Goal: Task Accomplishment & Management: Manage account settings

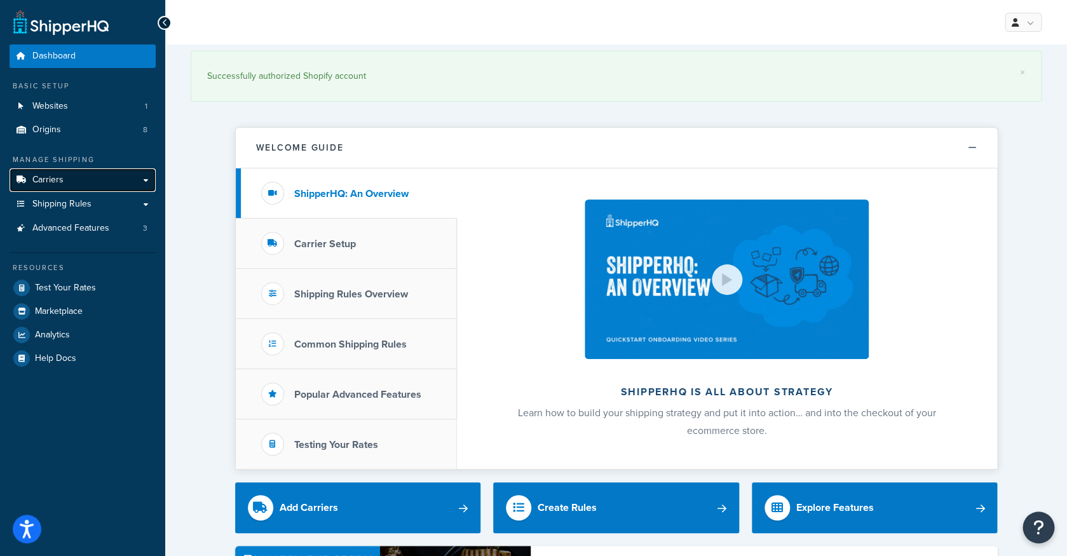
click at [105, 175] on link "Carriers" at bounding box center [83, 180] width 146 height 24
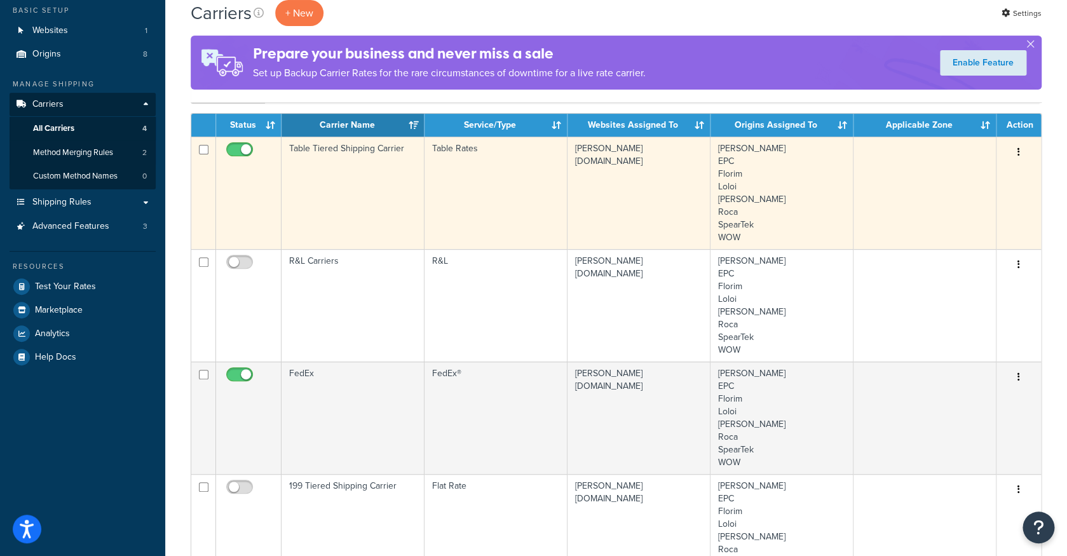
scroll to position [69, 0]
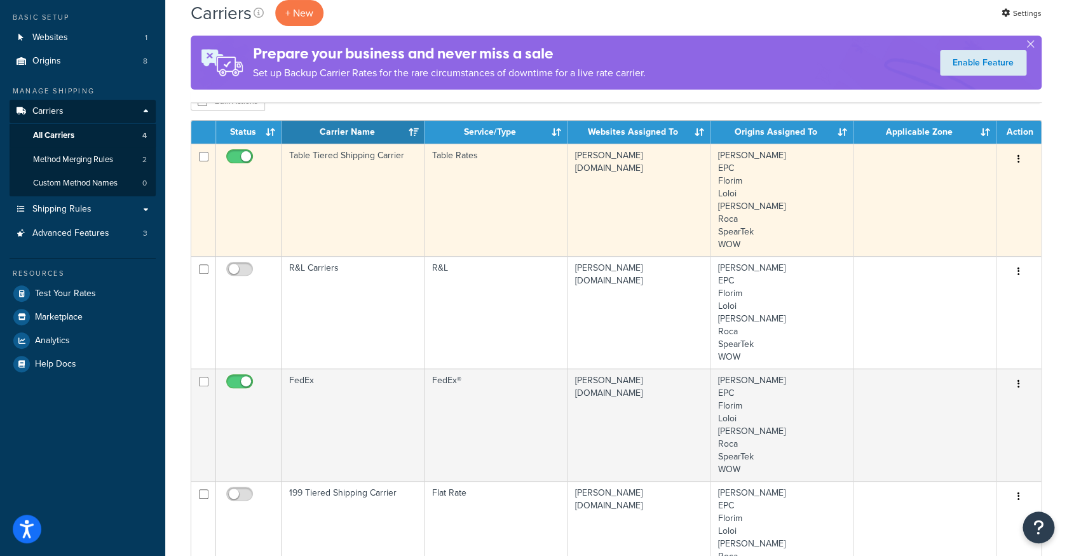
click at [393, 168] on td "Table Tiered Shipping Carrier" at bounding box center [352, 200] width 143 height 112
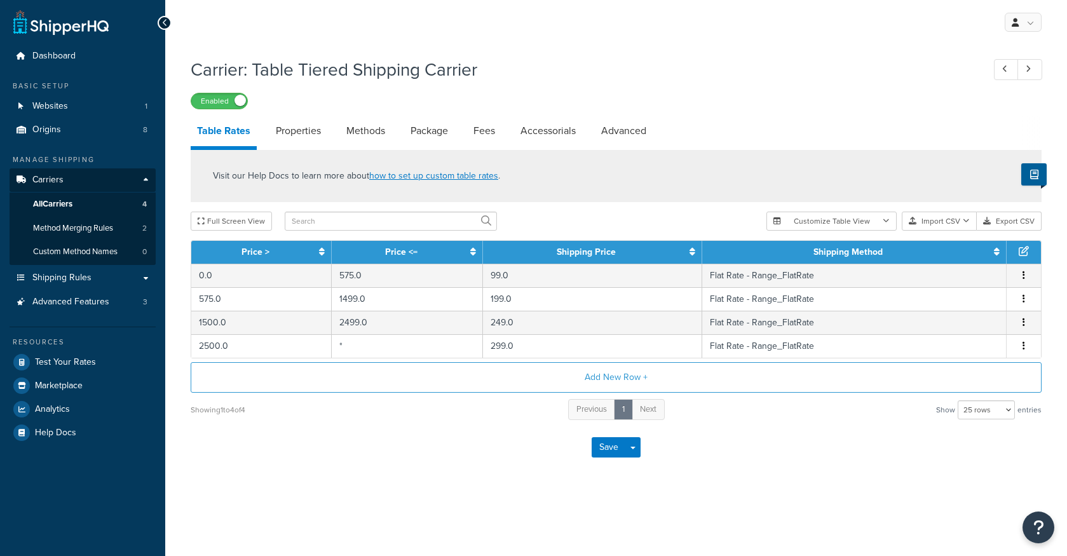
select select "25"
click at [133, 208] on link "All Carriers 4" at bounding box center [83, 205] width 146 height 24
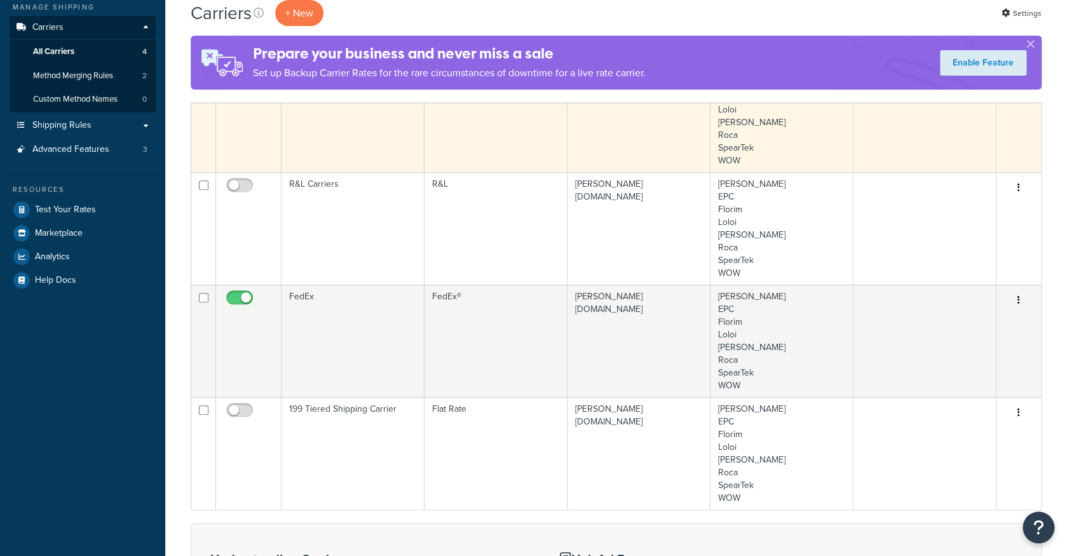
scroll to position [171, 0]
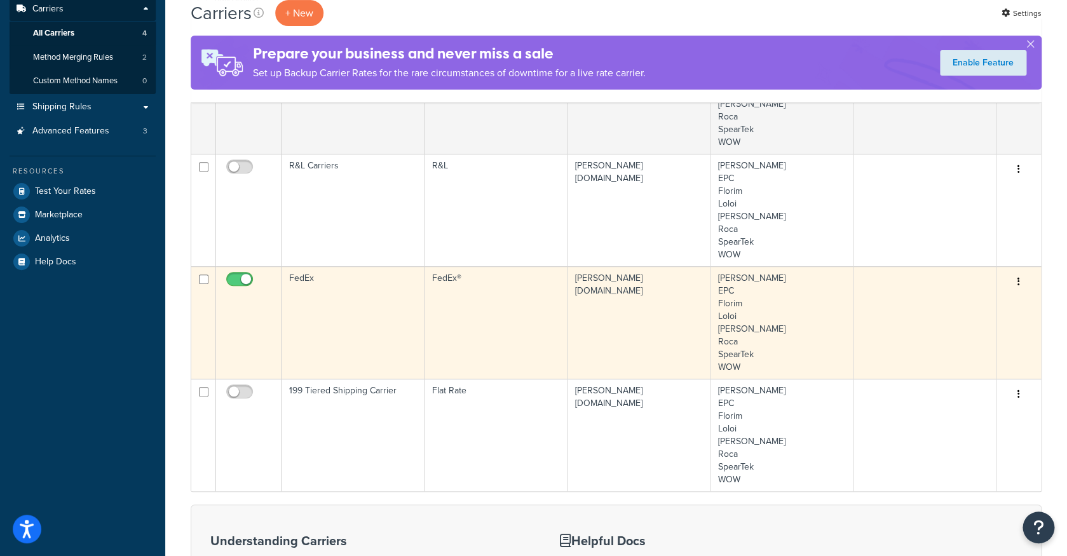
click at [494, 299] on td "FedEx®" at bounding box center [495, 322] width 143 height 112
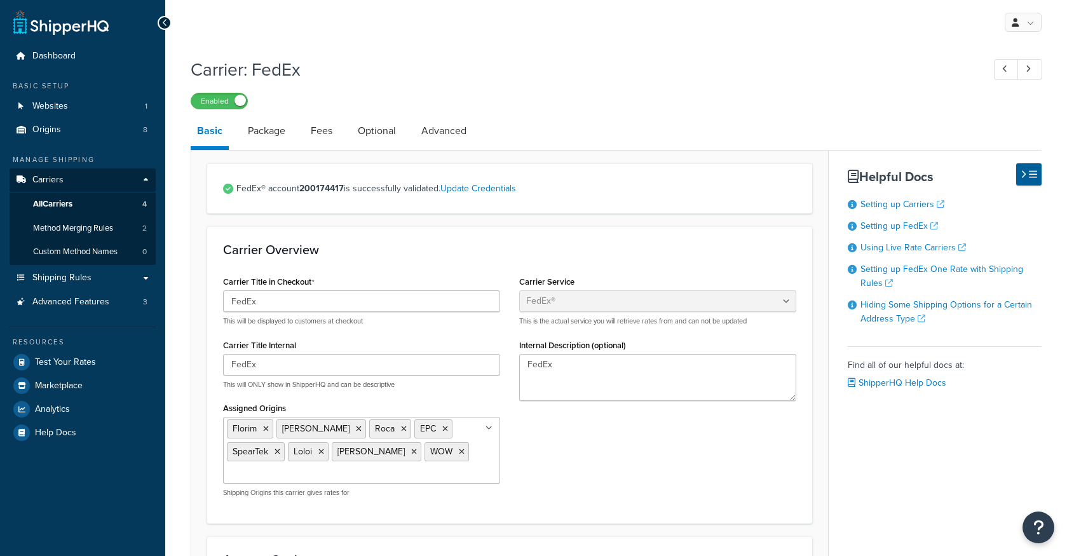
select select "fedEx"
select select "REGULAR_PICKUP"
select select "YOUR_PACKAGING"
click at [295, 146] on li "Package" at bounding box center [272, 131] width 63 height 30
click at [277, 139] on link "Package" at bounding box center [266, 131] width 50 height 30
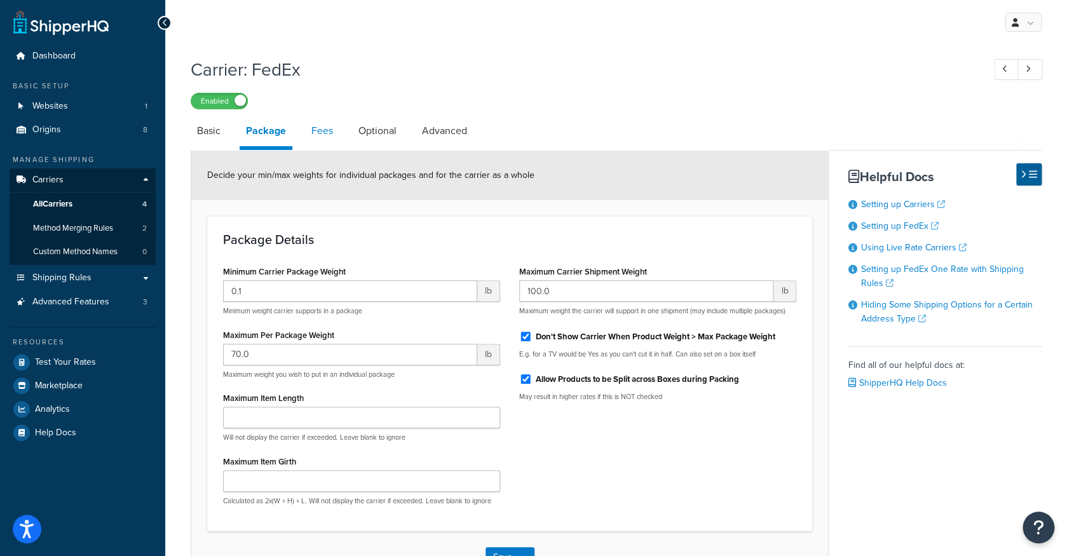
click at [315, 136] on link "Fees" at bounding box center [322, 131] width 34 height 30
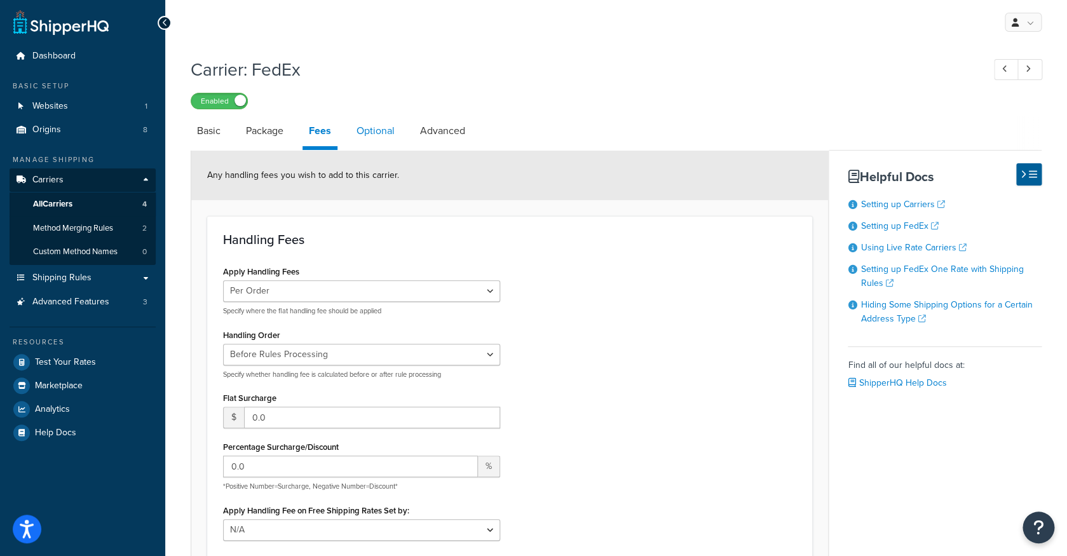
click at [365, 130] on link "Optional" at bounding box center [375, 131] width 51 height 30
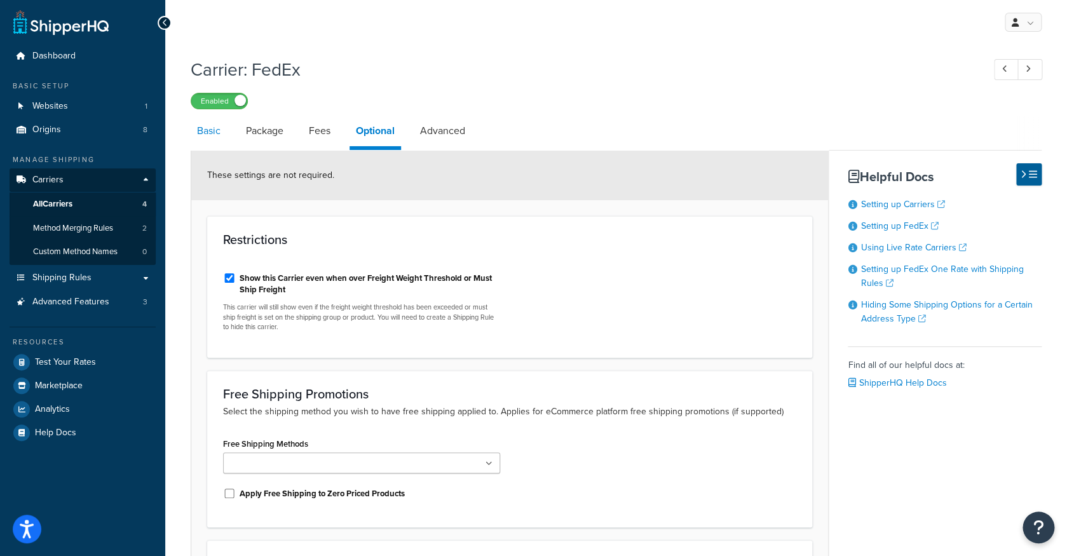
click at [216, 138] on link "Basic" at bounding box center [209, 131] width 36 height 30
select select "fedEx"
select select "REGULAR_PICKUP"
select select "YOUR_PACKAGING"
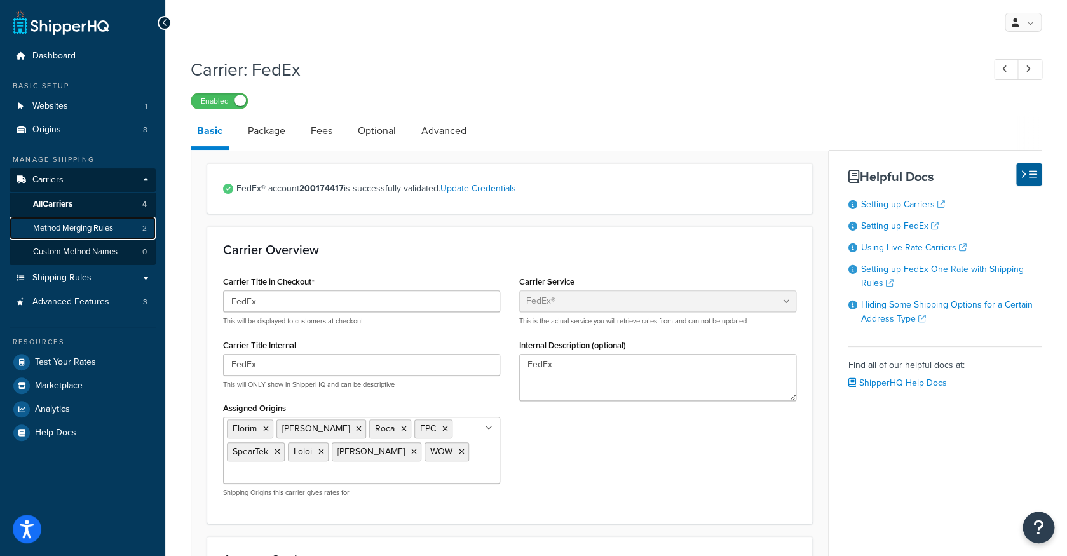
click at [121, 232] on link "Method Merging Rules 2" at bounding box center [83, 229] width 146 height 24
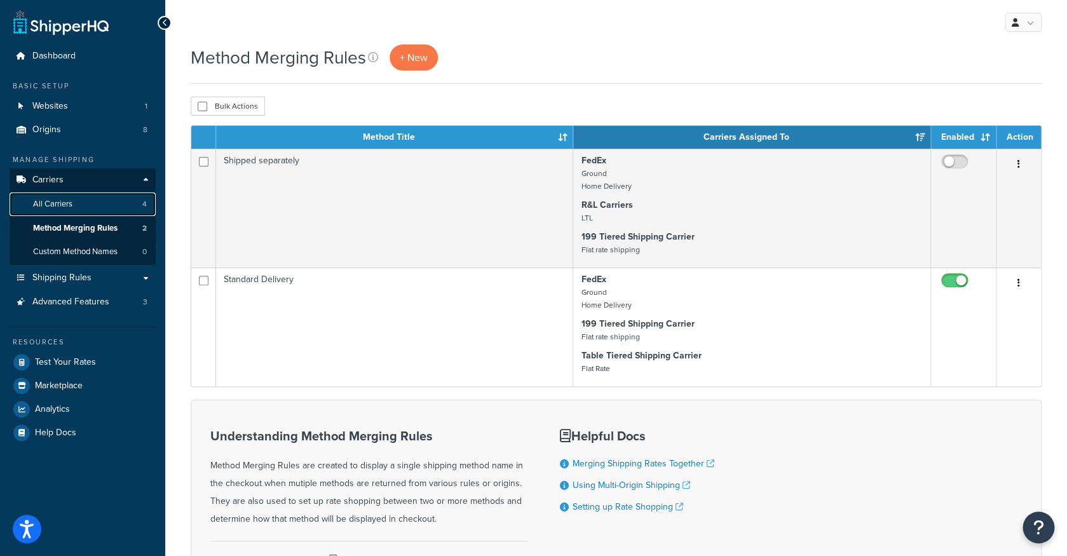
click at [130, 205] on link "All Carriers 4" at bounding box center [83, 205] width 146 height 24
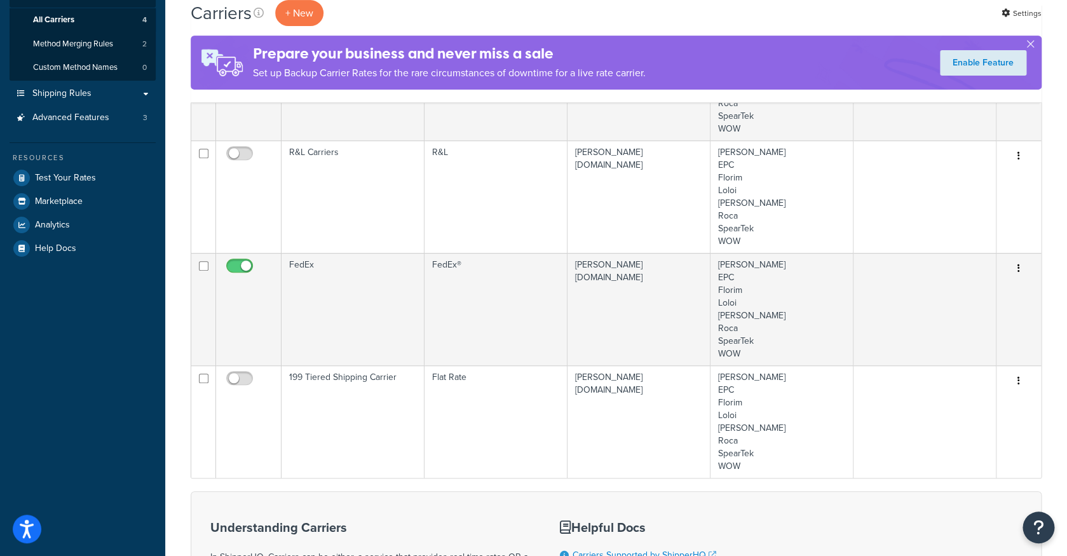
scroll to position [191, 0]
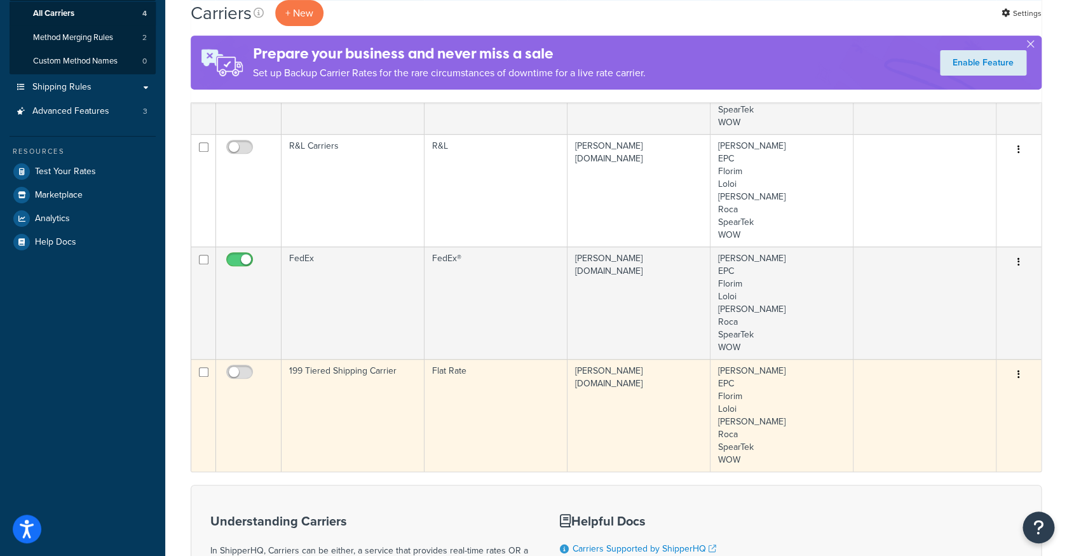
click at [363, 379] on td "199 Tiered Shipping Carrier" at bounding box center [352, 415] width 143 height 112
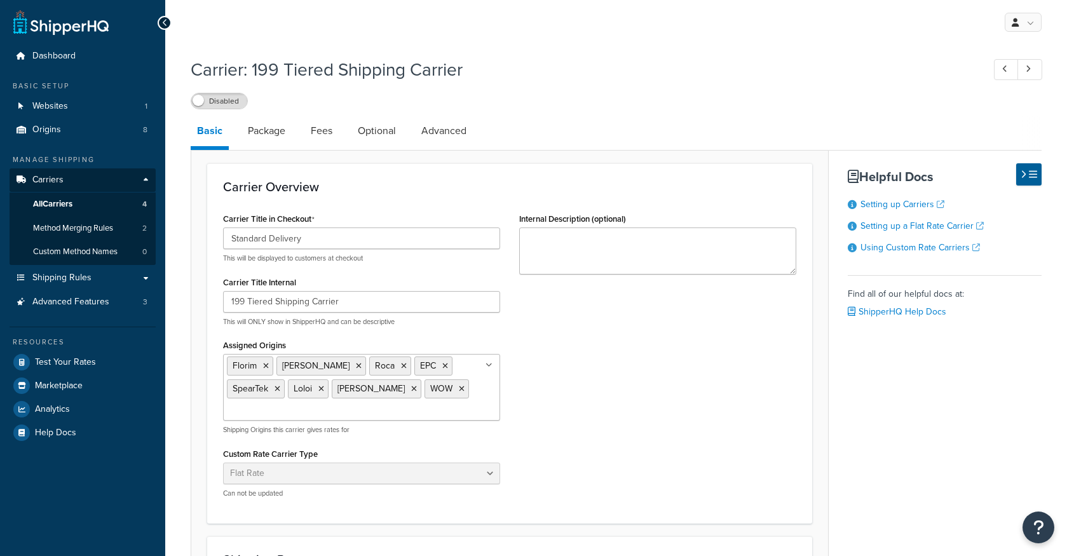
select select "flat"
click at [287, 142] on link "Package" at bounding box center [266, 131] width 50 height 30
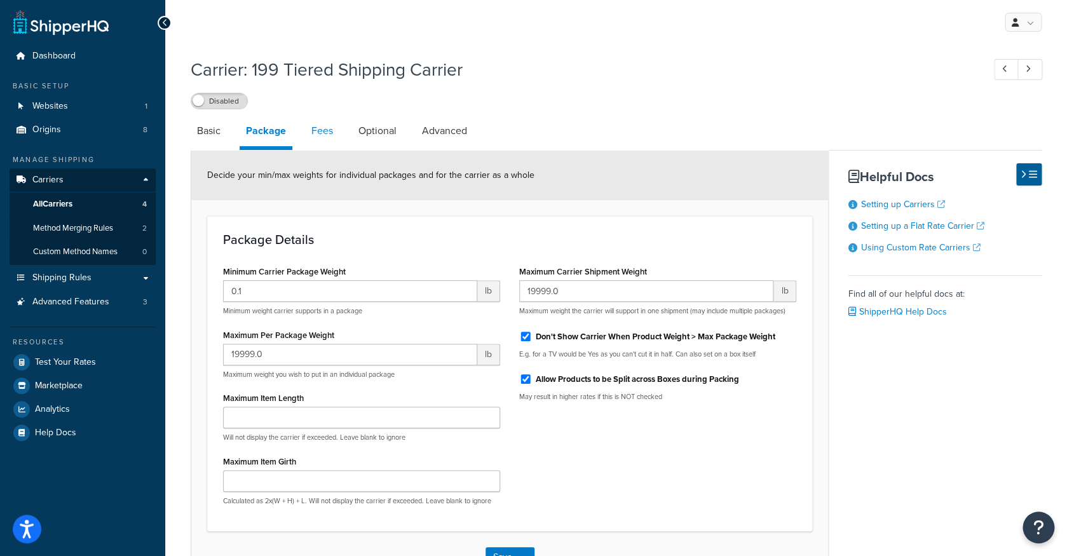
click at [319, 142] on link "Fees" at bounding box center [322, 131] width 34 height 30
select select "AFTER"
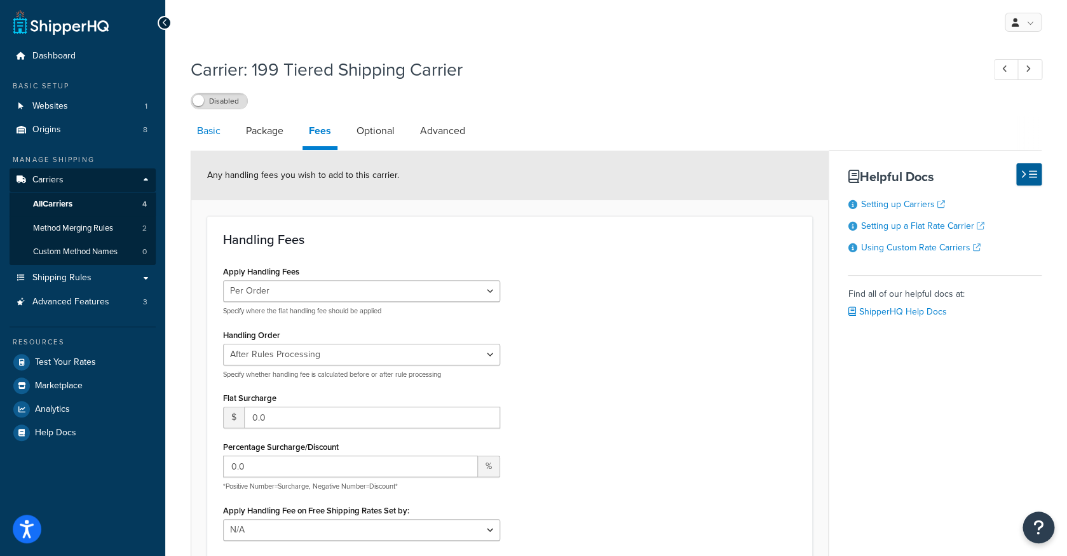
click at [208, 142] on link "Basic" at bounding box center [209, 131] width 36 height 30
select select "flat"
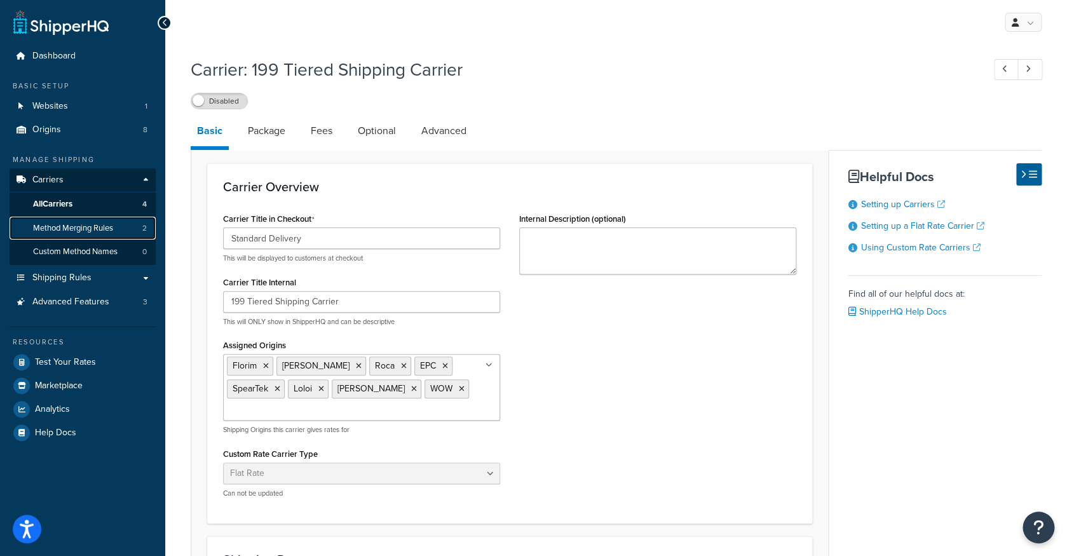
click at [130, 231] on link "Method Merging Rules 2" at bounding box center [83, 229] width 146 height 24
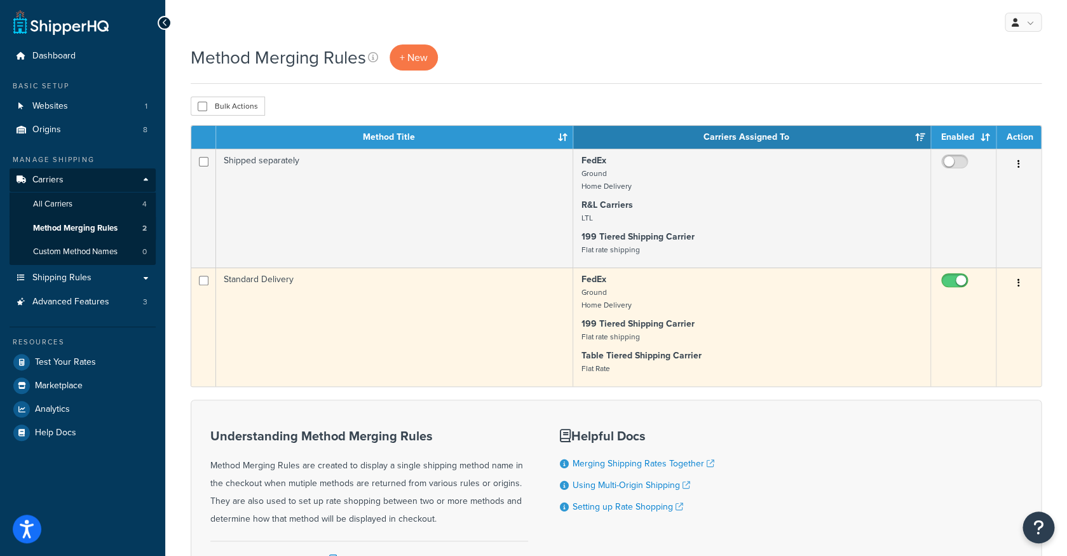
click at [538, 304] on td "Standard Delivery" at bounding box center [394, 326] width 357 height 119
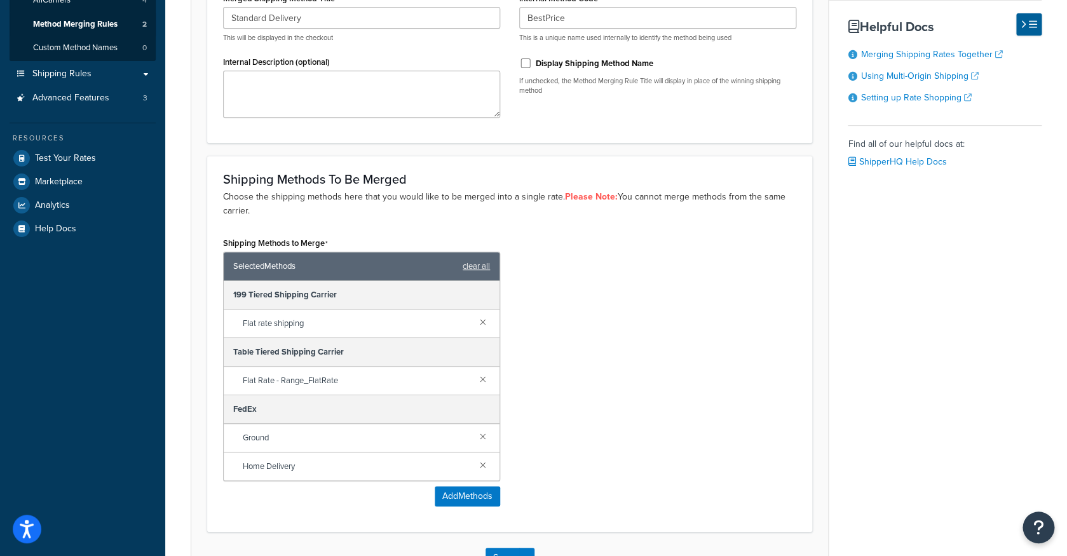
scroll to position [206, 0]
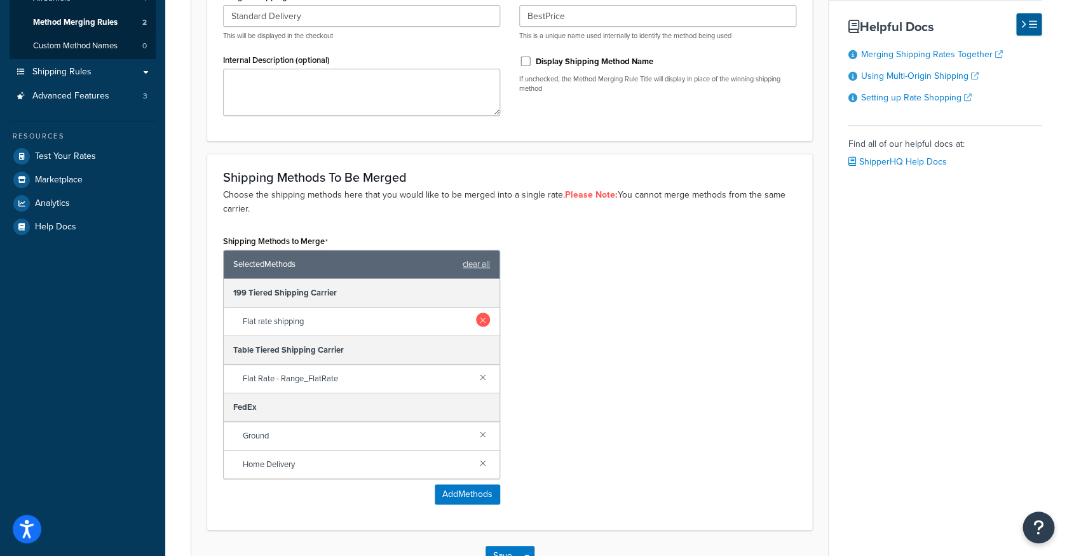
click at [483, 323] on link at bounding box center [483, 320] width 14 height 14
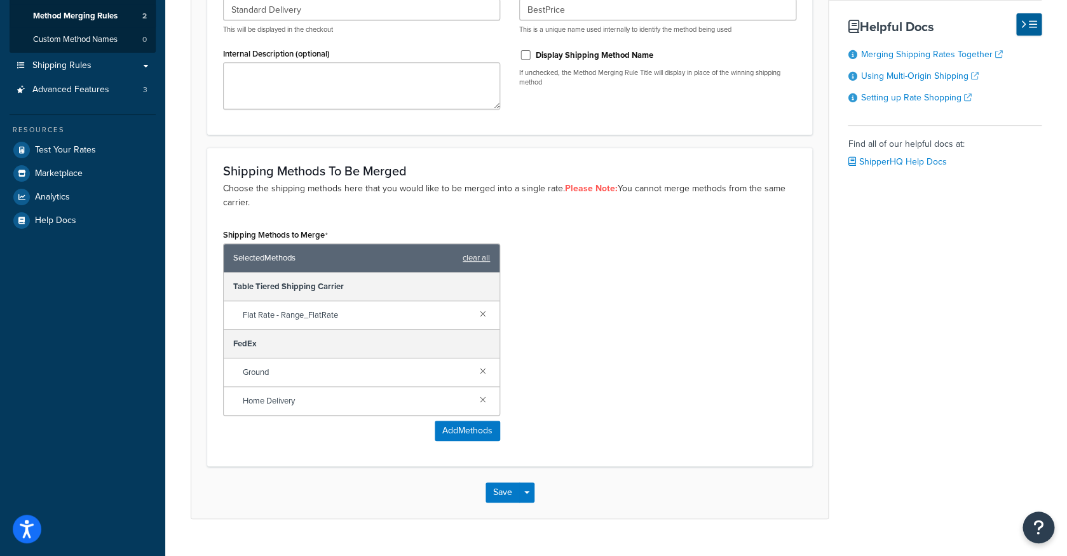
scroll to position [240, 0]
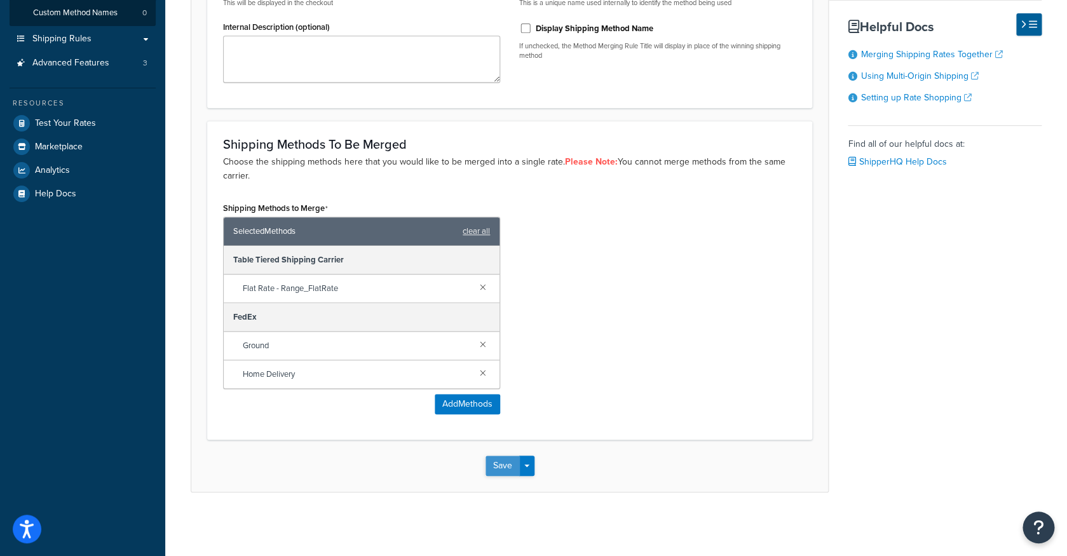
click at [511, 466] on button "Save" at bounding box center [502, 466] width 34 height 20
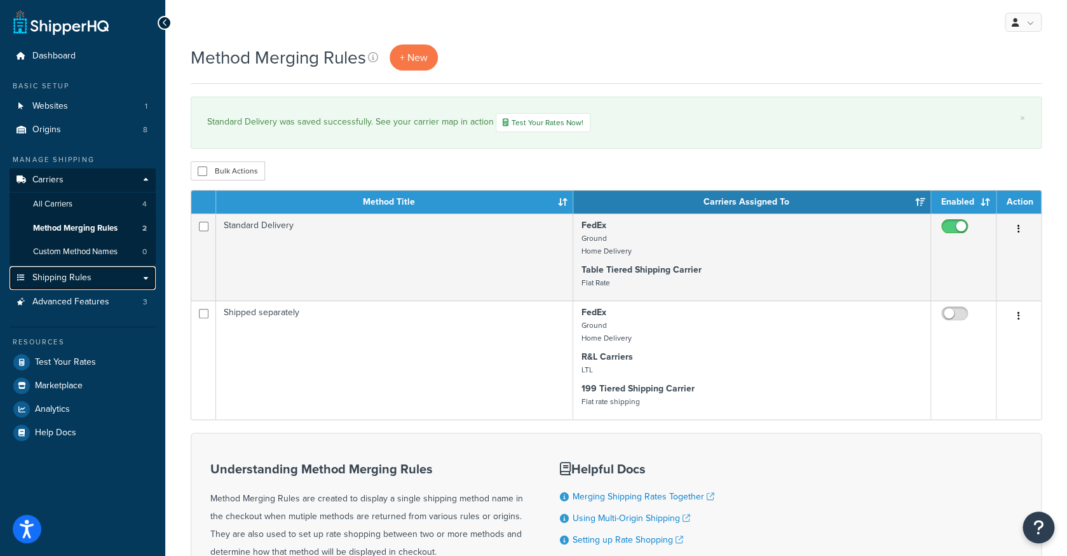
click at [106, 282] on link "Shipping Rules" at bounding box center [83, 278] width 146 height 24
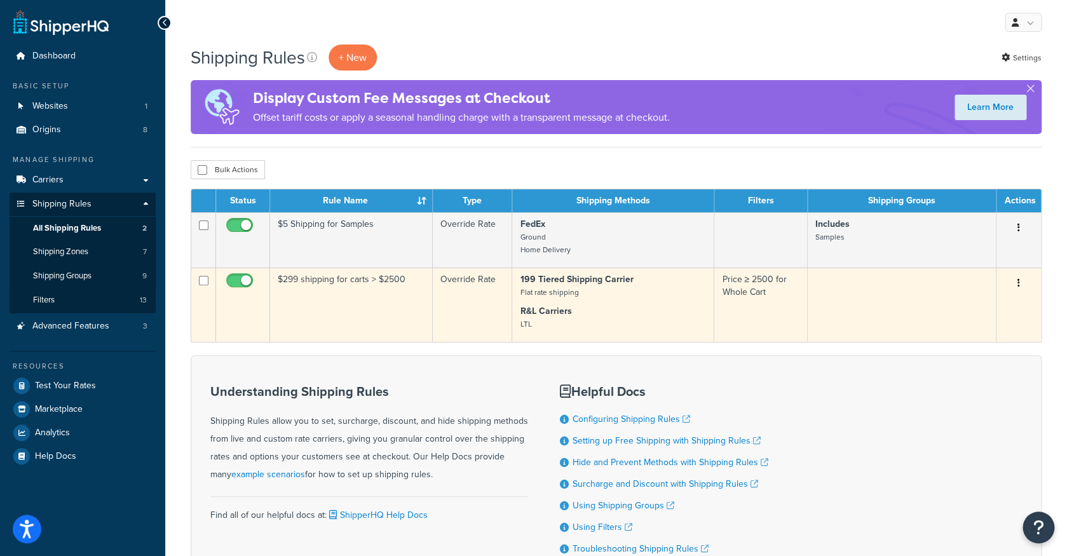
click at [249, 287] on input "checkbox" at bounding box center [241, 284] width 35 height 16
checkbox input "false"
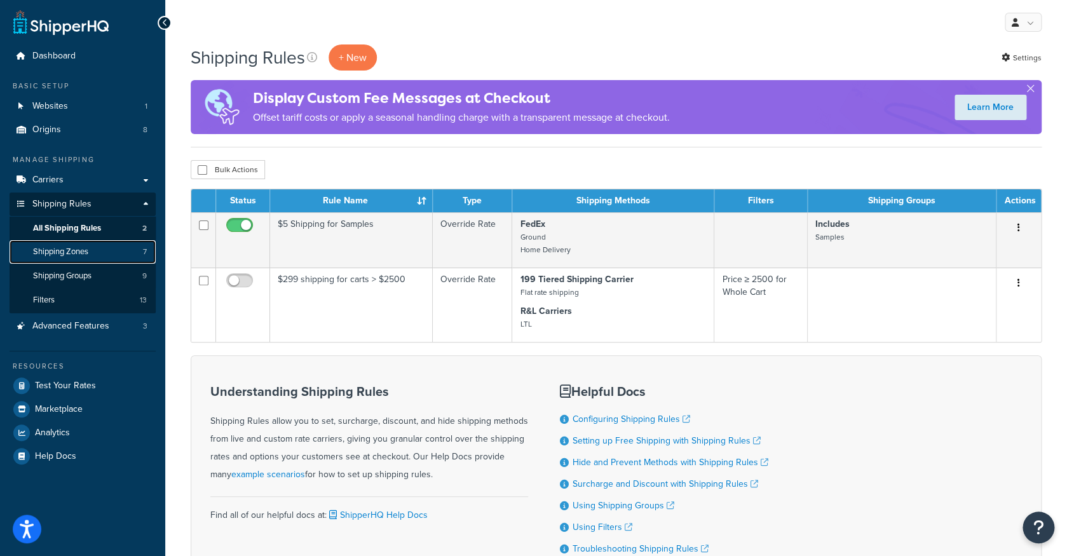
click at [102, 259] on link "Shipping Zones 7" at bounding box center [83, 252] width 146 height 24
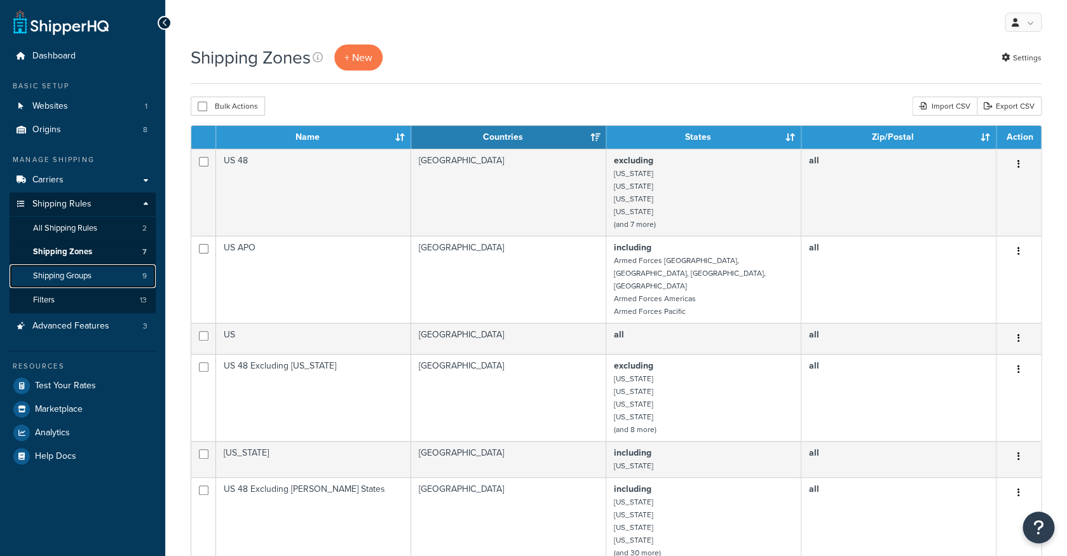
click at [98, 274] on link "Shipping Groups 9" at bounding box center [83, 276] width 146 height 24
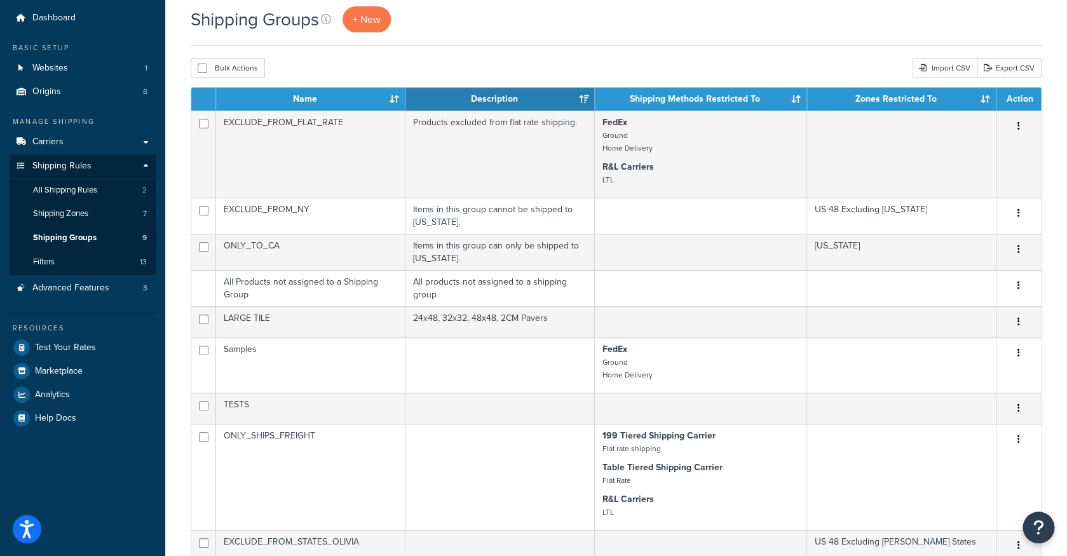
scroll to position [39, 0]
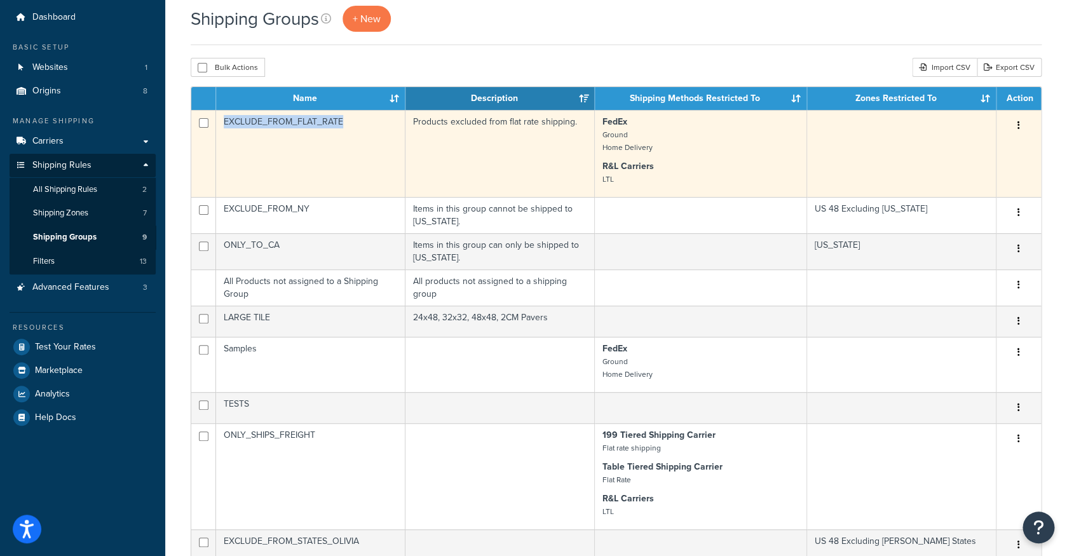
drag, startPoint x: 347, startPoint y: 123, endPoint x: 226, endPoint y: 122, distance: 121.4
click at [226, 122] on td "EXCLUDE_FROM_FLAT_RATE" at bounding box center [310, 153] width 189 height 87
copy td "EXCLUDE_FROM_FLAT_RATE"
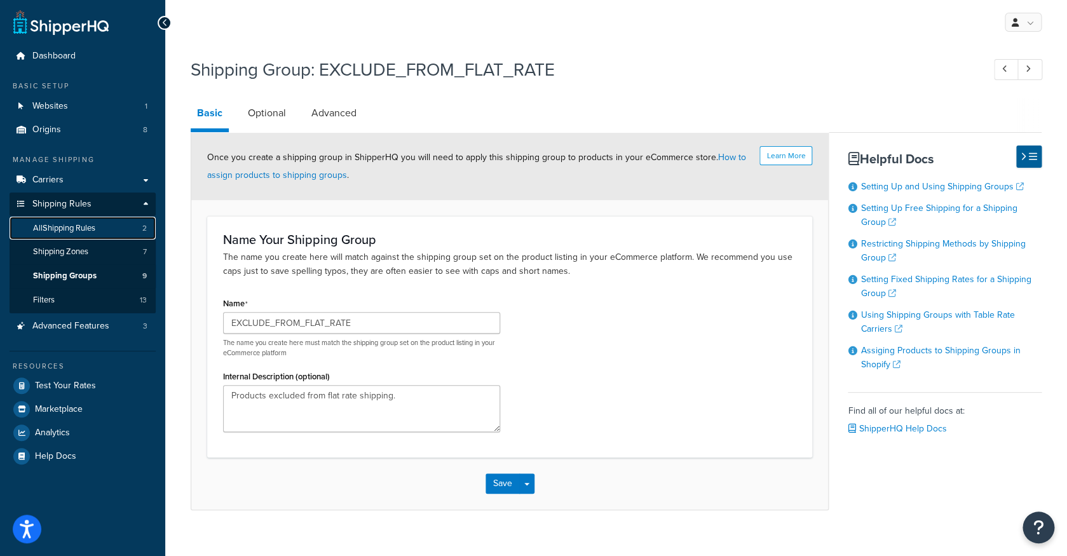
click at [109, 230] on link "All Shipping Rules 2" at bounding box center [83, 229] width 146 height 24
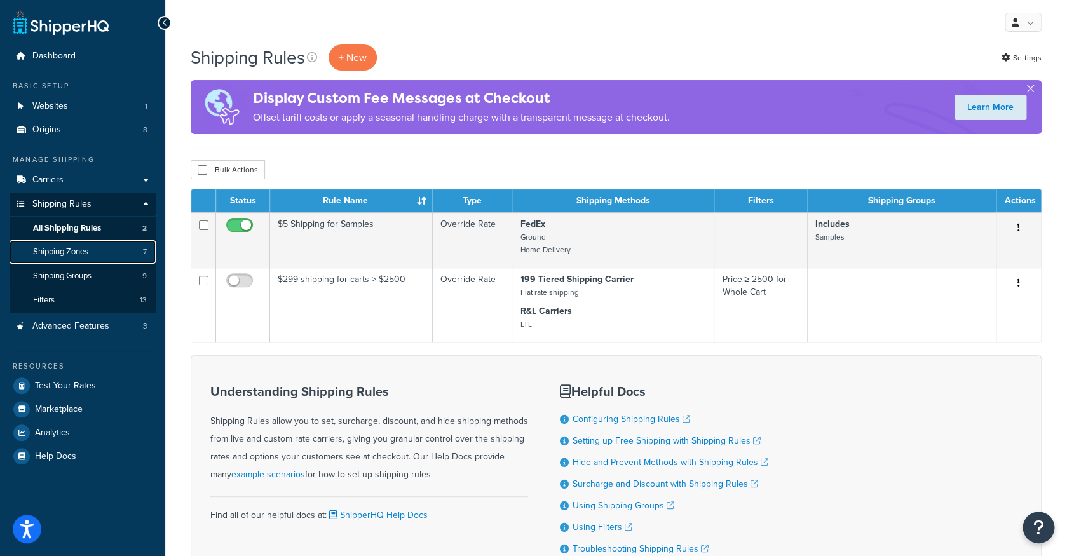
click at [100, 252] on link "Shipping Zones 7" at bounding box center [83, 252] width 146 height 24
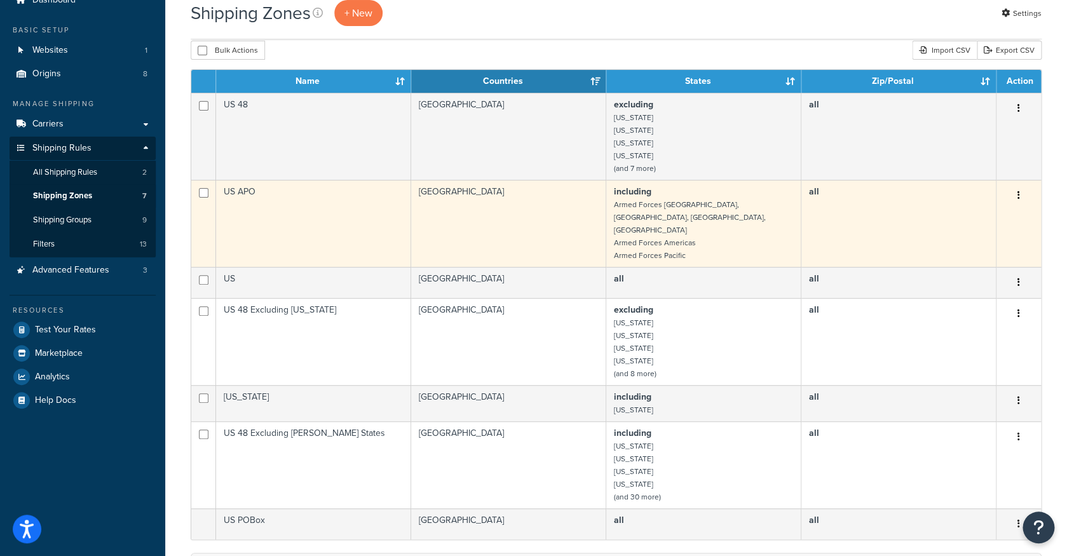
scroll to position [53, 0]
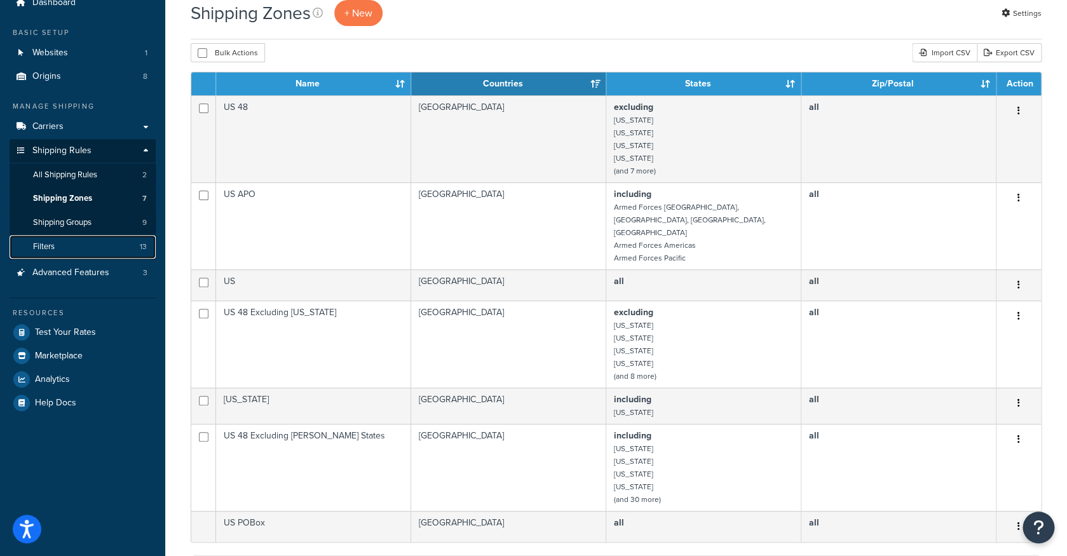
click at [104, 244] on link "Filters 13" at bounding box center [83, 247] width 146 height 24
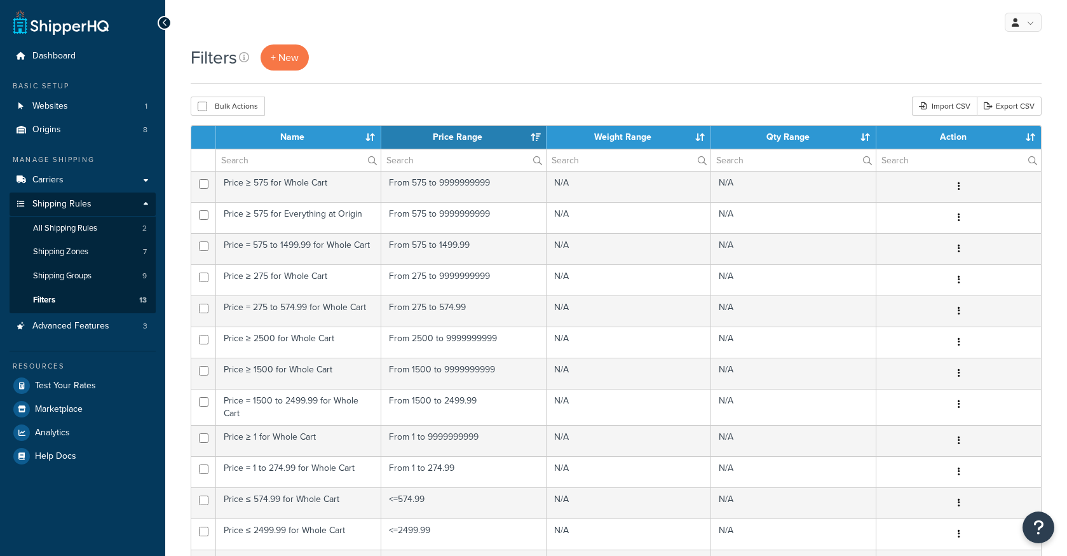
select select "15"
click at [97, 227] on span "All Shipping Rules" at bounding box center [65, 228] width 64 height 11
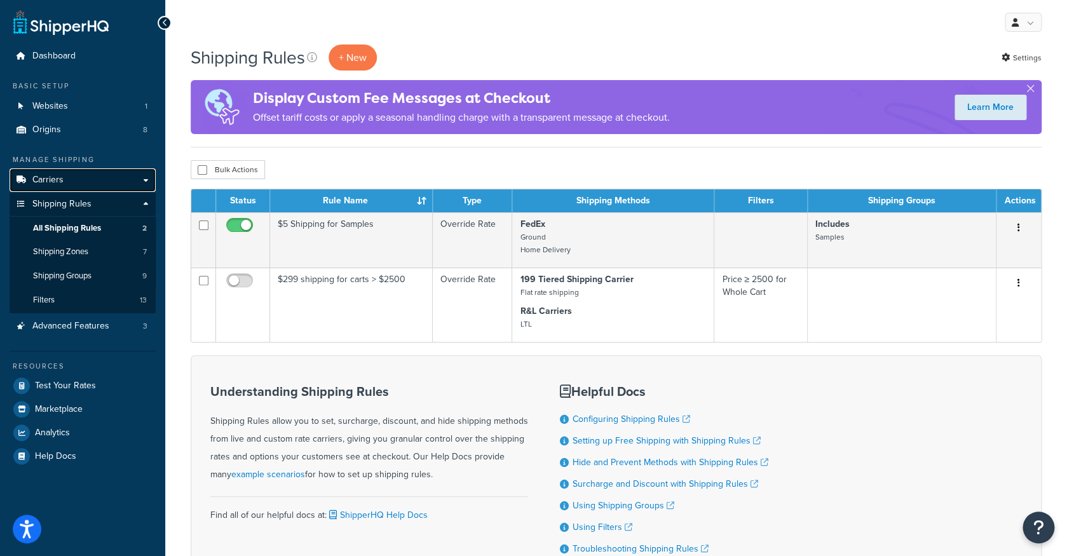
click at [95, 183] on link "Carriers" at bounding box center [83, 180] width 146 height 24
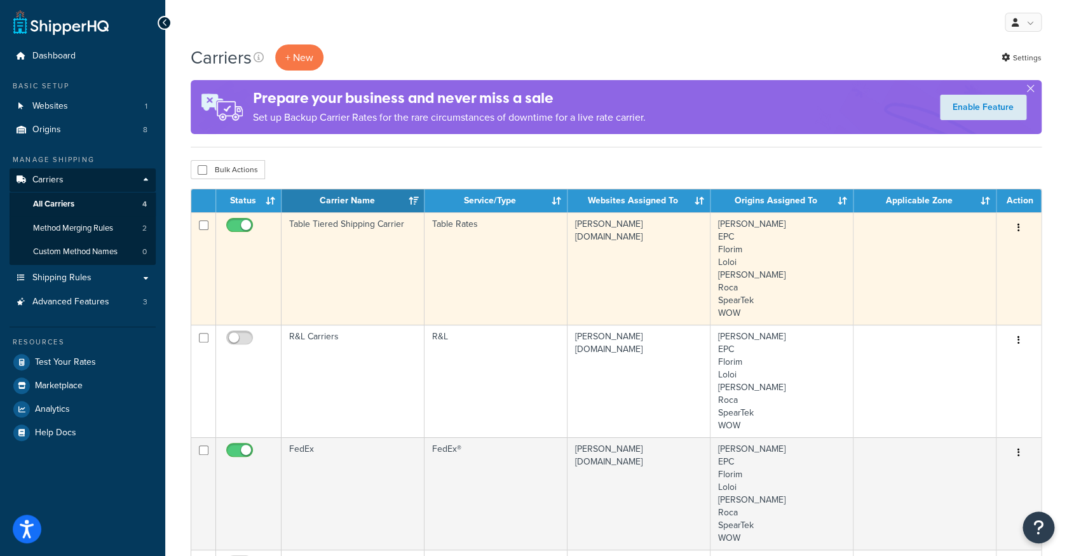
click at [355, 226] on td "Table Tiered Shipping Carrier" at bounding box center [352, 268] width 143 height 112
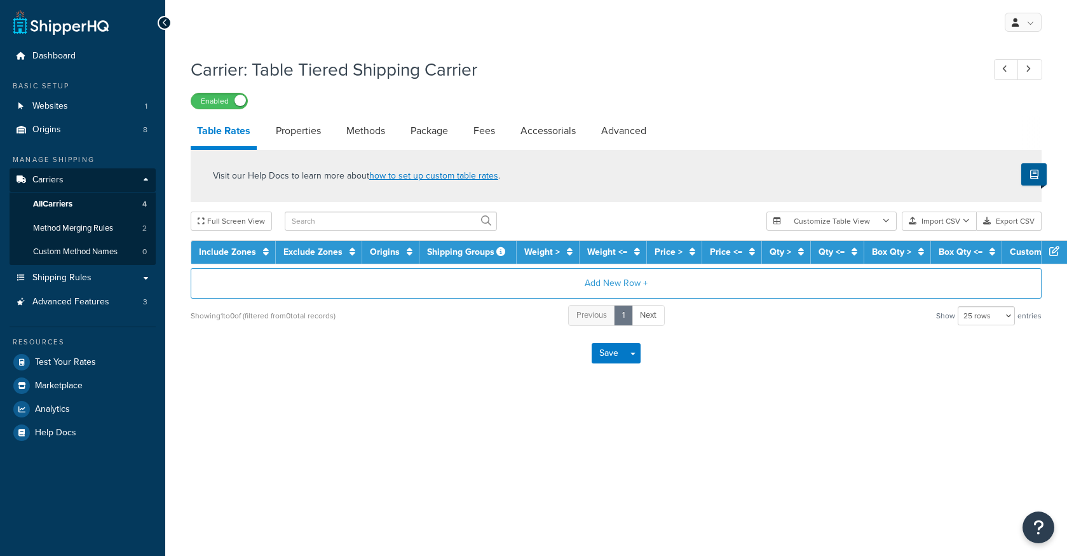
select select "25"
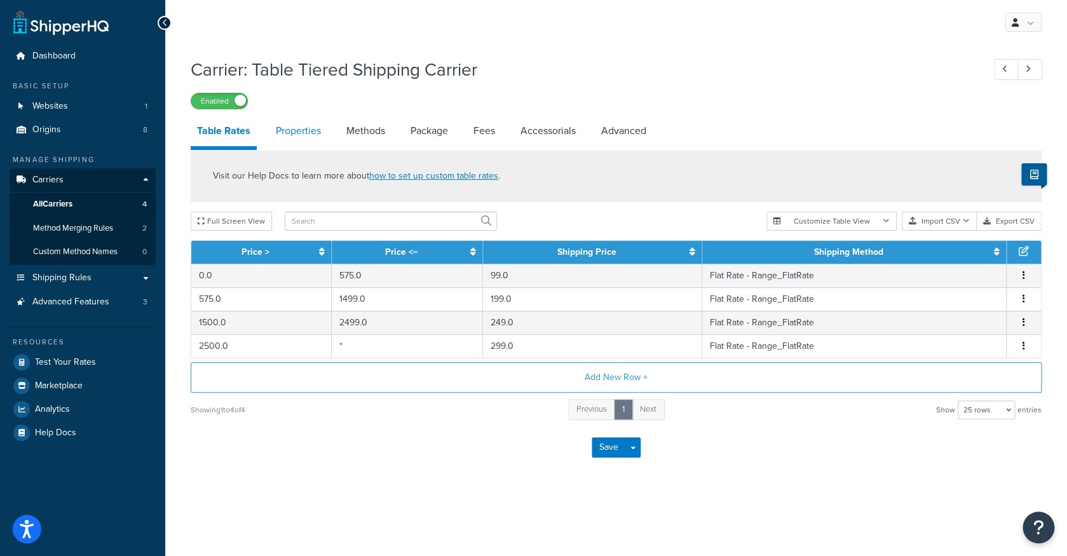
click at [302, 142] on link "Properties" at bounding box center [298, 131] width 58 height 30
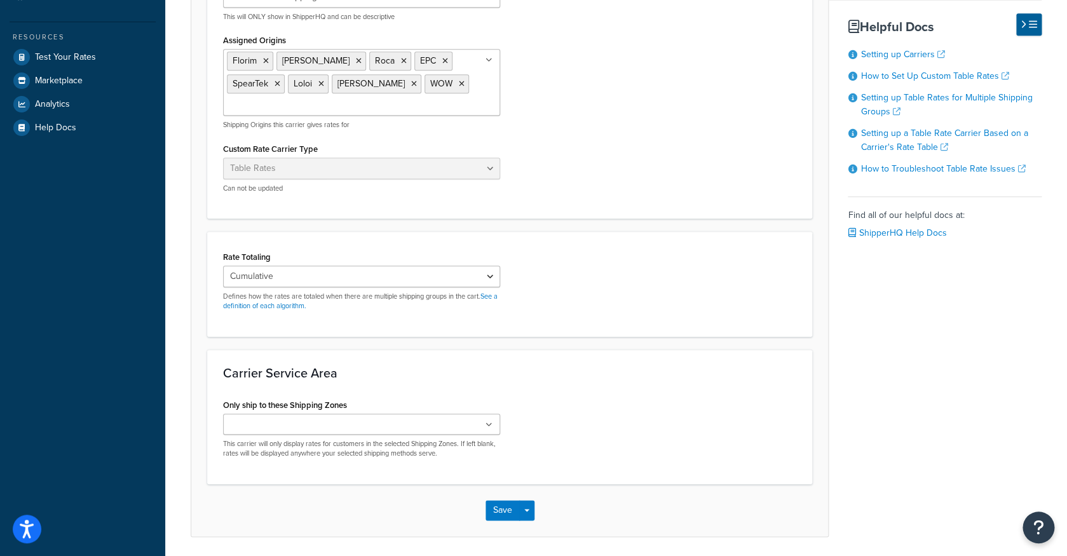
scroll to position [301, 0]
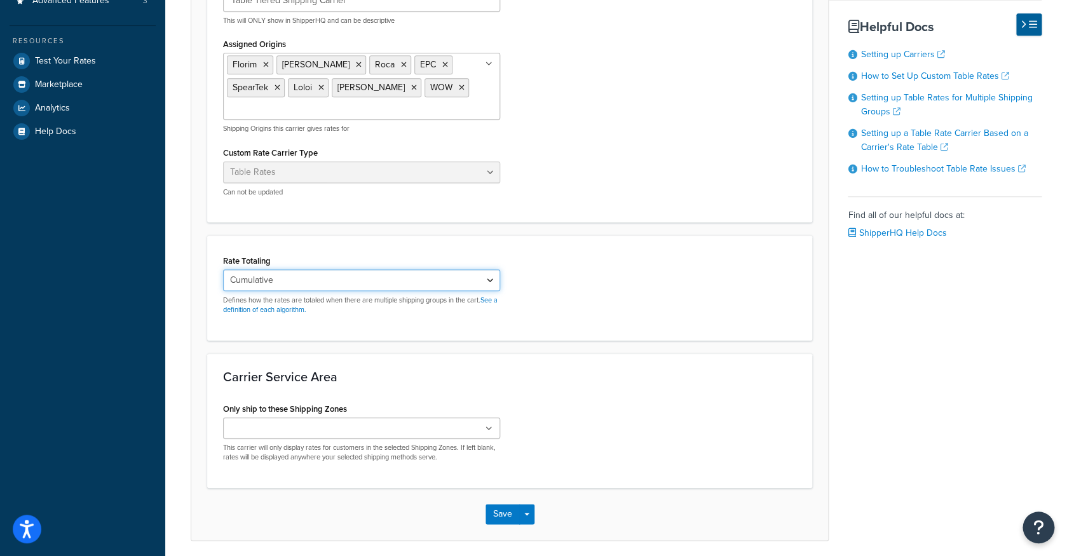
select select "HIGHEST"
click option "Highest" at bounding box center [0, 0] width 0 height 0
click at [512, 514] on button "Save" at bounding box center [502, 514] width 34 height 20
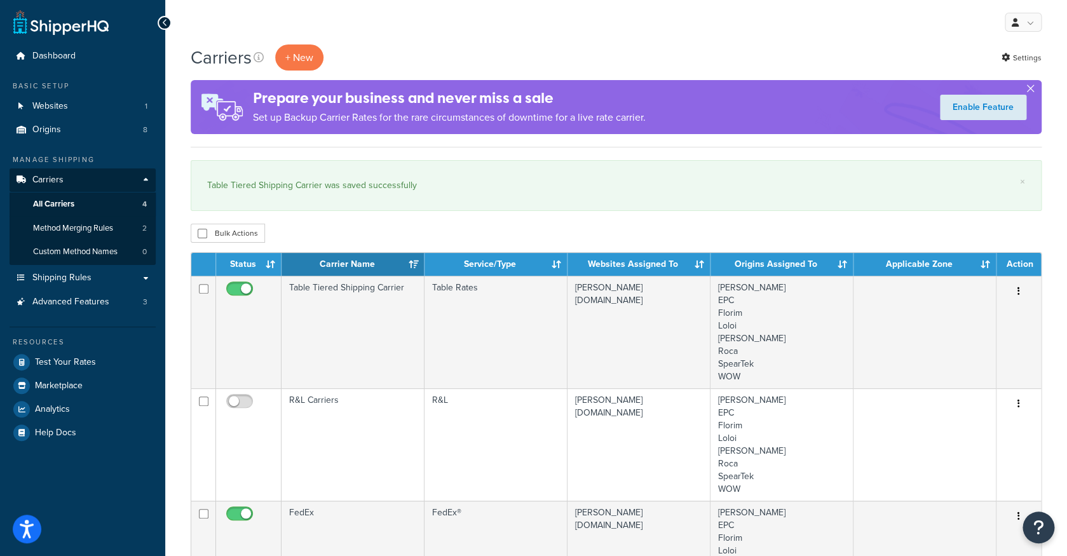
click at [1032, 90] on button "button" at bounding box center [1030, 91] width 3 height 3
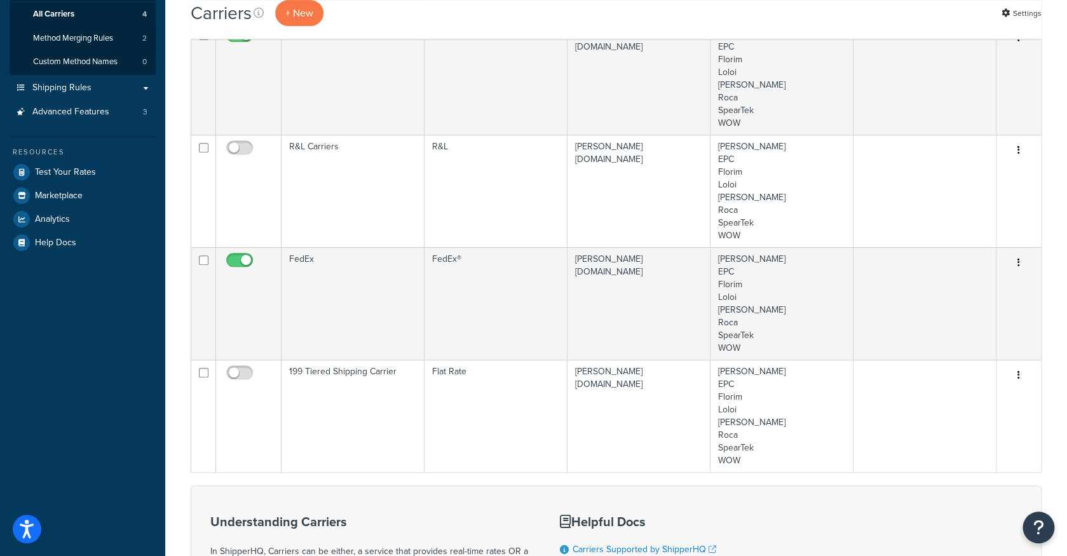
scroll to position [236, 0]
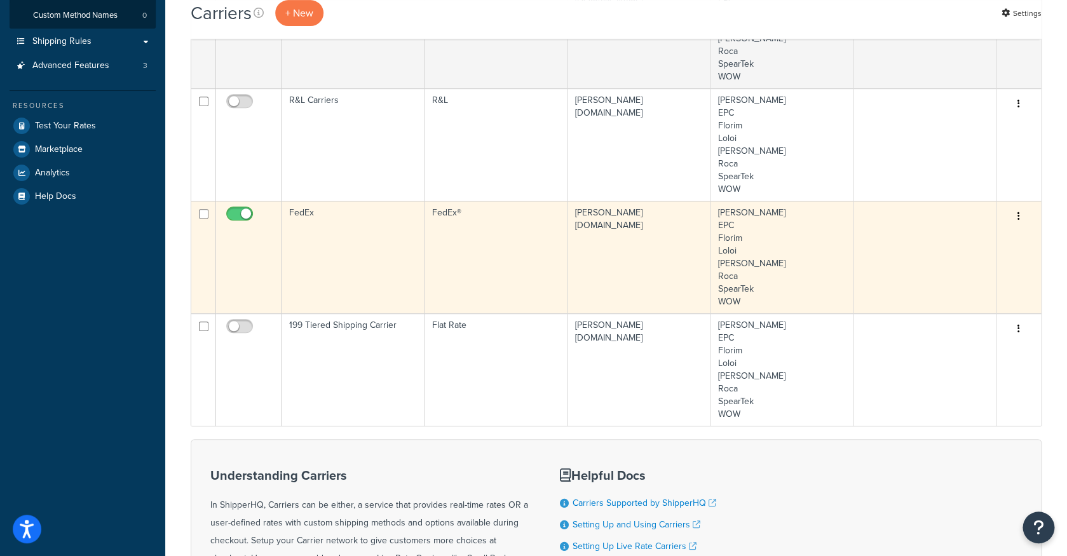
click at [525, 267] on td "FedEx®" at bounding box center [495, 257] width 143 height 112
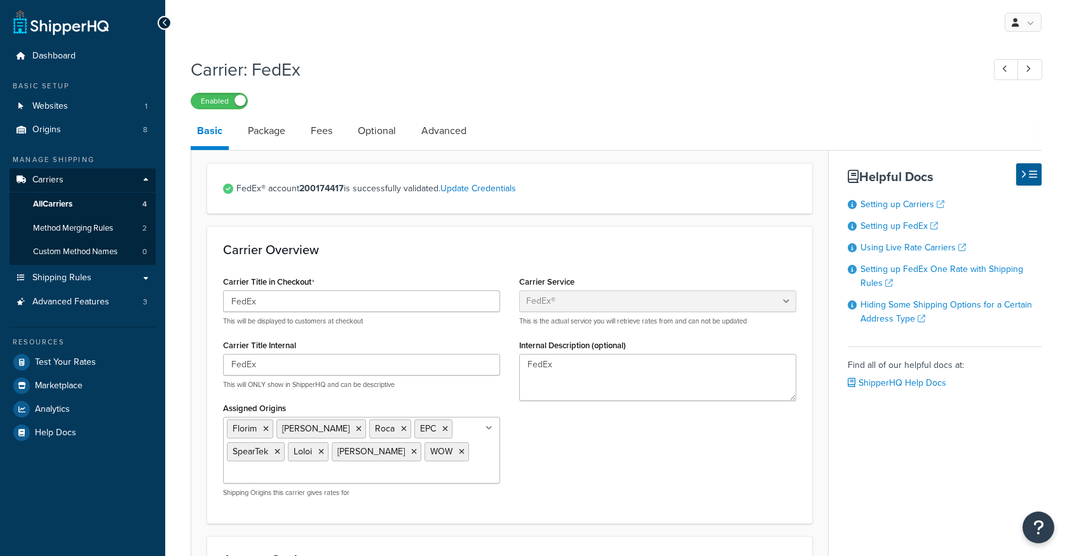
select select "fedEx"
select select "REGULAR_PICKUP"
select select "YOUR_PACKAGING"
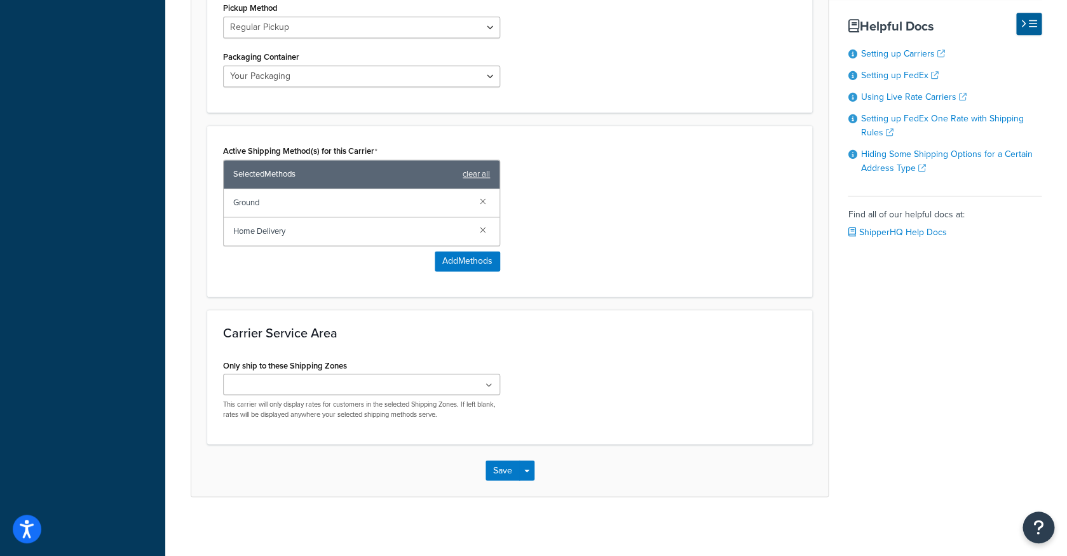
scroll to position [716, 0]
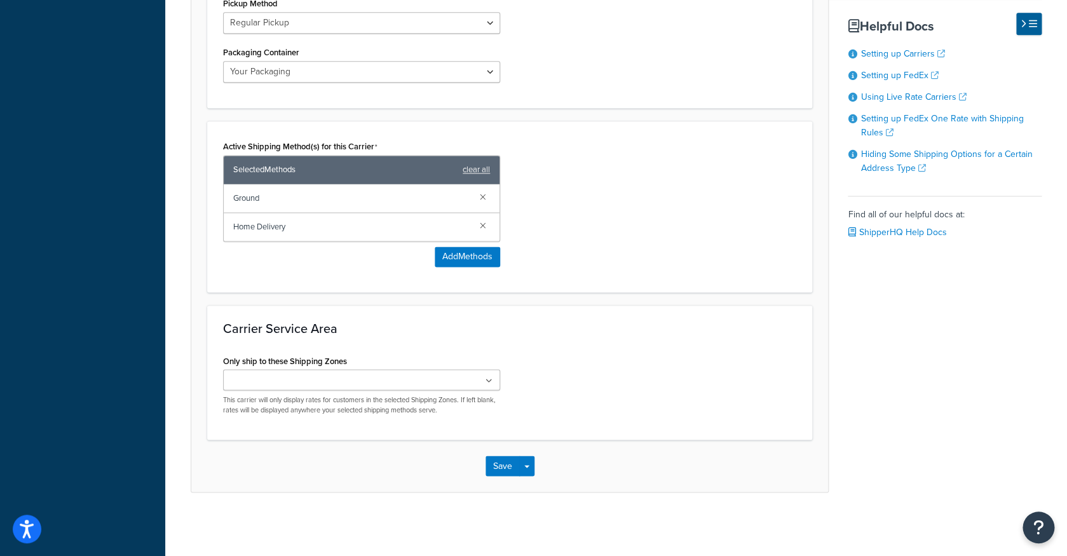
click at [440, 372] on ul at bounding box center [361, 379] width 277 height 21
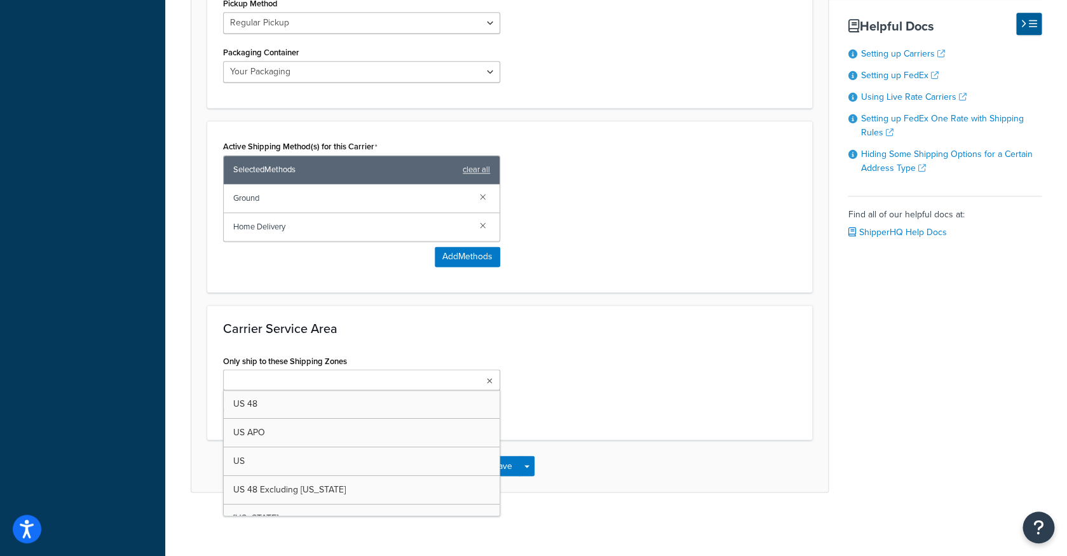
click at [530, 332] on h3 "Carrier Service Area" at bounding box center [509, 328] width 573 height 14
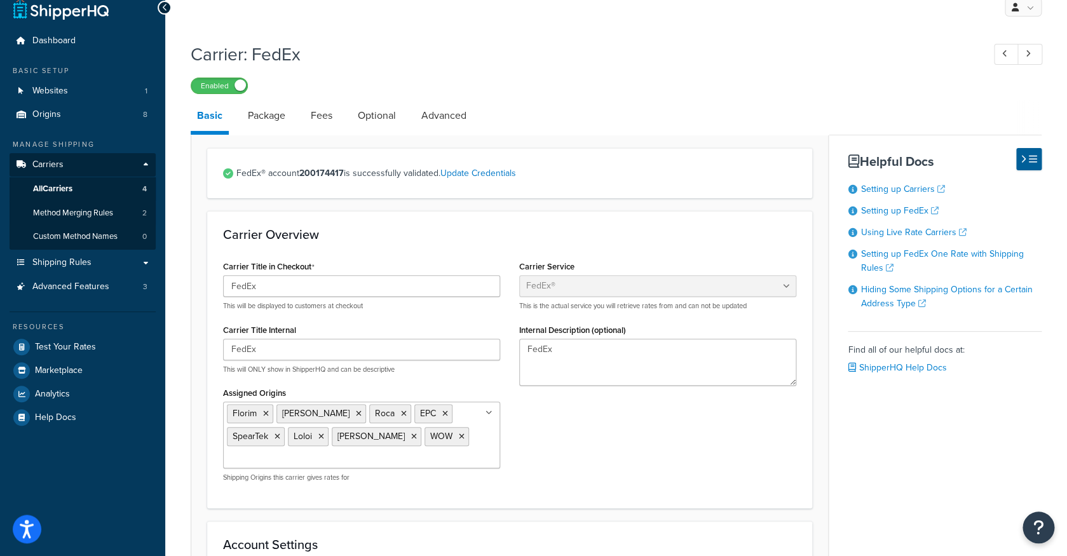
scroll to position [0, 0]
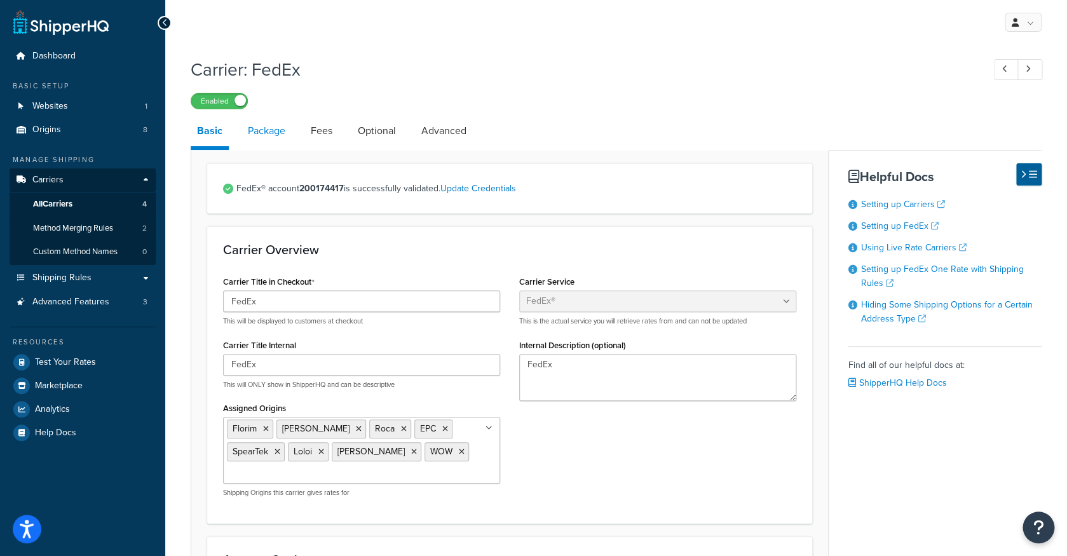
click at [276, 139] on link "Package" at bounding box center [266, 131] width 50 height 30
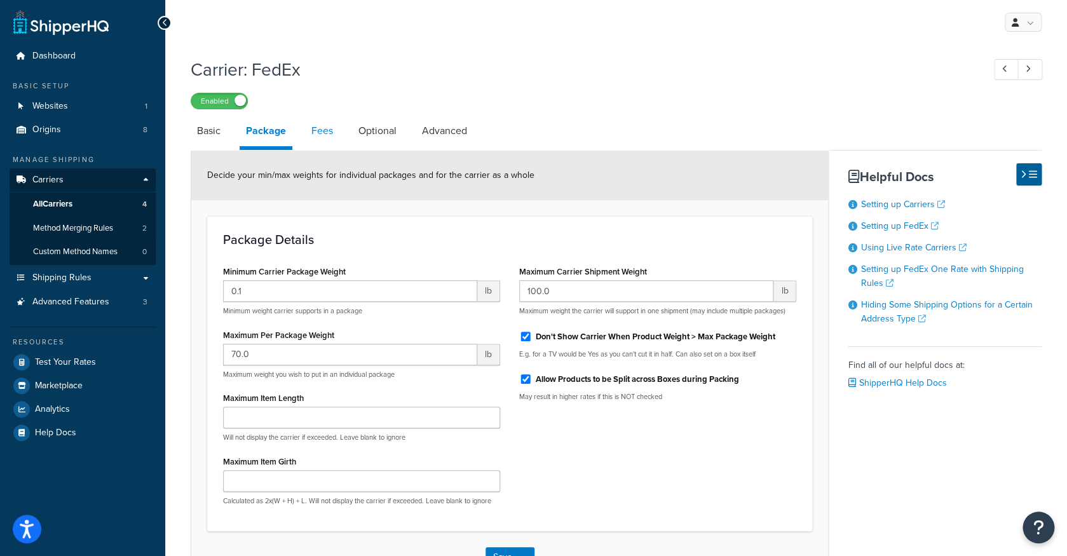
click at [327, 130] on link "Fees" at bounding box center [322, 131] width 34 height 30
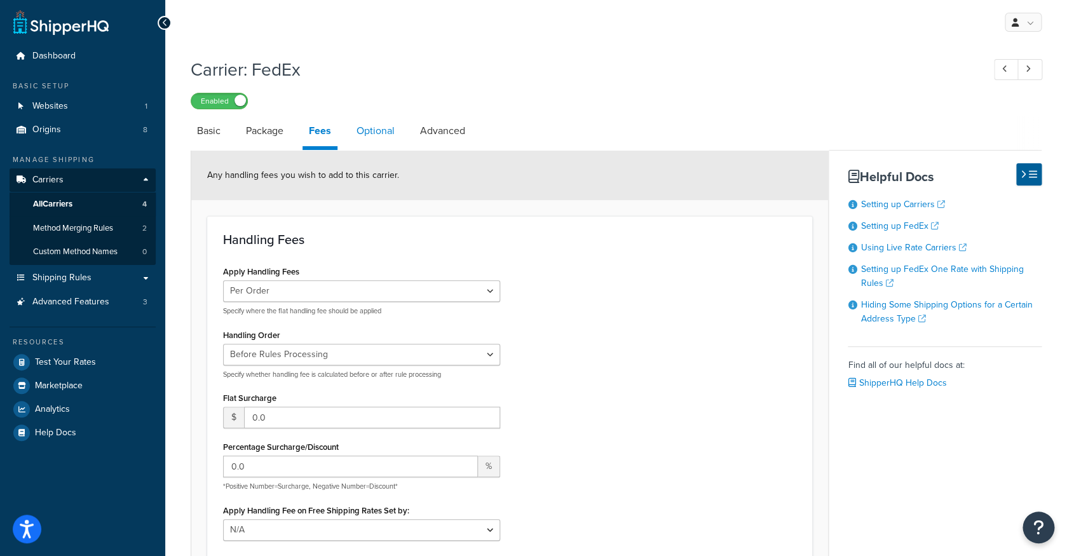
click at [385, 135] on link "Optional" at bounding box center [375, 131] width 51 height 30
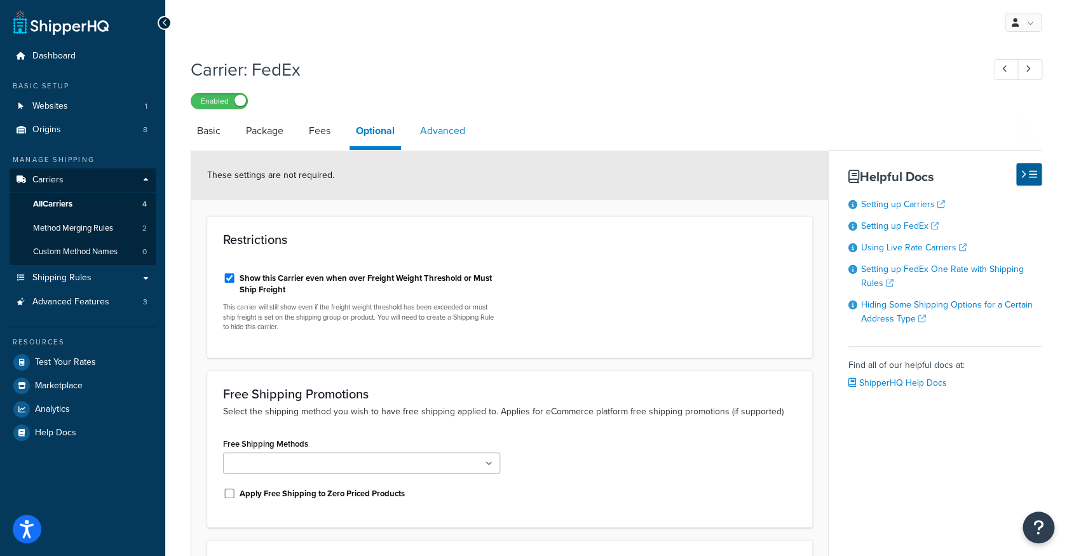
click at [435, 133] on link "Advanced" at bounding box center [443, 131] width 58 height 30
select select "false"
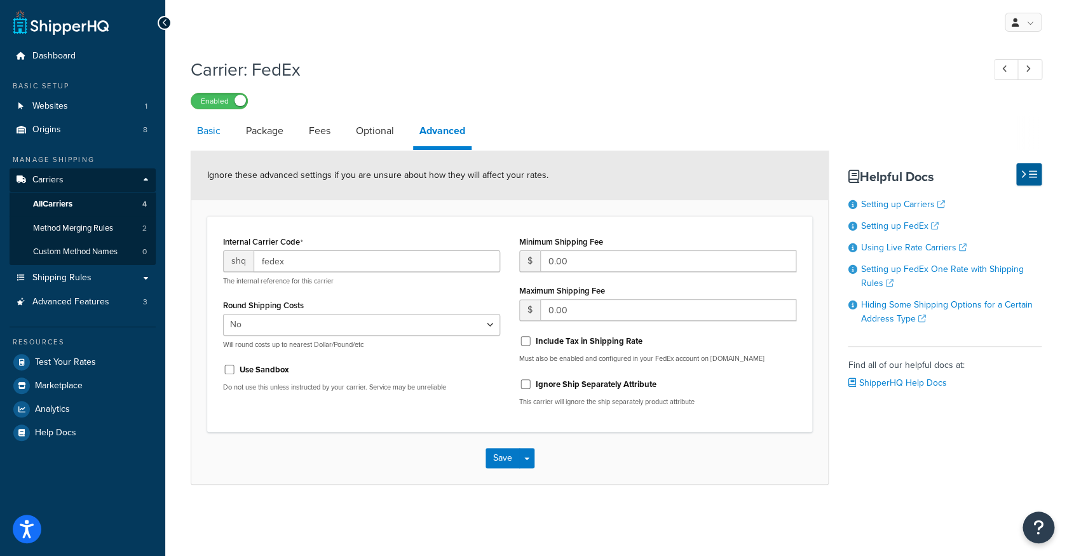
click at [213, 130] on link "Basic" at bounding box center [209, 131] width 36 height 30
select select "fedEx"
select select "REGULAR_PICKUP"
select select "YOUR_PACKAGING"
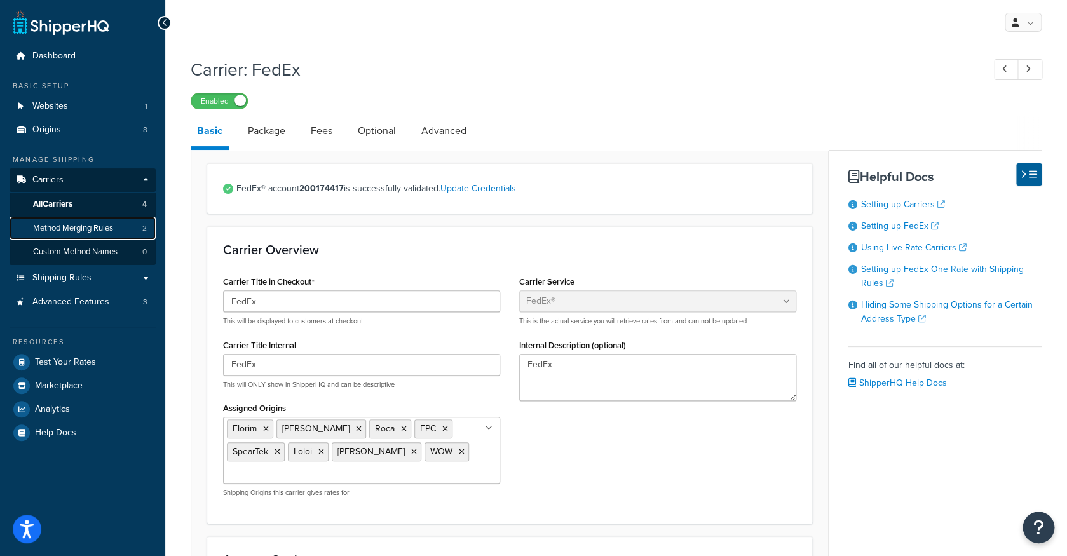
click at [99, 227] on span "Method Merging Rules" at bounding box center [73, 228] width 80 height 11
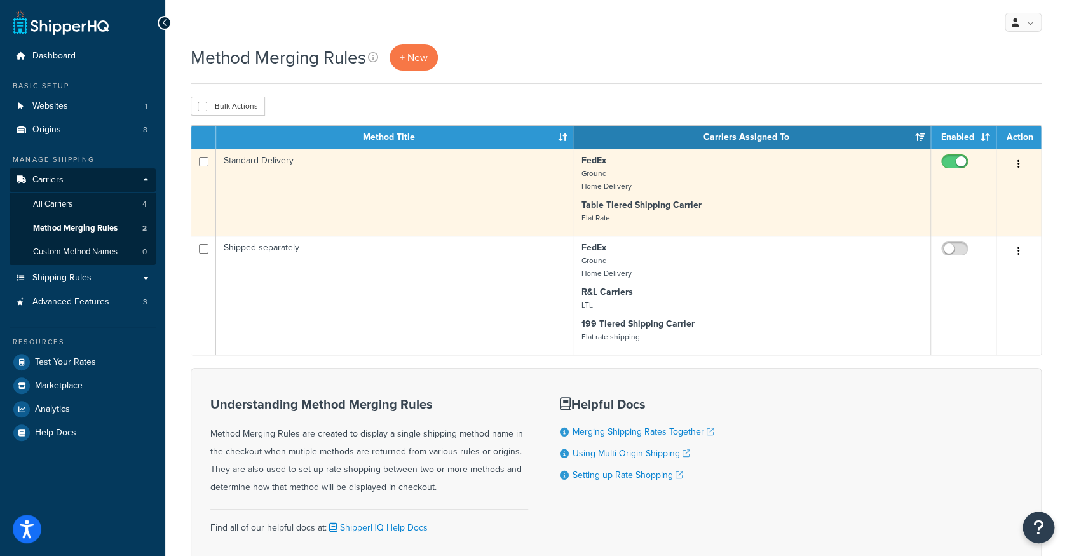
click at [529, 207] on td "Standard Delivery" at bounding box center [394, 192] width 357 height 87
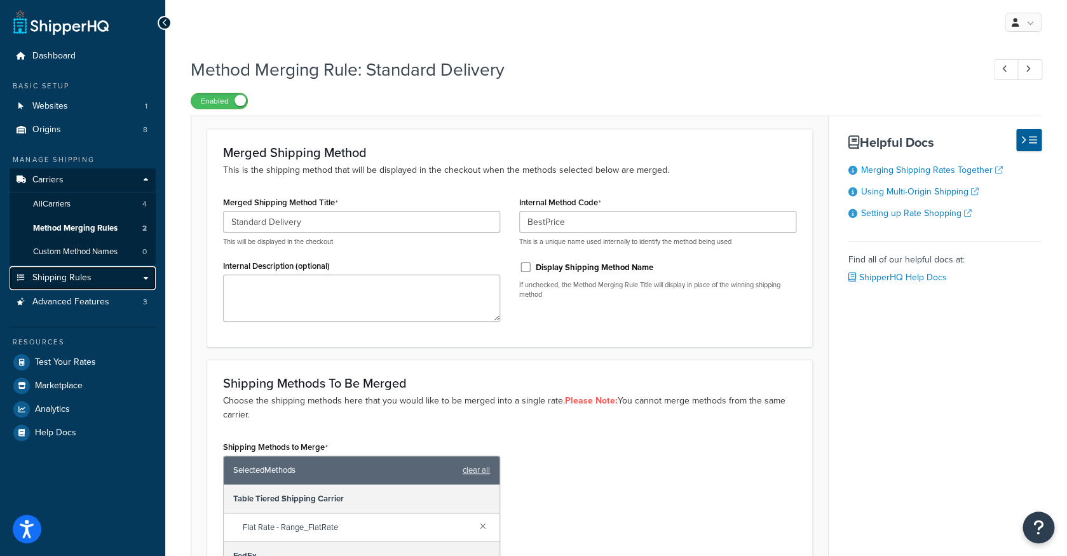
click at [76, 274] on span "Shipping Rules" at bounding box center [61, 278] width 59 height 11
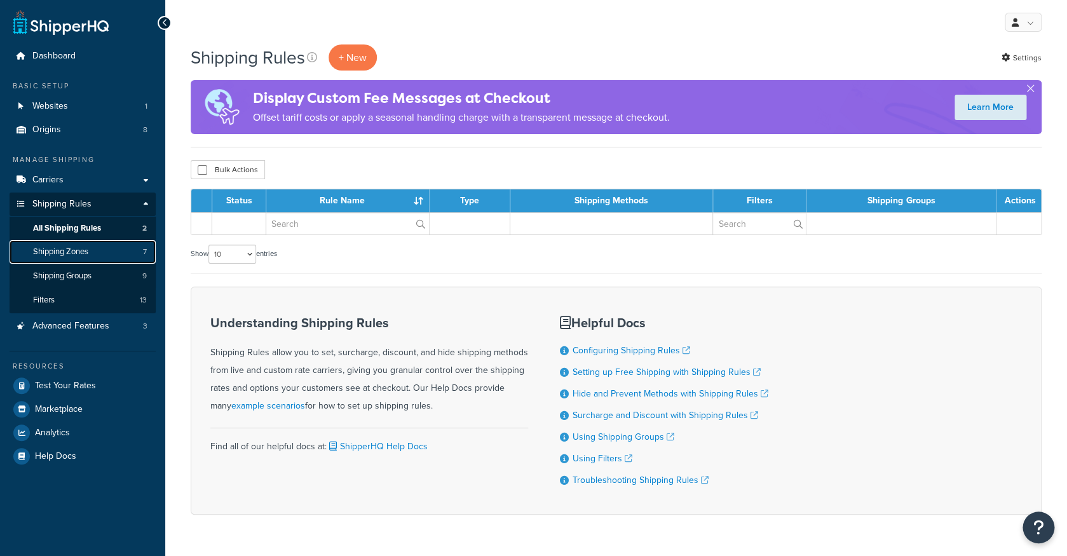
click at [118, 261] on link "Shipping Zones 7" at bounding box center [83, 252] width 146 height 24
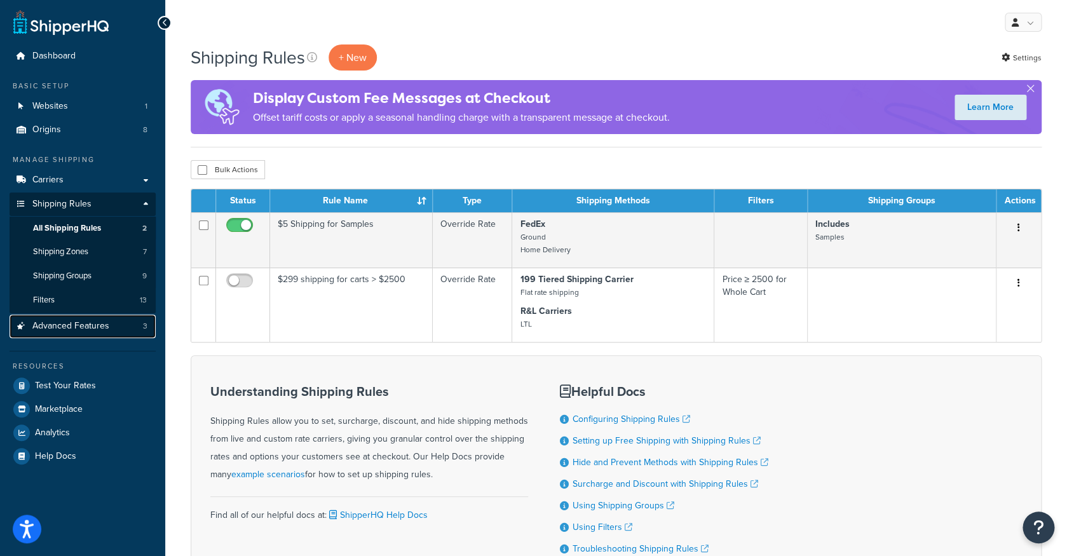
click at [95, 322] on span "Advanced Features" at bounding box center [70, 326] width 77 height 11
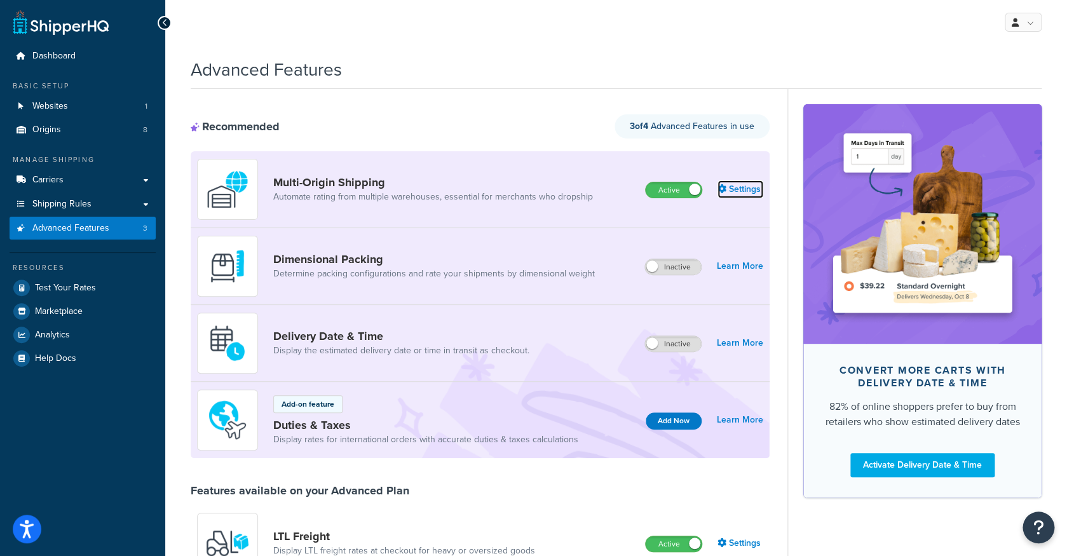
click at [736, 193] on link "Settings" at bounding box center [740, 189] width 46 height 18
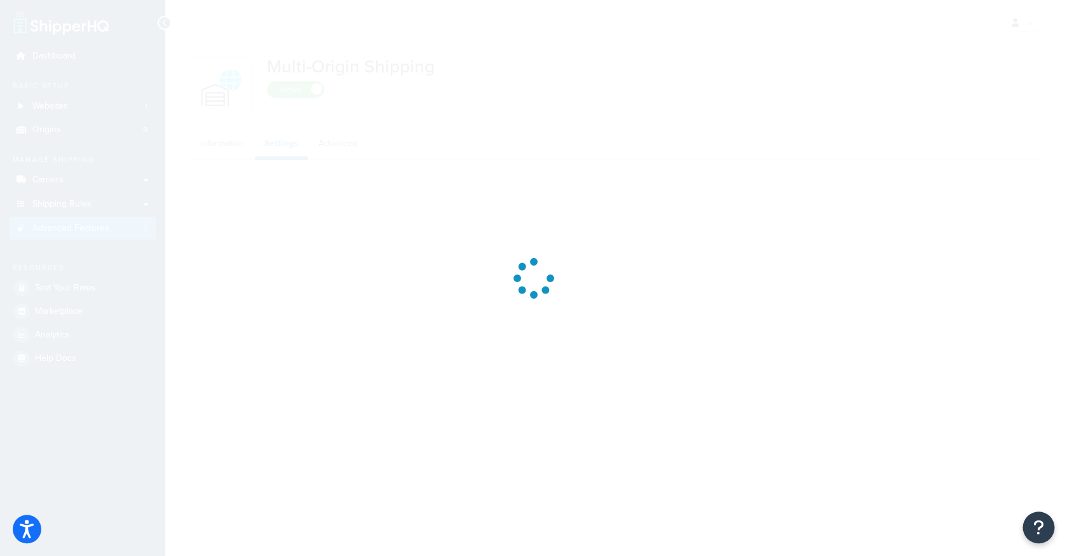
select select "FEWEST"
select select "false"
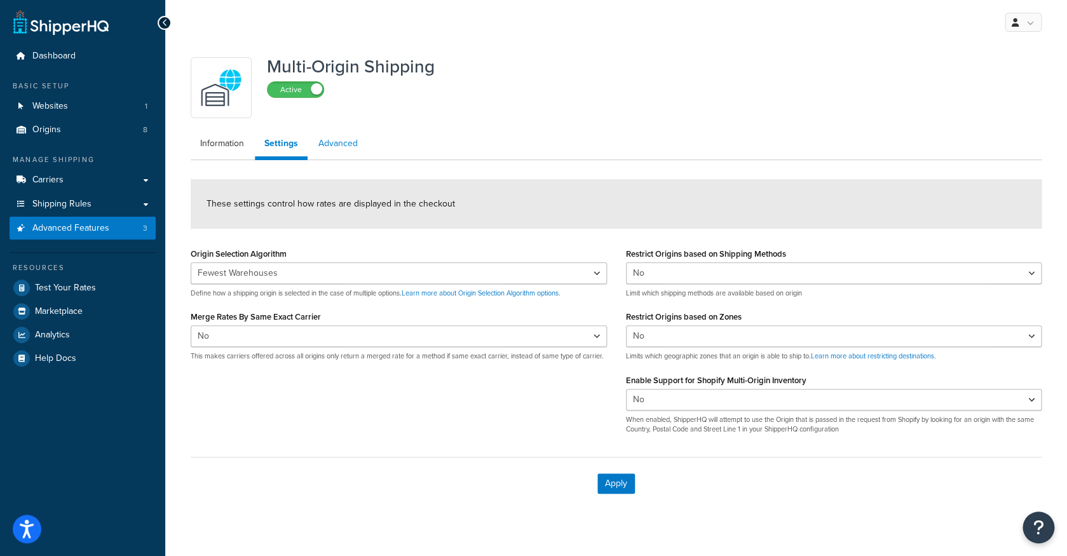
click at [332, 151] on link "Advanced" at bounding box center [338, 143] width 58 height 25
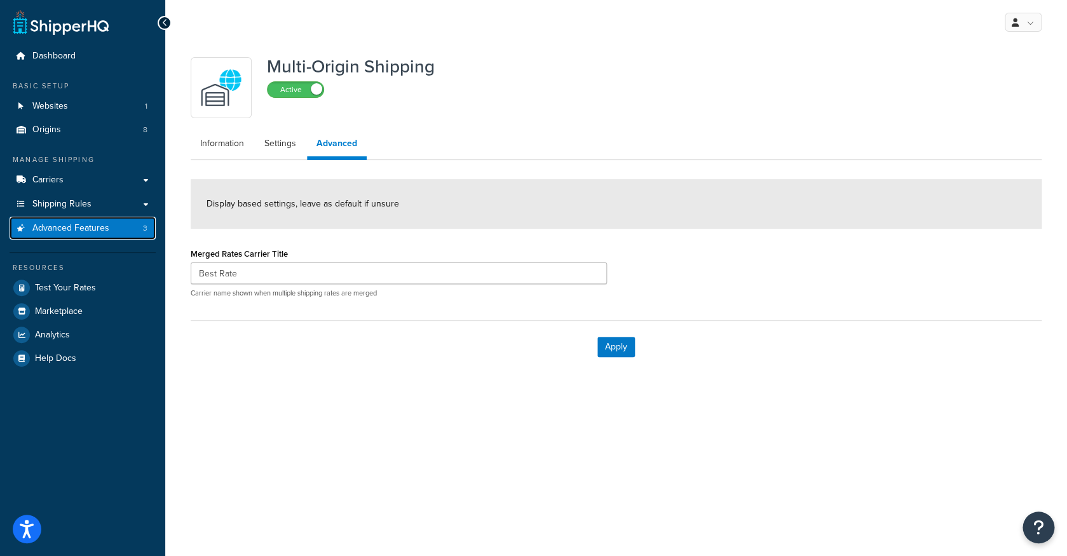
click at [114, 231] on link "Advanced Features 3" at bounding box center [83, 229] width 146 height 24
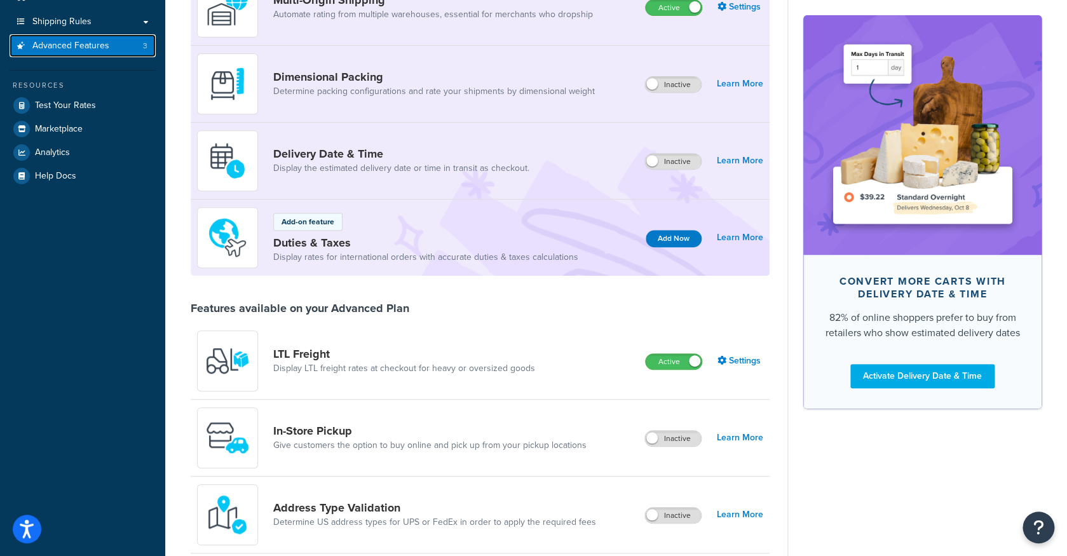
scroll to position [208, 0]
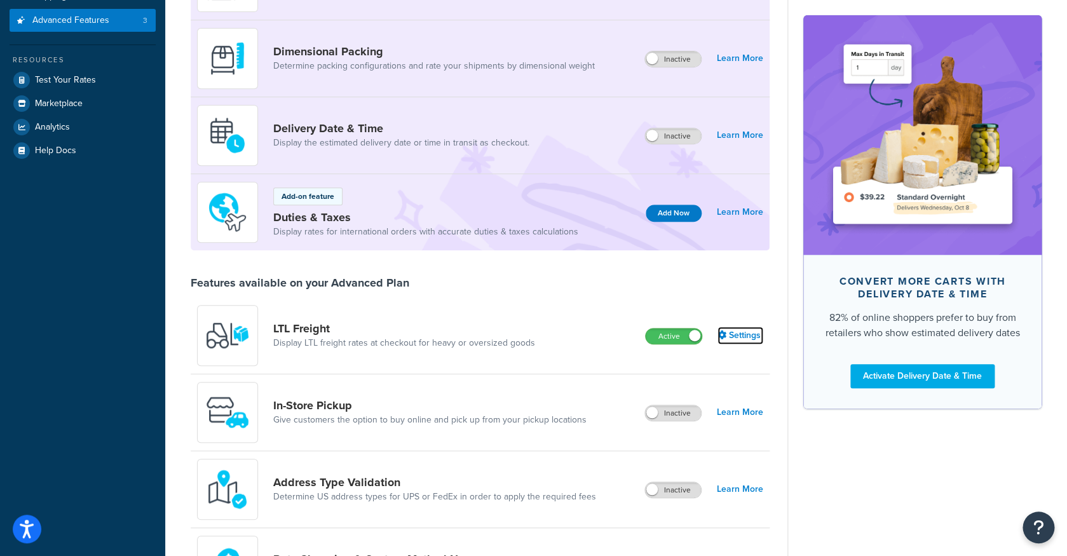
click at [728, 342] on link "Settings" at bounding box center [740, 336] width 46 height 18
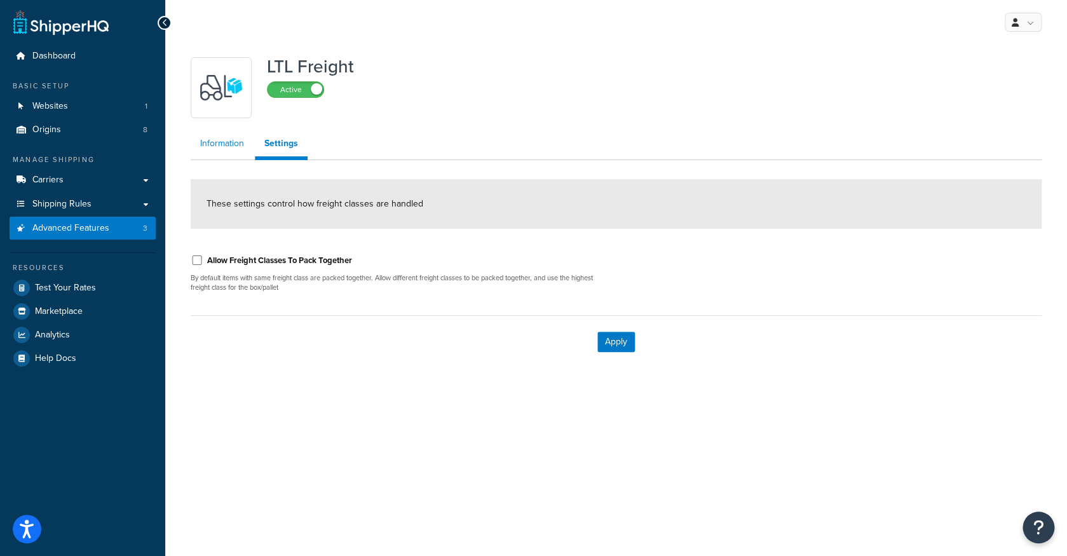
click at [229, 148] on link "Information" at bounding box center [222, 143] width 63 height 25
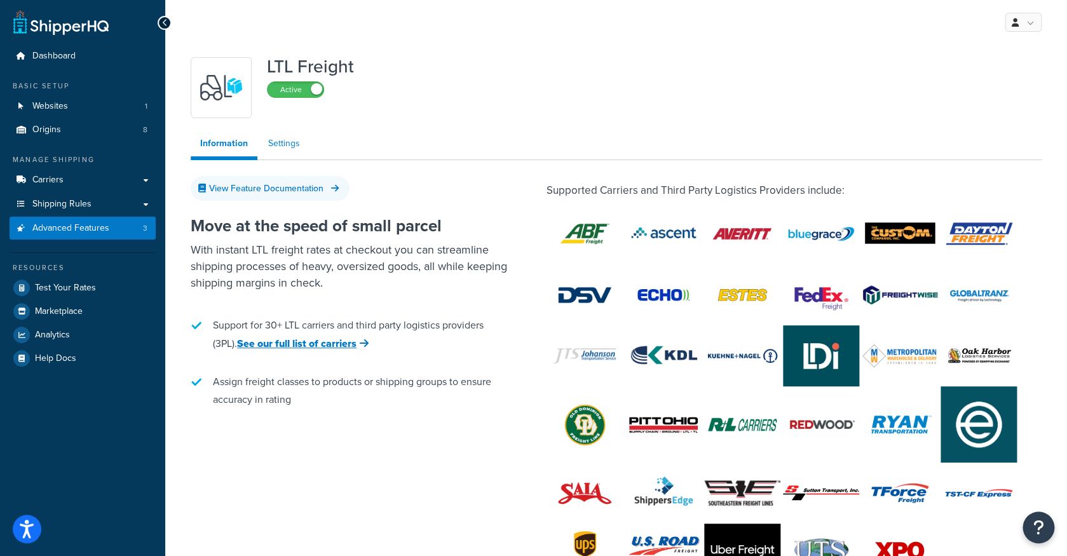
click at [288, 146] on link "Settings" at bounding box center [284, 143] width 51 height 25
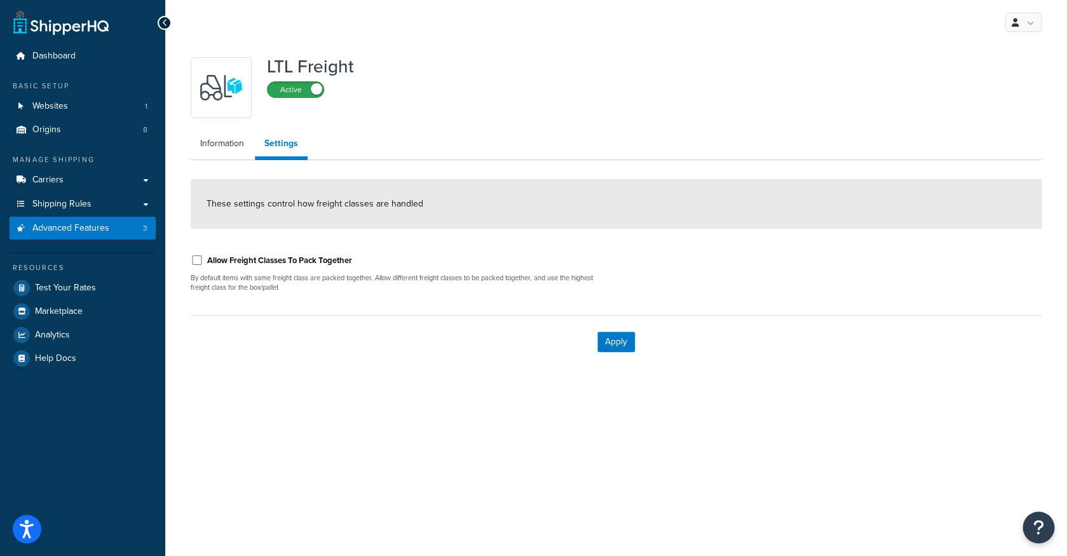
click at [303, 91] on label "Active" at bounding box center [295, 89] width 56 height 15
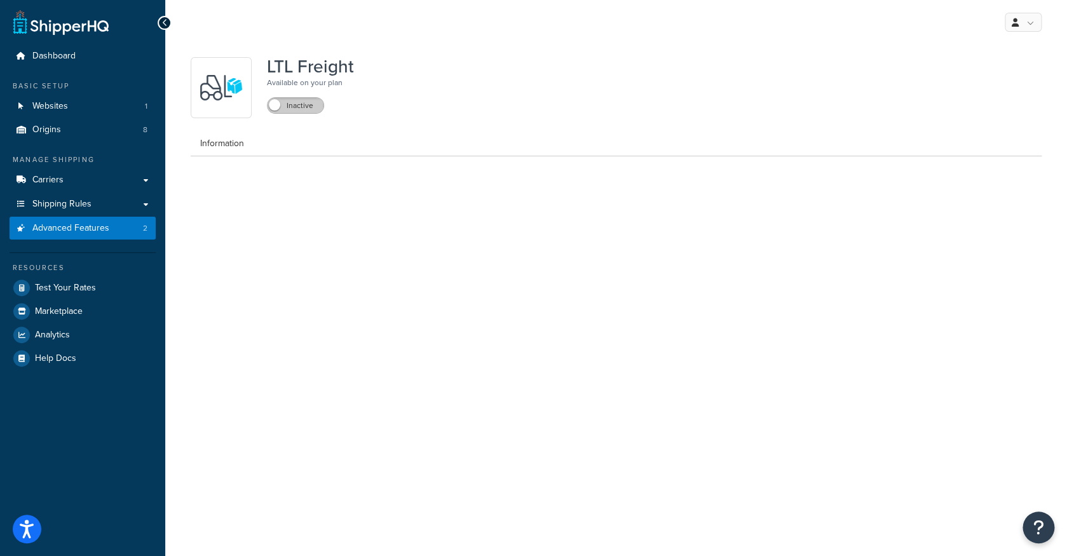
click at [292, 105] on label "Inactive" at bounding box center [295, 105] width 56 height 15
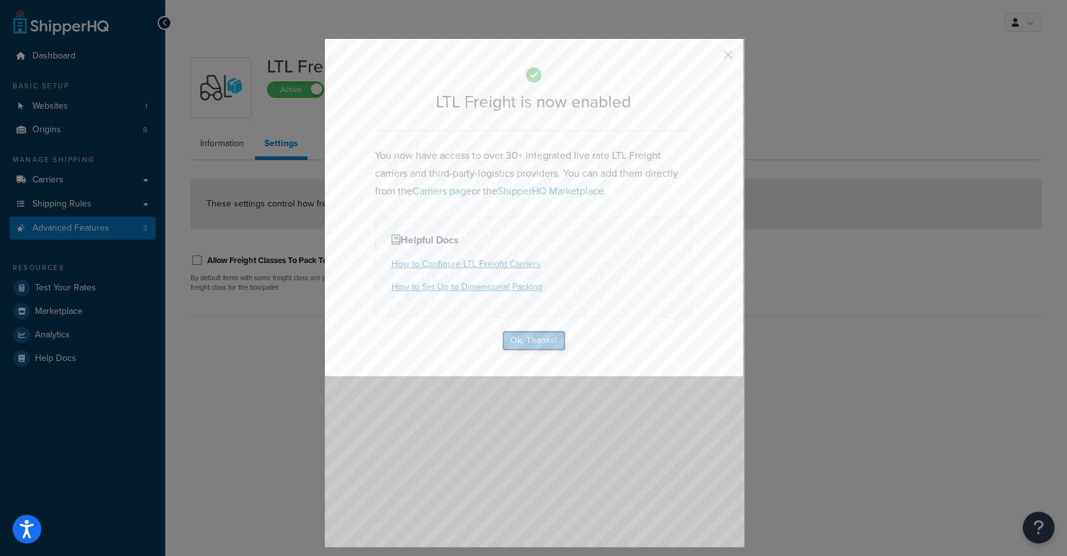
click at [533, 339] on button "Ok, Thanks!" at bounding box center [534, 340] width 64 height 20
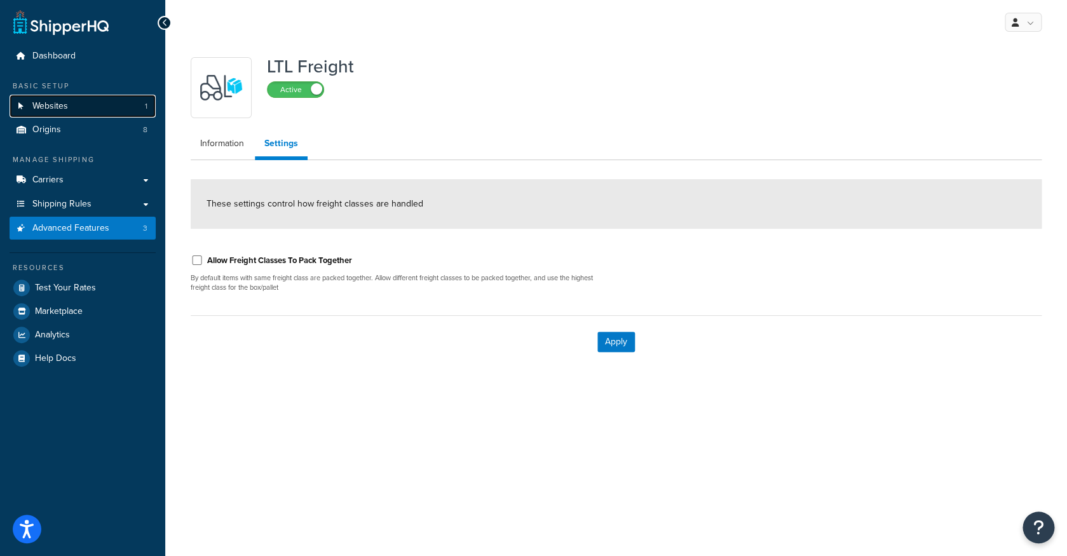
click at [102, 116] on link "Websites 1" at bounding box center [83, 107] width 146 height 24
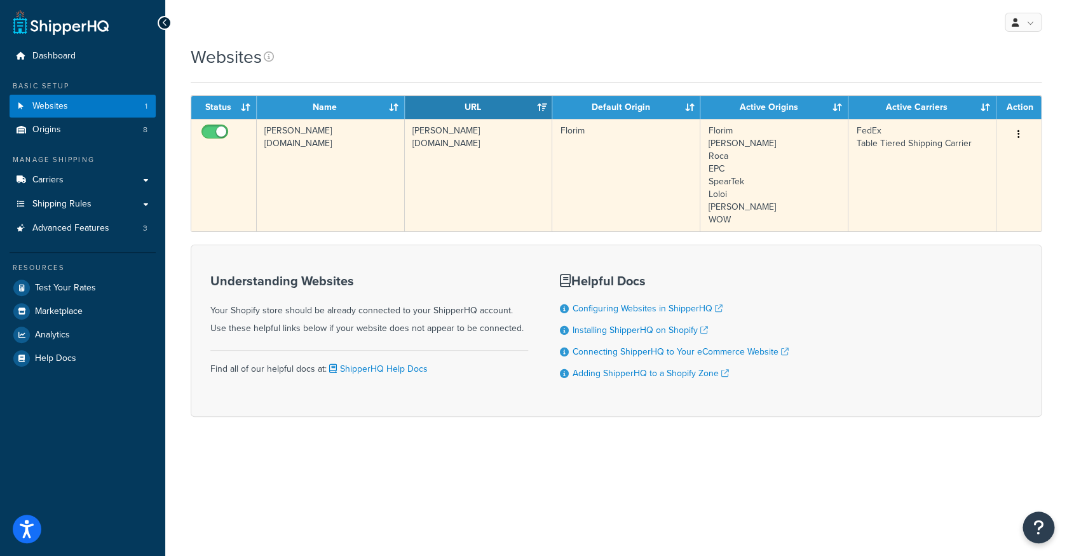
click at [1010, 140] on button "button" at bounding box center [1019, 135] width 18 height 20
click at [1001, 154] on link "Edit" at bounding box center [967, 160] width 100 height 26
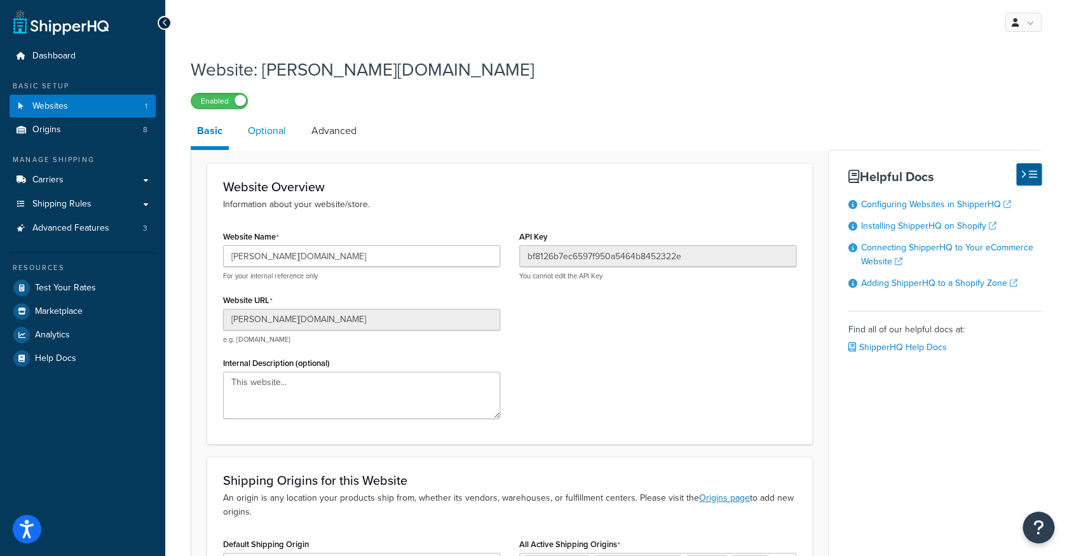
click at [276, 138] on link "Optional" at bounding box center [266, 131] width 51 height 30
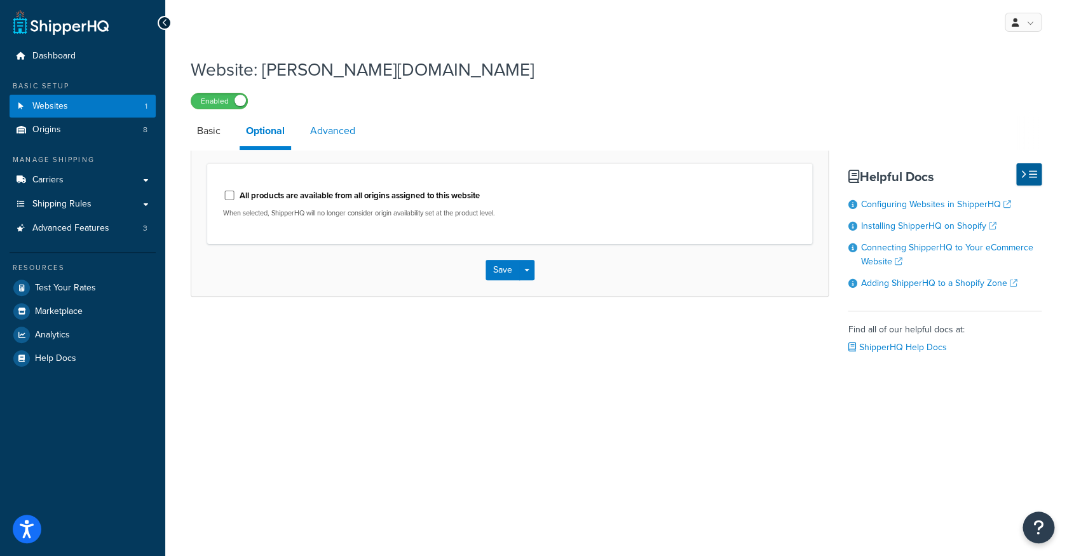
click at [328, 133] on link "Advanced" at bounding box center [333, 131] width 58 height 30
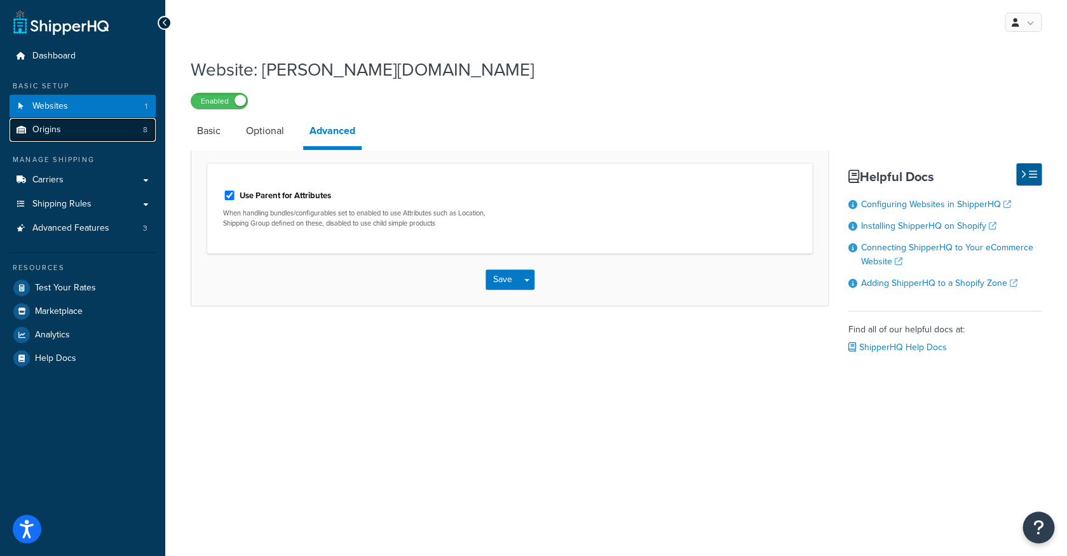
click at [106, 136] on link "Origins 8" at bounding box center [83, 130] width 146 height 24
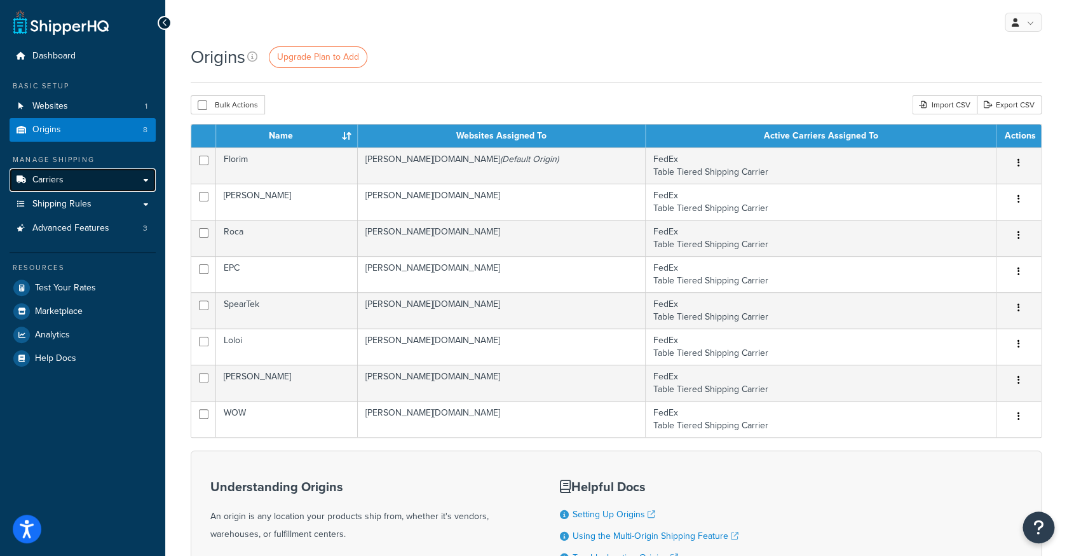
click at [95, 182] on link "Carriers" at bounding box center [83, 180] width 146 height 24
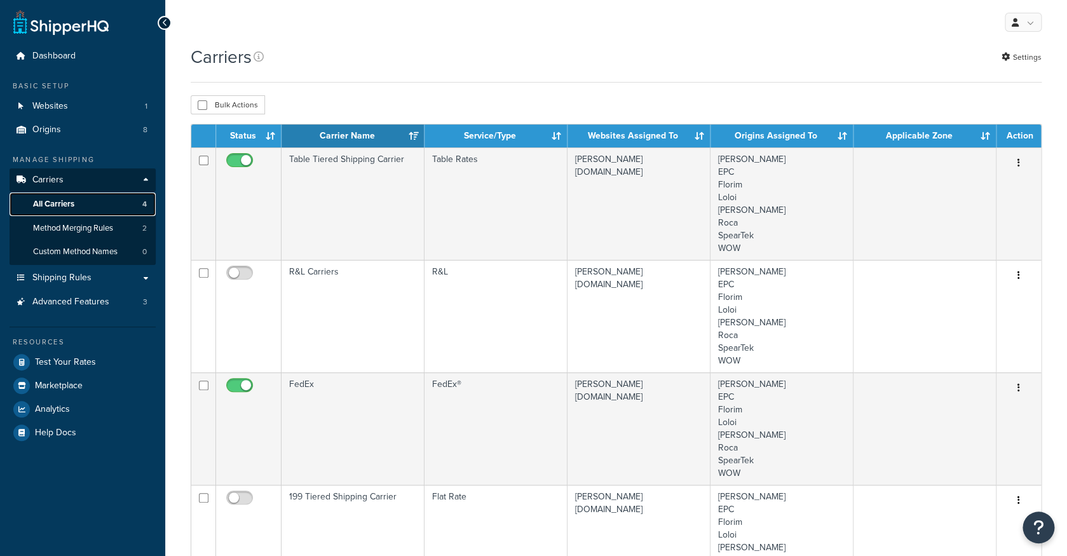
click at [98, 204] on link "All Carriers 4" at bounding box center [83, 205] width 146 height 24
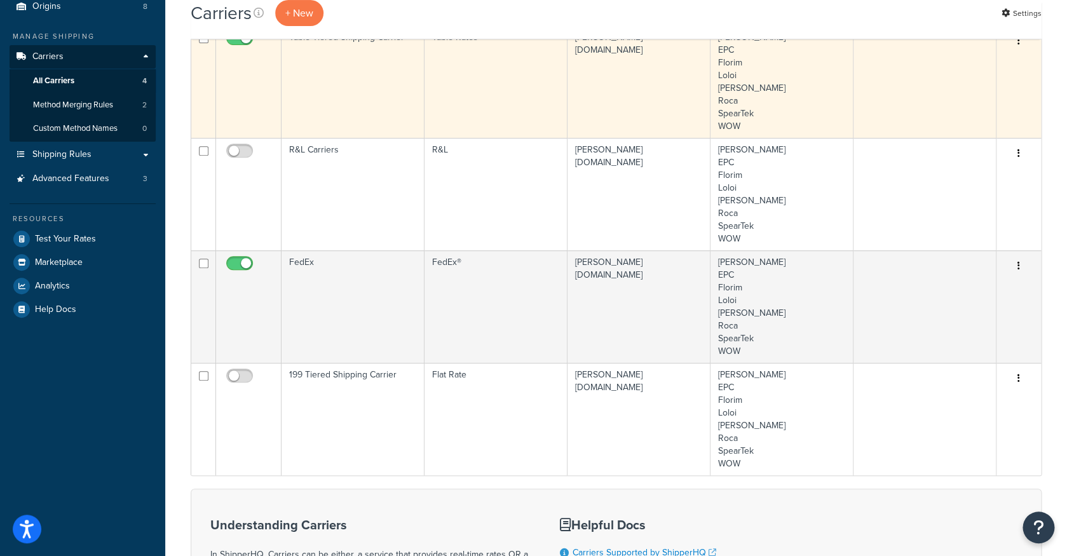
scroll to position [124, 0]
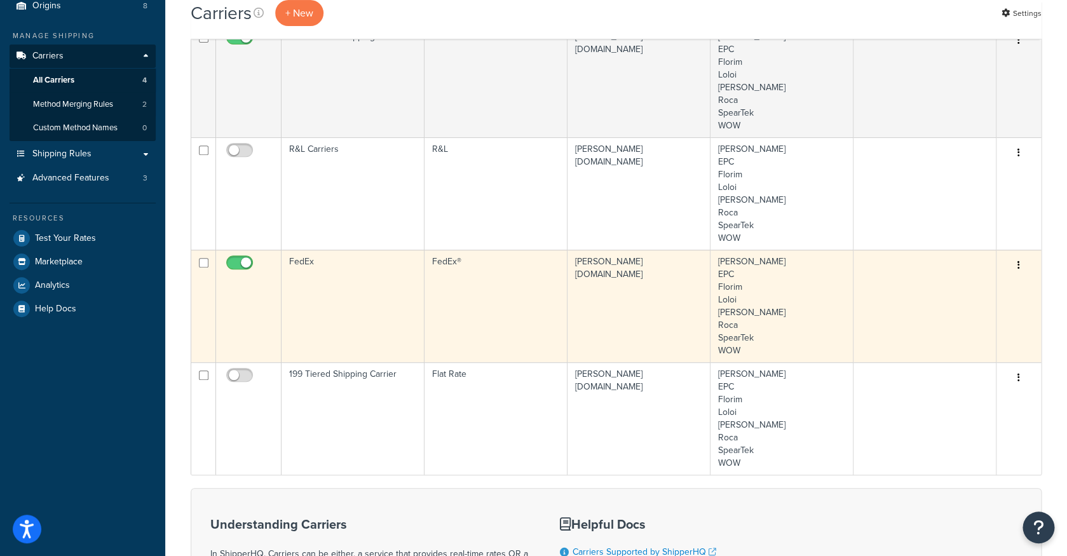
click at [658, 285] on td "edward-martin-llc.myshopify.com" at bounding box center [638, 306] width 143 height 112
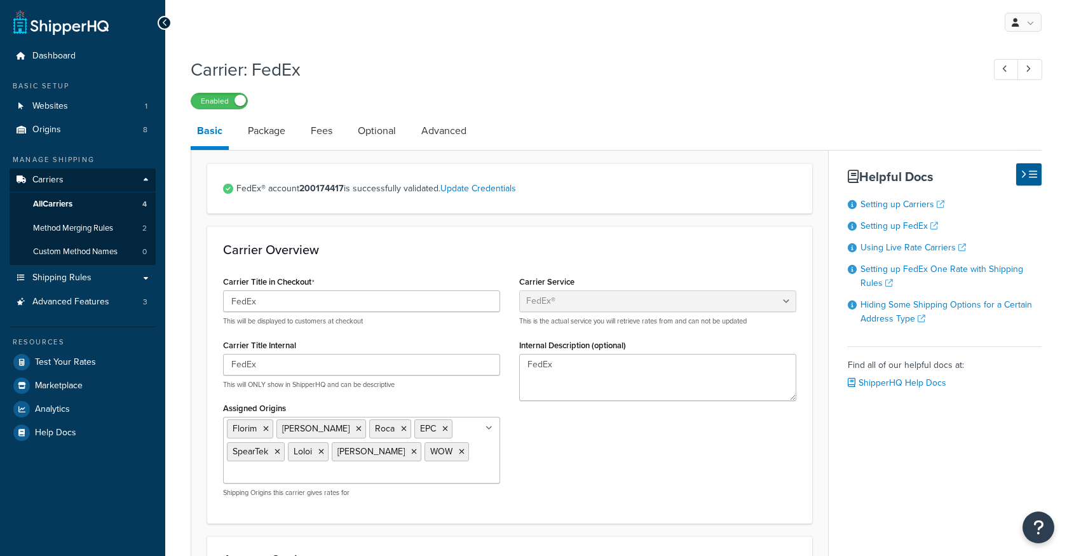
select select "fedEx"
select select "REGULAR_PICKUP"
select select "YOUR_PACKAGING"
click at [243, 137] on link "Package" at bounding box center [266, 131] width 50 height 30
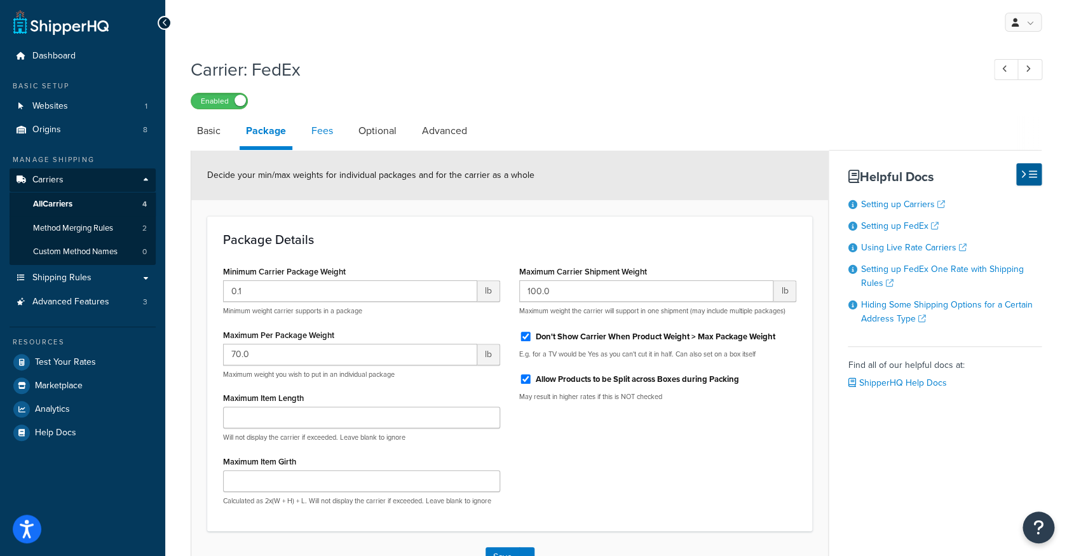
click at [323, 132] on link "Fees" at bounding box center [322, 131] width 34 height 30
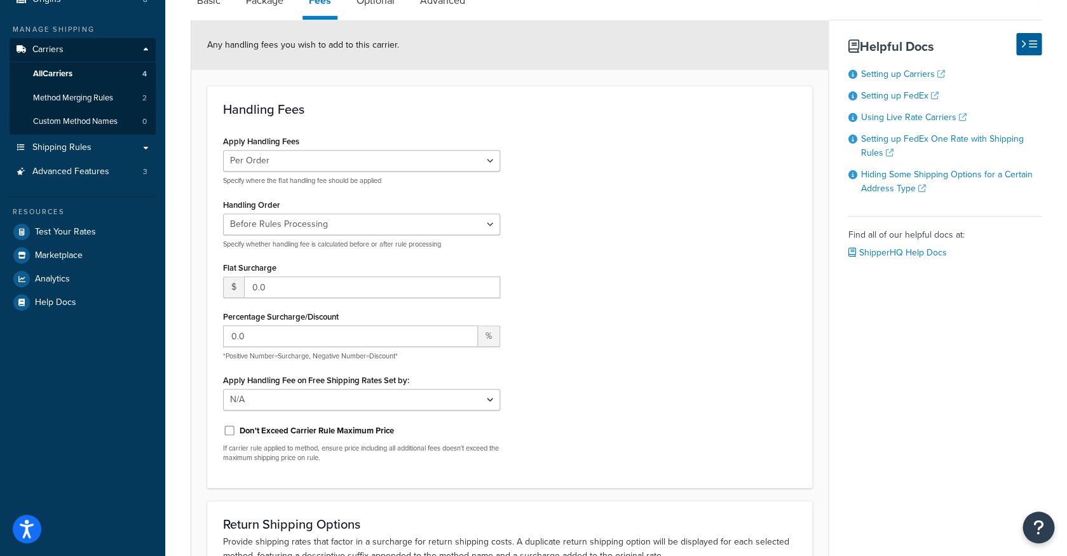
scroll to position [25, 0]
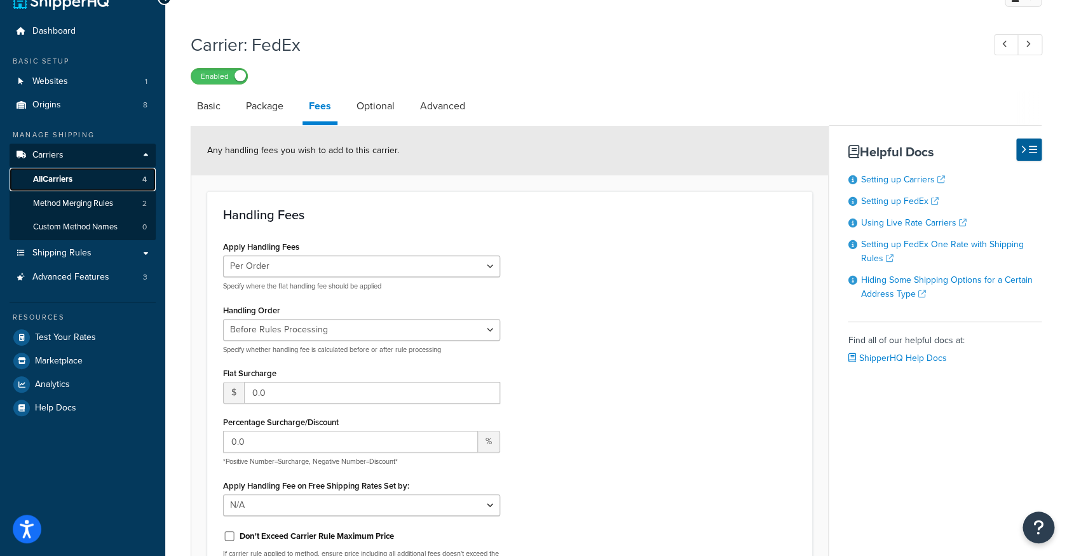
click at [110, 180] on link "All Carriers 4" at bounding box center [83, 180] width 146 height 24
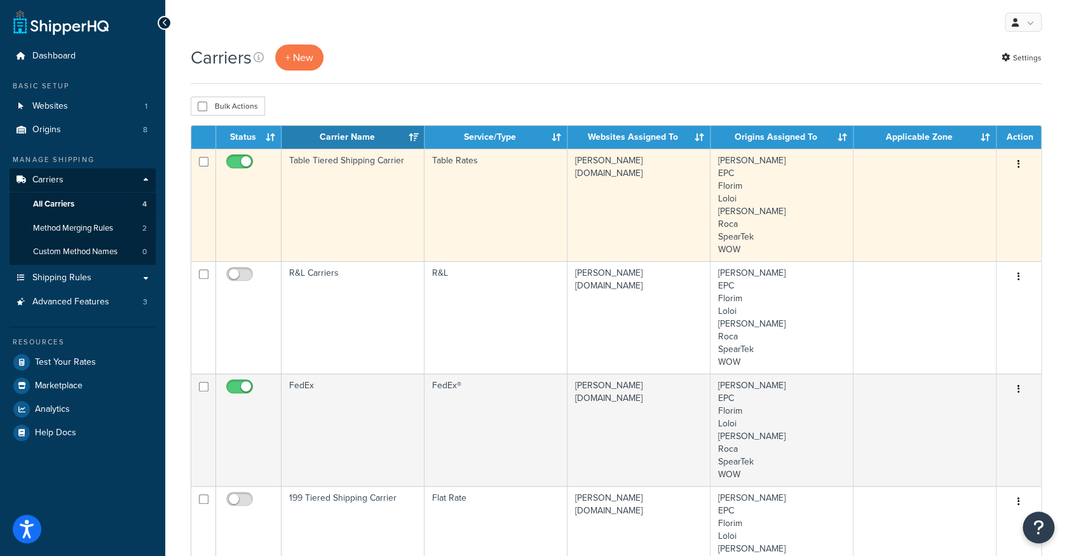
click at [356, 170] on td "Table Tiered Shipping Carrier" at bounding box center [352, 205] width 143 height 112
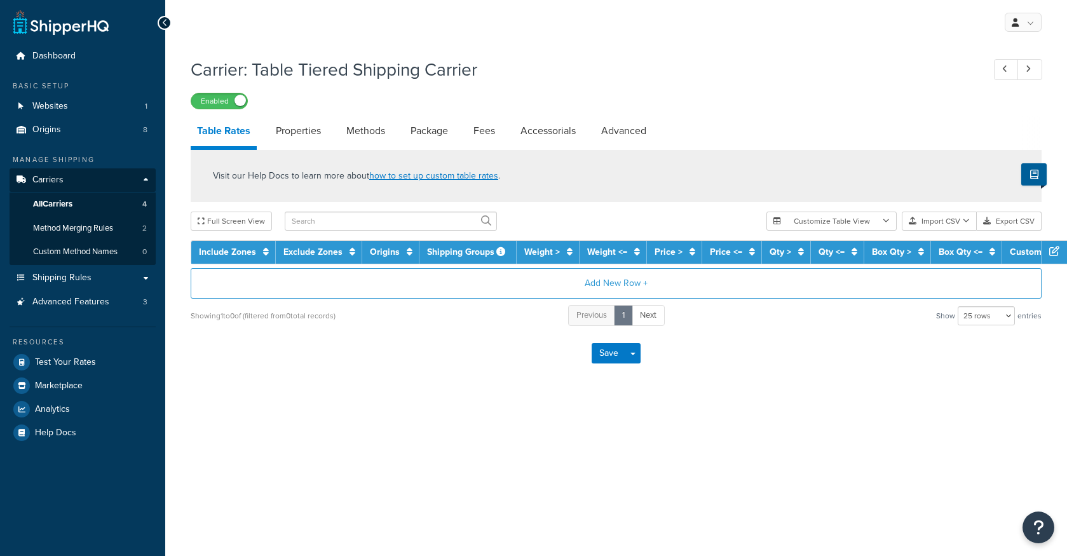
select select "25"
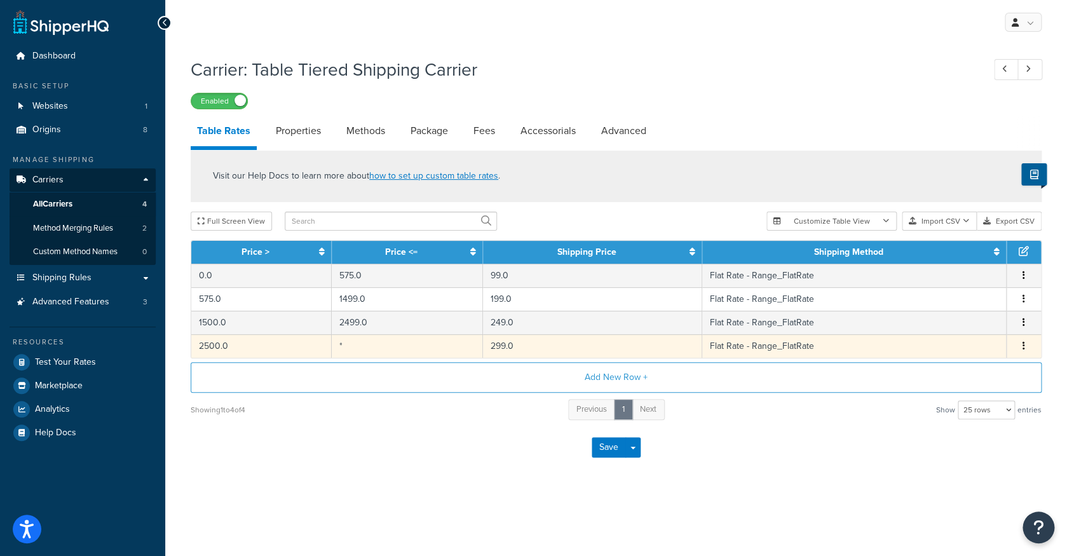
click at [421, 353] on td "*" at bounding box center [407, 346] width 151 height 24
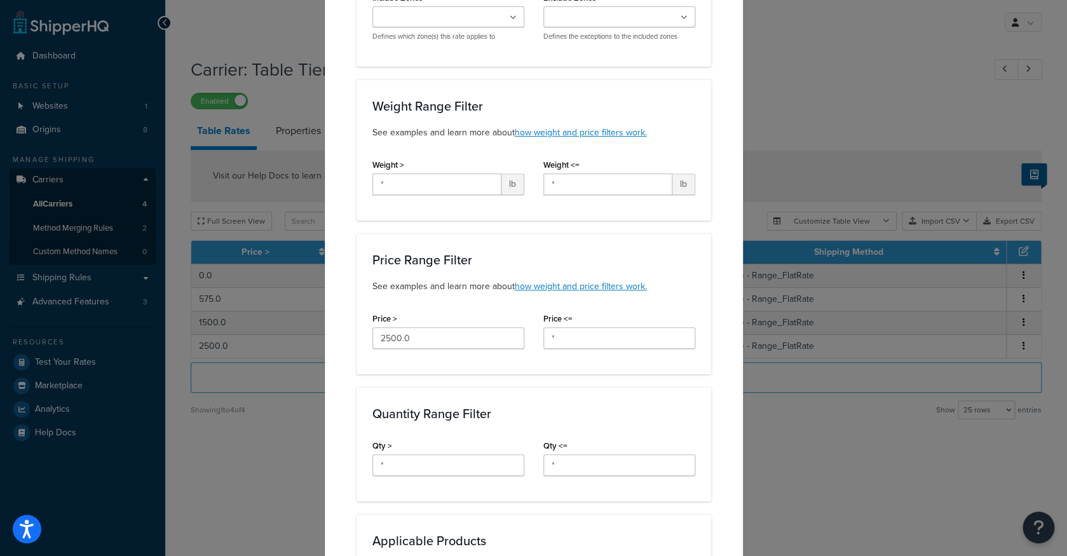
scroll to position [196, 0]
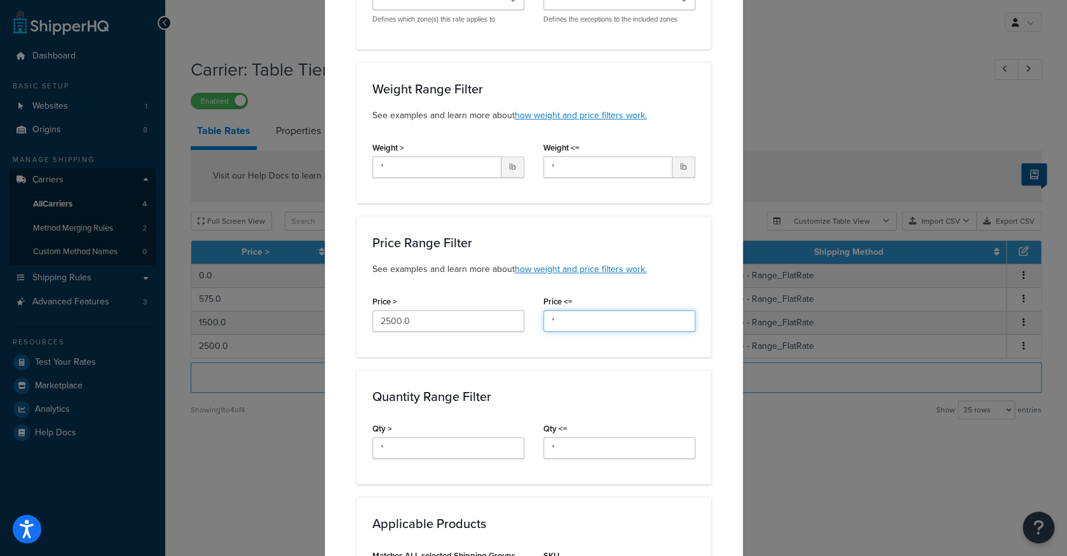
drag, startPoint x: 581, startPoint y: 325, endPoint x: 516, endPoint y: 323, distance: 64.9
click at [543, 323] on input "*" at bounding box center [619, 321] width 152 height 22
click at [543, 344] on div "Price Range Filter See examples and learn more about how weight and price filte…" at bounding box center [533, 286] width 355 height 141
drag, startPoint x: 578, startPoint y: 324, endPoint x: 528, endPoint y: 324, distance: 50.2
click at [543, 324] on input "*" at bounding box center [619, 321] width 152 height 22
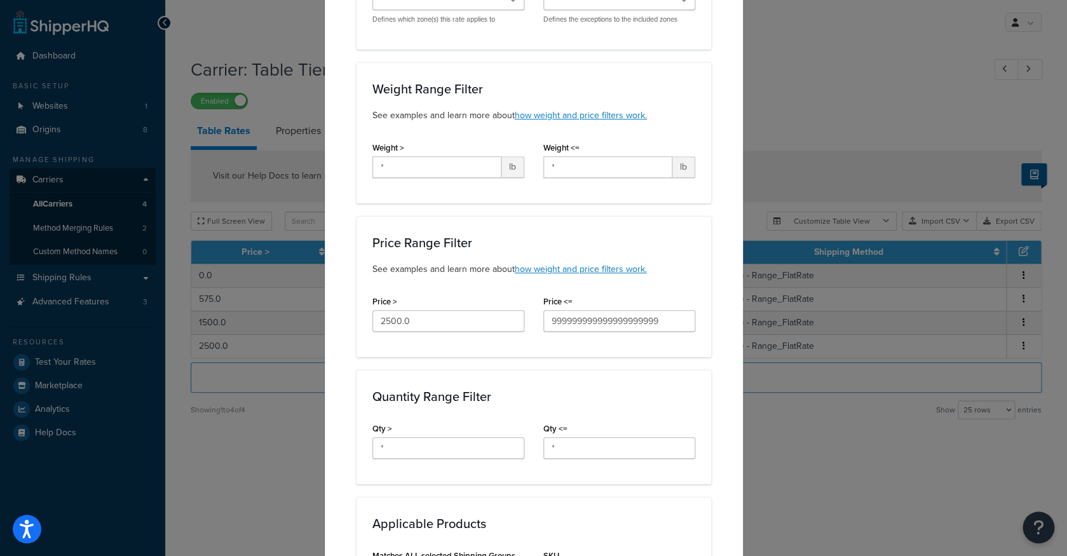
click at [573, 341] on div "Price <= 999999999999999999999" at bounding box center [619, 316] width 171 height 49
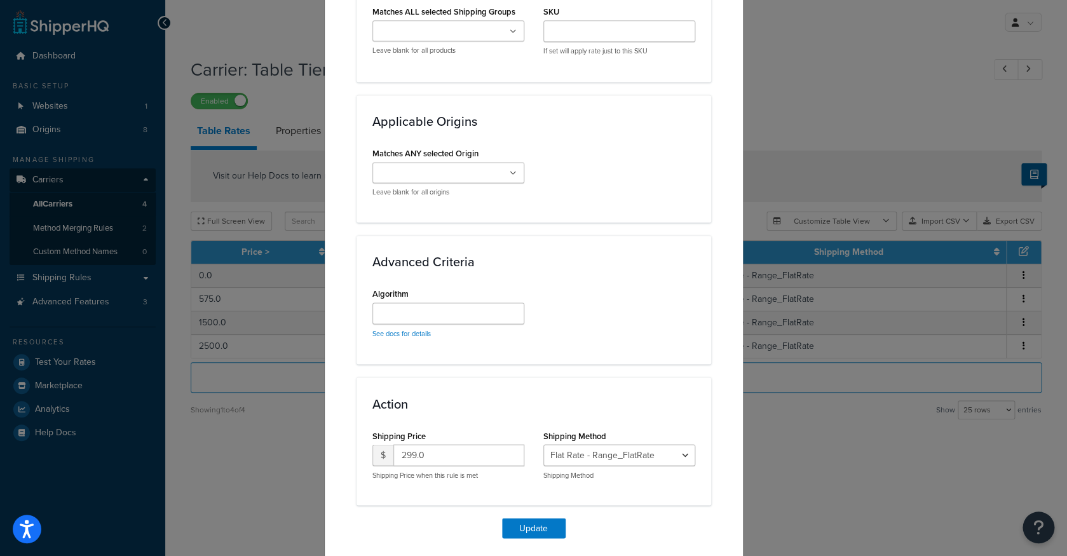
scroll to position [783, 0]
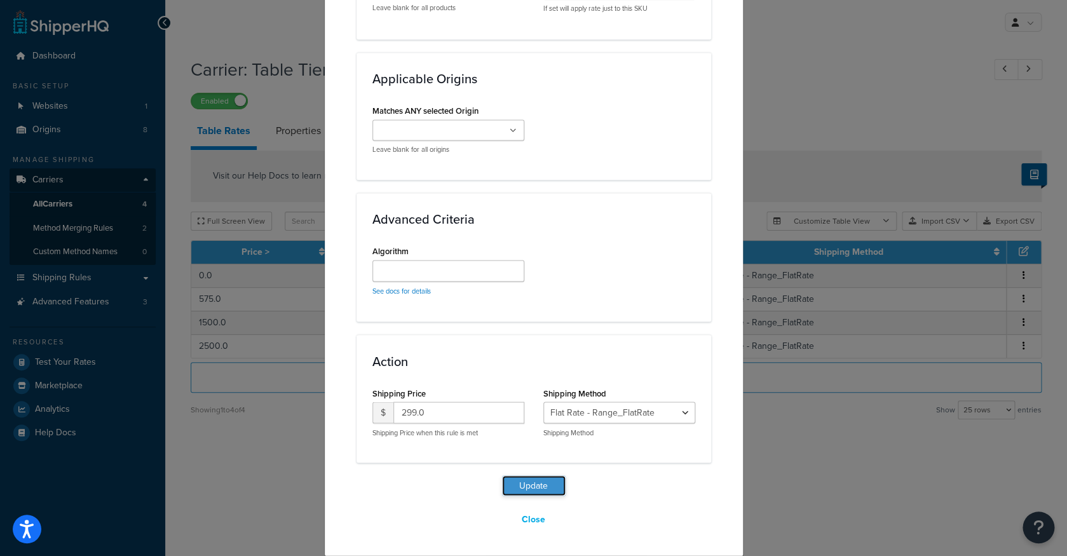
click at [553, 484] on button "Update" at bounding box center [534, 485] width 64 height 20
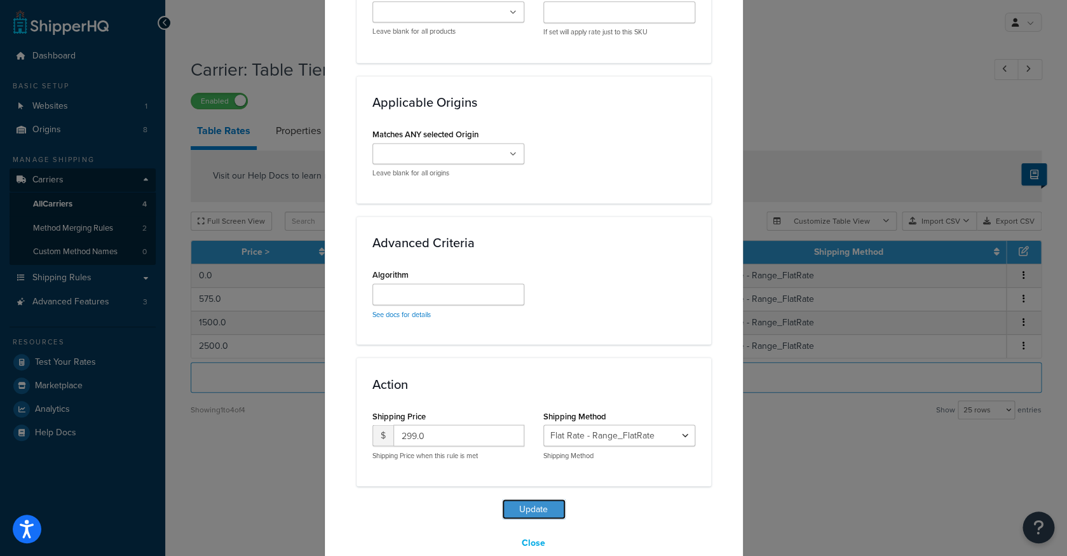
scroll to position [807, 0]
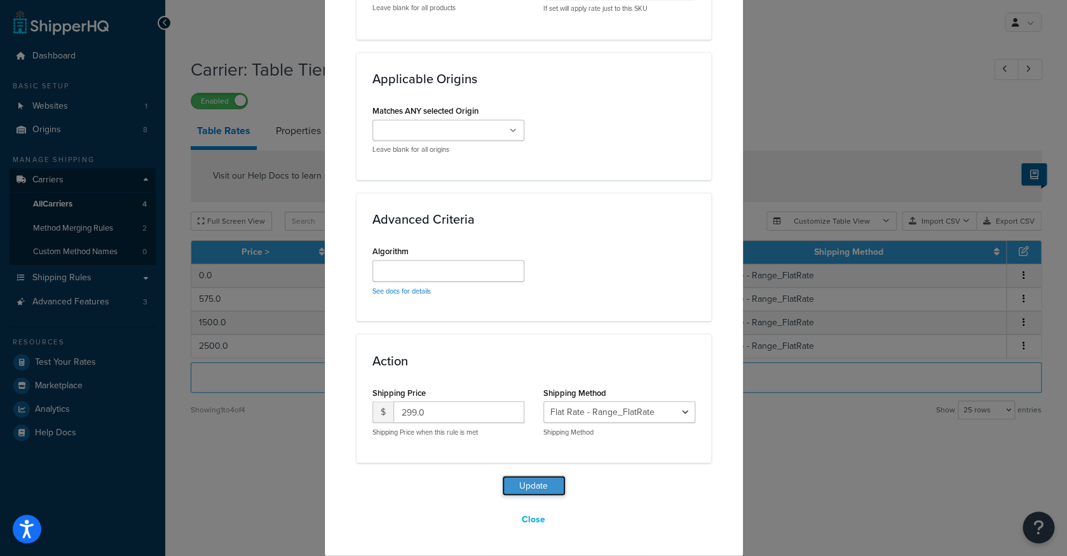
click at [550, 482] on button "Update" at bounding box center [534, 485] width 64 height 20
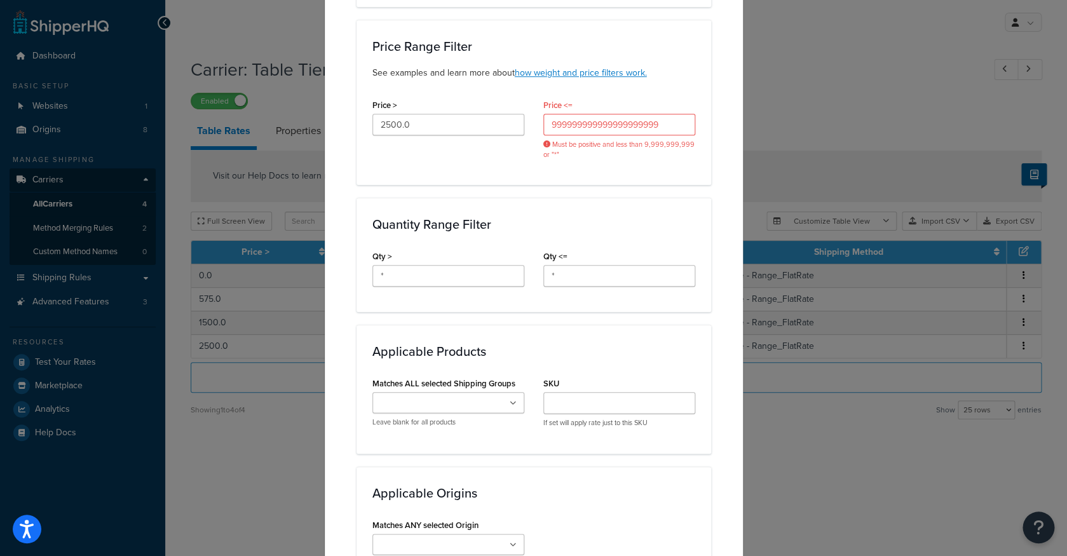
scroll to position [391, 0]
click at [672, 126] on input "999999999999999999999" at bounding box center [619, 126] width 152 height 22
drag, startPoint x: 679, startPoint y: 126, endPoint x: 491, endPoint y: 121, distance: 188.1
click at [543, 121] on input "999999999999999999999" at bounding box center [619, 126] width 152 height 22
type input "9999999999"
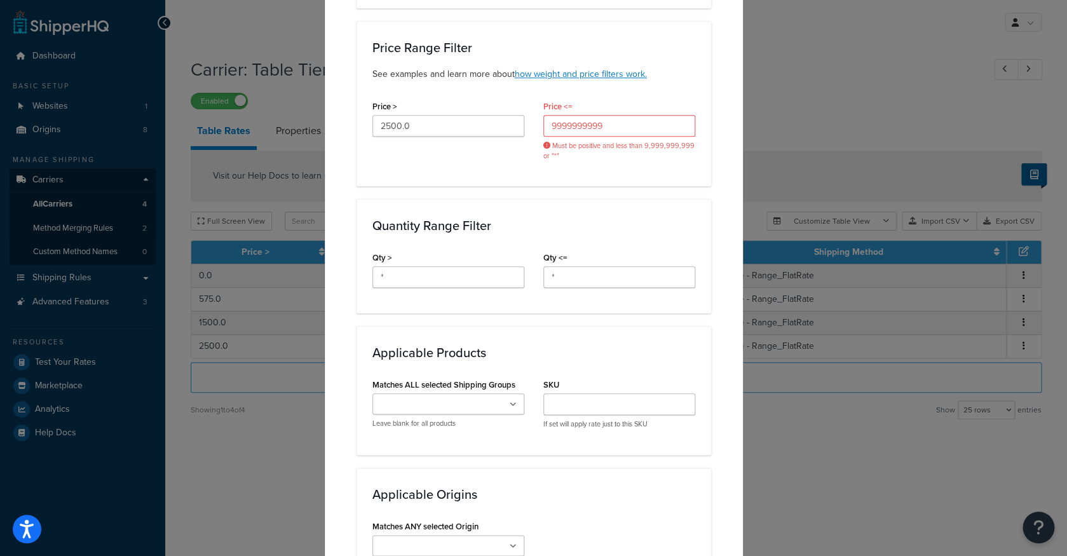
click at [665, 180] on div "Price Range Filter See examples and learn more about how weight and price filte…" at bounding box center [533, 103] width 355 height 165
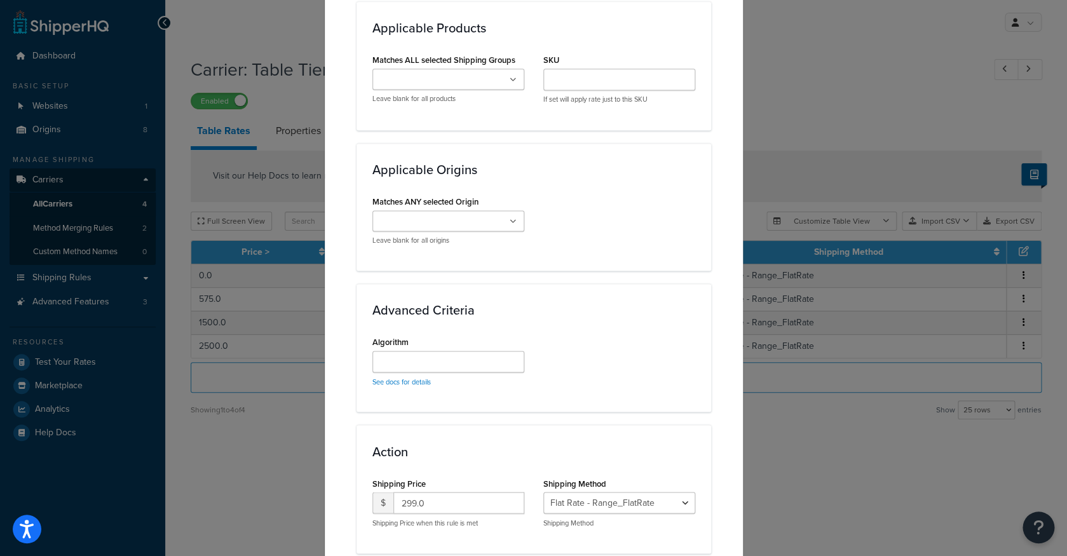
scroll to position [807, 0]
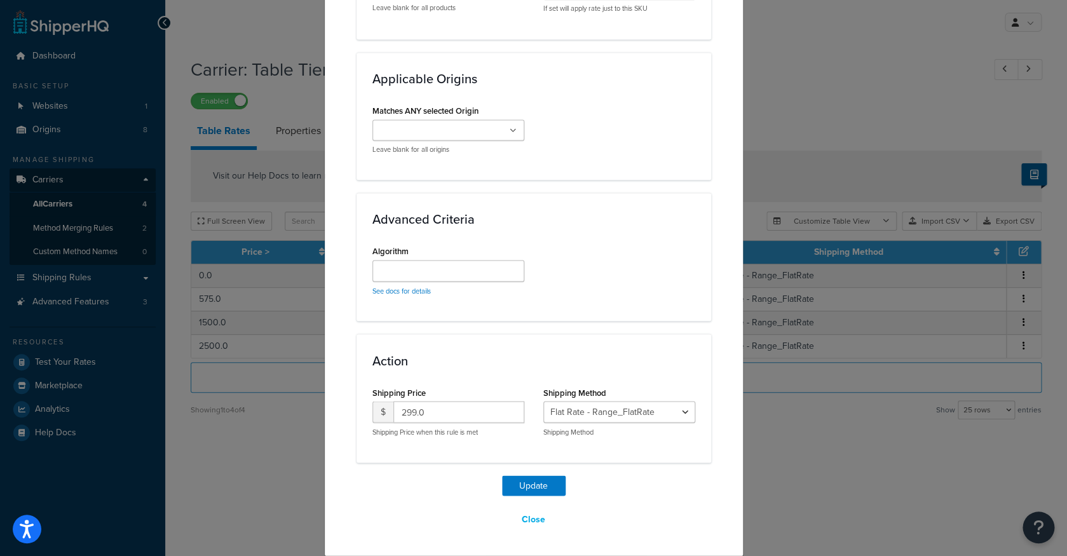
click at [546, 477] on button "Update" at bounding box center [534, 485] width 64 height 20
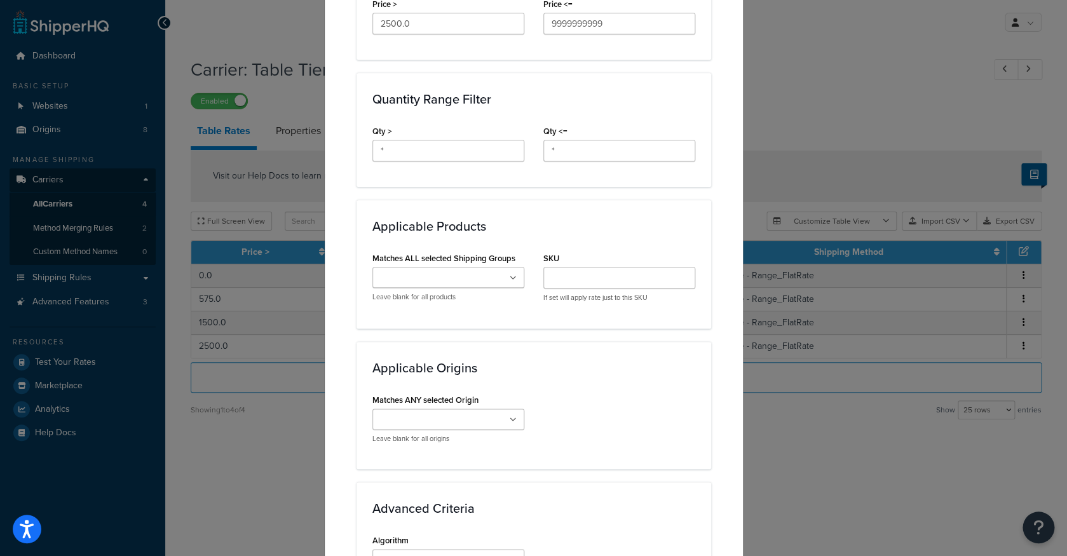
scroll to position [0, 0]
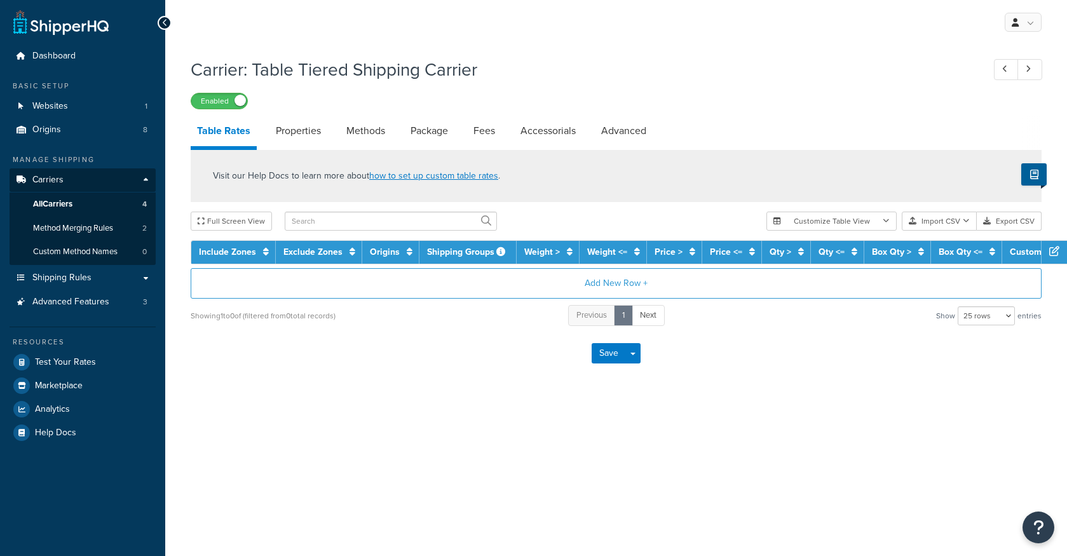
select select "25"
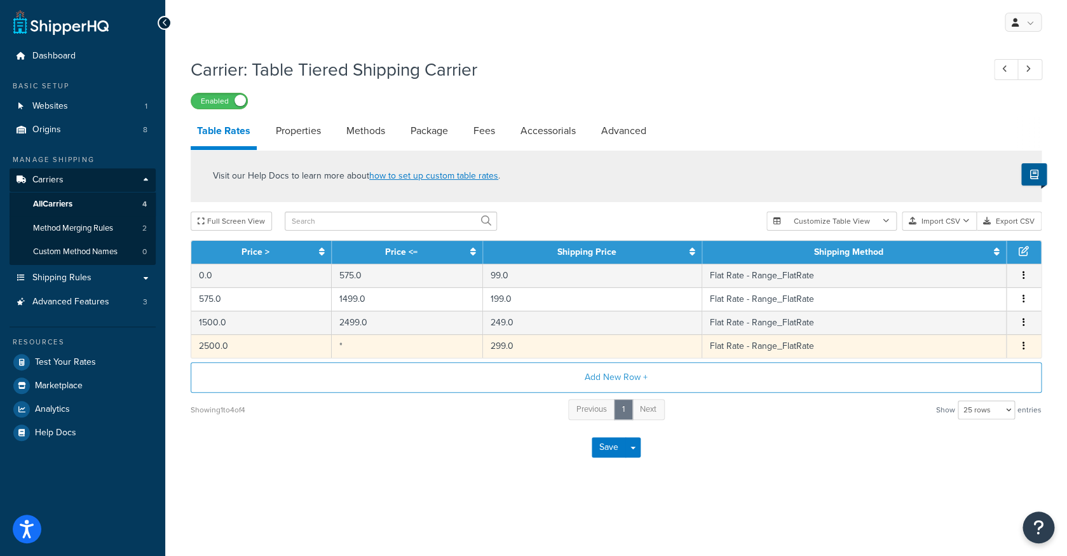
click at [442, 351] on td "*" at bounding box center [407, 346] width 151 height 24
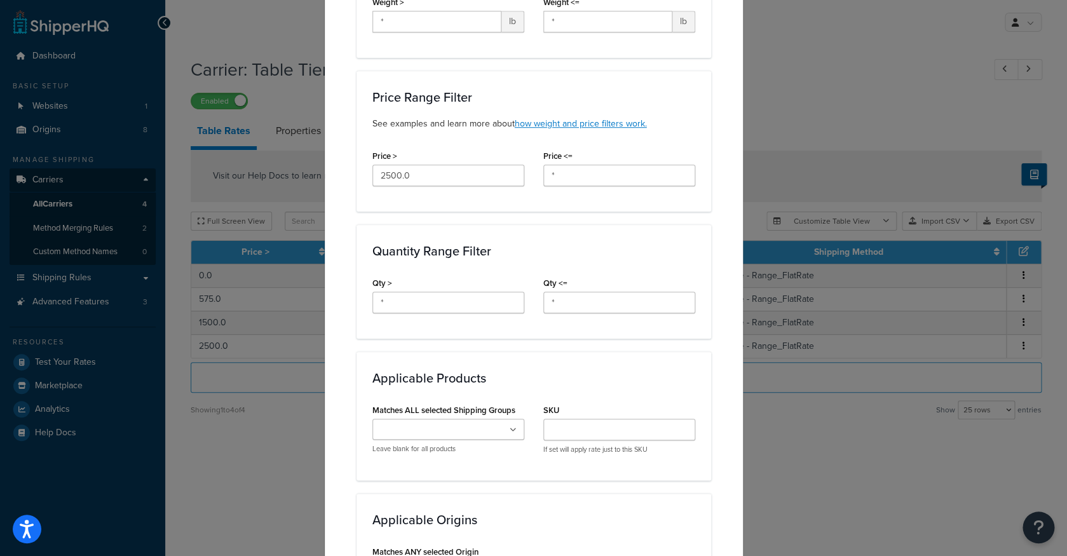
scroll to position [339, 0]
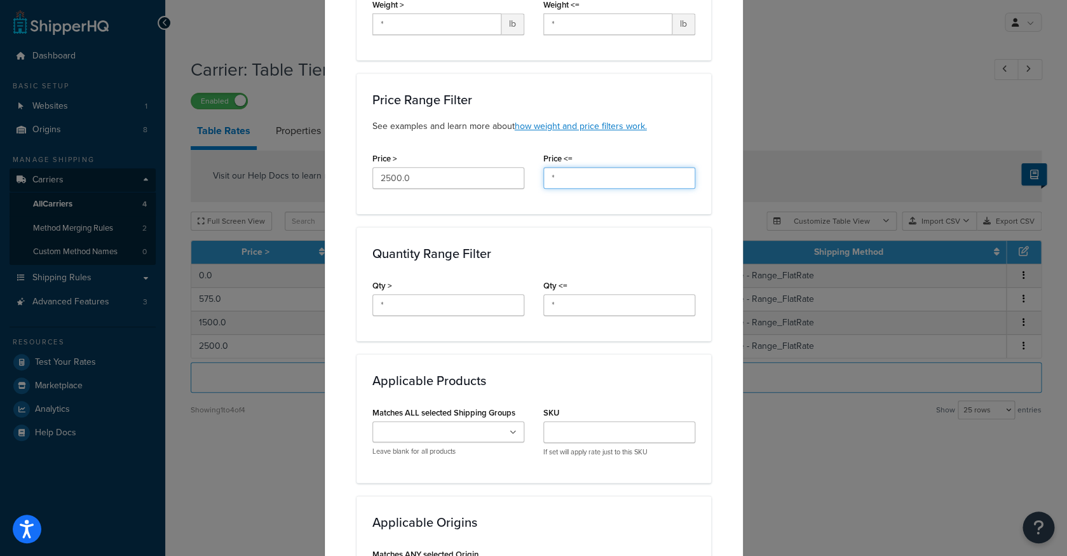
drag, startPoint x: 582, startPoint y: 179, endPoint x: 508, endPoint y: 179, distance: 74.3
click at [543, 179] on input "*" at bounding box center [619, 178] width 152 height 22
type input "9999999999"
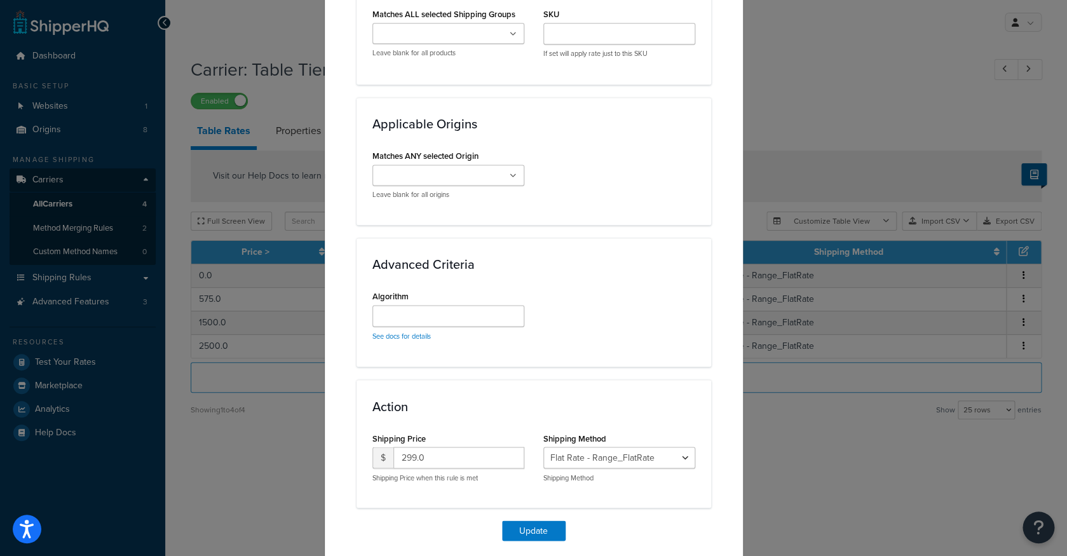
scroll to position [783, 0]
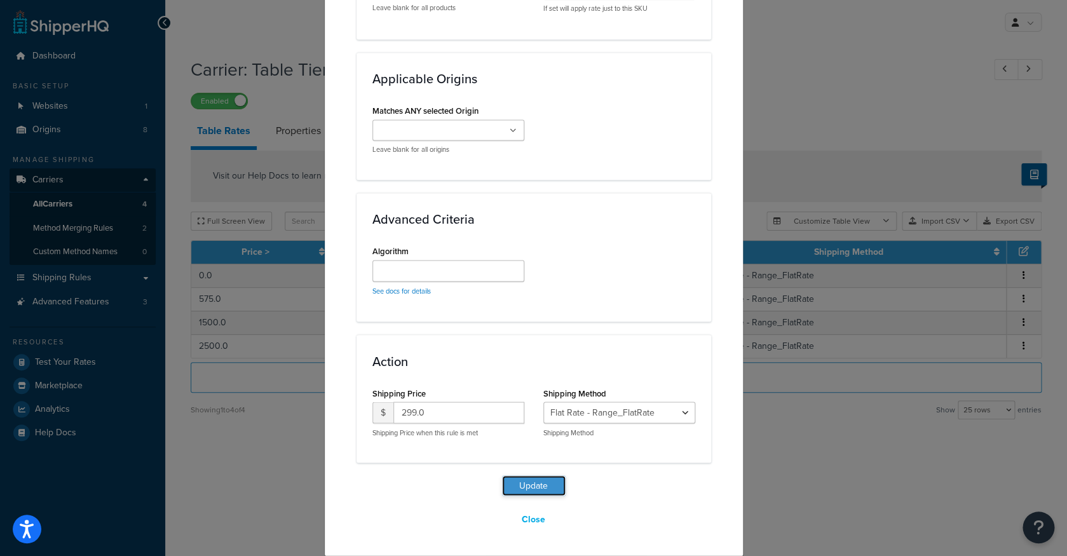
click at [554, 482] on button "Update" at bounding box center [534, 485] width 64 height 20
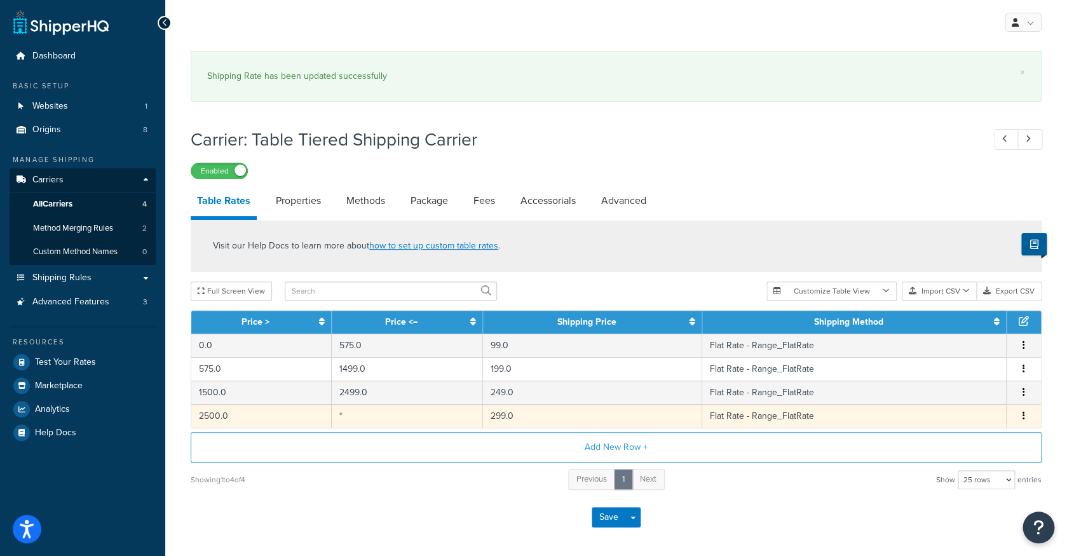
click at [1027, 421] on button "button" at bounding box center [1024, 416] width 10 height 14
click at [971, 394] on div "Edit" at bounding box center [960, 392] width 90 height 26
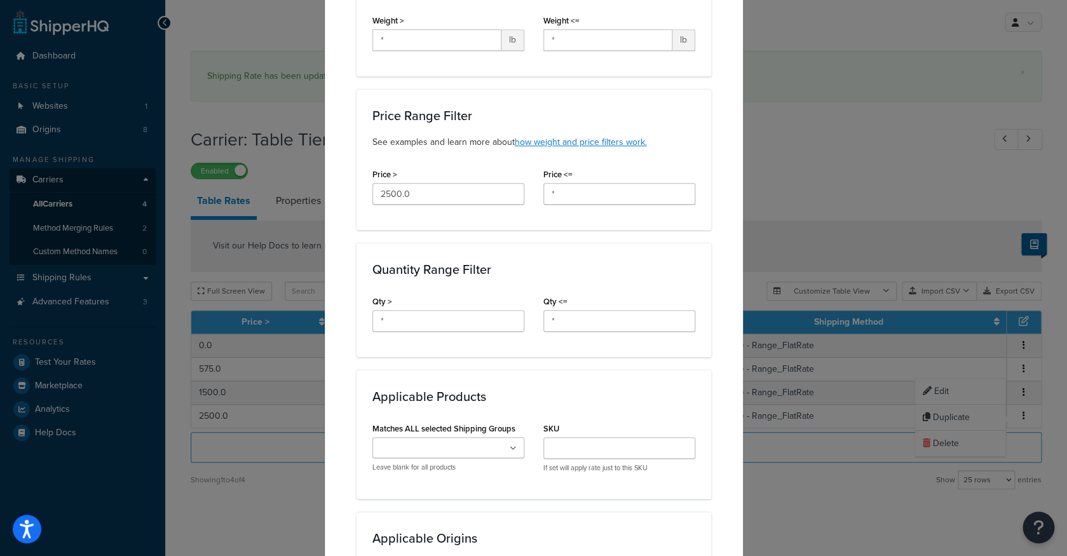
scroll to position [249, 0]
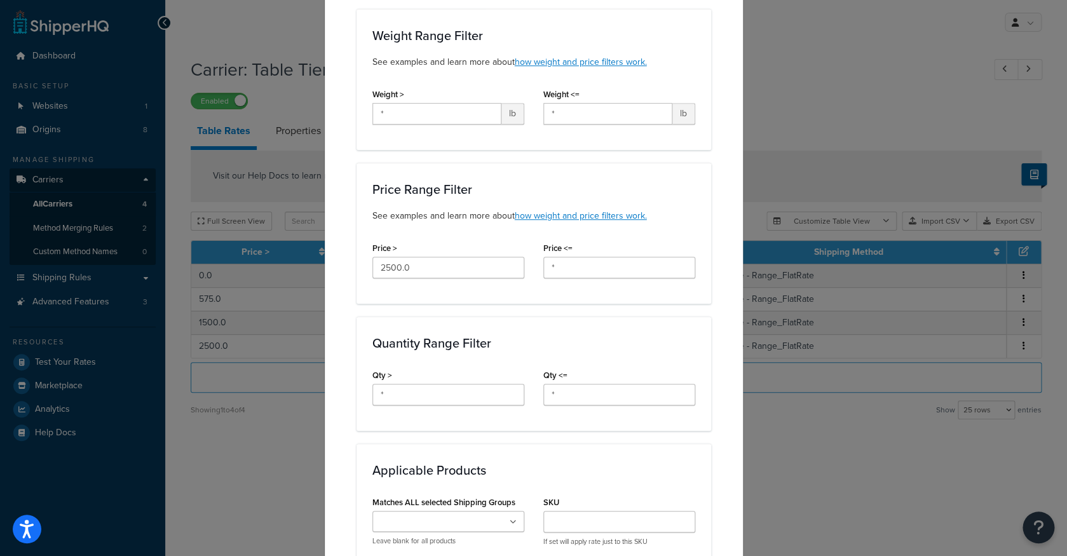
click at [536, 270] on div "Price <= *" at bounding box center [619, 263] width 171 height 49
drag, startPoint x: 568, startPoint y: 268, endPoint x: 536, endPoint y: 268, distance: 32.4
click at [543, 268] on input "*" at bounding box center [619, 268] width 152 height 22
type input "9999999999"
click at [592, 323] on div "Quantity Range Filter Qty > * Qty <= *" at bounding box center [533, 373] width 355 height 114
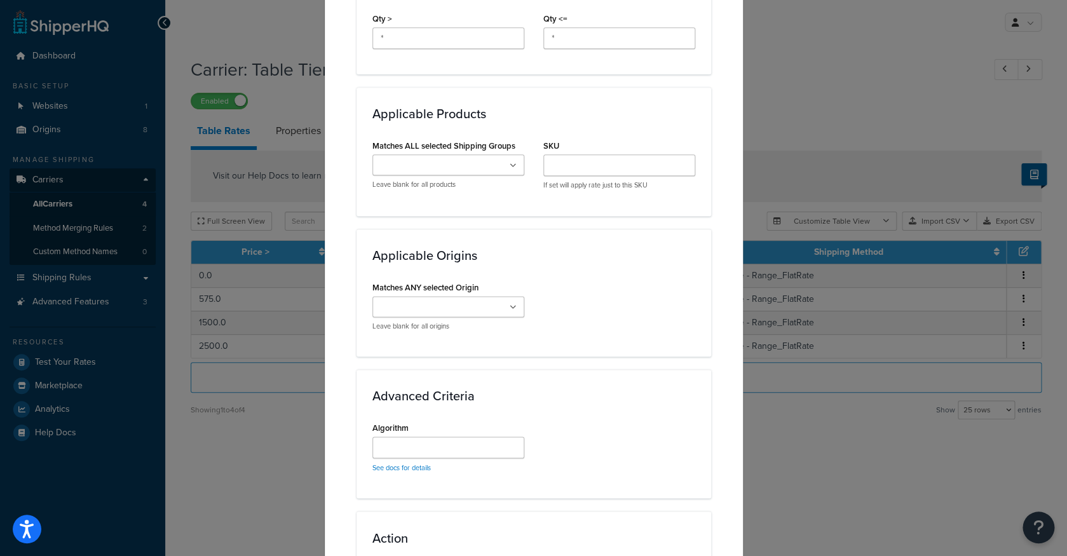
scroll to position [783, 0]
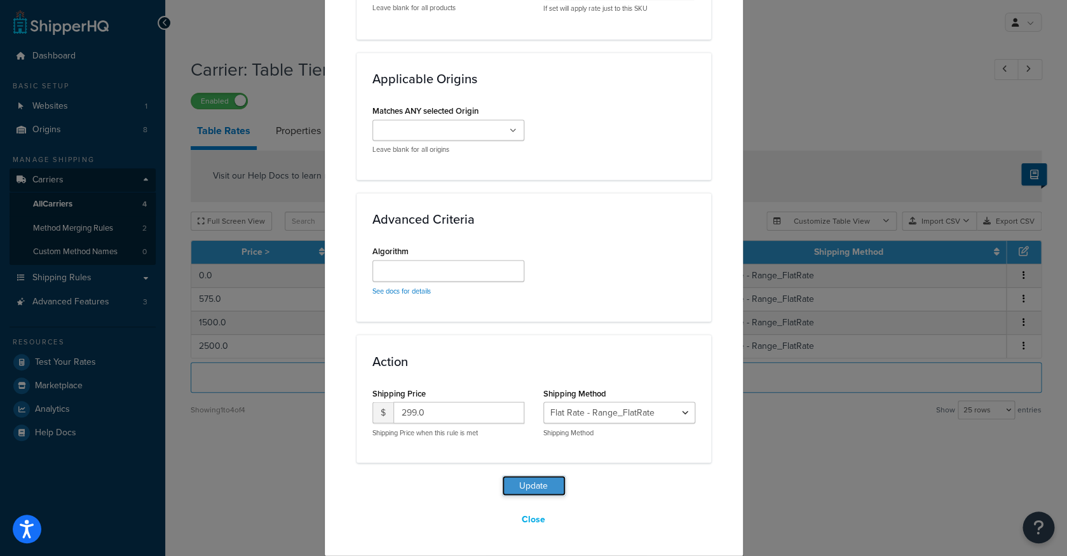
click at [527, 487] on button "Update" at bounding box center [534, 485] width 64 height 20
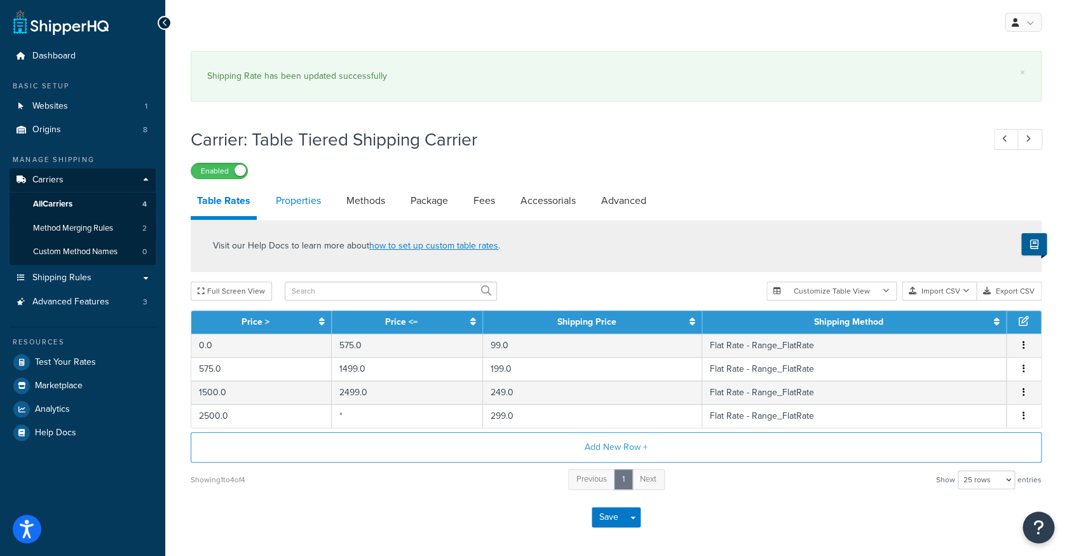
click at [318, 206] on link "Properties" at bounding box center [298, 201] width 58 height 30
select select "HIGHEST"
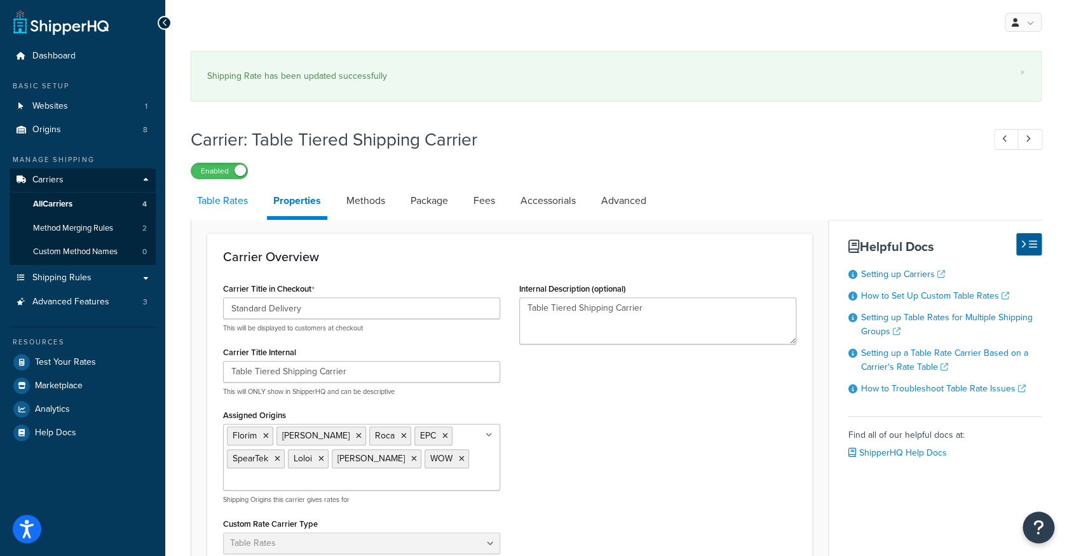
click at [231, 206] on link "Table Rates" at bounding box center [223, 201] width 64 height 30
select select "25"
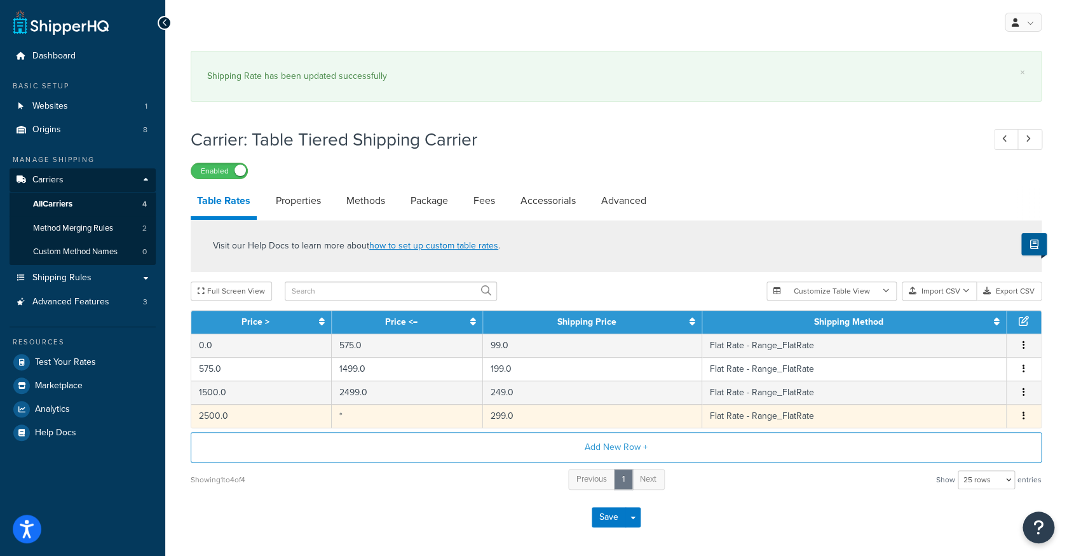
click at [392, 421] on td "*" at bounding box center [407, 416] width 151 height 24
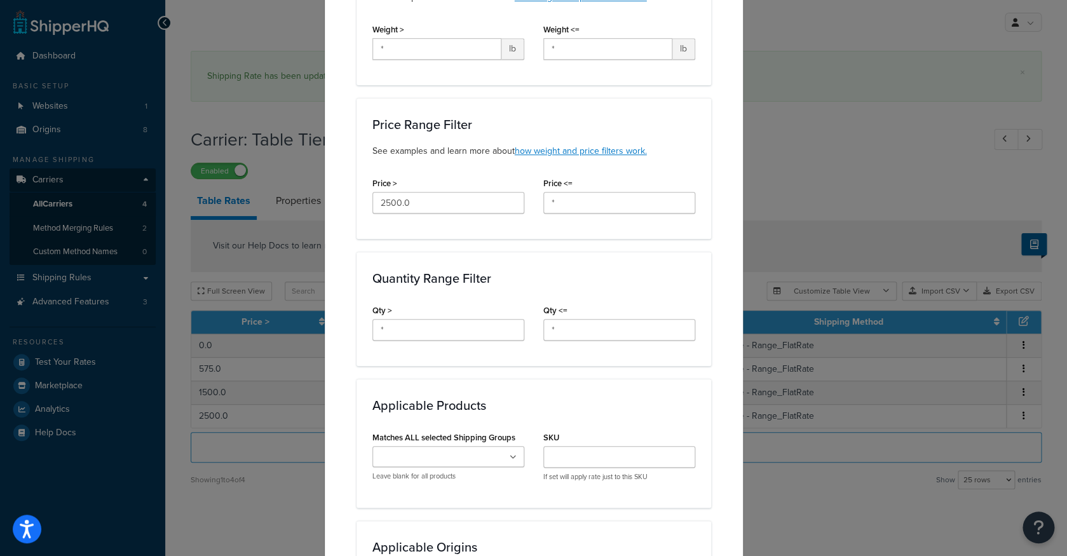
scroll to position [315, 0]
drag, startPoint x: 584, startPoint y: 195, endPoint x: 496, endPoint y: 196, distance: 87.7
click at [543, 195] on input "*" at bounding box center [619, 202] width 152 height 22
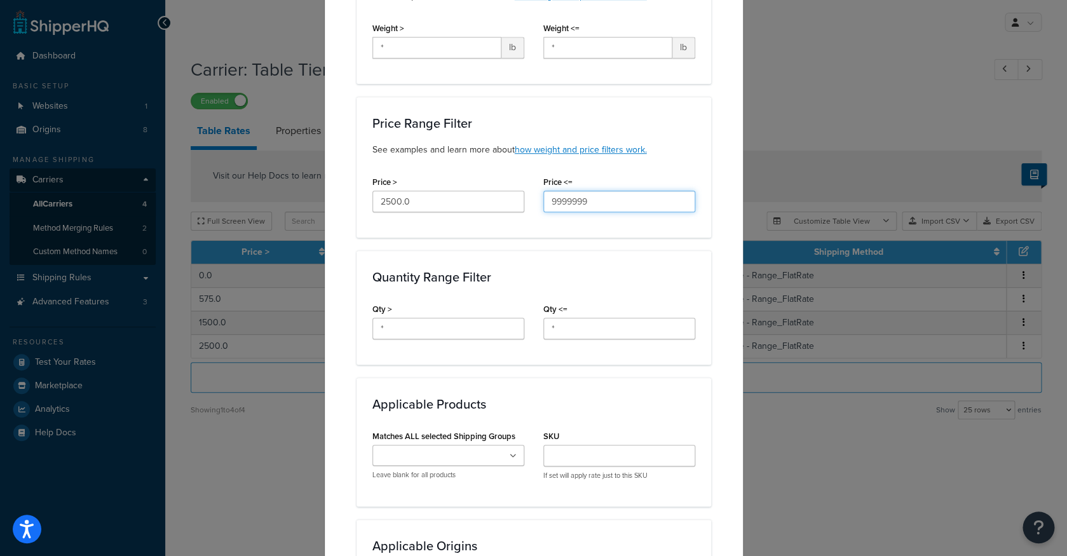
drag, startPoint x: 600, startPoint y: 204, endPoint x: 573, endPoint y: 204, distance: 27.3
click at [573, 203] on input "9999999" at bounding box center [619, 202] width 152 height 22
drag, startPoint x: 573, startPoint y: 201, endPoint x: 556, endPoint y: 202, distance: 17.2
click at [556, 201] on input "9999999" at bounding box center [619, 202] width 152 height 22
type input "9999999"
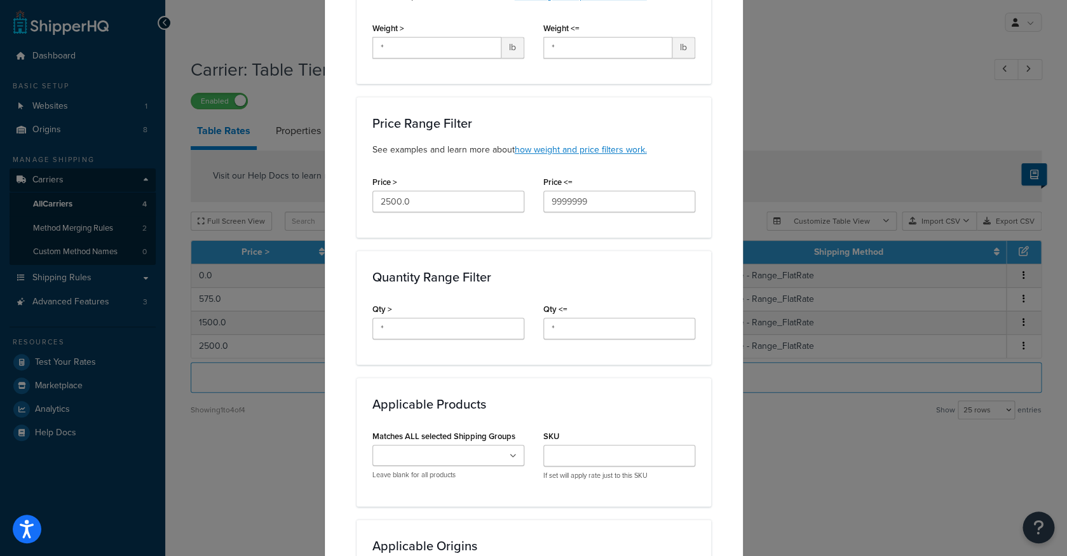
click at [611, 231] on div "Price Range Filter See examples and learn more about how weight and price filte…" at bounding box center [533, 167] width 355 height 141
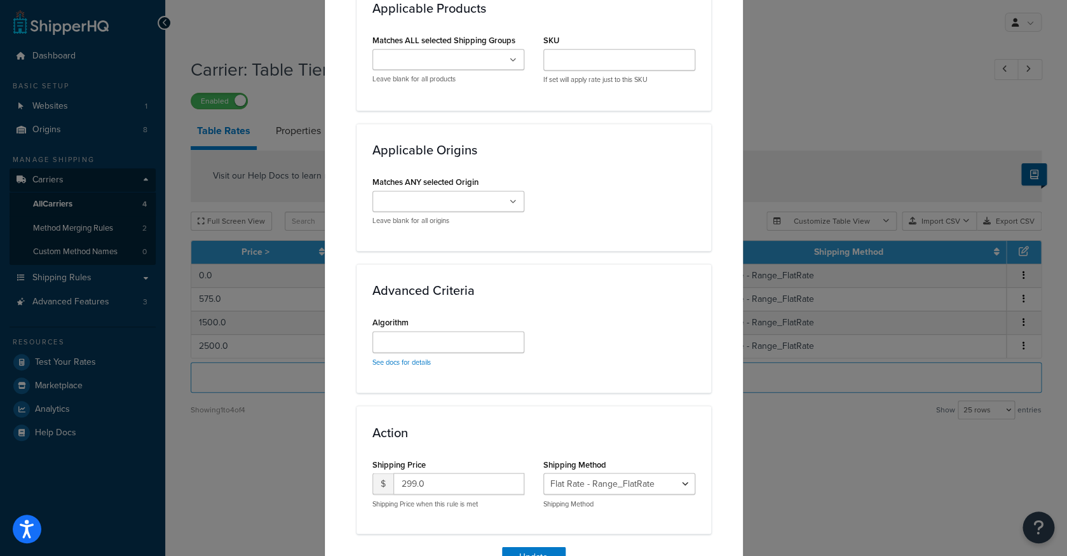
scroll to position [783, 0]
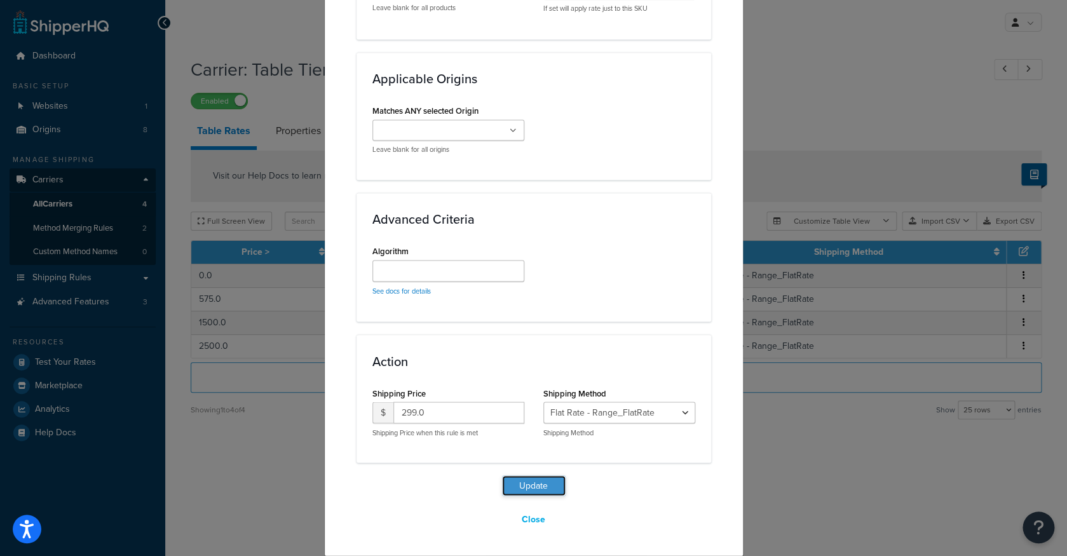
click at [545, 479] on button "Update" at bounding box center [534, 485] width 64 height 20
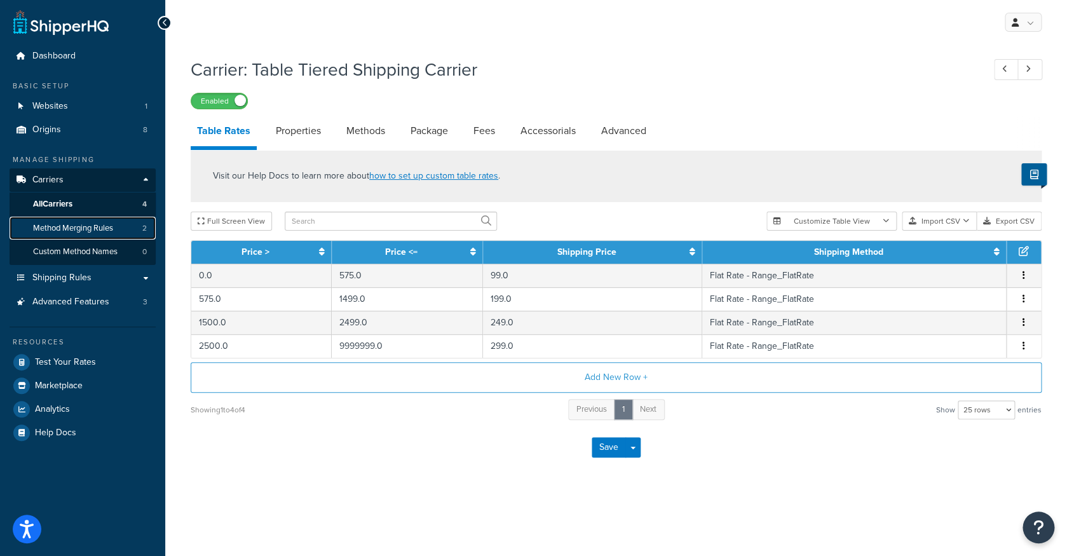
click at [126, 232] on link "Method Merging Rules 2" at bounding box center [83, 229] width 146 height 24
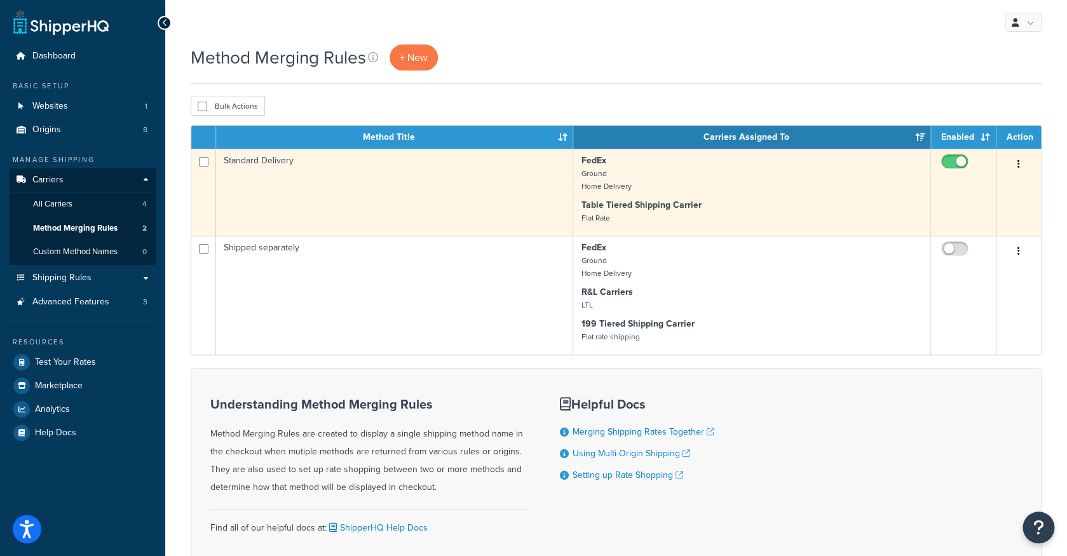
click at [442, 199] on td "Standard Delivery" at bounding box center [394, 192] width 357 height 87
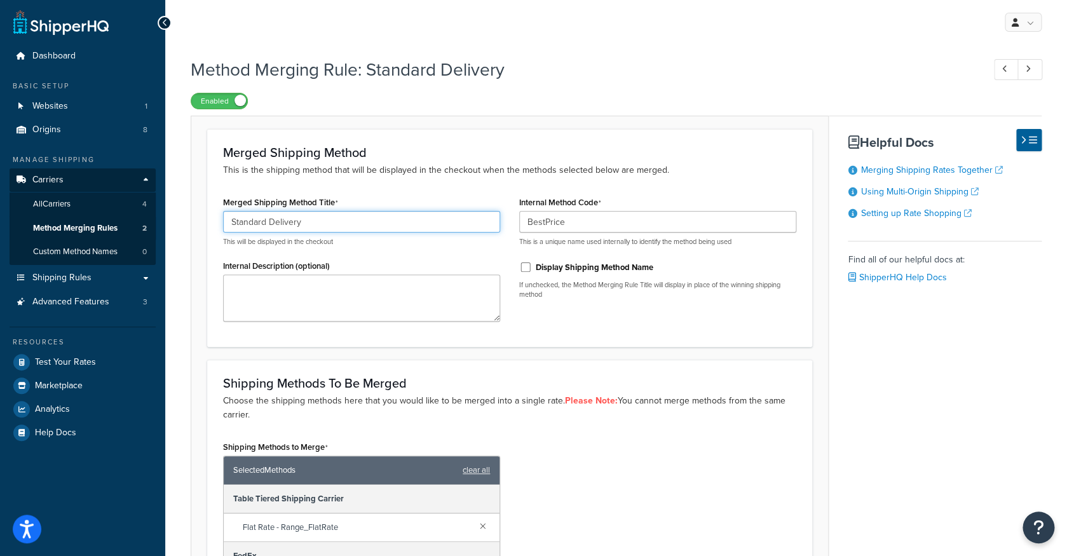
click at [430, 213] on input "Standard Delivery" at bounding box center [361, 222] width 277 height 22
click at [577, 208] on label "Internal Method Code" at bounding box center [560, 203] width 82 height 10
click at [577, 211] on input "BestPrice" at bounding box center [657, 222] width 277 height 22
click at [119, 308] on link "Advanced Features 3" at bounding box center [83, 302] width 146 height 24
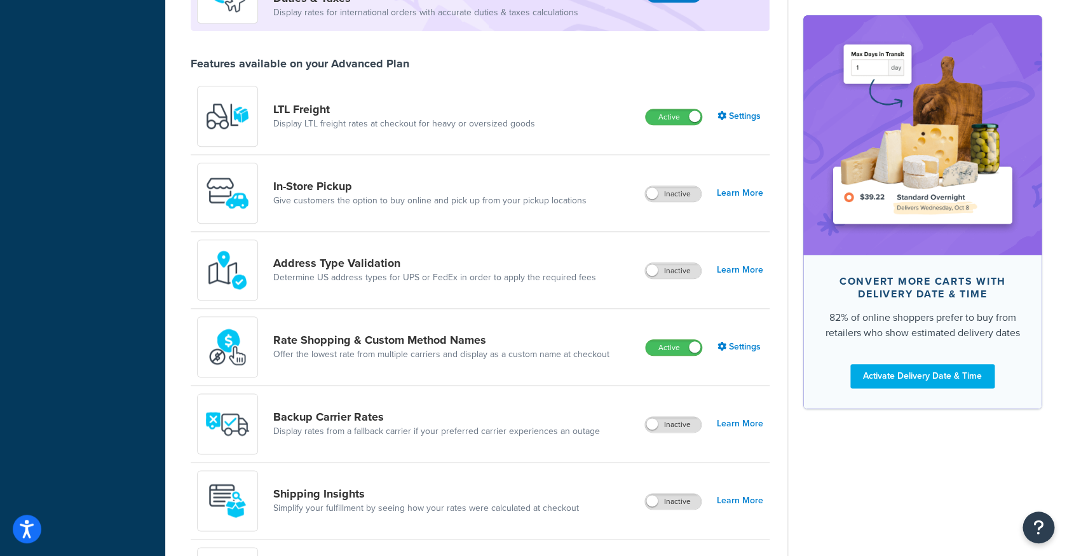
scroll to position [428, 0]
click at [727, 343] on link "Settings" at bounding box center [740, 346] width 46 height 18
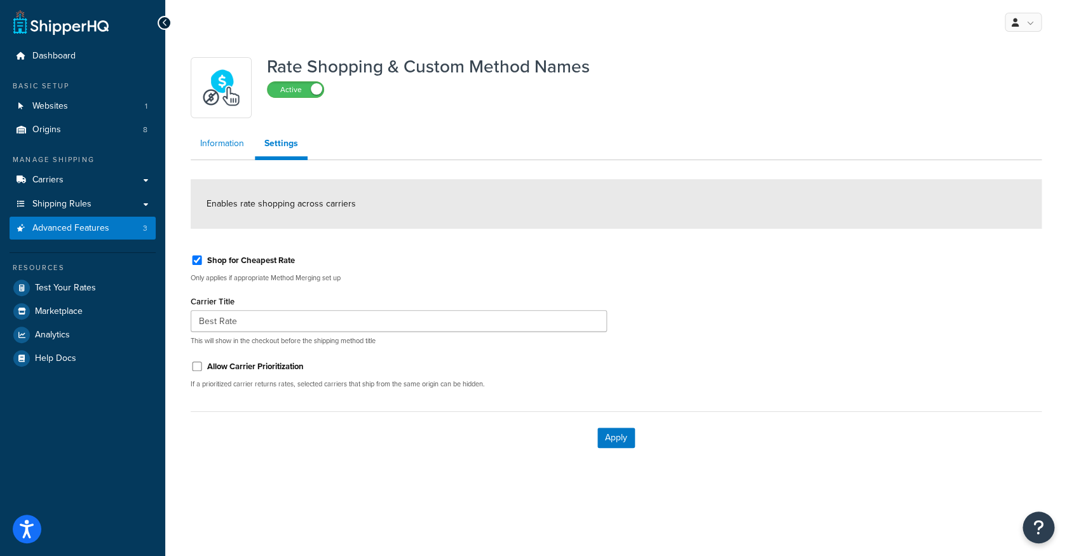
click at [239, 151] on link "Information" at bounding box center [222, 143] width 63 height 25
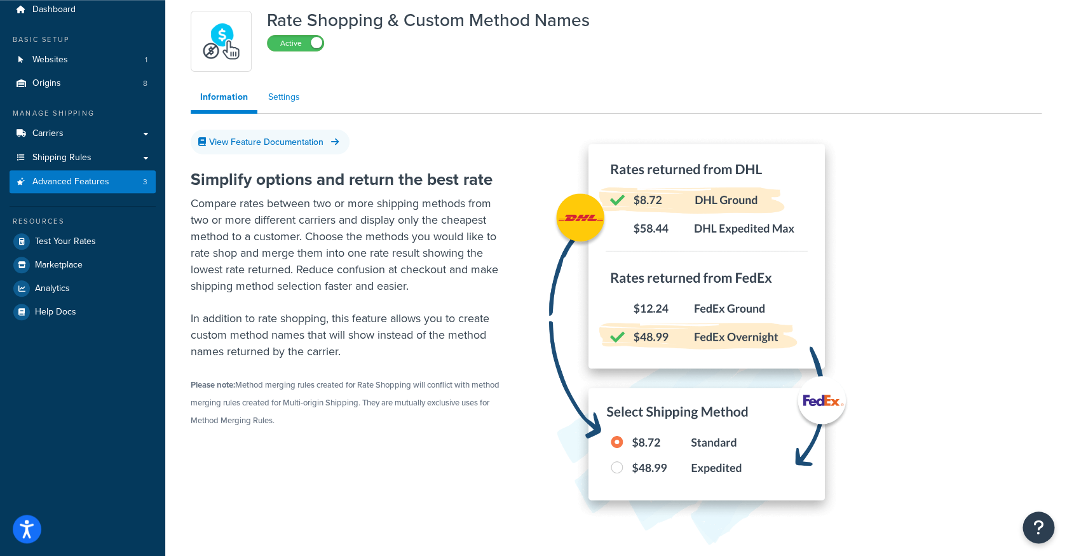
scroll to position [17, 0]
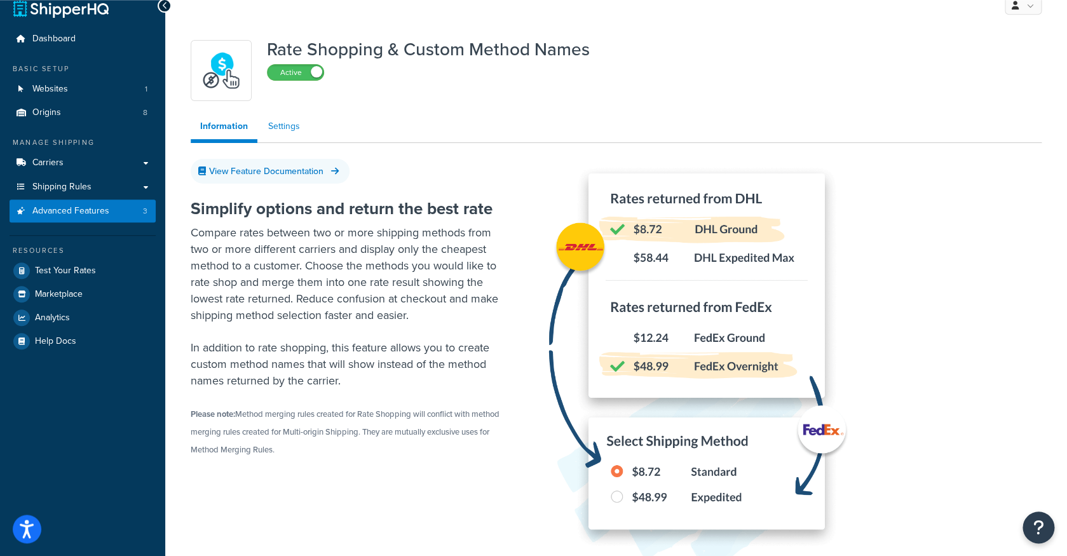
click at [285, 128] on link "Settings" at bounding box center [284, 126] width 51 height 25
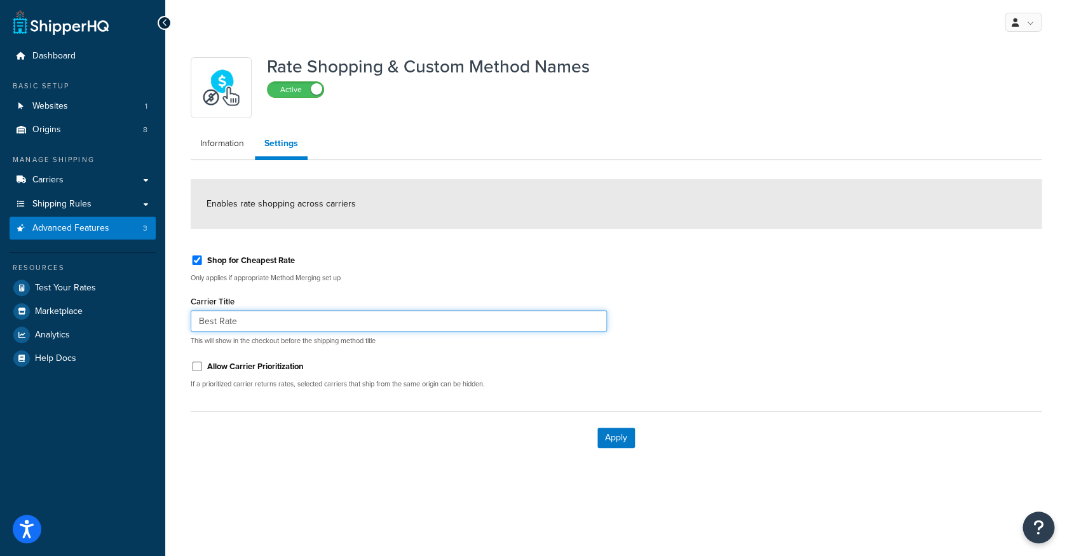
click at [323, 323] on input "Best Rate" at bounding box center [399, 321] width 416 height 22
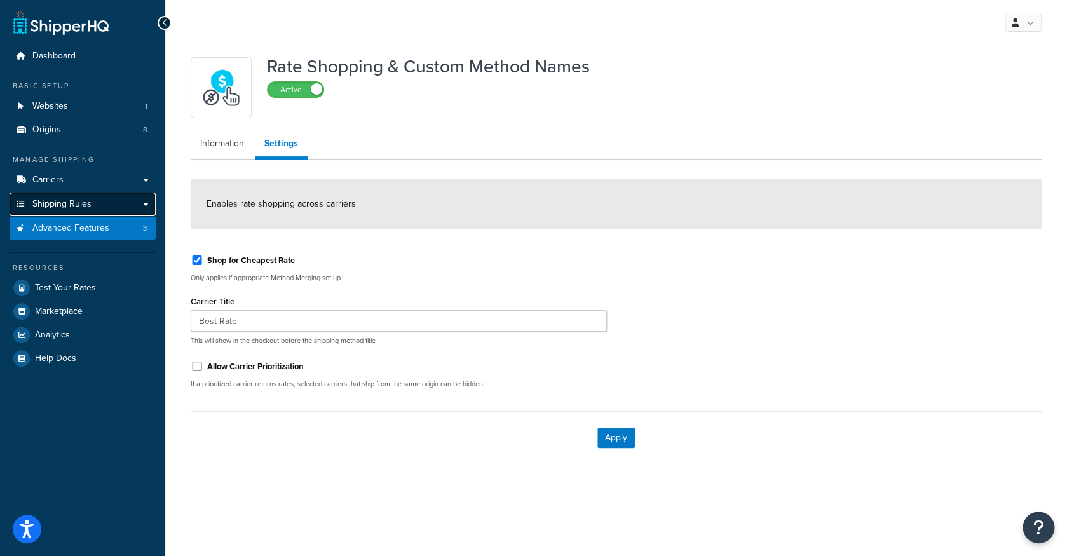
click at [128, 209] on link "Shipping Rules" at bounding box center [83, 205] width 146 height 24
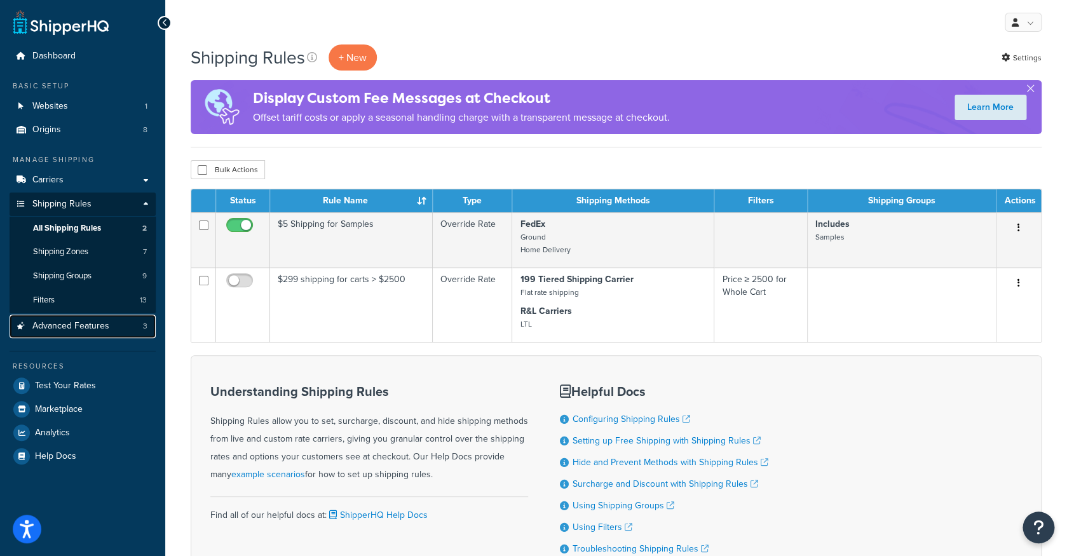
click at [118, 320] on link "Advanced Features 3" at bounding box center [83, 327] width 146 height 24
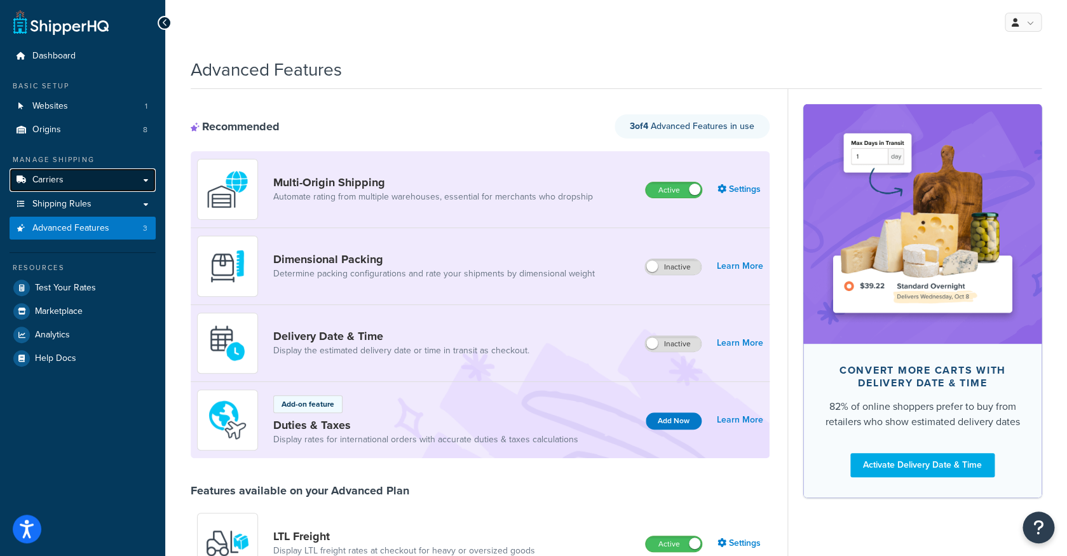
click at [91, 187] on link "Carriers" at bounding box center [83, 180] width 146 height 24
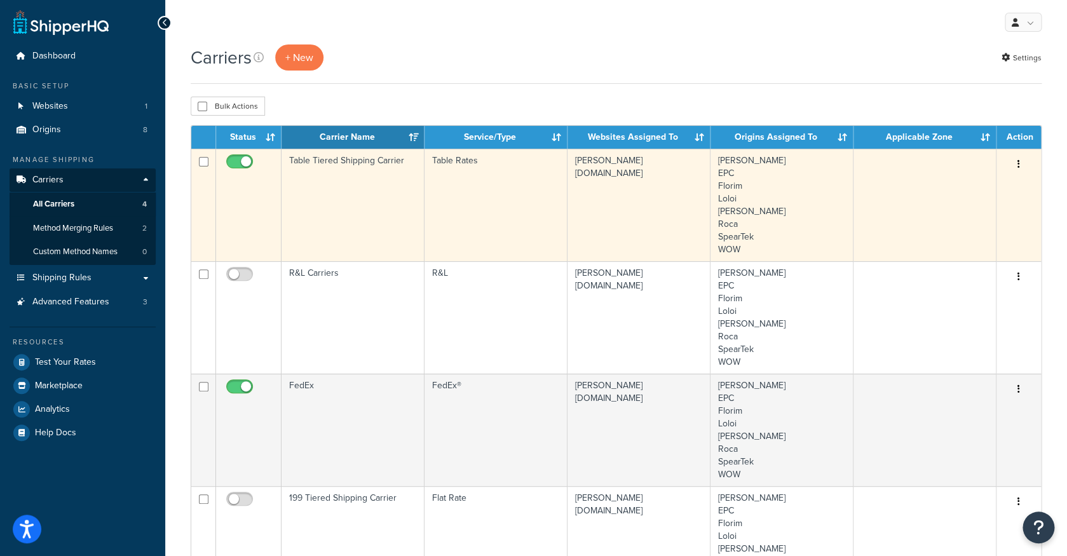
click at [359, 167] on td "Table Tiered Shipping Carrier" at bounding box center [352, 205] width 143 height 112
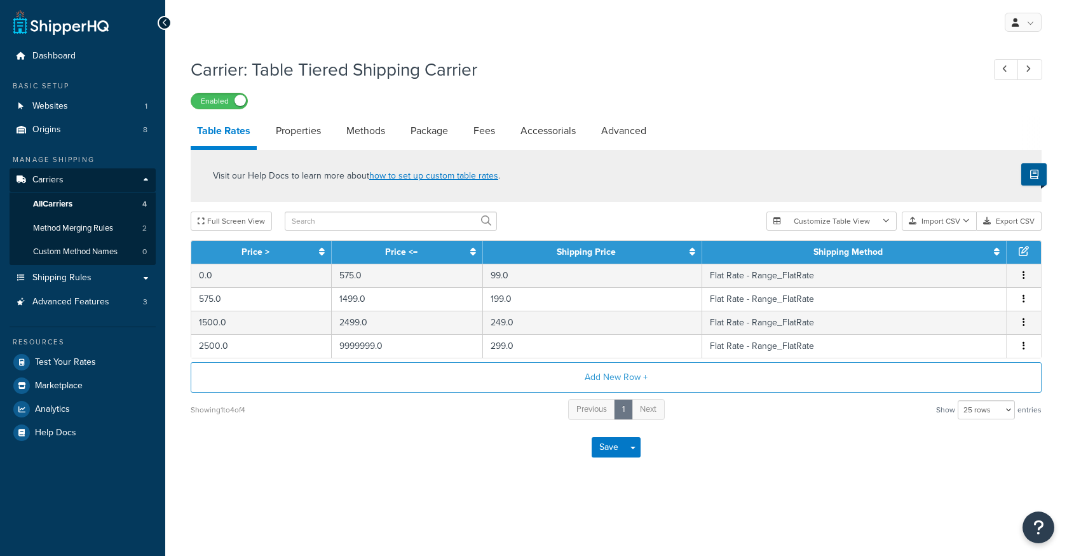
select select "25"
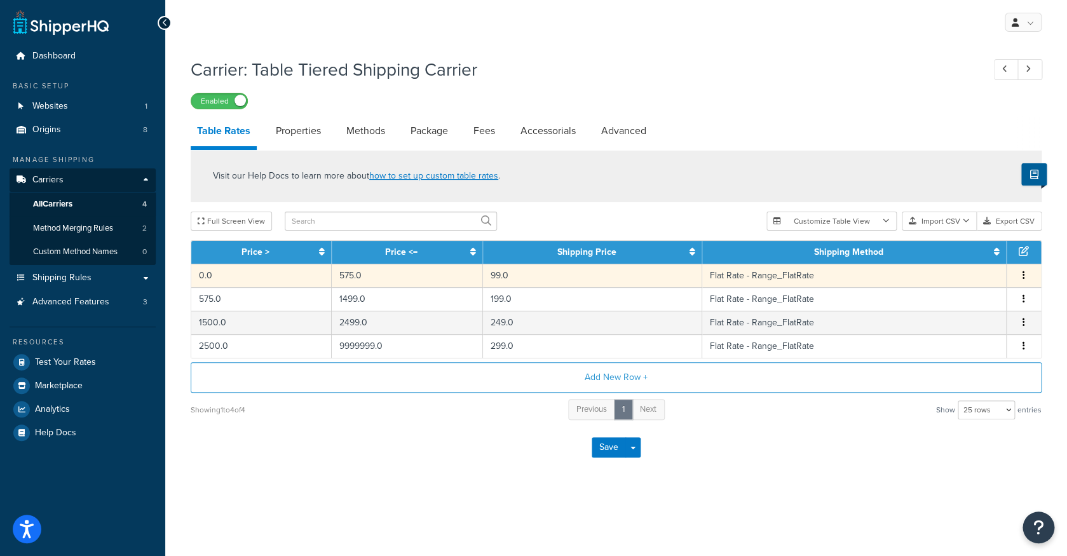
click at [782, 283] on td "Flat Rate - Range_FlatRate" at bounding box center [854, 276] width 304 height 24
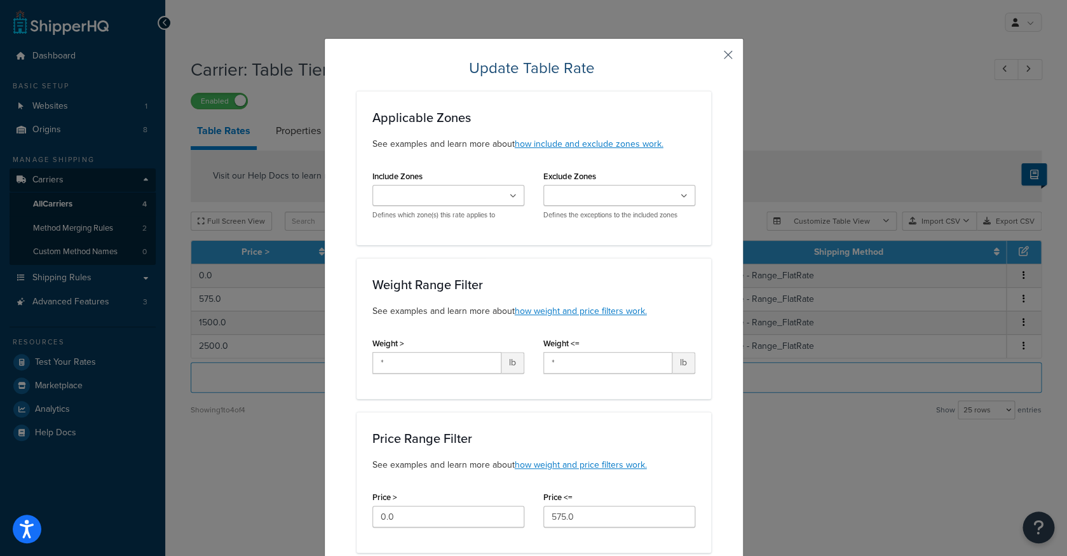
click at [711, 58] on button "button" at bounding box center [709, 59] width 3 height 3
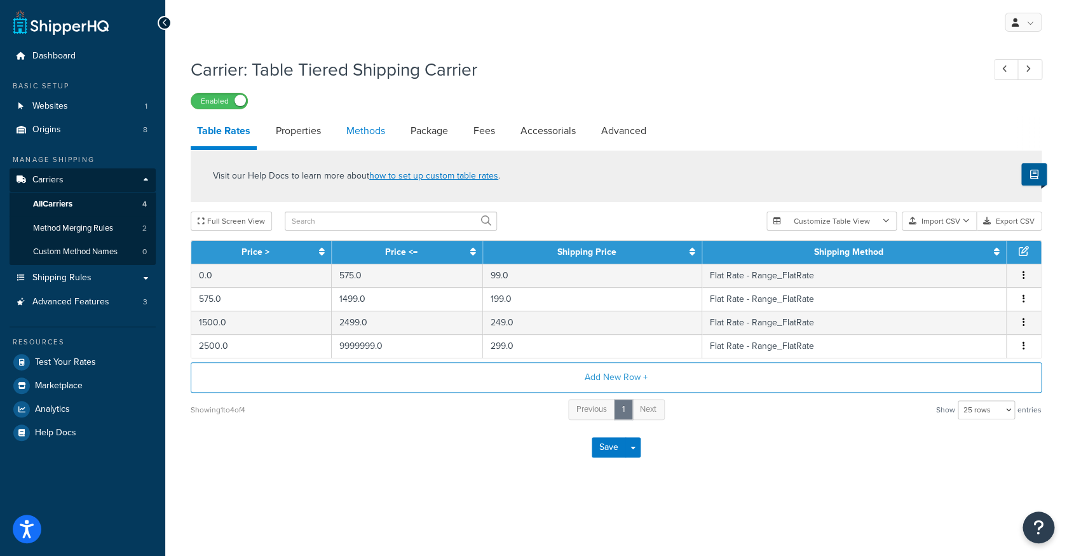
click at [384, 135] on link "Methods" at bounding box center [365, 131] width 51 height 30
select select "25"
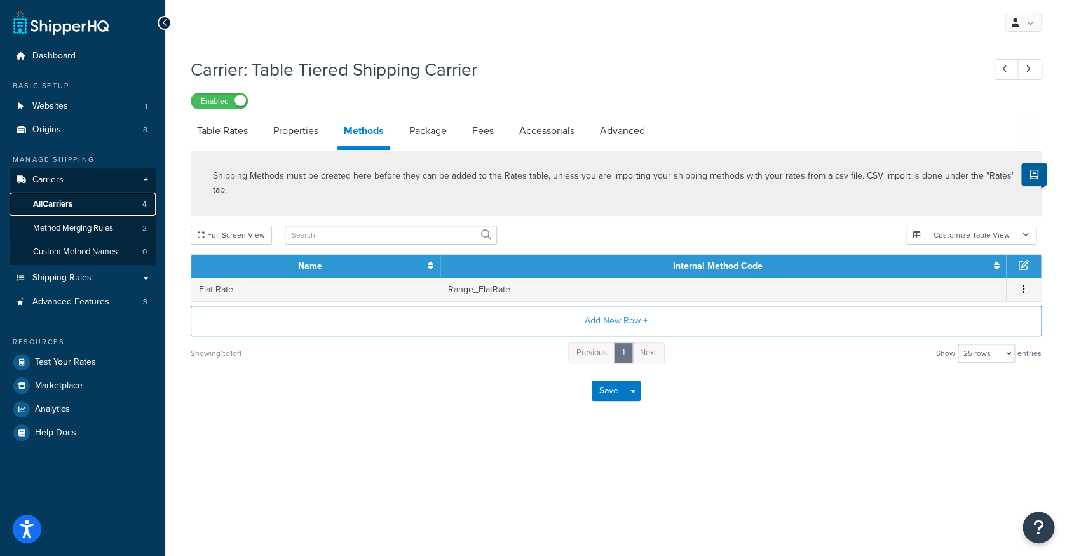
click at [119, 206] on link "All Carriers 4" at bounding box center [83, 205] width 146 height 24
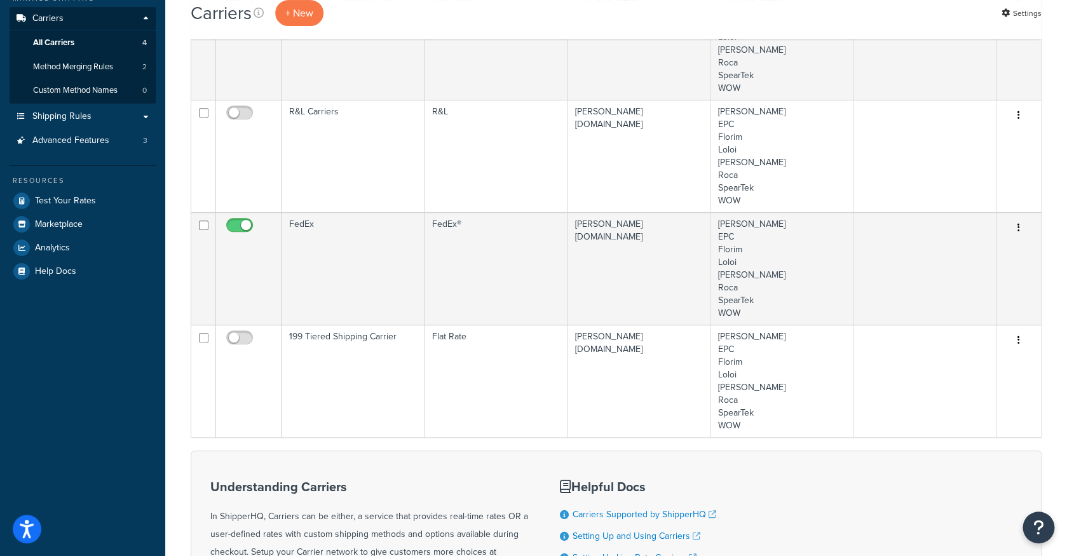
scroll to position [152, 0]
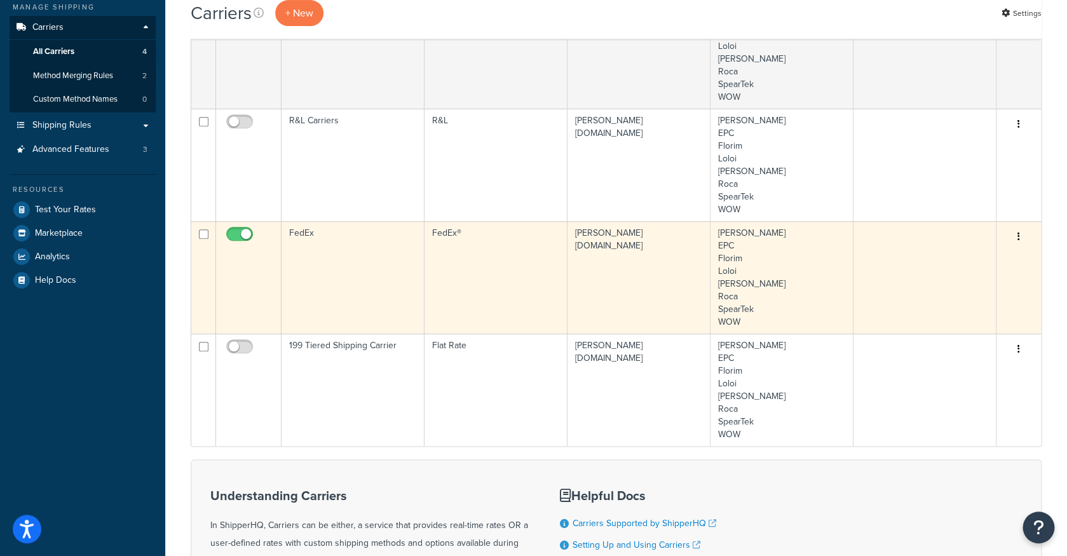
click at [368, 262] on td "FedEx" at bounding box center [352, 277] width 143 height 112
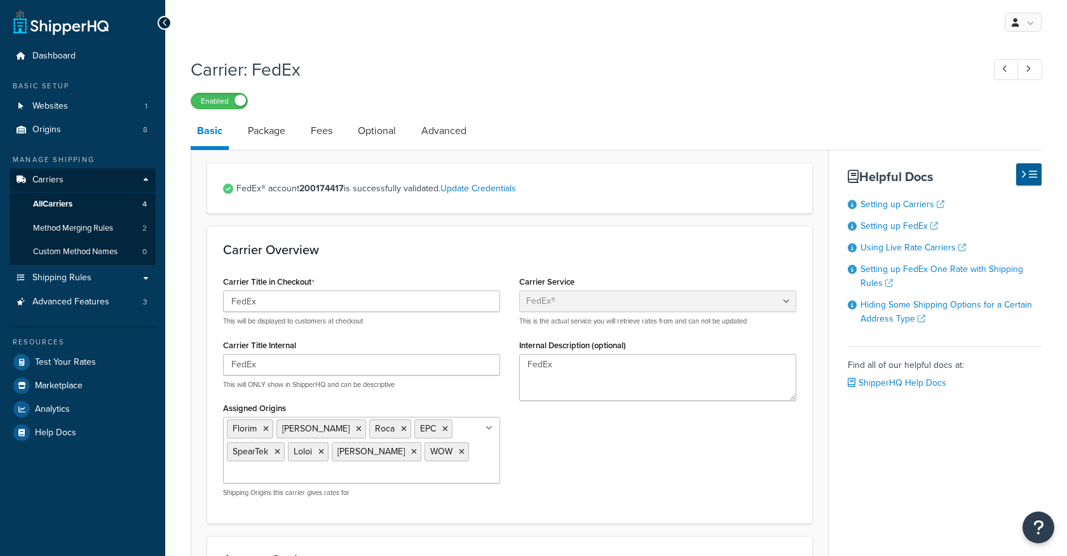
select select "fedEx"
select select "REGULAR_PICKUP"
select select "YOUR_PACKAGING"
click at [286, 139] on link "Package" at bounding box center [266, 131] width 50 height 30
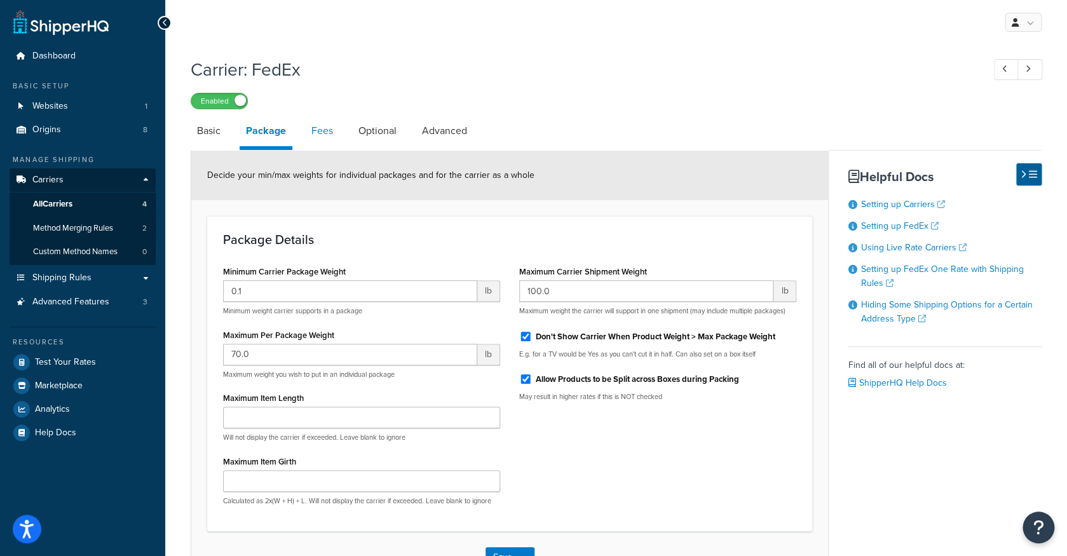
click at [311, 137] on link "Fees" at bounding box center [322, 131] width 34 height 30
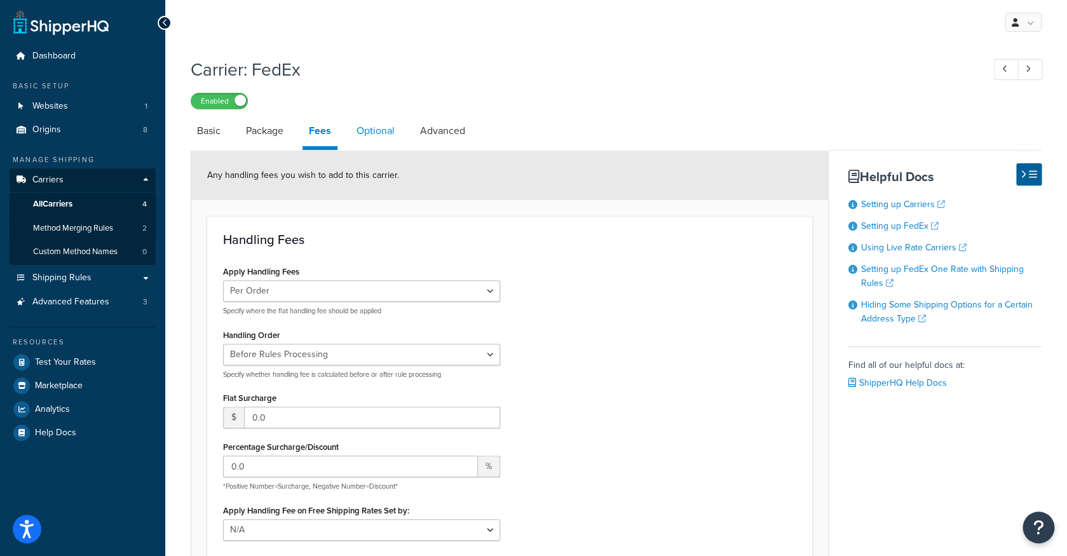
click at [358, 139] on link "Optional" at bounding box center [375, 131] width 51 height 30
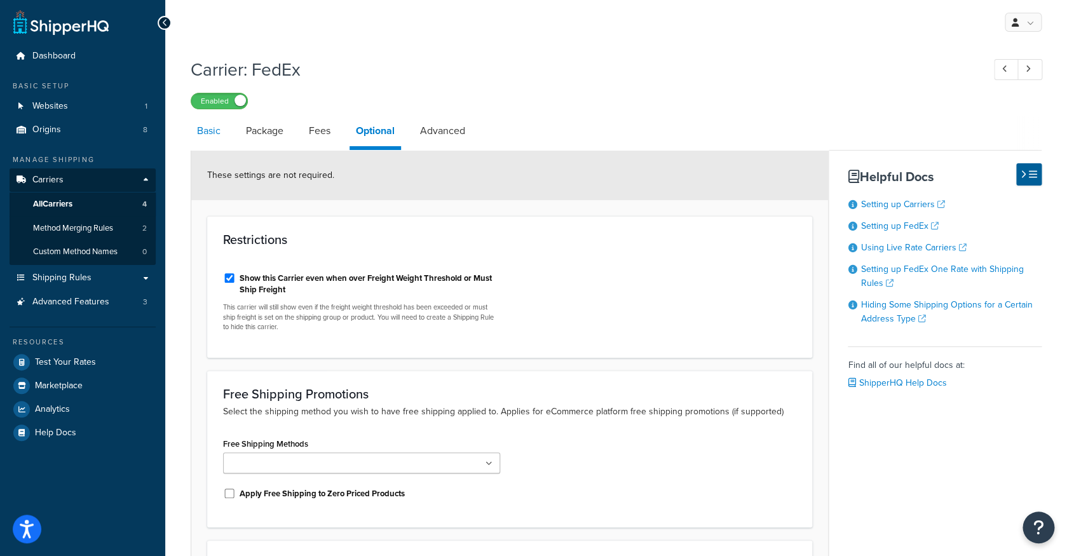
click at [208, 135] on link "Basic" at bounding box center [209, 131] width 36 height 30
select select "fedEx"
select select "REGULAR_PICKUP"
select select "YOUR_PACKAGING"
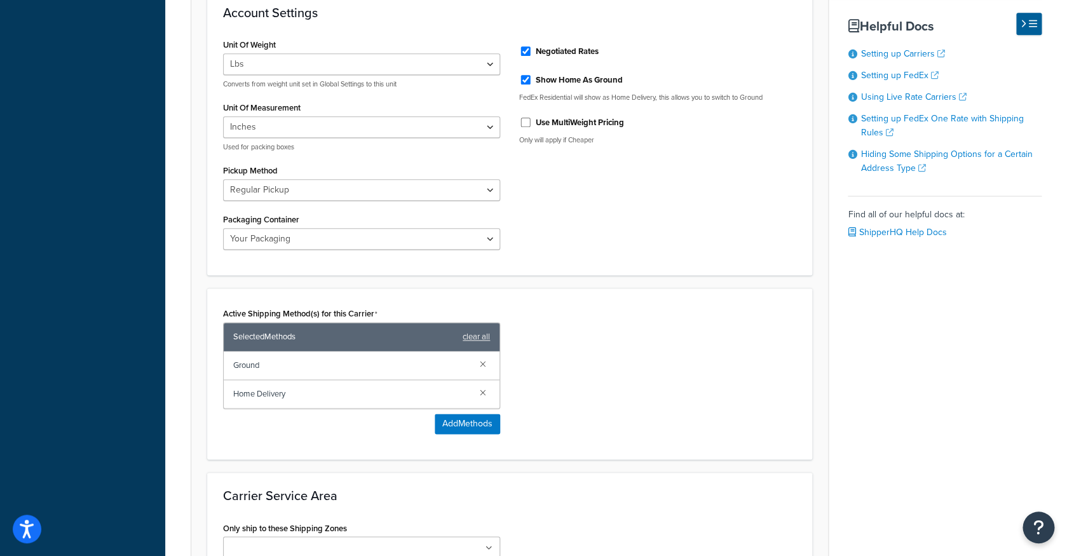
scroll to position [586, 0]
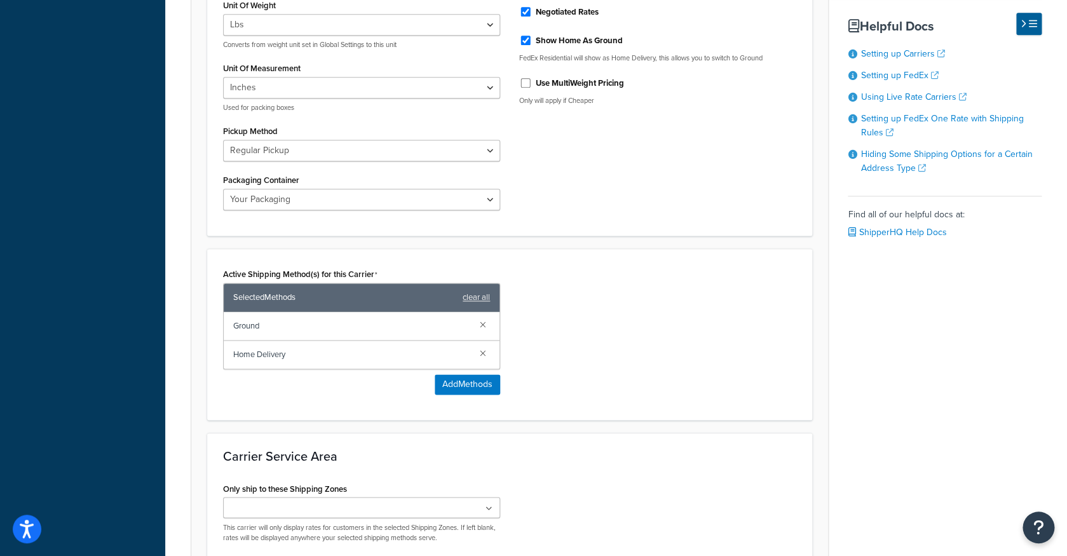
click at [246, 332] on span "Ground" at bounding box center [351, 326] width 236 height 18
click at [259, 332] on span "Ground" at bounding box center [351, 326] width 236 height 18
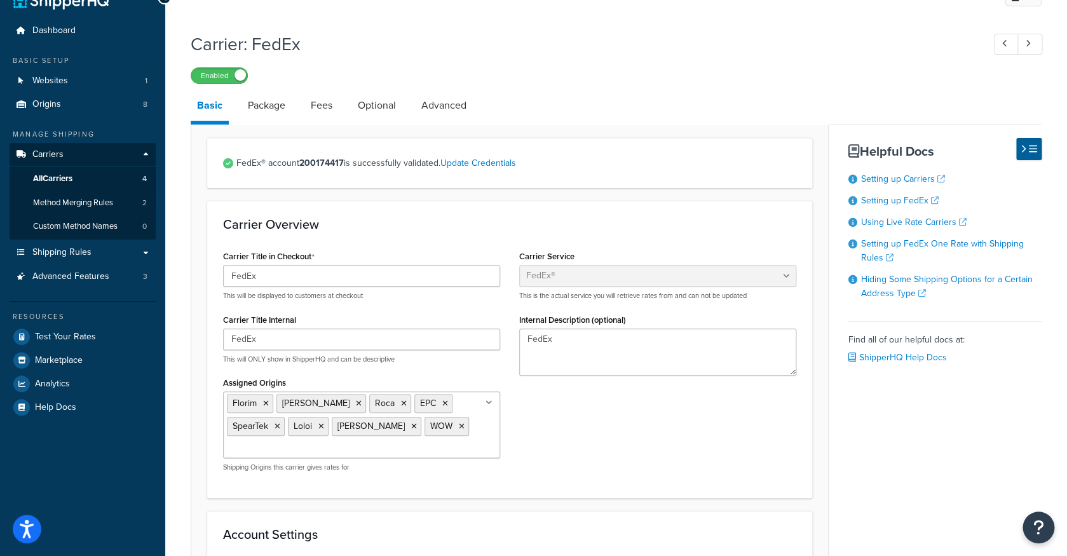
scroll to position [0, 0]
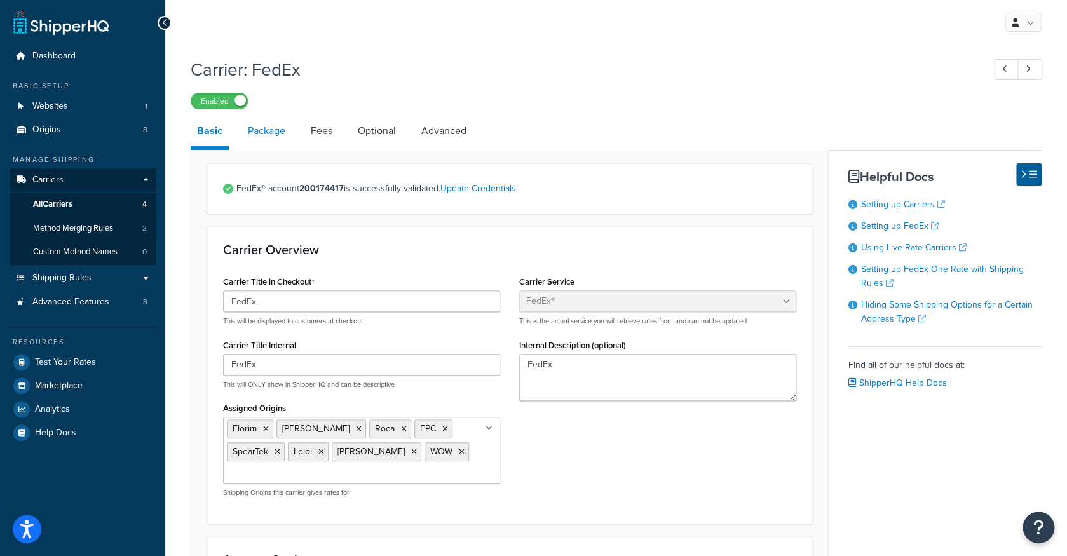
click at [265, 130] on link "Package" at bounding box center [266, 131] width 50 height 30
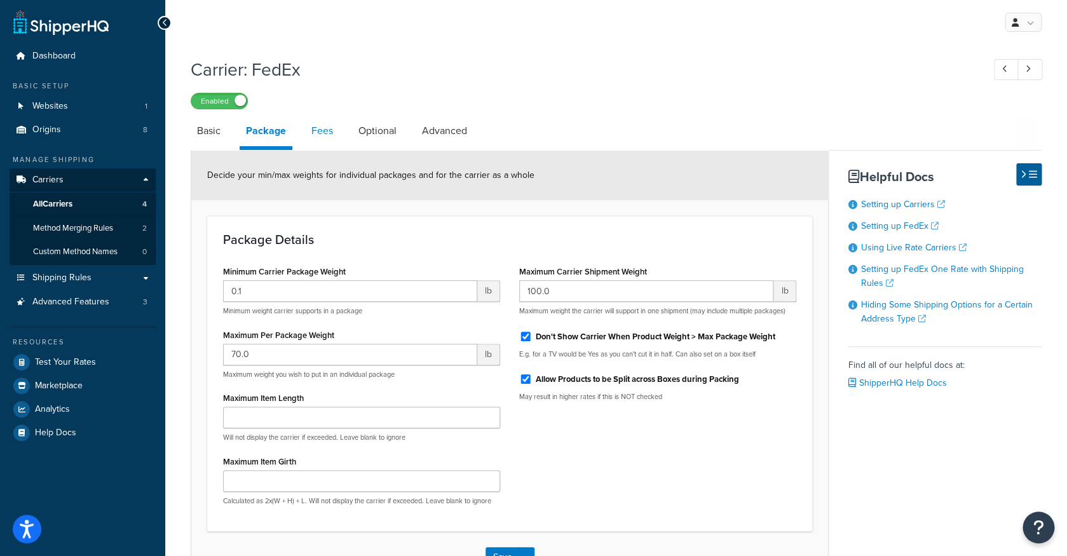
click at [327, 137] on link "Fees" at bounding box center [322, 131] width 34 height 30
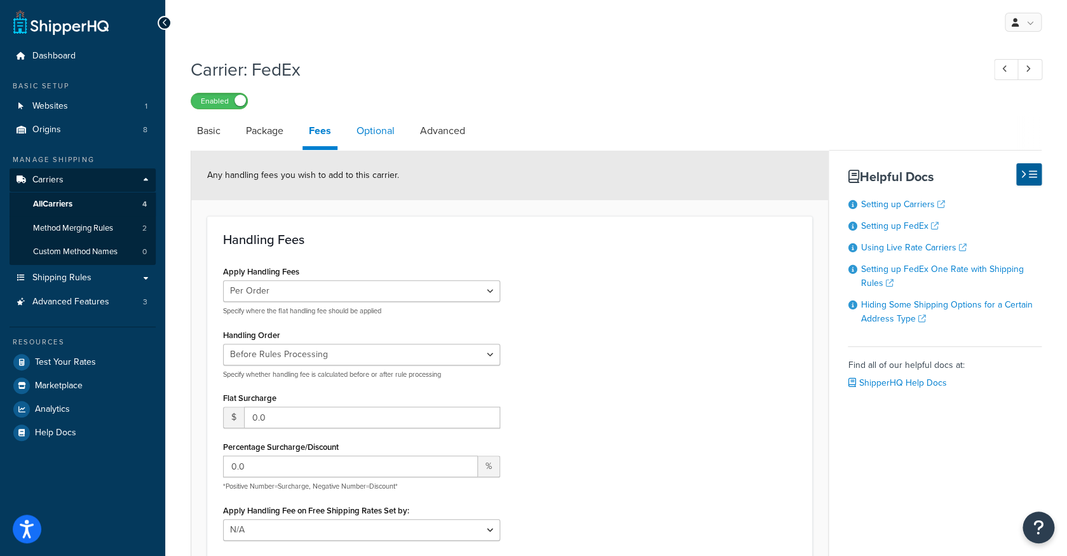
click at [378, 118] on link "Optional" at bounding box center [375, 131] width 51 height 30
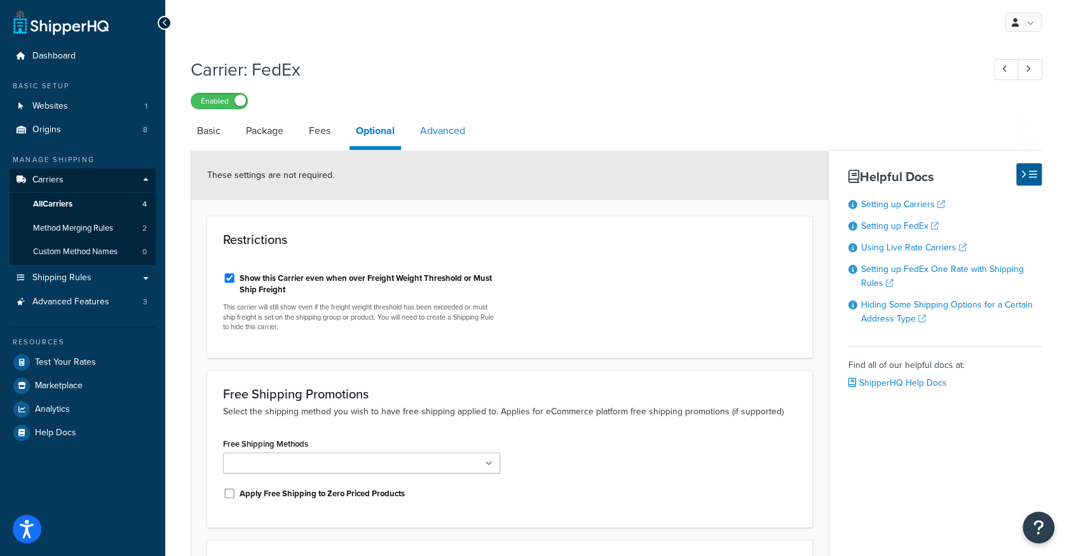
click at [447, 133] on link "Advanced" at bounding box center [443, 131] width 58 height 30
select select "false"
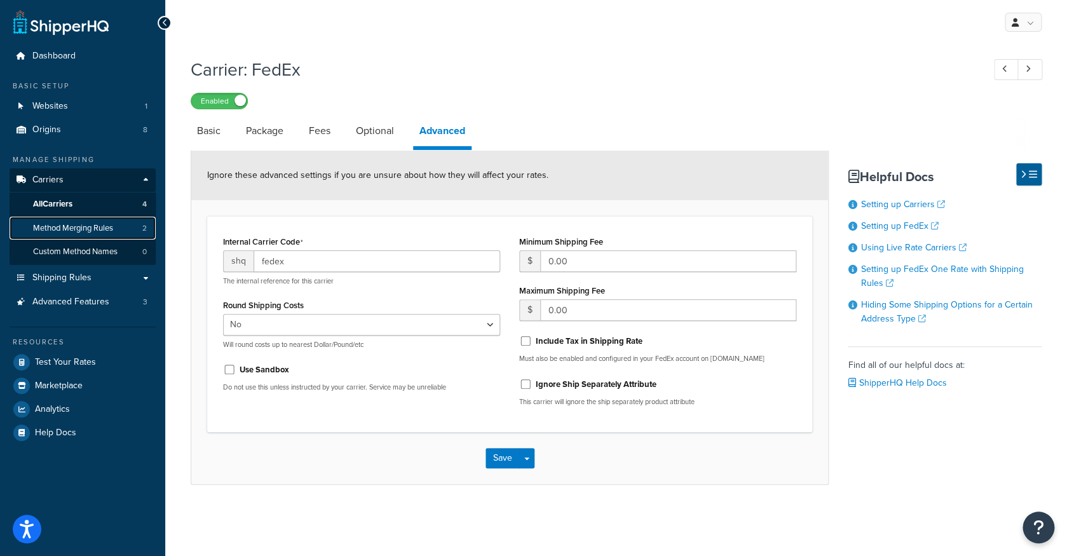
click at [113, 223] on span "Method Merging Rules" at bounding box center [73, 228] width 80 height 11
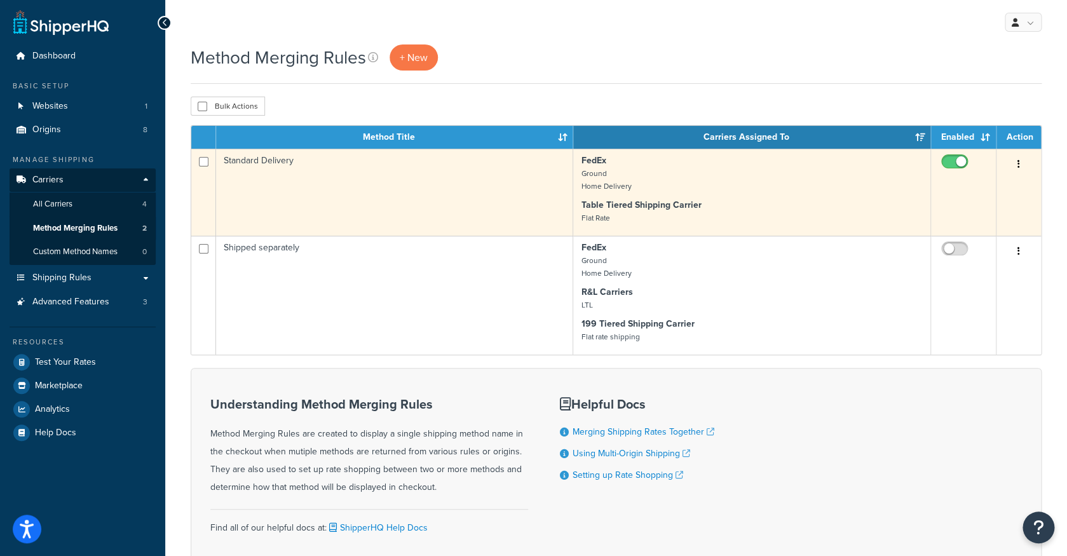
click at [1010, 166] on button "button" at bounding box center [1019, 164] width 18 height 20
click at [787, 193] on p "FedEx Ground Home Delivery" at bounding box center [751, 173] width 341 height 38
click at [323, 189] on td "Standard Delivery" at bounding box center [394, 192] width 357 height 87
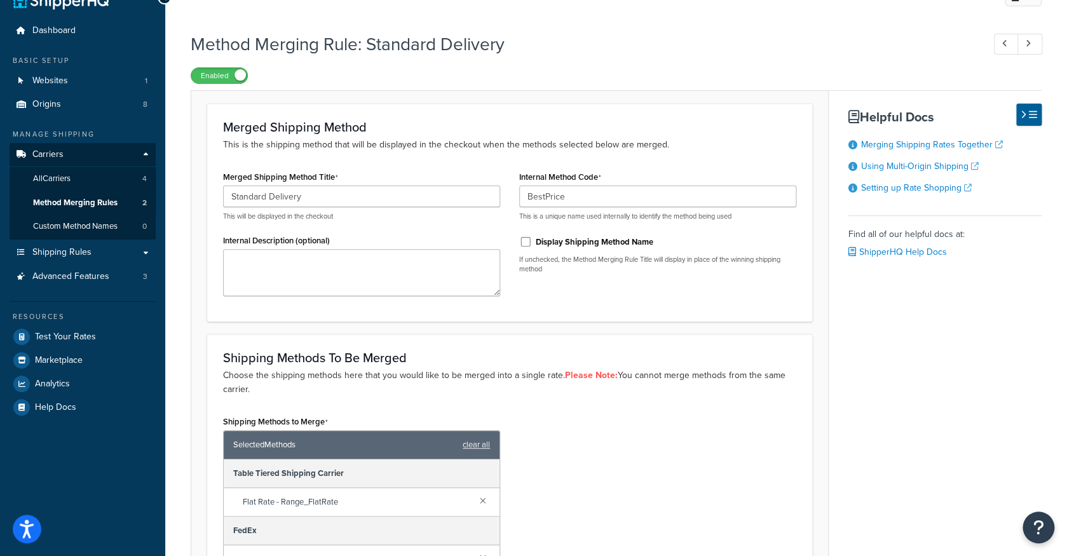
scroll to position [4, 0]
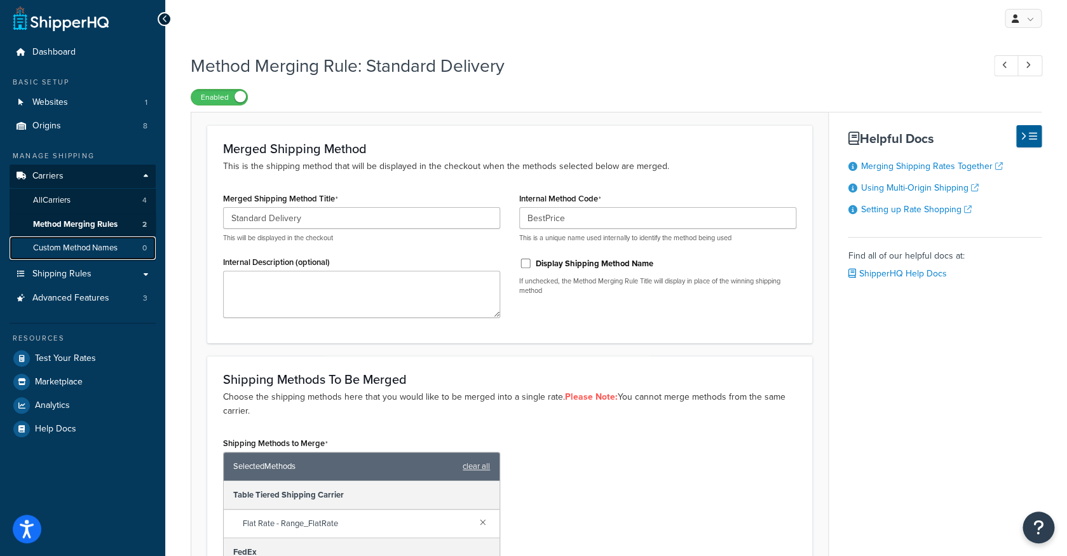
click at [121, 247] on link "Custom Method Names 0" at bounding box center [83, 248] width 146 height 24
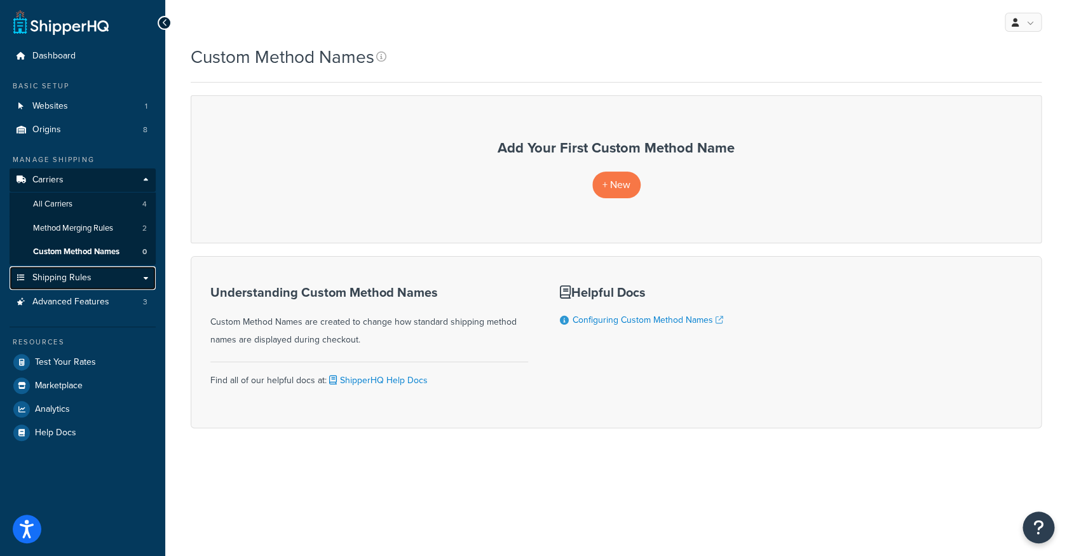
click at [97, 277] on link "Shipping Rules" at bounding box center [83, 278] width 146 height 24
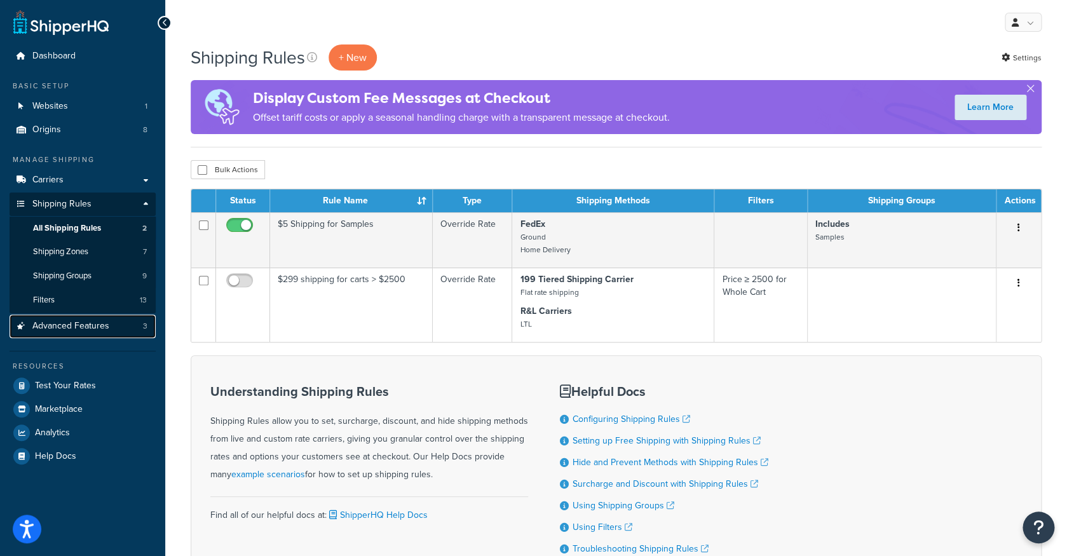
click at [123, 320] on link "Advanced Features 3" at bounding box center [83, 327] width 146 height 24
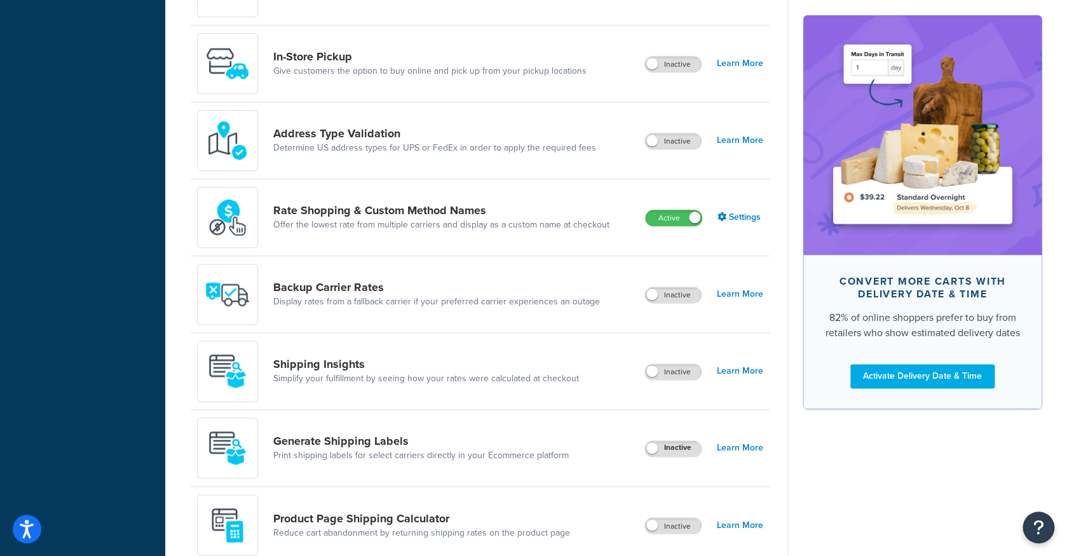
scroll to position [553, 0]
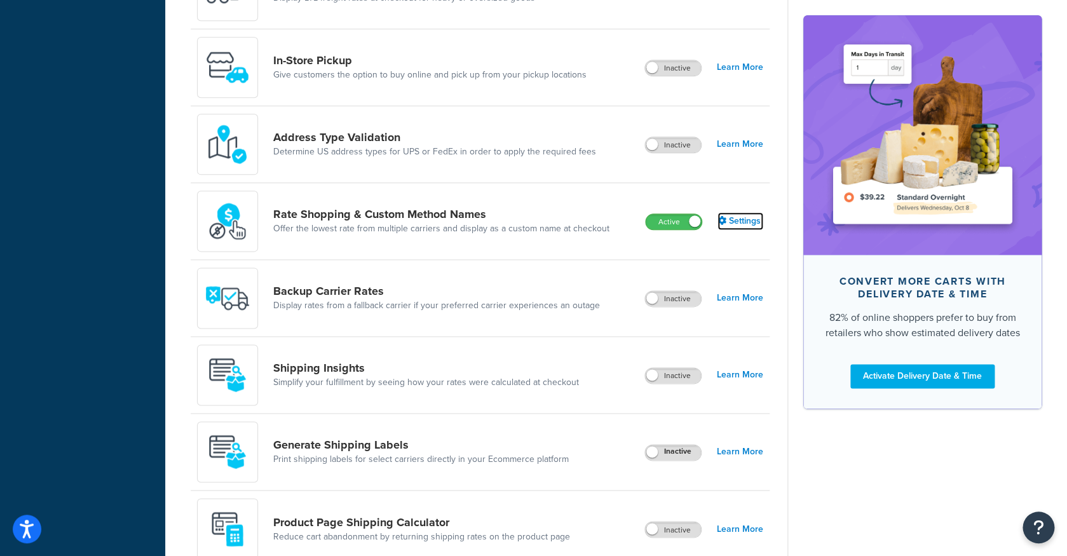
click at [741, 220] on link "Settings" at bounding box center [740, 221] width 46 height 18
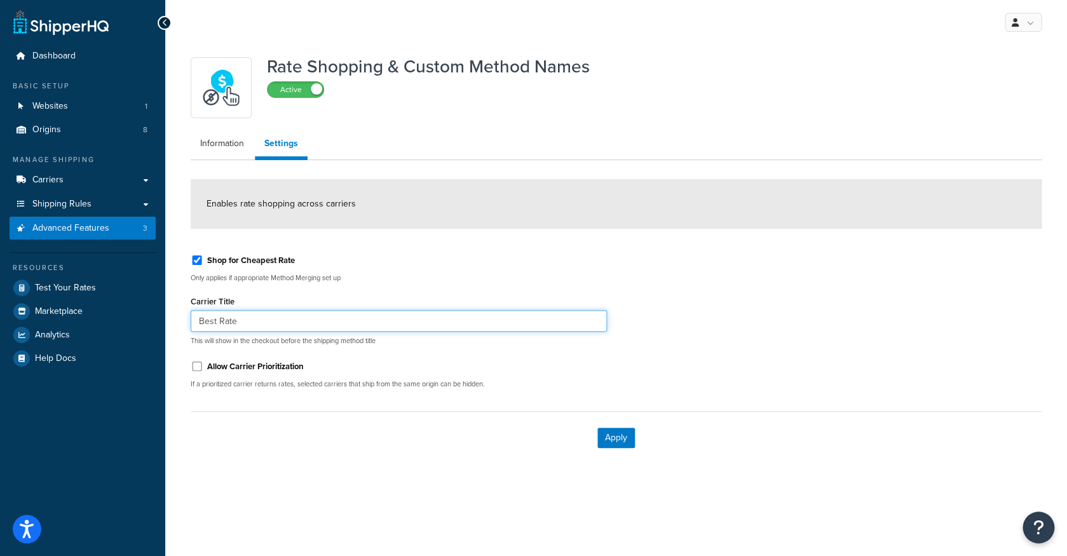
click at [374, 327] on input "Best Rate" at bounding box center [399, 321] width 416 height 22
click at [239, 153] on link "Information" at bounding box center [222, 143] width 63 height 25
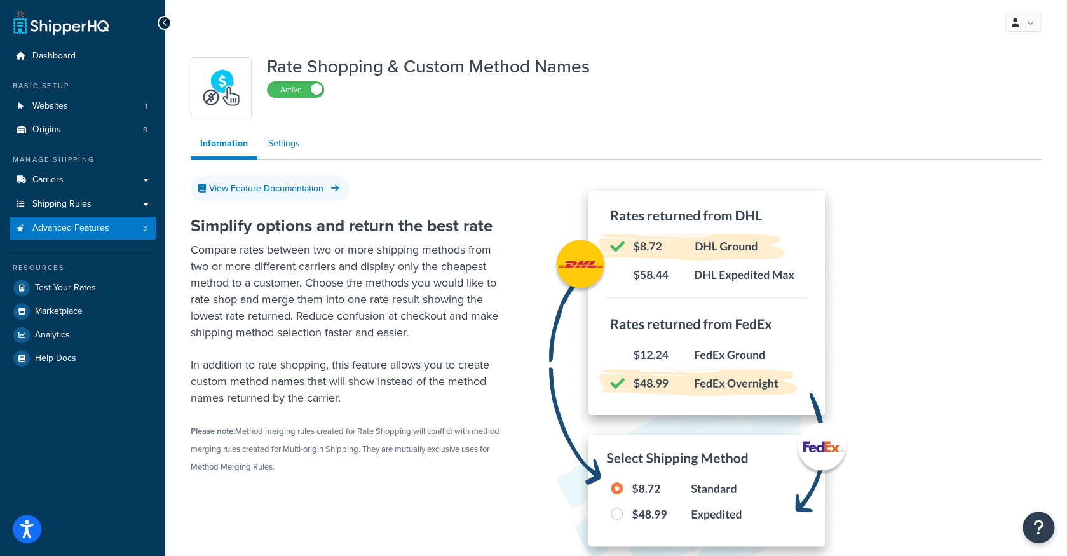
click at [276, 152] on link "Settings" at bounding box center [284, 143] width 51 height 25
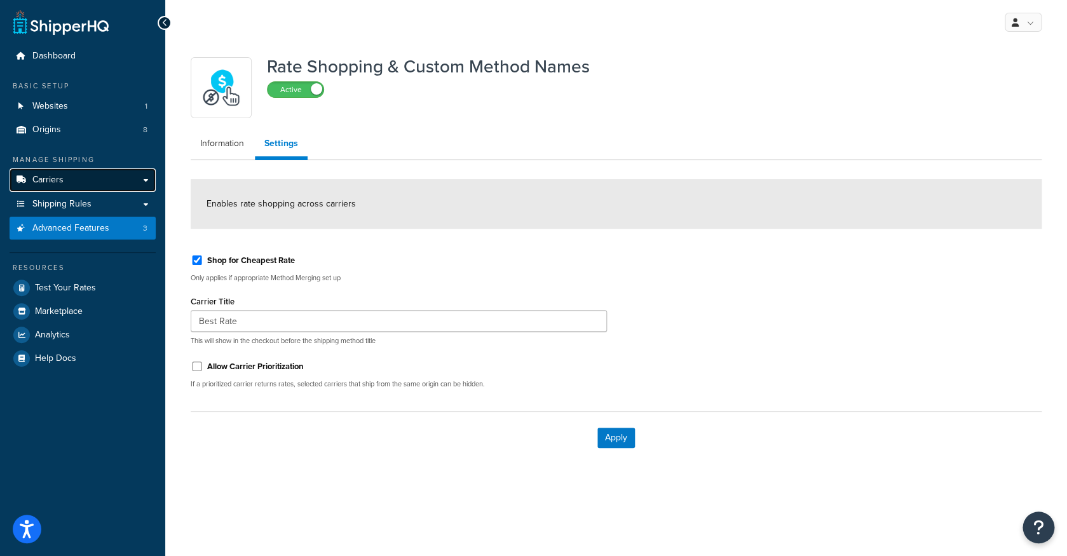
click at [109, 186] on link "Carriers" at bounding box center [83, 180] width 146 height 24
click at [142, 183] on link "Carriers" at bounding box center [83, 180] width 146 height 24
click at [100, 188] on link "Carriers" at bounding box center [83, 180] width 146 height 24
click at [119, 187] on link "Carriers" at bounding box center [83, 180] width 146 height 24
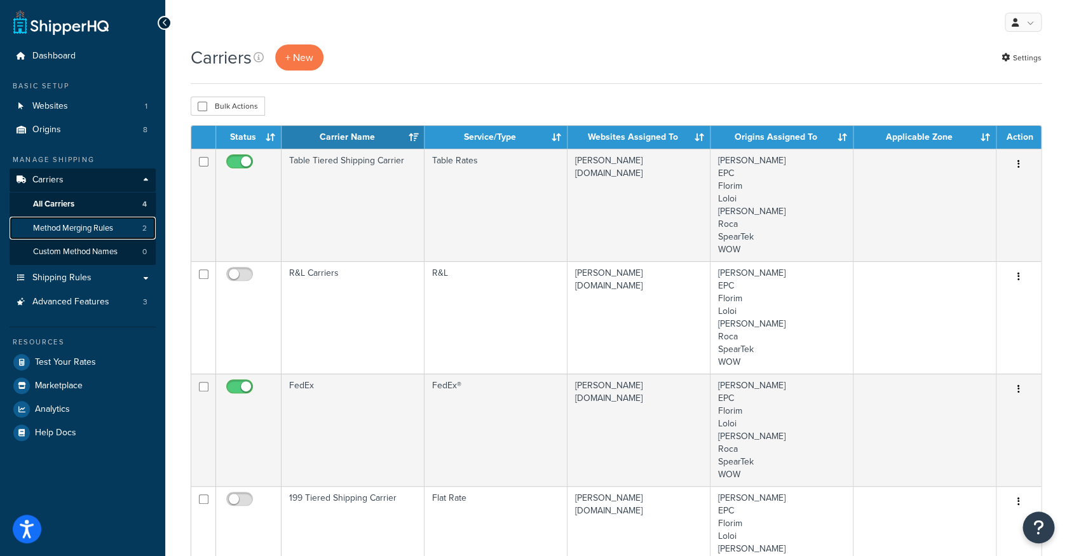
click at [136, 226] on link "Method Merging Rules 2" at bounding box center [83, 229] width 146 height 24
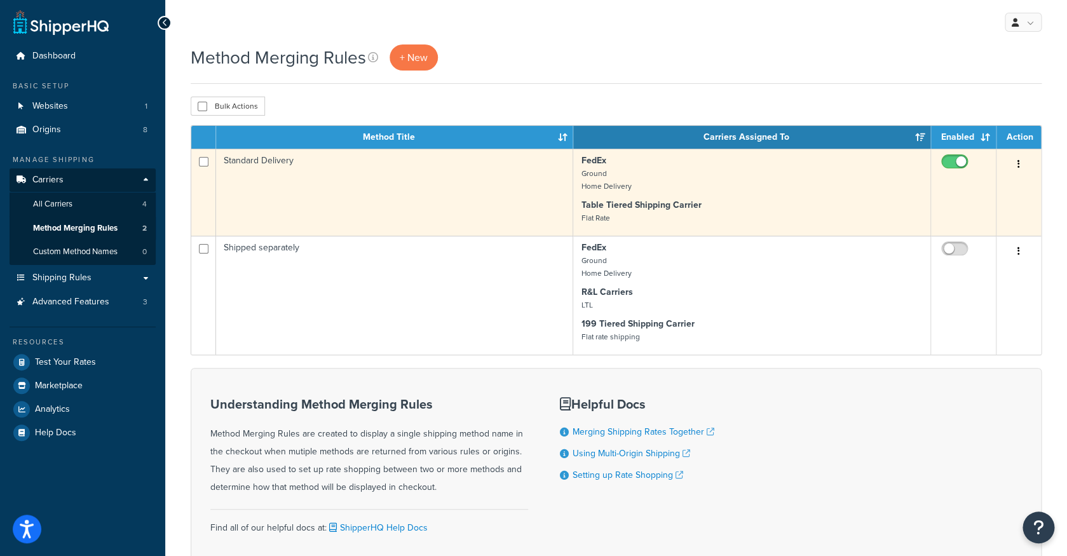
click at [1015, 162] on button "button" at bounding box center [1019, 164] width 18 height 20
click at [779, 188] on p "FedEx Ground Home Delivery" at bounding box center [751, 173] width 341 height 38
click at [548, 211] on td "Standard Delivery" at bounding box center [394, 192] width 357 height 87
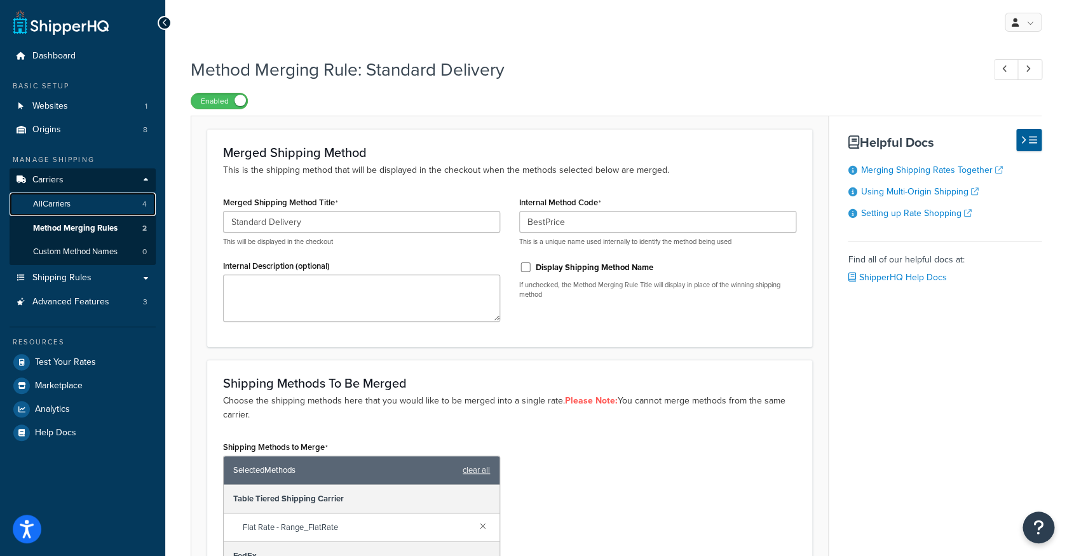
click at [109, 200] on link "All Carriers 4" at bounding box center [83, 205] width 146 height 24
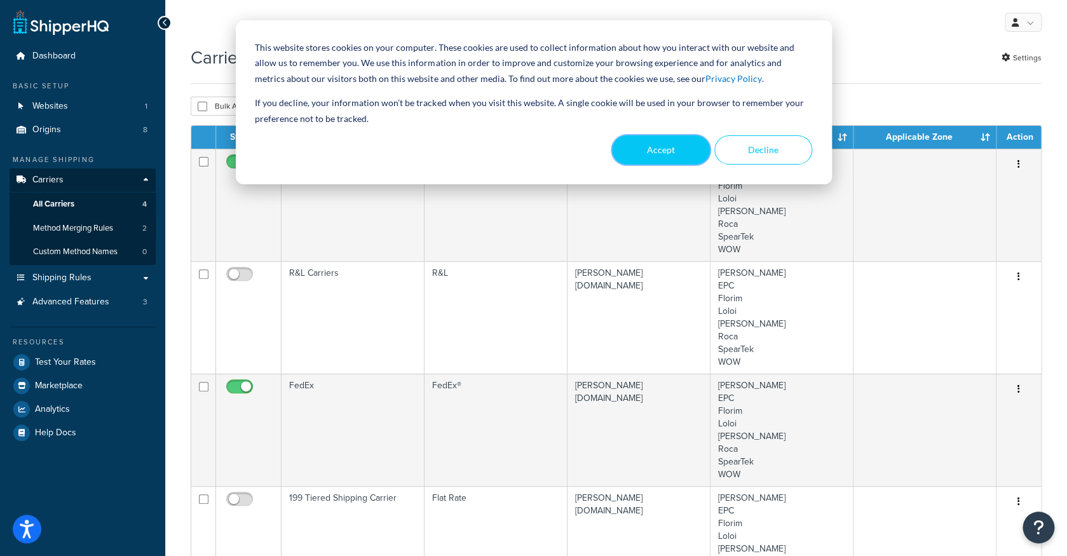
click at [659, 154] on button "Accept" at bounding box center [661, 149] width 98 height 29
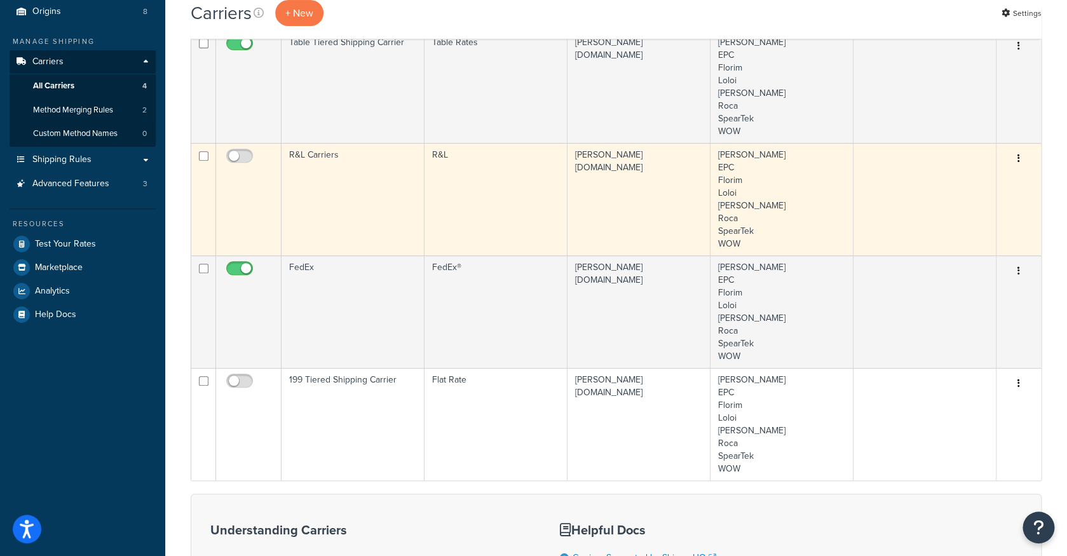
scroll to position [108, 0]
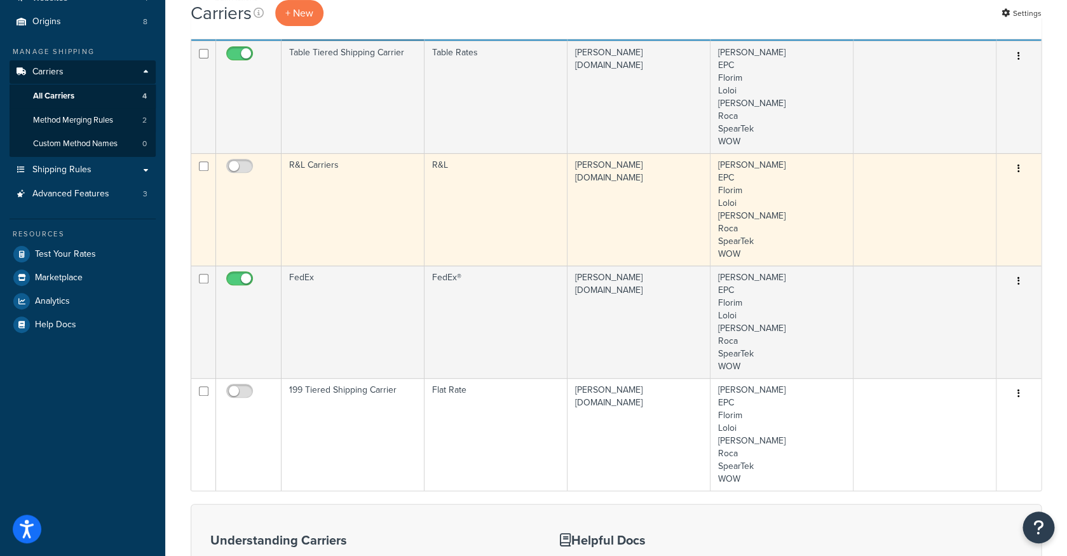
click at [1021, 170] on button "button" at bounding box center [1019, 169] width 18 height 20
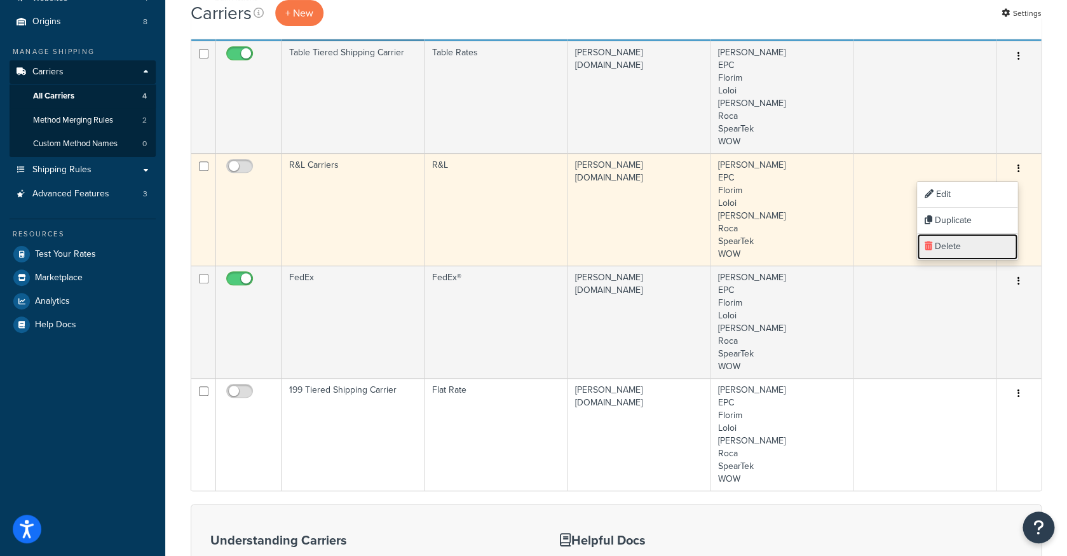
click at [949, 245] on link "Delete" at bounding box center [967, 247] width 100 height 26
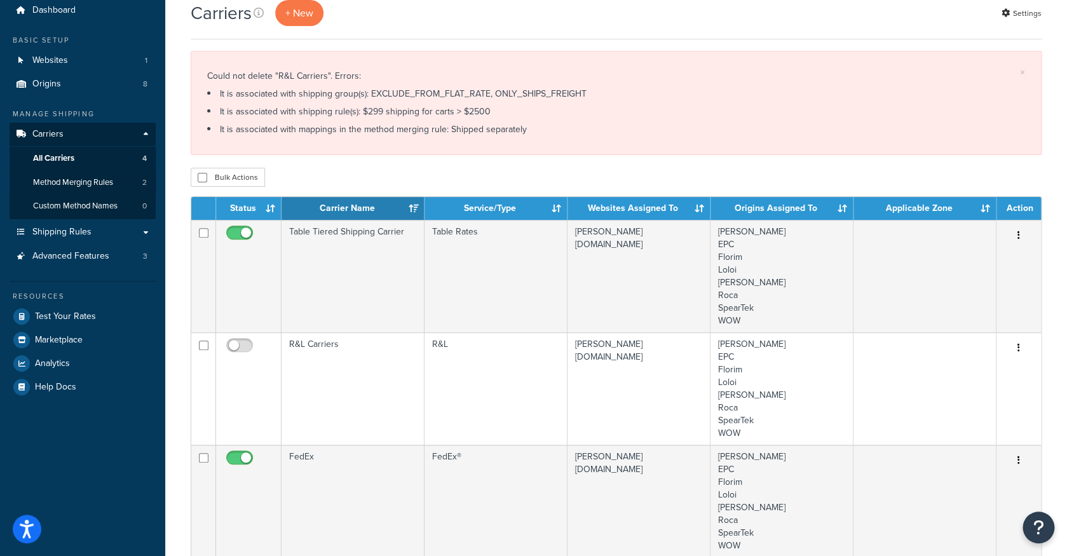
scroll to position [51, 0]
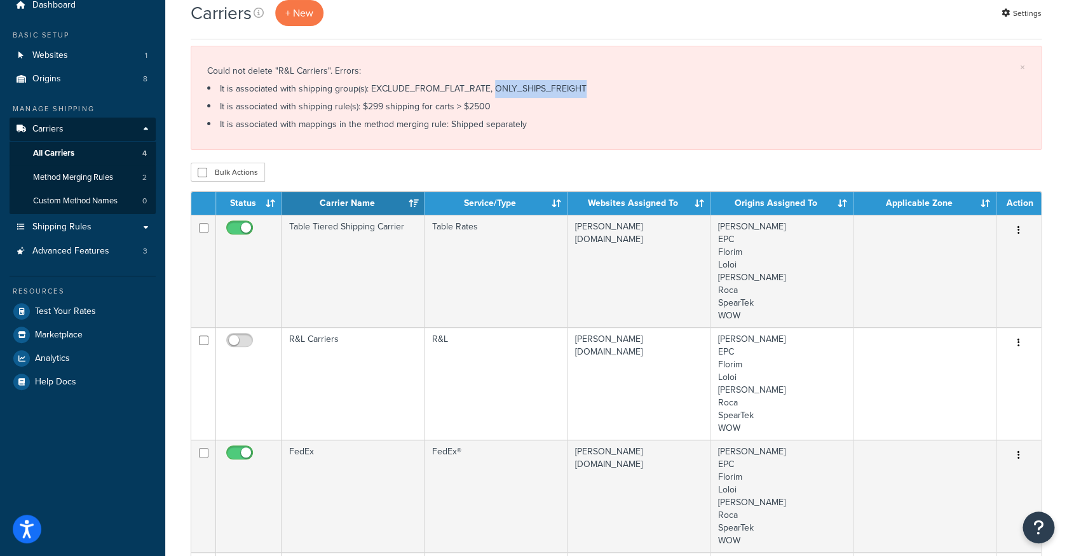
drag, startPoint x: 481, startPoint y: 88, endPoint x: 574, endPoint y: 93, distance: 93.5
click at [574, 93] on li "It is associated with shipping group(s): EXCLUDE_FROM_FLAT_RATE, ONLY_SHIPS_FRE…" at bounding box center [616, 89] width 818 height 18
copy li "ONLY_SHIPS_FREIGHT"
click at [538, 115] on li "It is associated with shipping rule(s): $299 shipping for carts > $2500" at bounding box center [616, 107] width 818 height 18
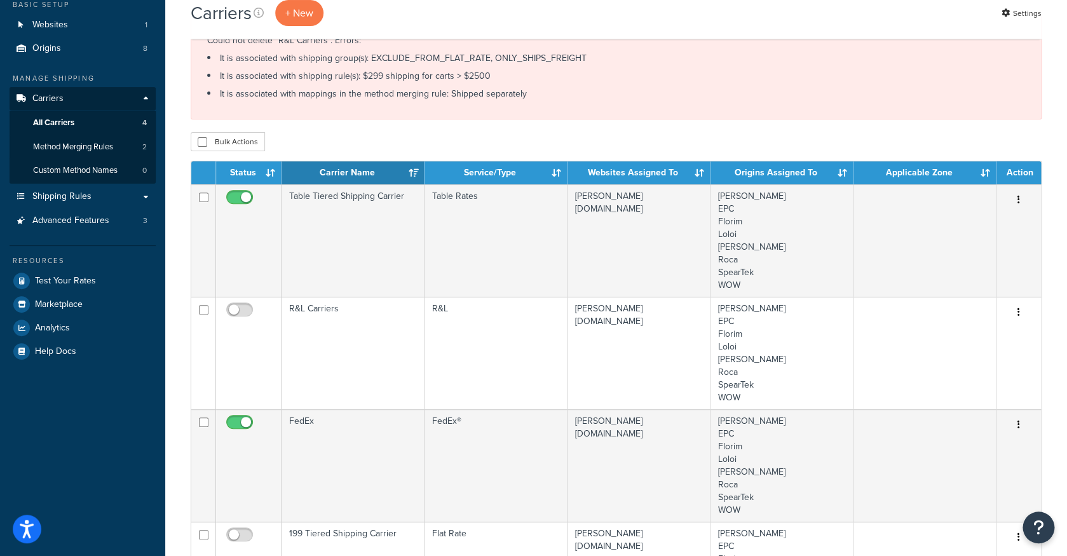
scroll to position [84, 0]
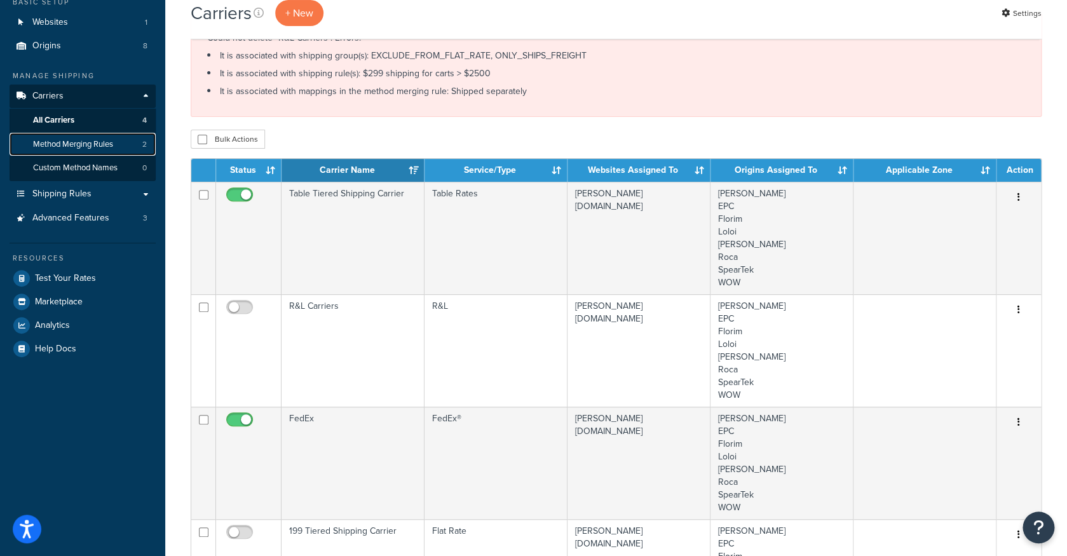
click at [135, 147] on link "Method Merging Rules 2" at bounding box center [83, 145] width 146 height 24
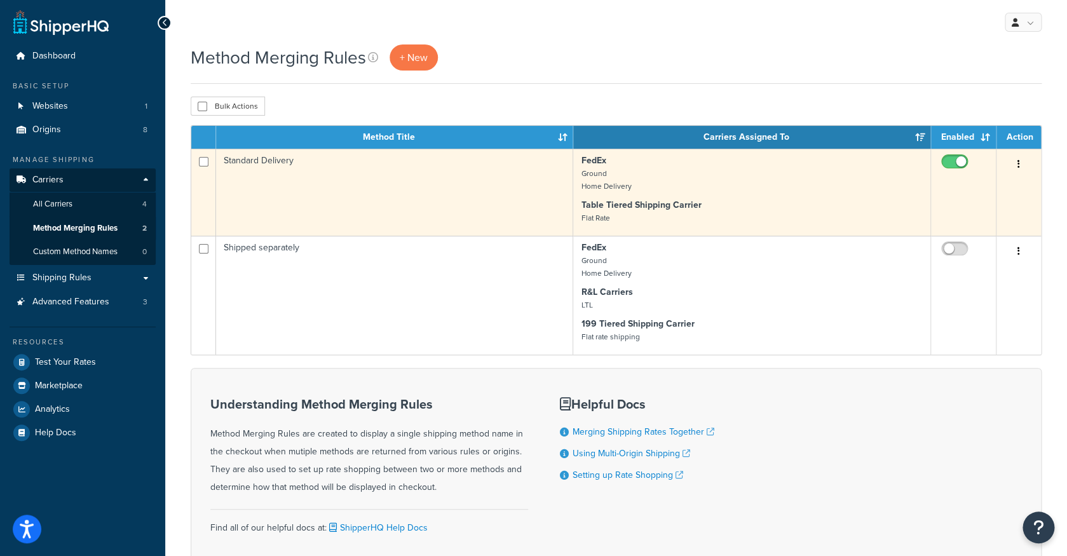
click at [437, 182] on td "Standard Delivery" at bounding box center [394, 192] width 357 height 87
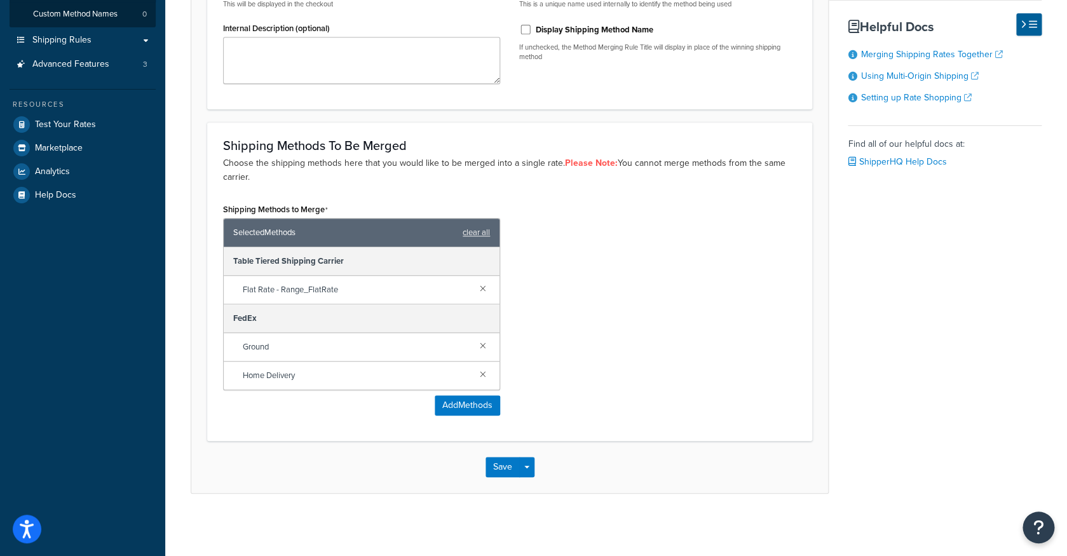
scroll to position [240, 0]
click at [395, 291] on span "Flat Rate - Range_FlatRate" at bounding box center [356, 289] width 227 height 18
click at [462, 399] on button "Add Methods" at bounding box center [467, 404] width 65 height 20
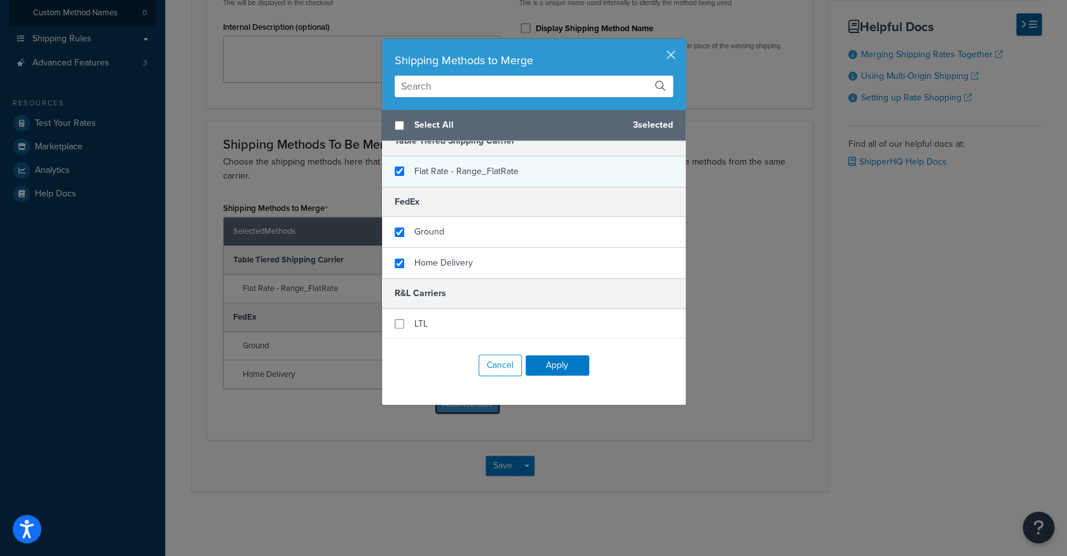
scroll to position [0, 0]
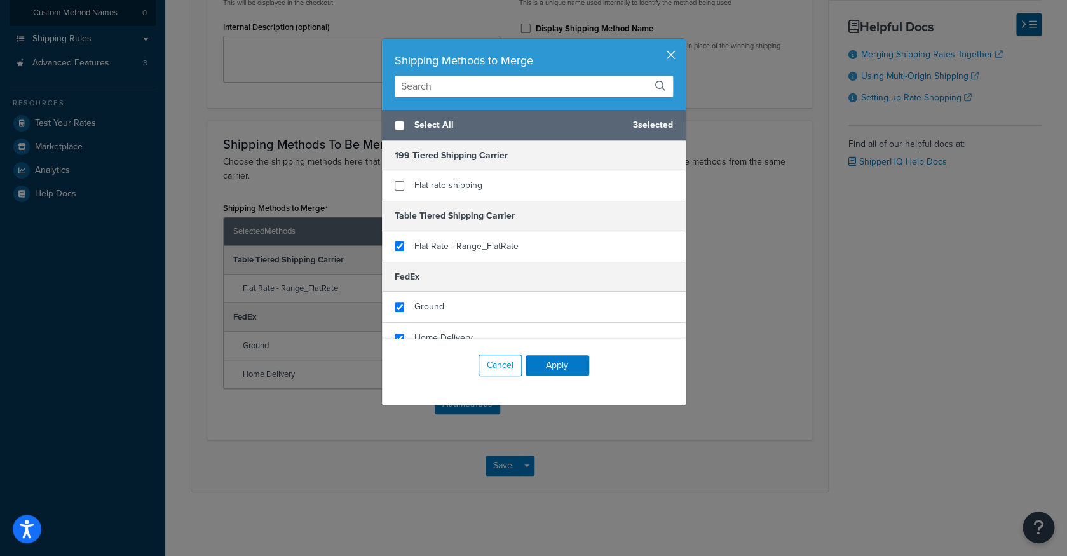
click at [682, 42] on button "button" at bounding box center [683, 40] width 3 height 3
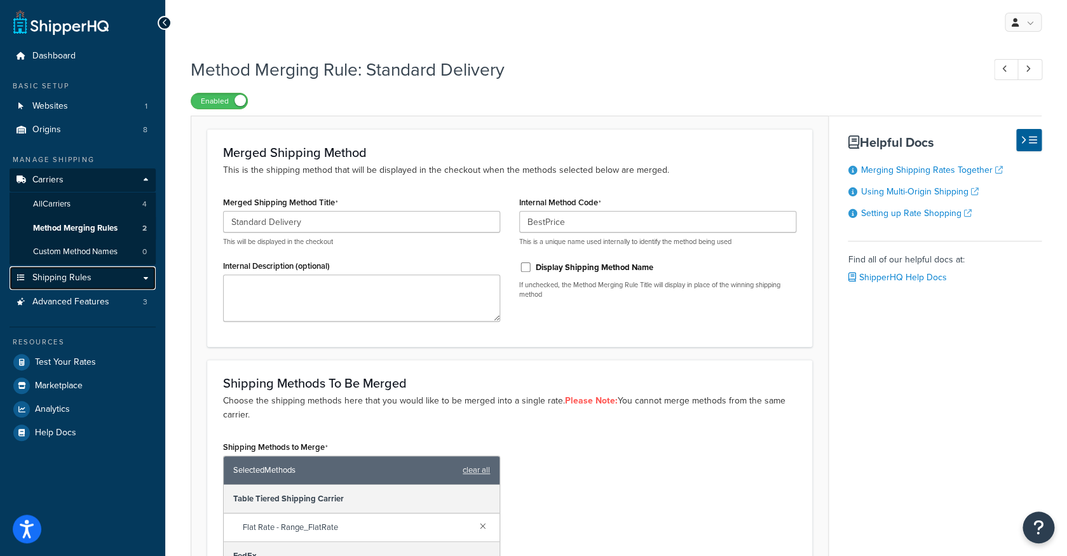
click at [140, 283] on link "Shipping Rules" at bounding box center [83, 278] width 146 height 24
click at [119, 273] on link "Shipping Rules" at bounding box center [83, 278] width 146 height 24
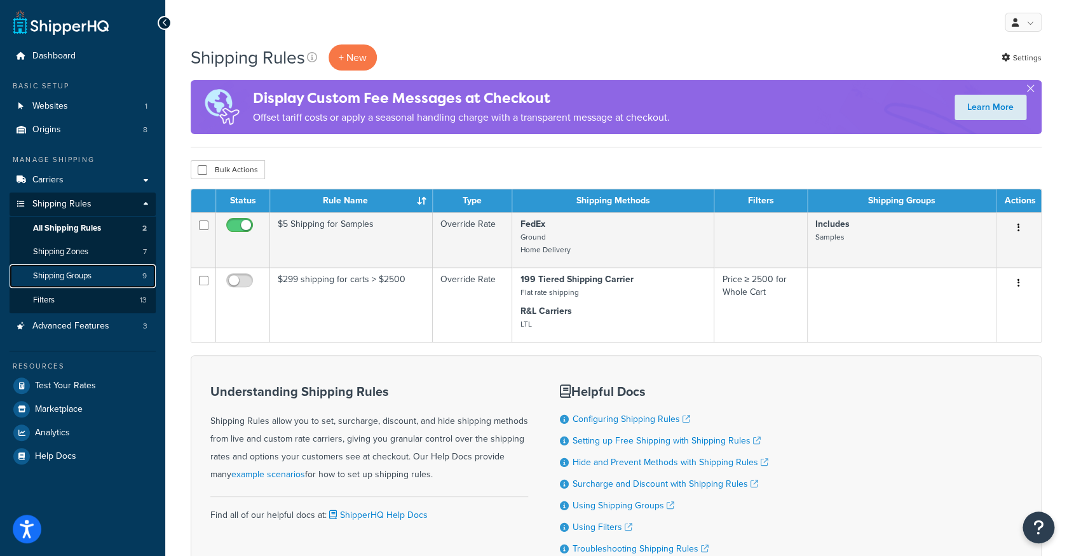
click at [91, 279] on span "Shipping Groups" at bounding box center [62, 276] width 58 height 11
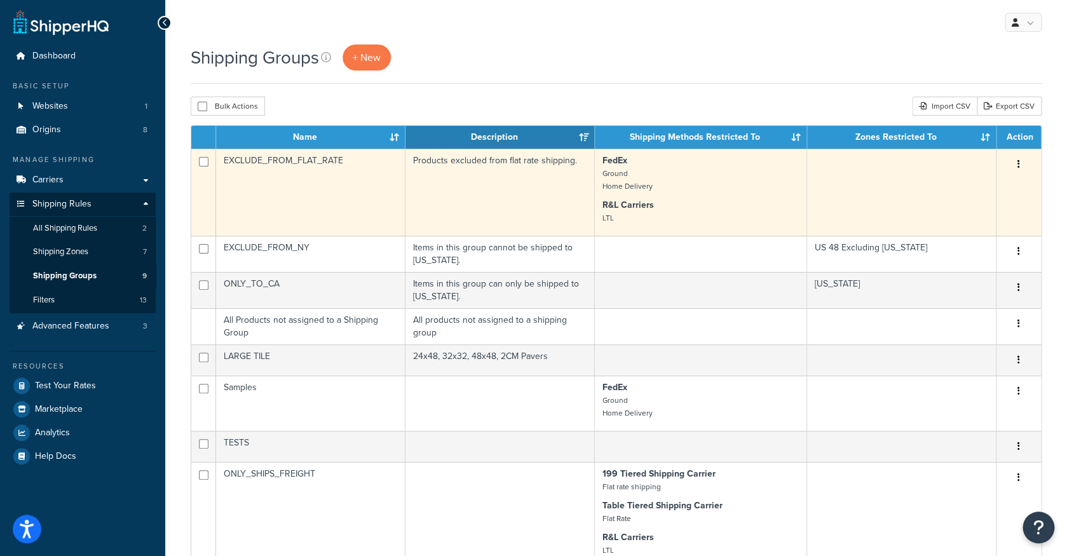
click at [370, 177] on td "EXCLUDE_FROM_FLAT_RATE" at bounding box center [310, 192] width 189 height 87
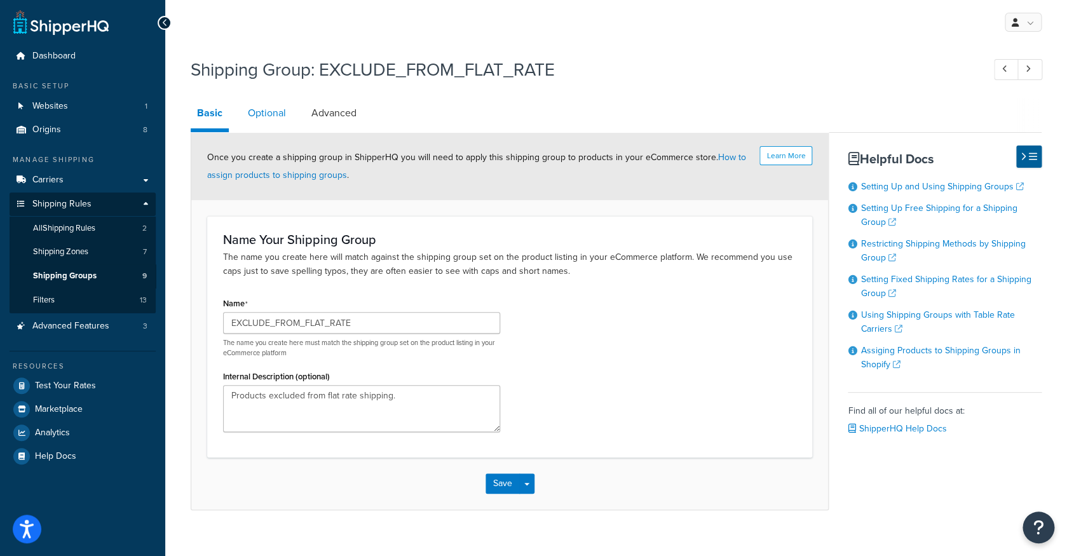
click at [269, 117] on link "Optional" at bounding box center [266, 113] width 51 height 30
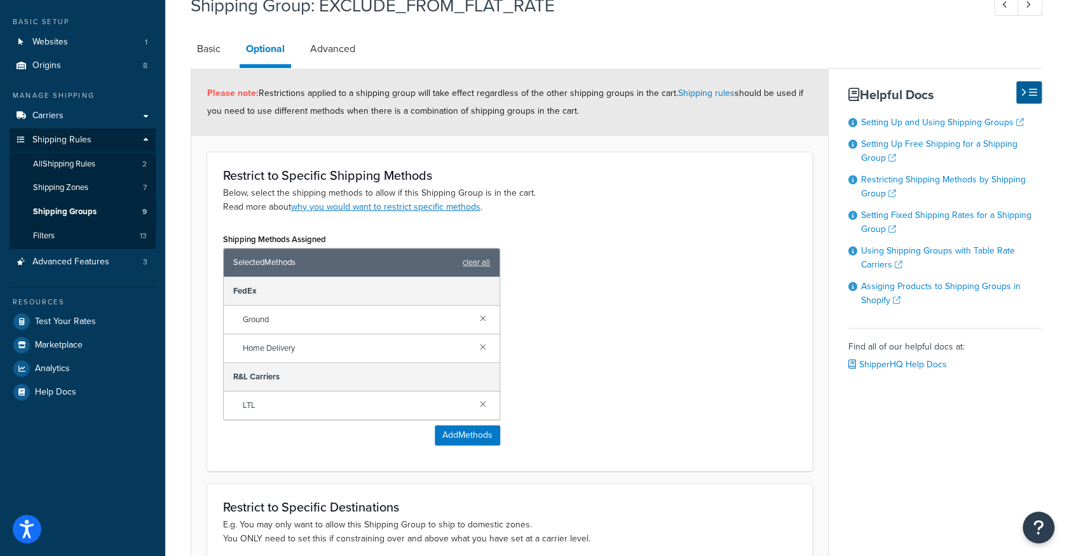
scroll to position [82, 0]
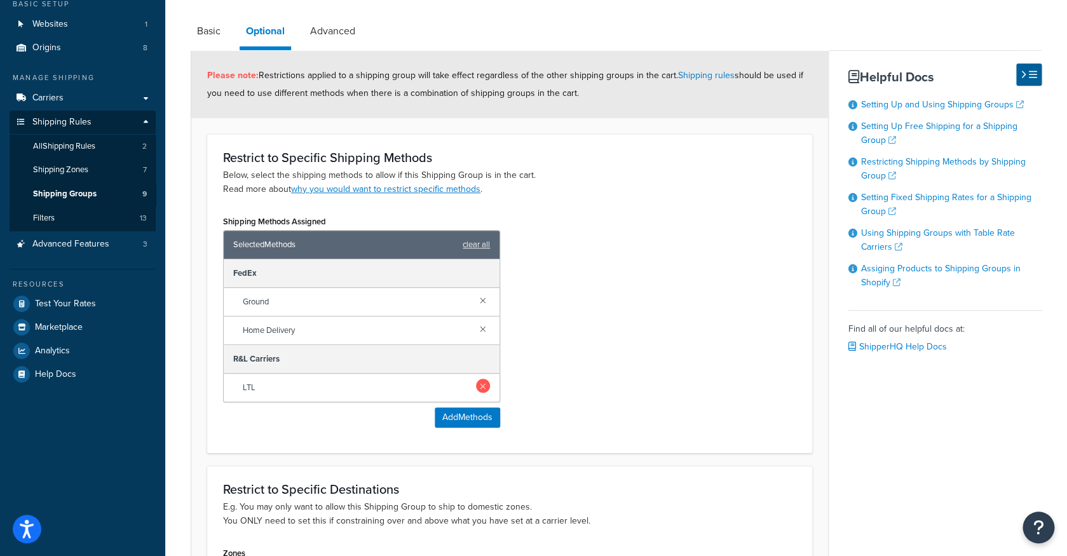
click at [483, 387] on link at bounding box center [483, 386] width 14 height 14
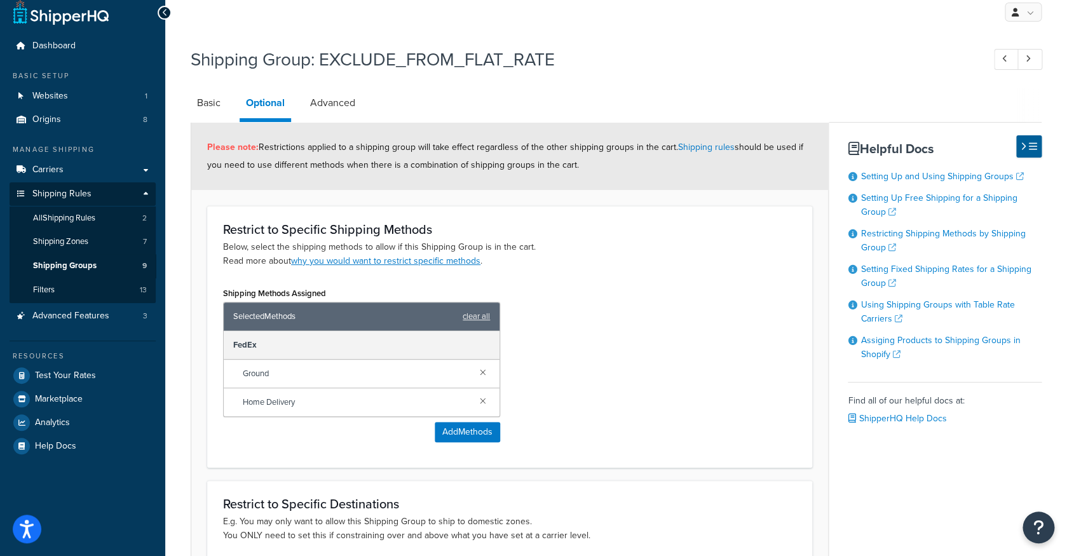
scroll to position [4, 0]
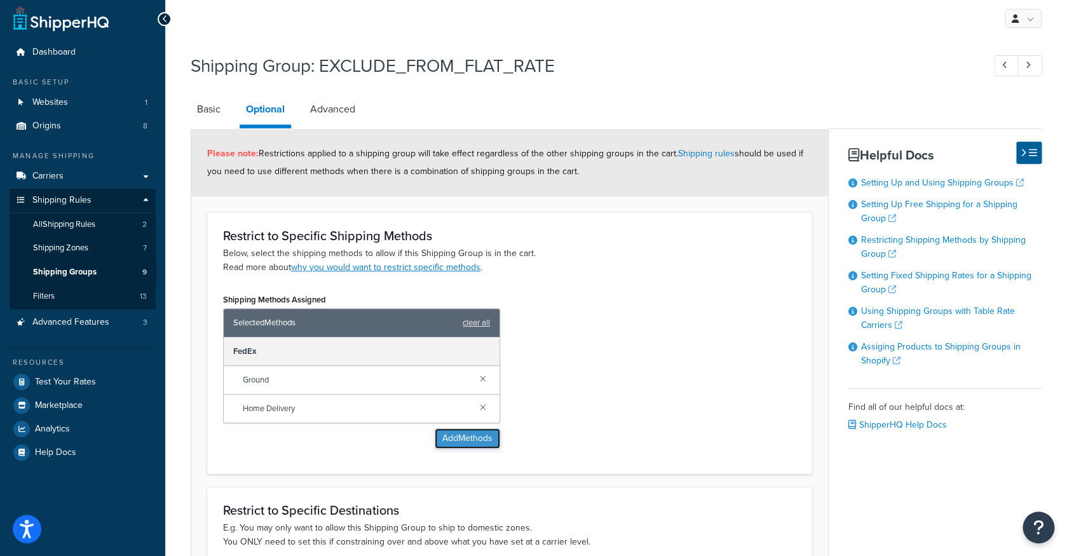
click at [477, 443] on button "Add Methods" at bounding box center [467, 438] width 65 height 20
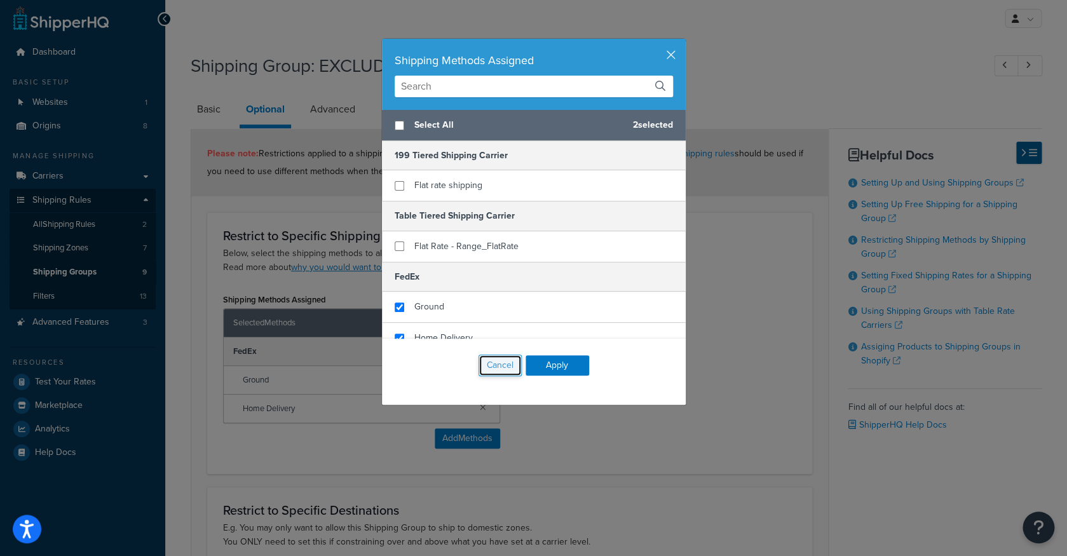
click at [499, 372] on button "Cancel" at bounding box center [499, 366] width 43 height 22
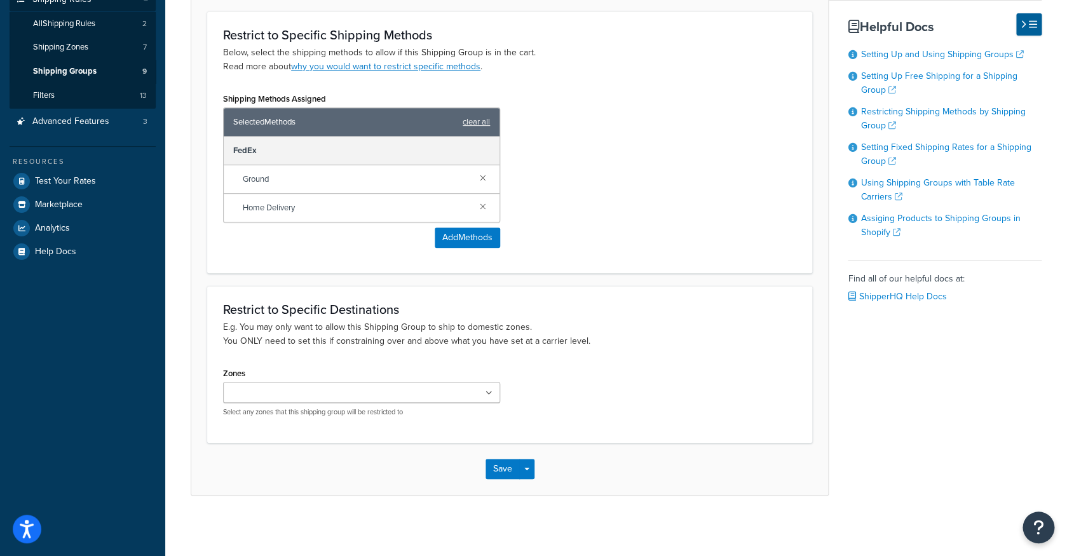
scroll to position [208, 0]
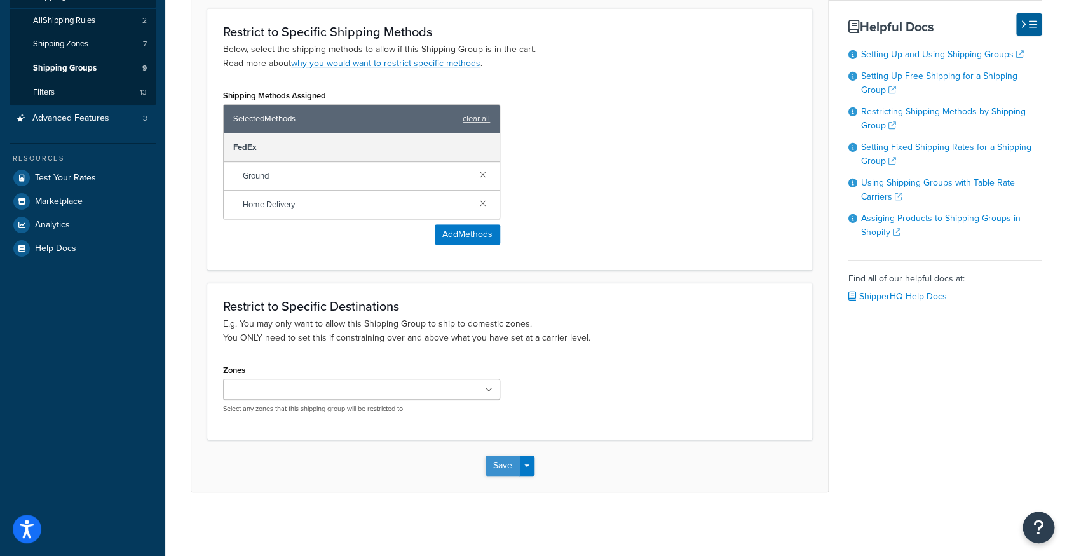
click at [509, 465] on button "Save" at bounding box center [502, 466] width 34 height 20
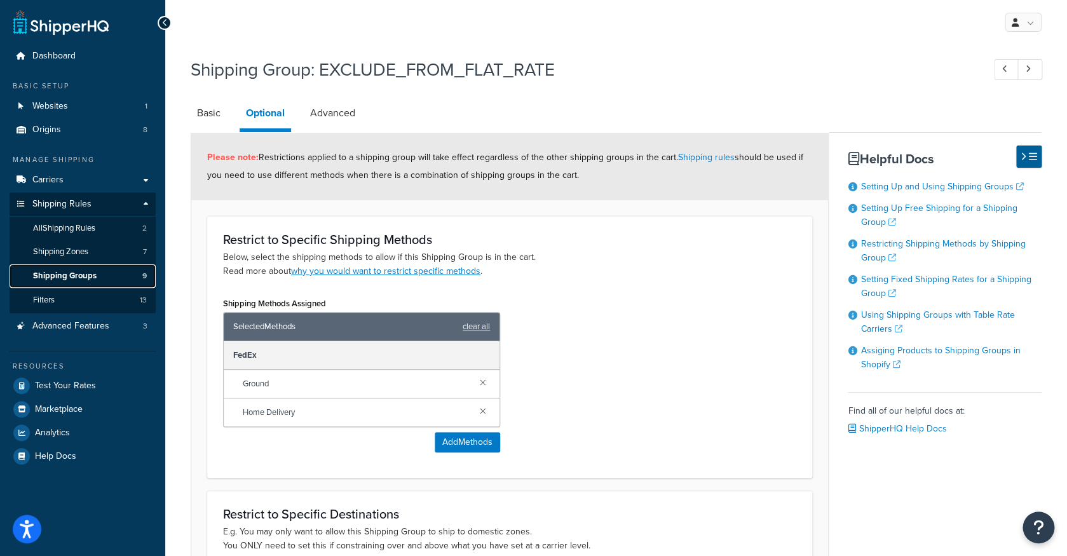
click at [119, 281] on link "Shipping Groups 9" at bounding box center [83, 276] width 146 height 24
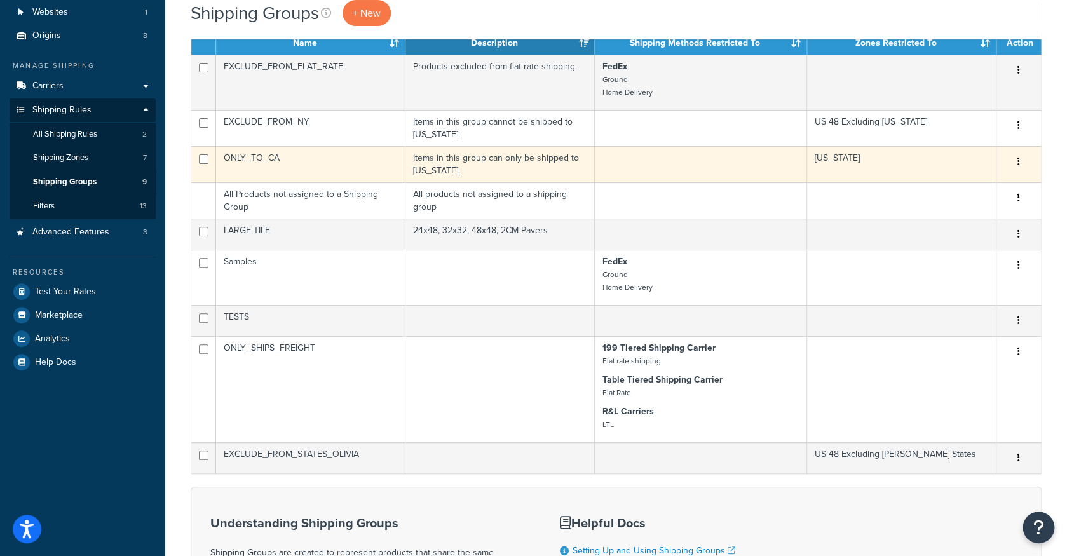
scroll to position [98, 0]
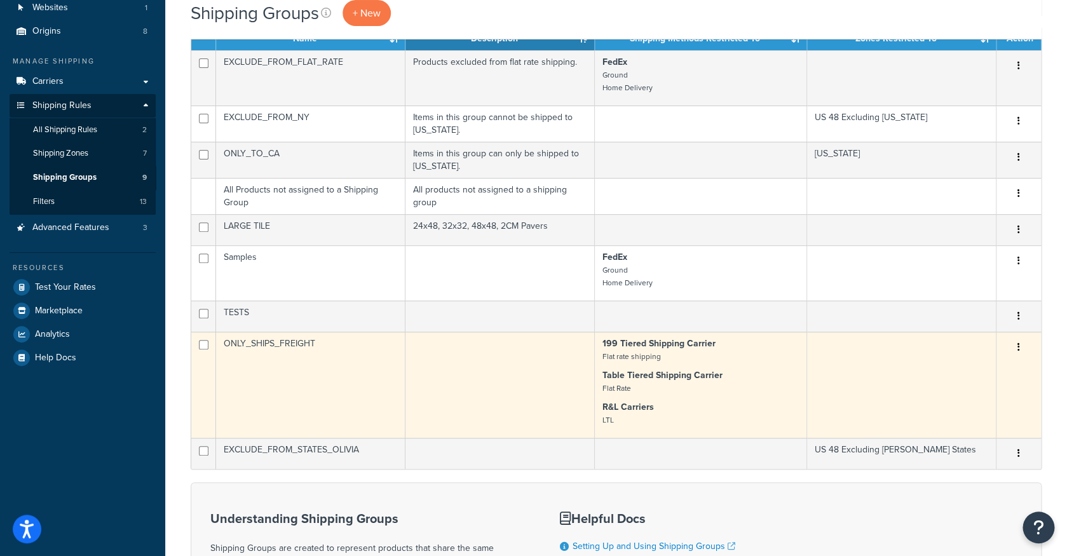
click at [469, 361] on td at bounding box center [499, 385] width 189 height 106
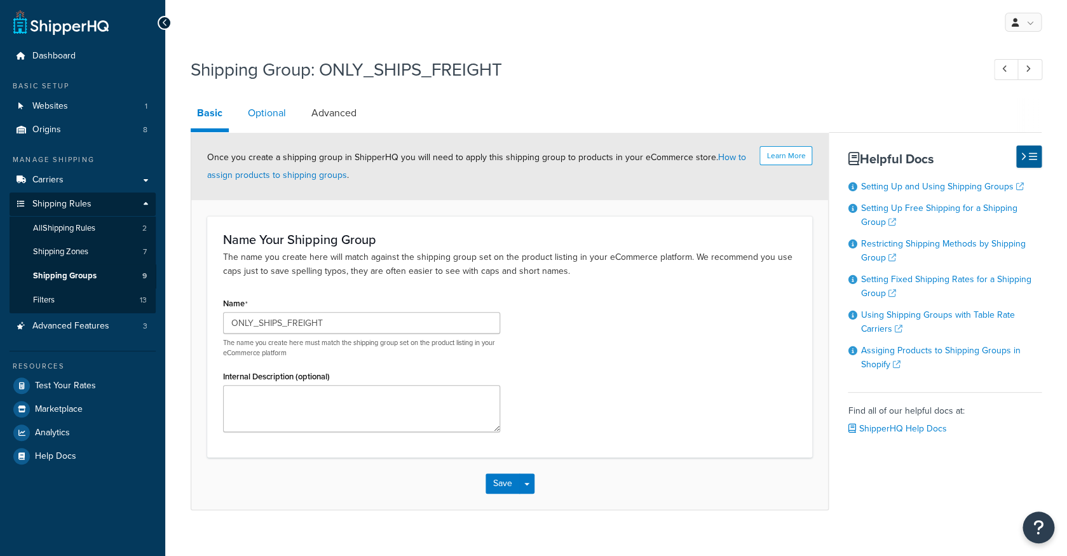
click at [262, 113] on link "Optional" at bounding box center [266, 113] width 51 height 30
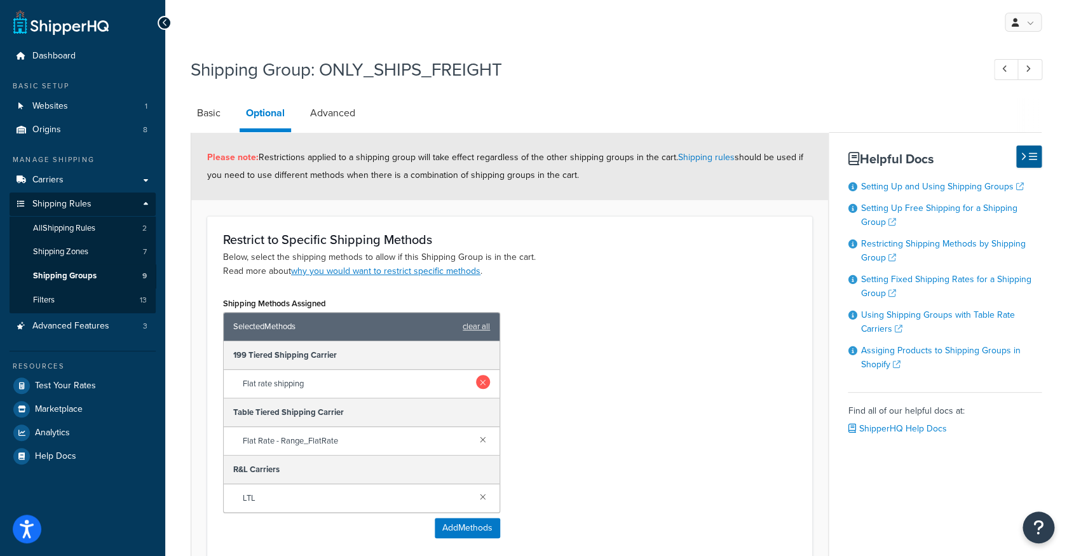
click at [484, 381] on link at bounding box center [483, 382] width 14 height 14
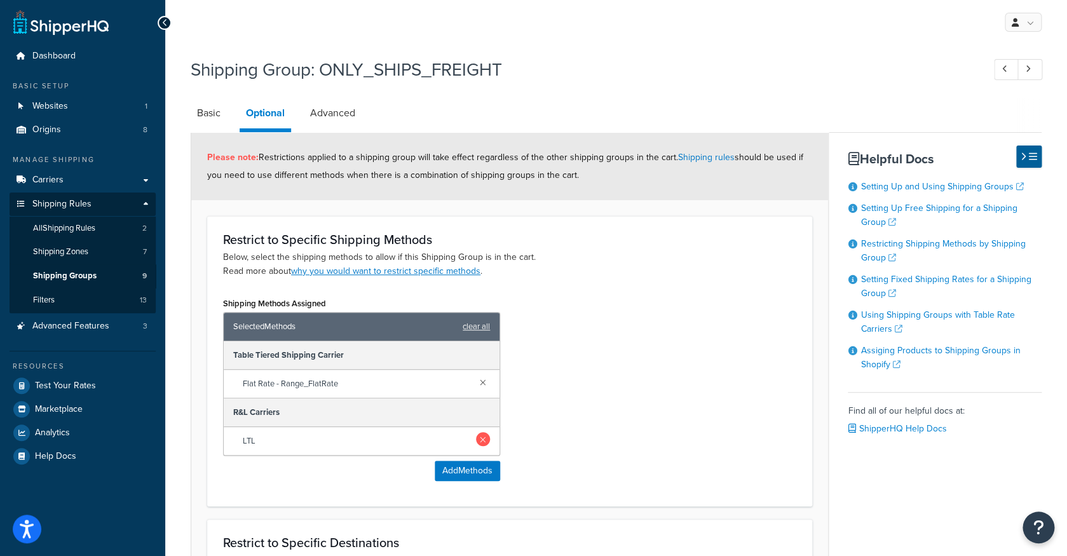
click at [485, 437] on link at bounding box center [483, 439] width 14 height 14
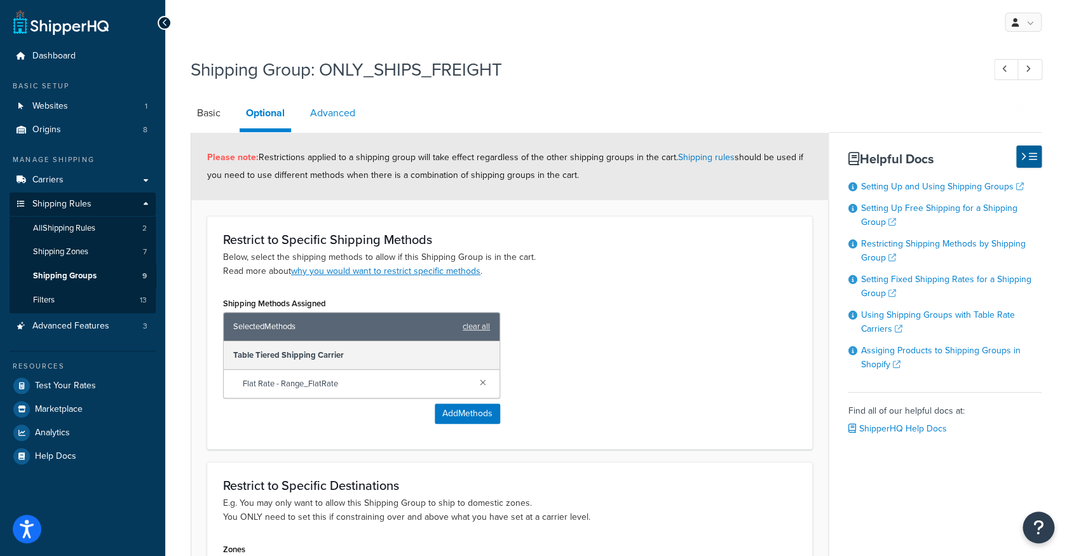
click at [338, 125] on link "Advanced" at bounding box center [333, 113] width 58 height 30
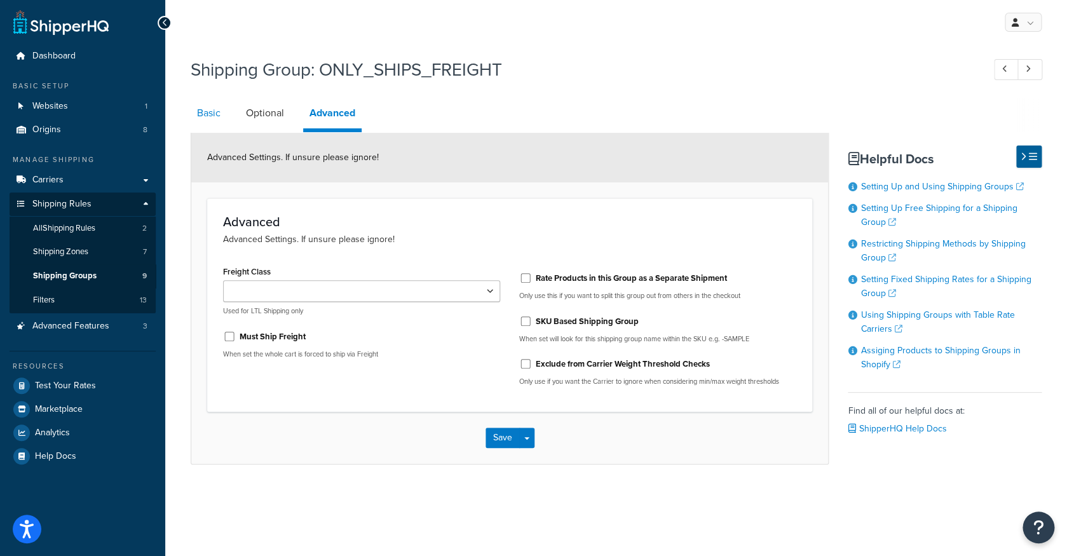
click at [215, 121] on link "Basic" at bounding box center [209, 113] width 36 height 30
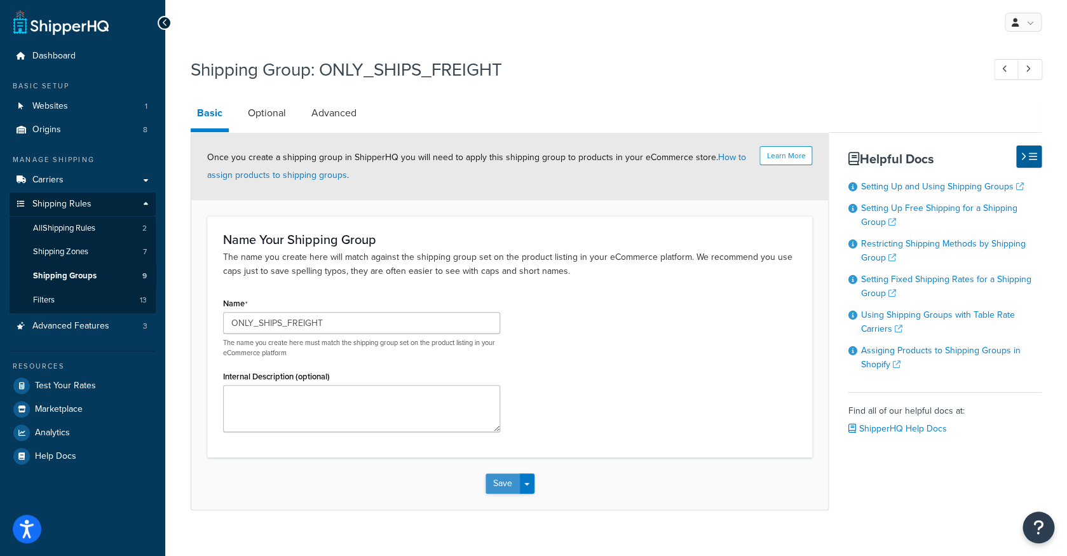
click at [497, 481] on button "Save" at bounding box center [502, 483] width 34 height 20
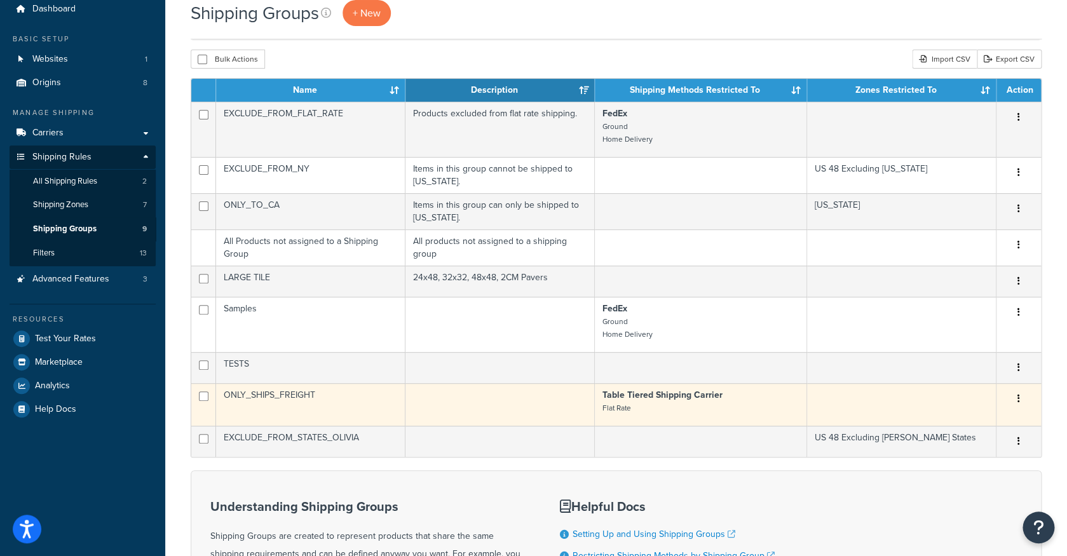
scroll to position [44, 0]
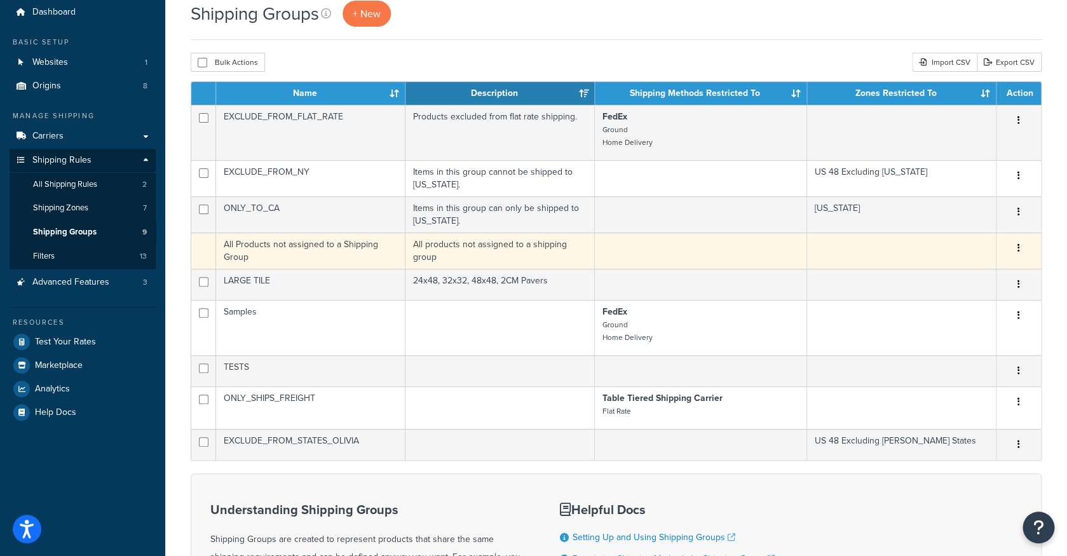
click at [360, 255] on td "All Products not assigned to a Shipping Group" at bounding box center [310, 251] width 189 height 36
click at [347, 248] on td "All Products not assigned to a Shipping Group" at bounding box center [310, 251] width 189 height 36
click at [1019, 252] on icon "button" at bounding box center [1018, 247] width 3 height 9
click at [900, 248] on td at bounding box center [901, 251] width 189 height 36
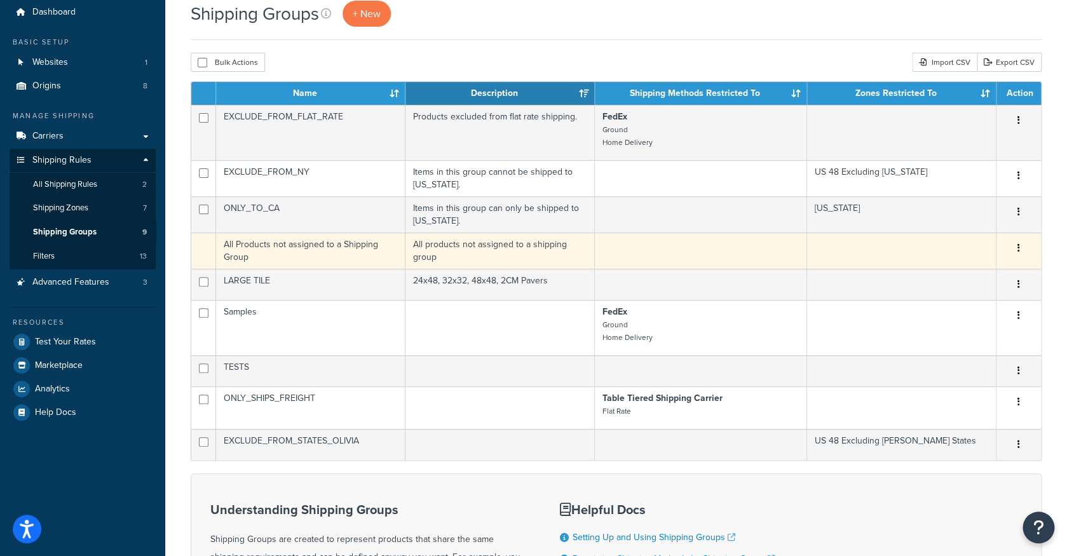
click at [521, 267] on td "All products not assigned to a shipping group" at bounding box center [499, 251] width 189 height 36
click at [264, 255] on td "All Products not assigned to a Shipping Group" at bounding box center [310, 251] width 189 height 36
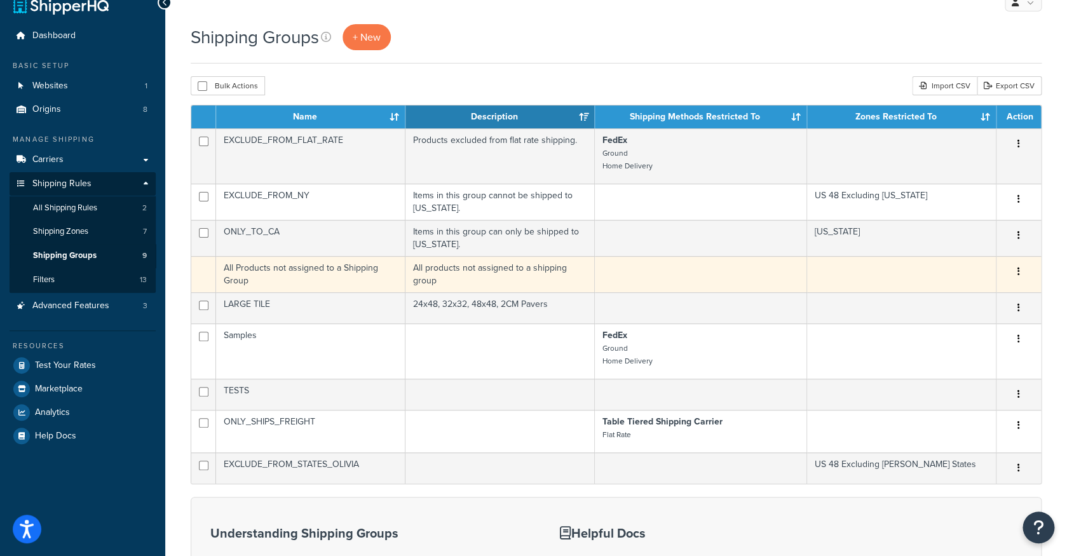
scroll to position [25, 0]
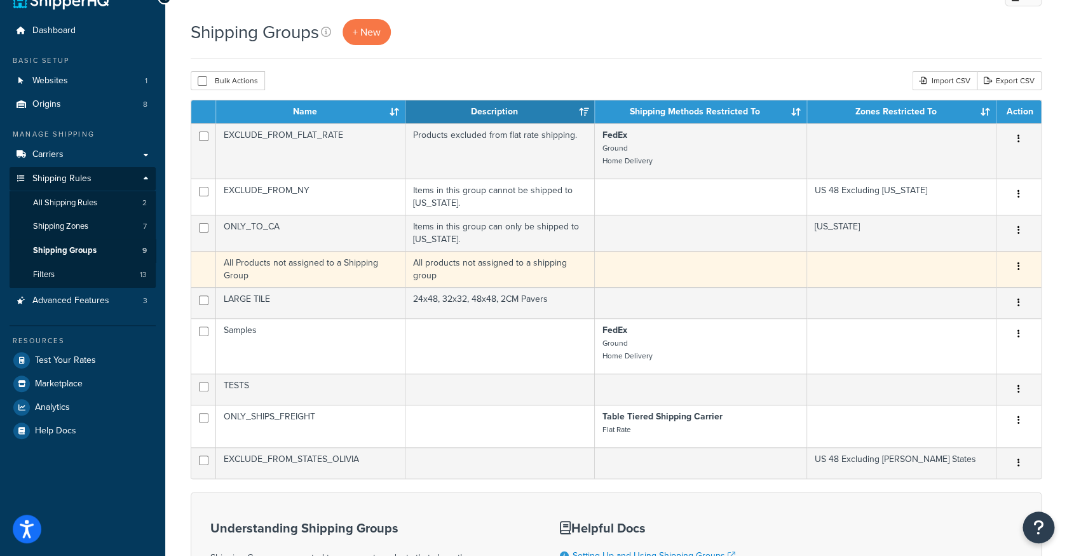
click at [399, 269] on td "All Products not assigned to a Shipping Group" at bounding box center [310, 269] width 189 height 36
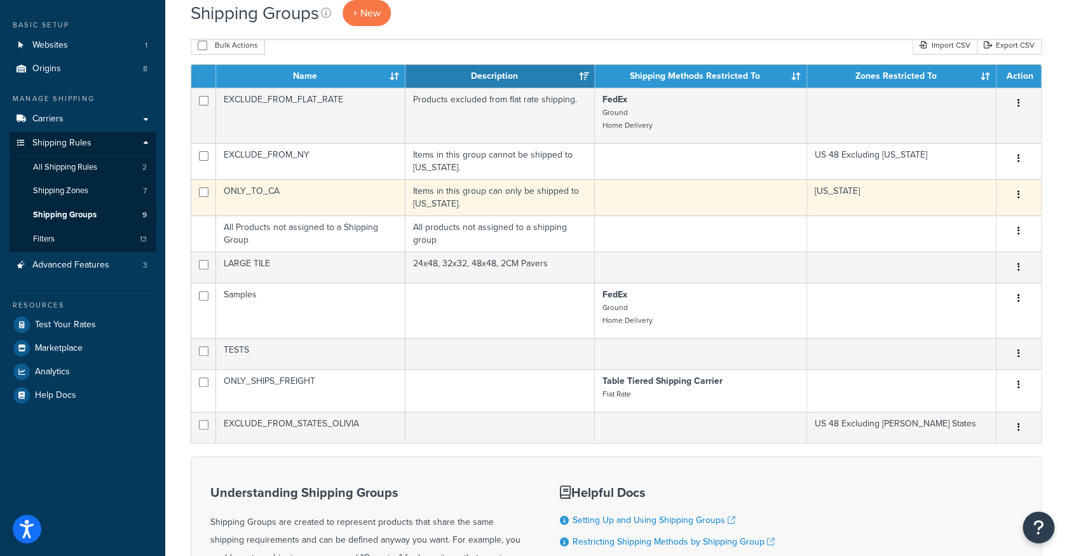
scroll to position [34, 0]
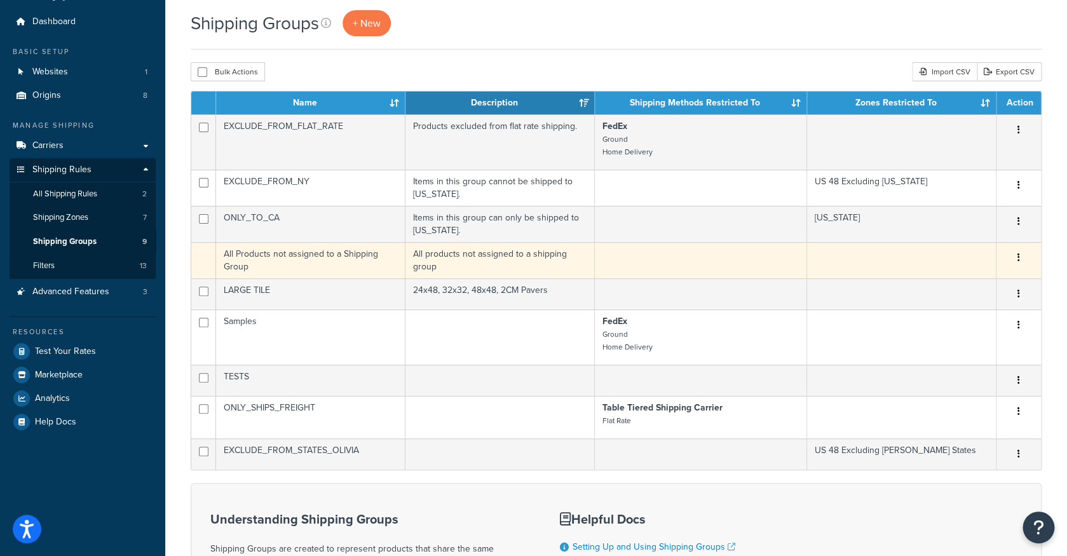
click at [1024, 257] on button "button" at bounding box center [1019, 258] width 18 height 20
click at [948, 285] on link "Duplicate" at bounding box center [967, 284] width 100 height 26
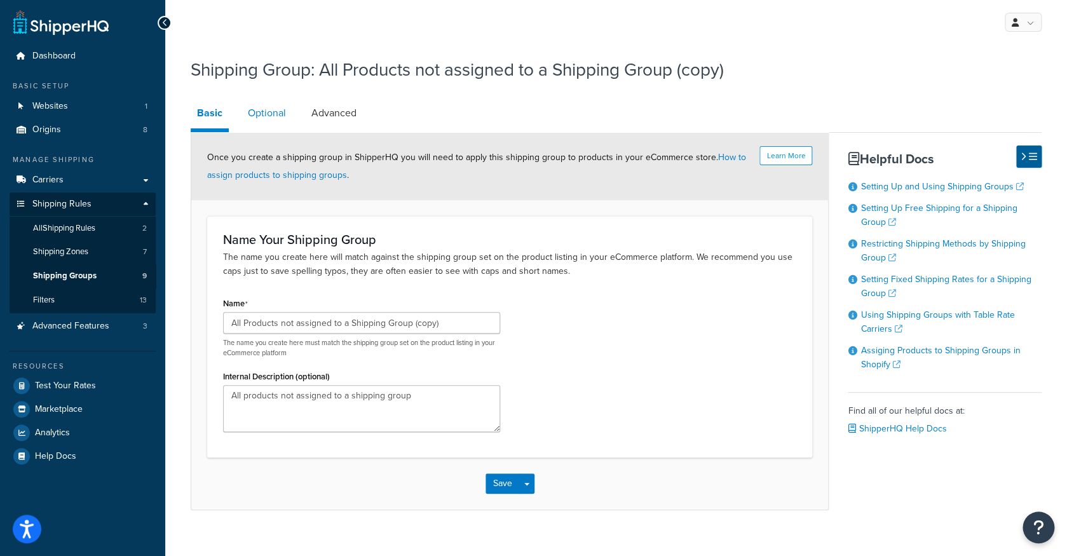
click at [267, 114] on link "Optional" at bounding box center [266, 113] width 51 height 30
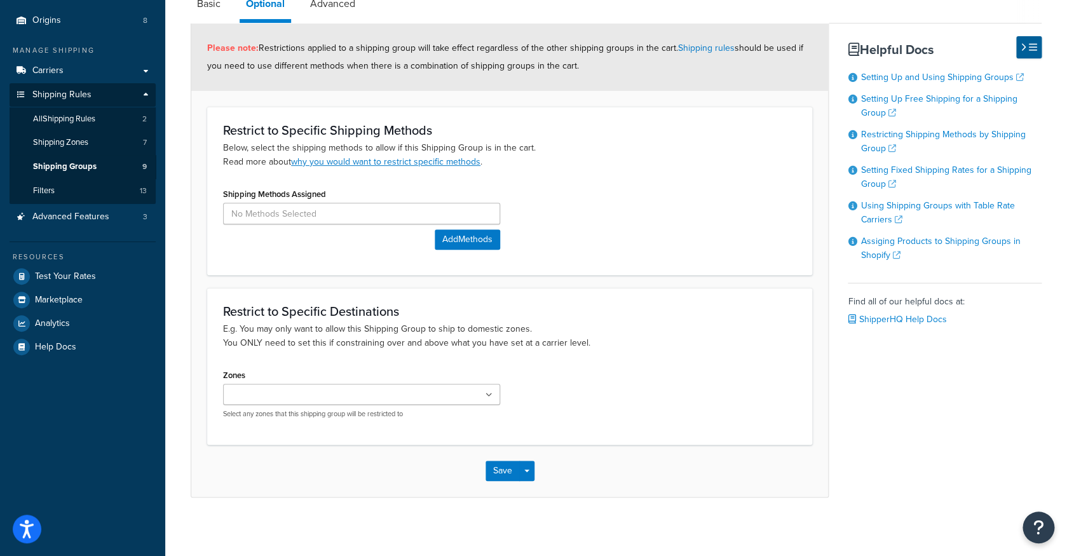
scroll to position [115, 0]
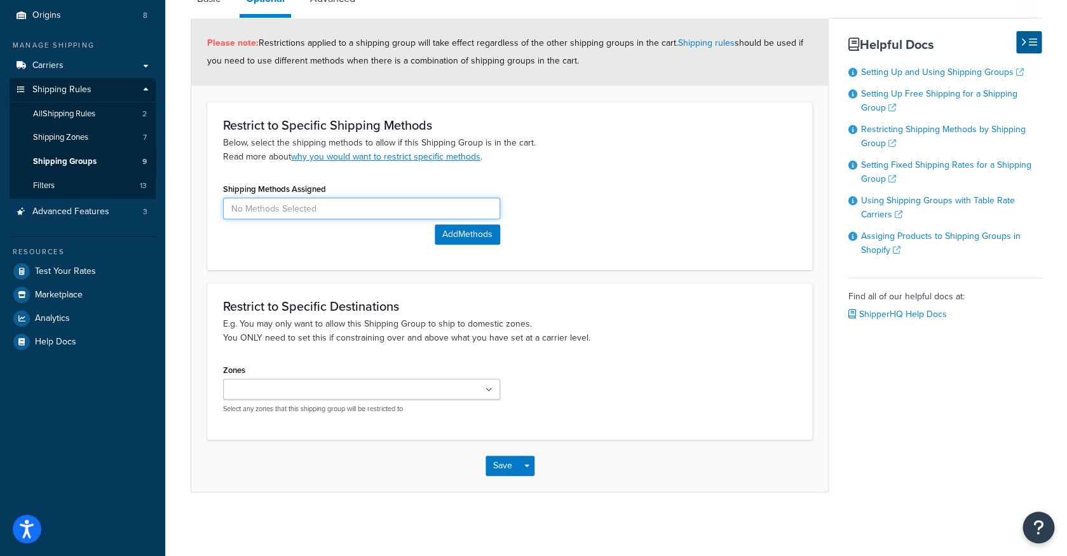
click at [360, 214] on input at bounding box center [361, 209] width 277 height 22
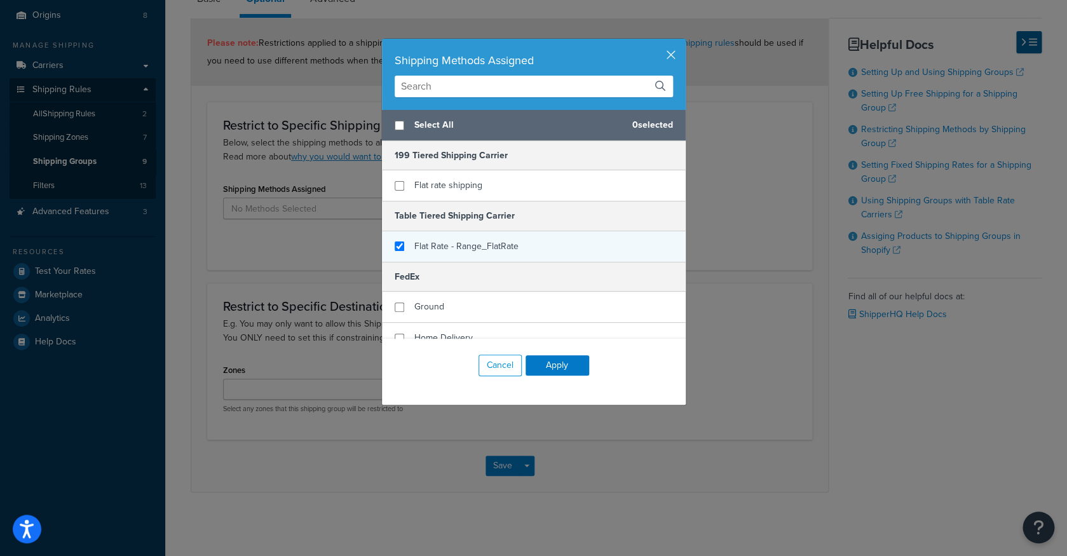
checkbox input "true"
click at [507, 238] on div "Flat Rate - Range_FlatRate" at bounding box center [534, 246] width 304 height 30
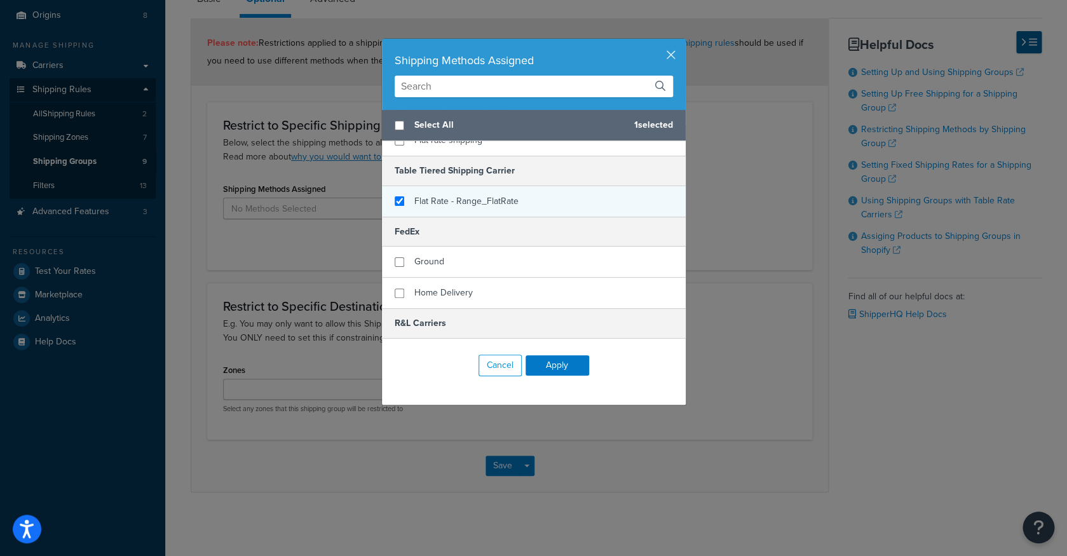
scroll to position [75, 0]
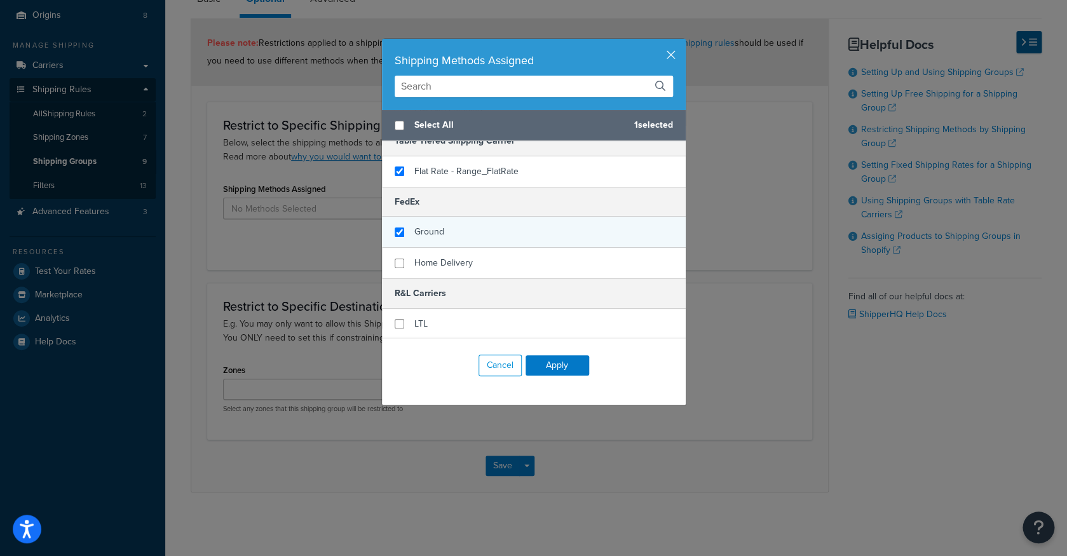
checkbox input "true"
click at [514, 235] on div "Ground" at bounding box center [534, 232] width 304 height 31
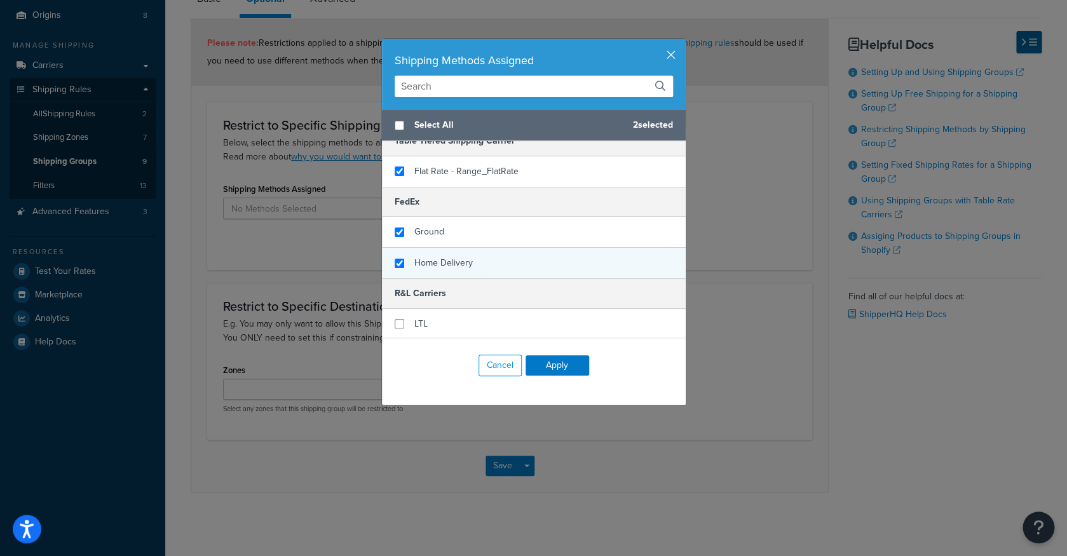
checkbox input "true"
click at [501, 267] on div "Home Delivery" at bounding box center [534, 263] width 304 height 30
click at [545, 360] on button "Apply" at bounding box center [557, 365] width 64 height 20
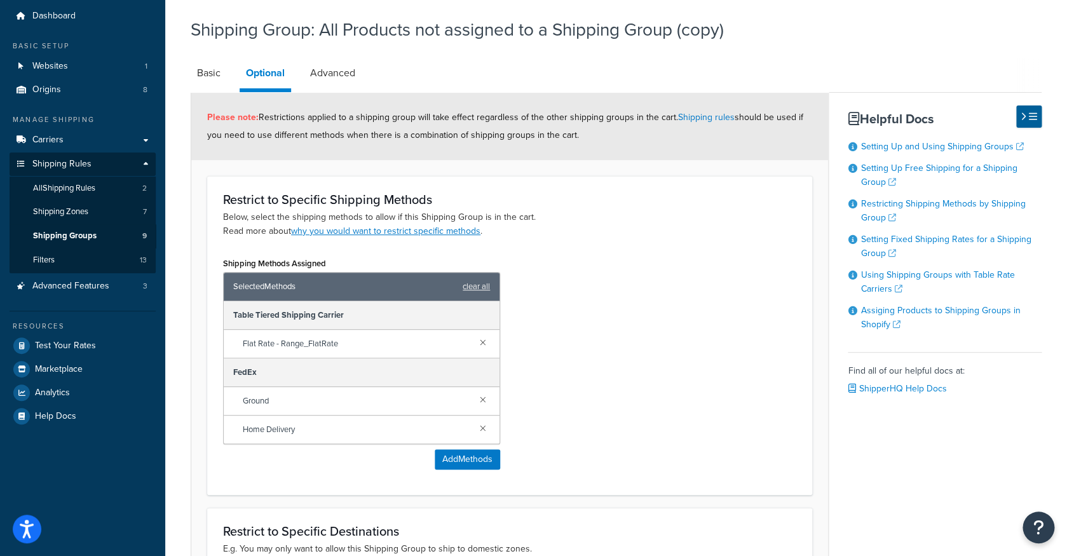
scroll to position [0, 0]
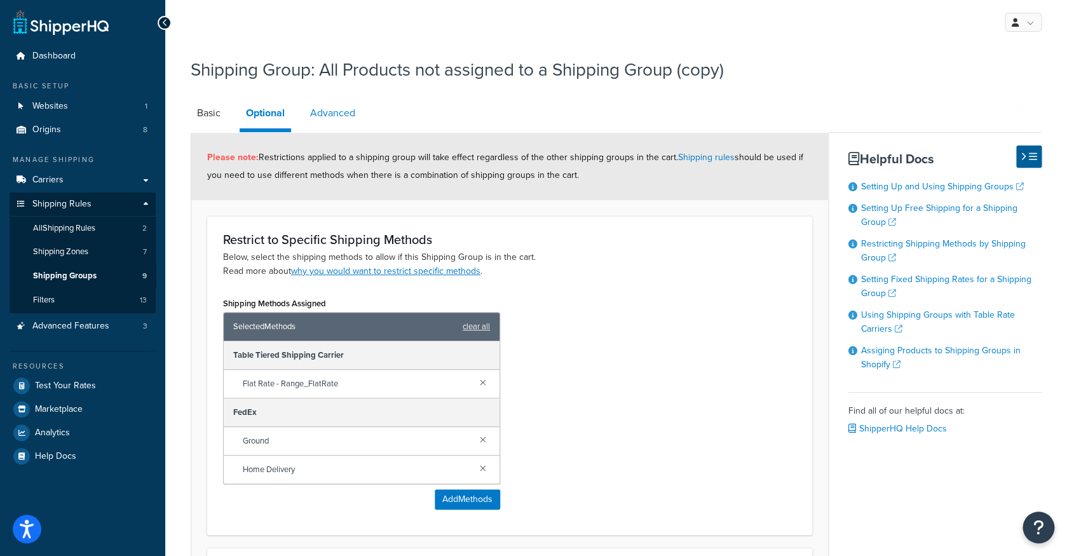
click at [336, 114] on link "Advanced" at bounding box center [333, 113] width 58 height 30
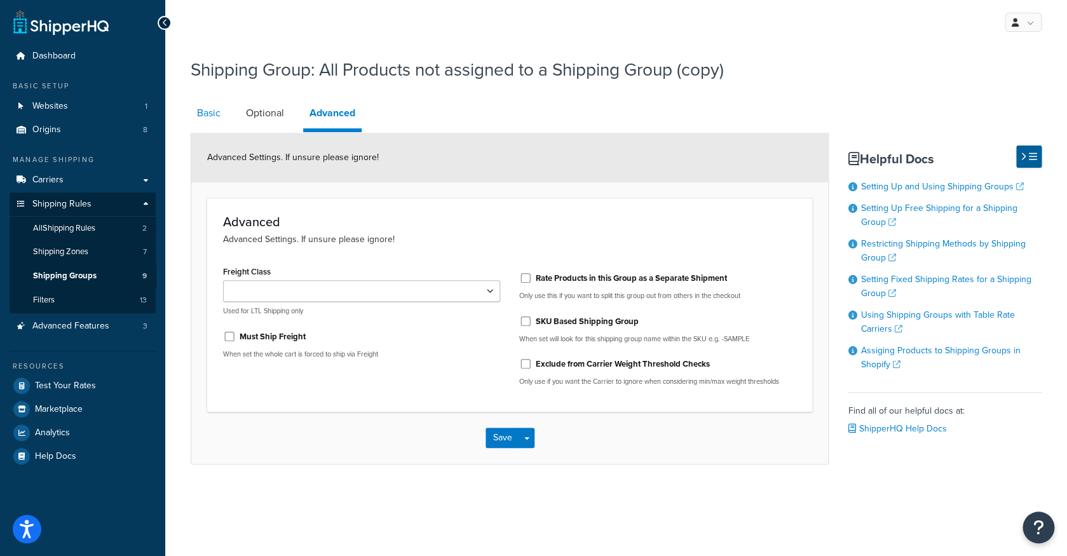
click at [227, 116] on link "Basic" at bounding box center [209, 113] width 36 height 30
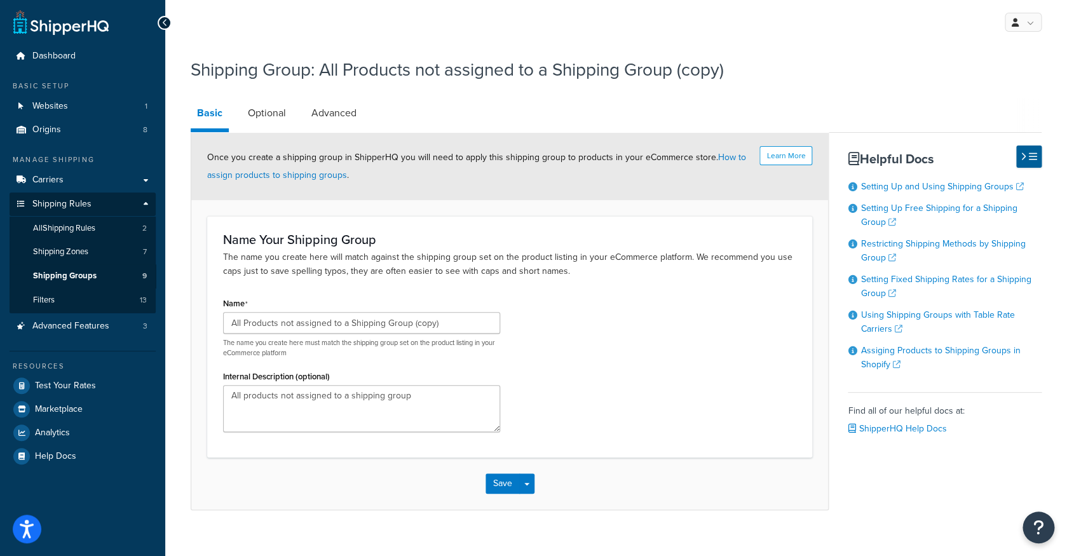
scroll to position [18, 0]
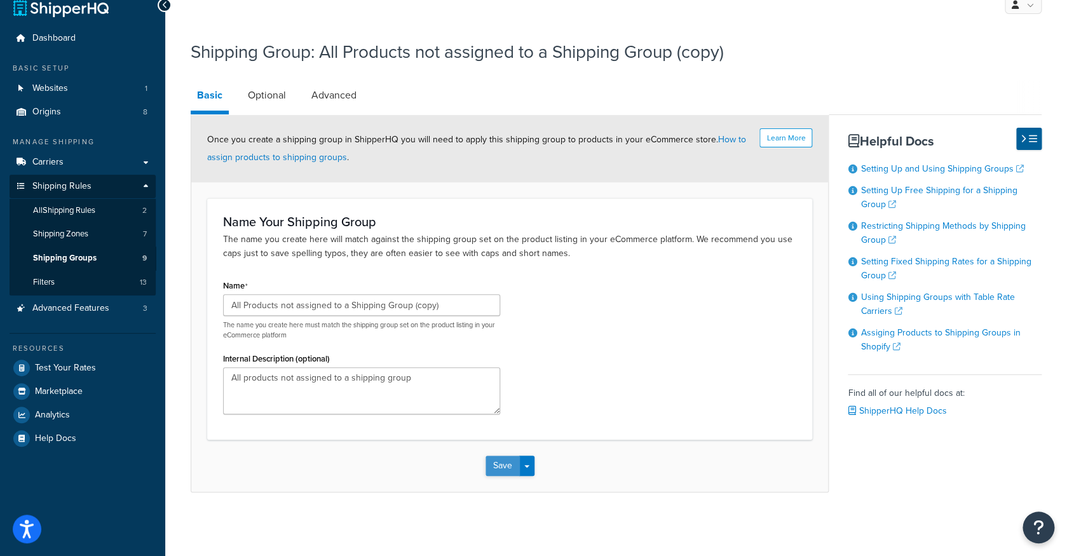
click at [514, 463] on button "Save" at bounding box center [502, 466] width 34 height 20
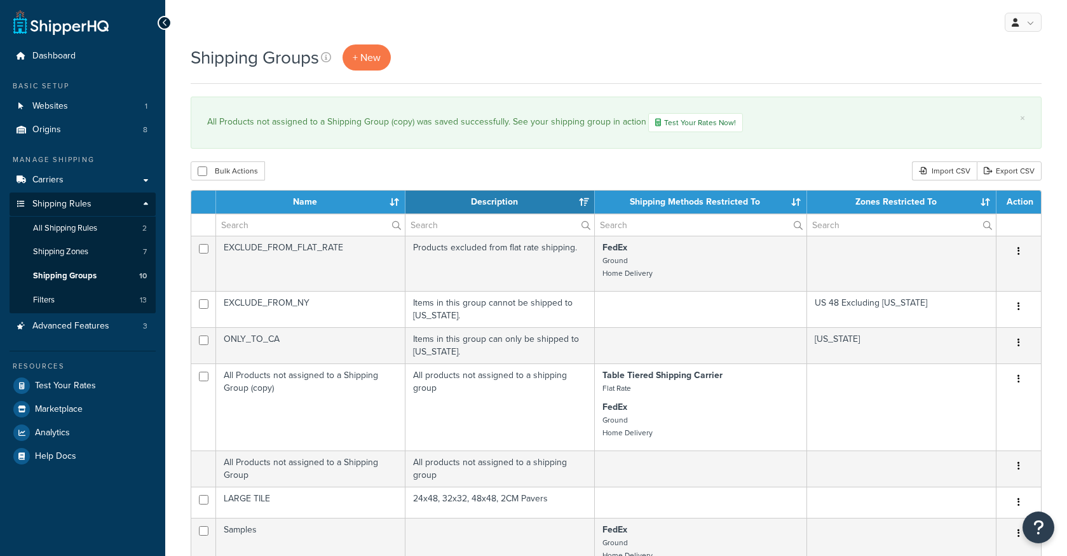
select select "15"
click at [103, 65] on link "Dashboard" at bounding box center [83, 56] width 146 height 24
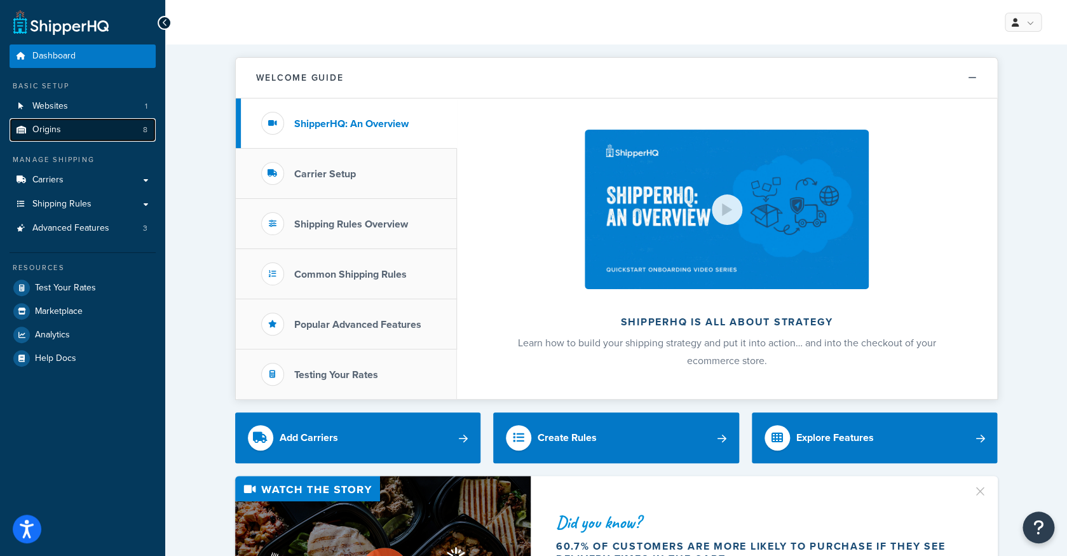
click at [110, 126] on link "Origins 8" at bounding box center [83, 130] width 146 height 24
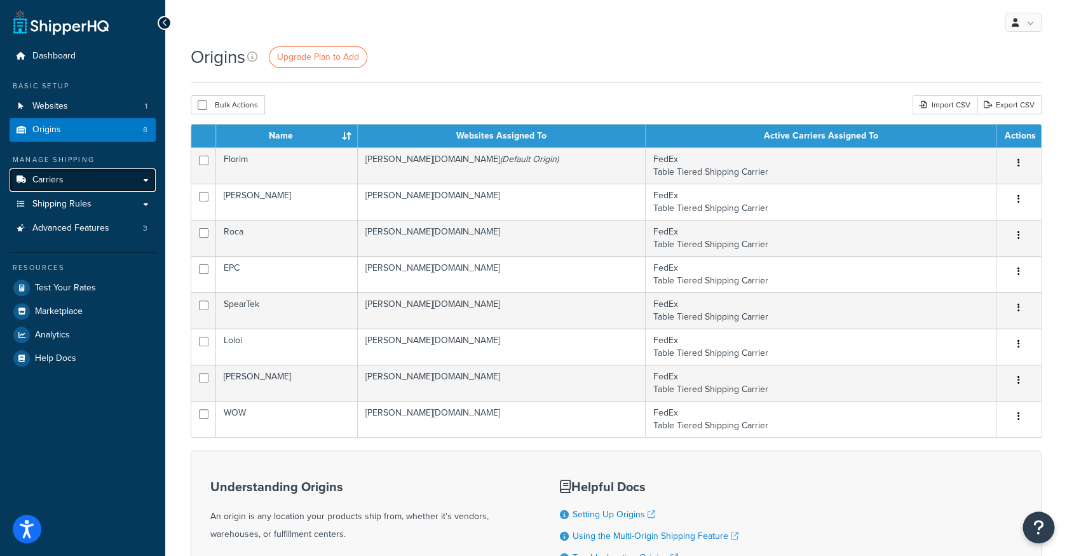
click at [100, 177] on link "Carriers" at bounding box center [83, 180] width 146 height 24
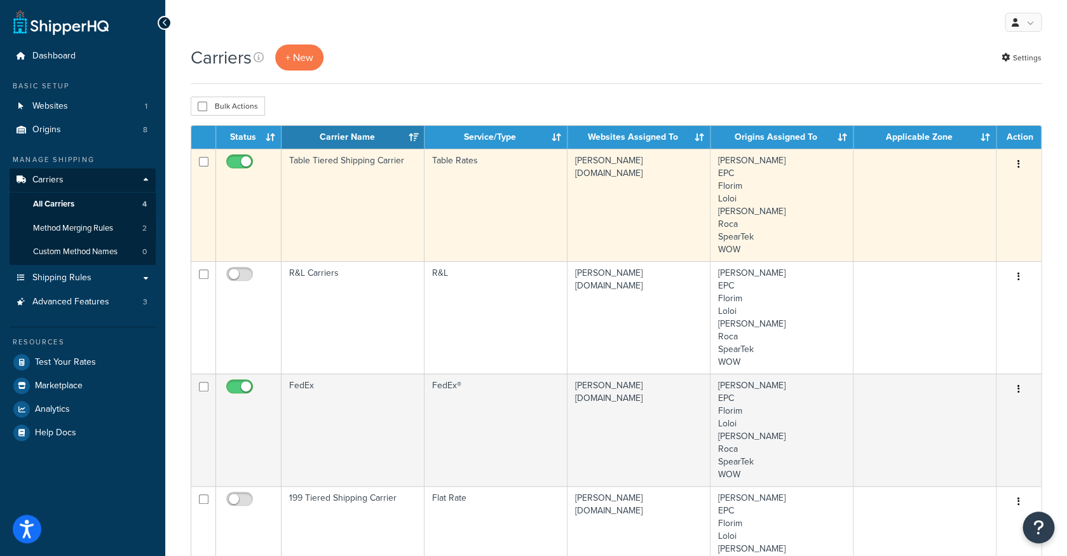
click at [363, 162] on td "Table Tiered Shipping Carrier" at bounding box center [352, 205] width 143 height 112
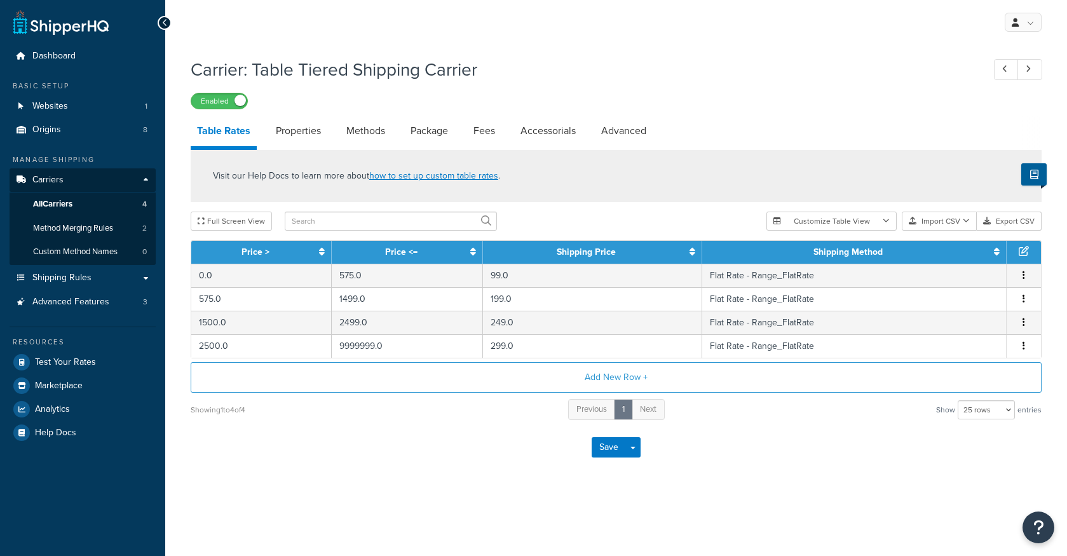
select select "25"
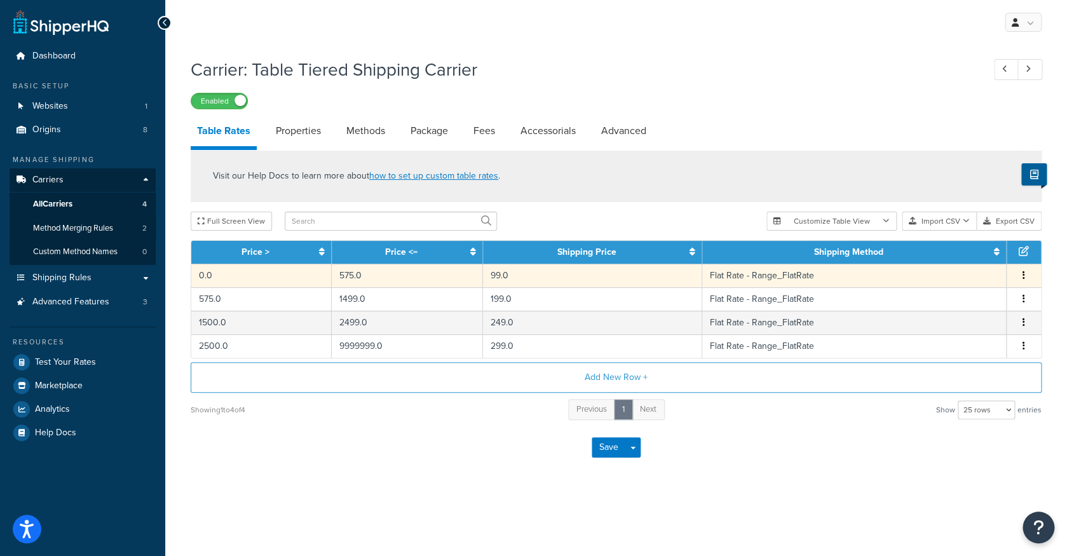
click at [793, 278] on td "Flat Rate - Range_FlatRate" at bounding box center [854, 276] width 304 height 24
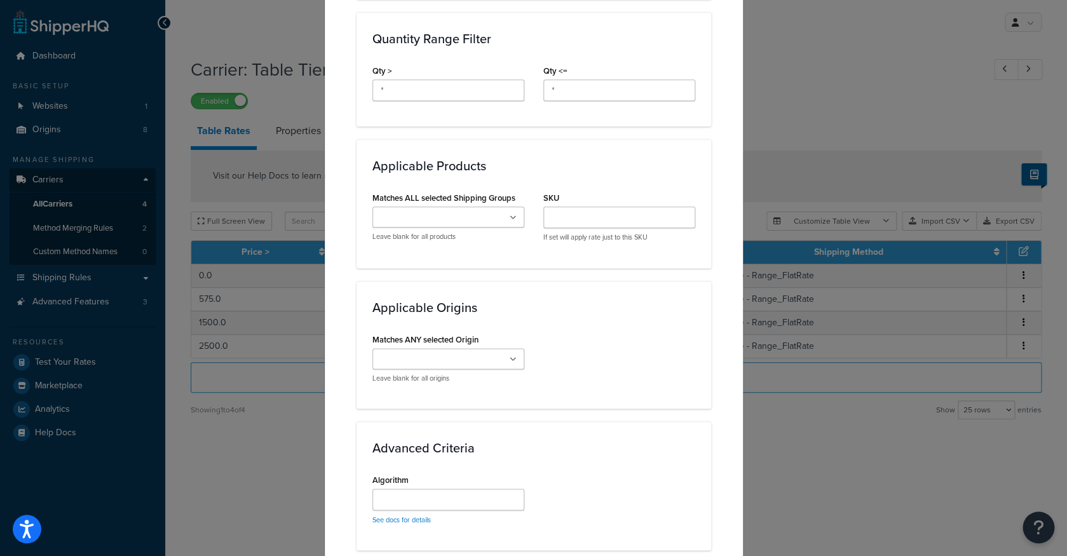
scroll to position [558, 0]
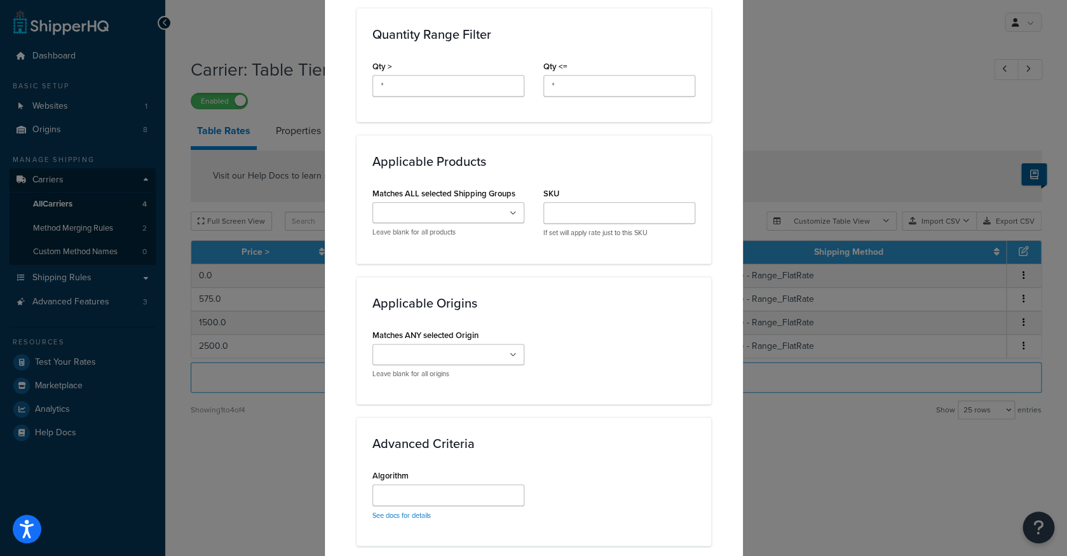
click at [497, 215] on ul at bounding box center [448, 212] width 152 height 21
click at [621, 283] on div "Applicable Origins Matches ANY selected Origin Florim Eliane Roca EPC SpearTek …" at bounding box center [533, 340] width 355 height 128
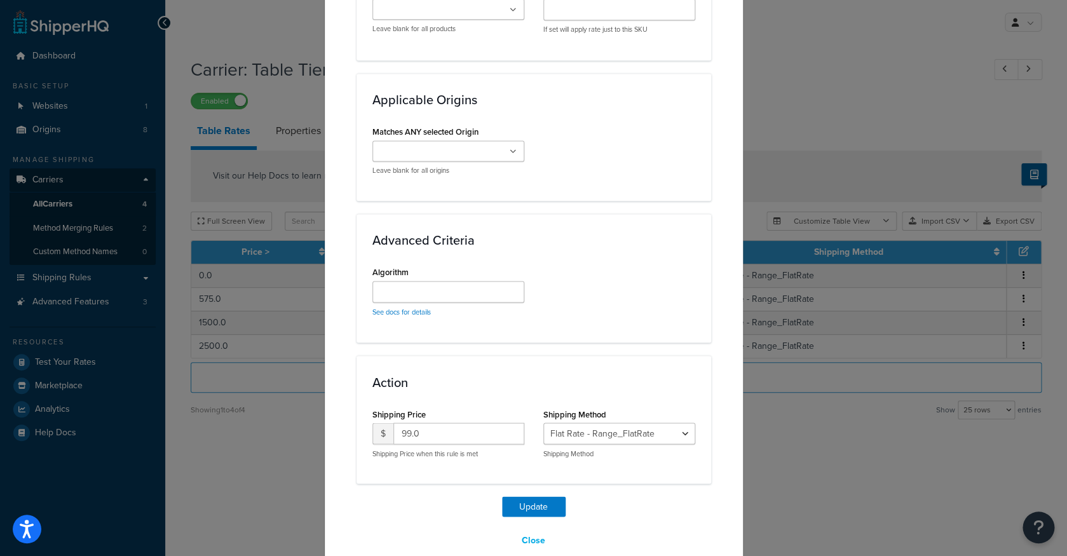
scroll to position [783, 0]
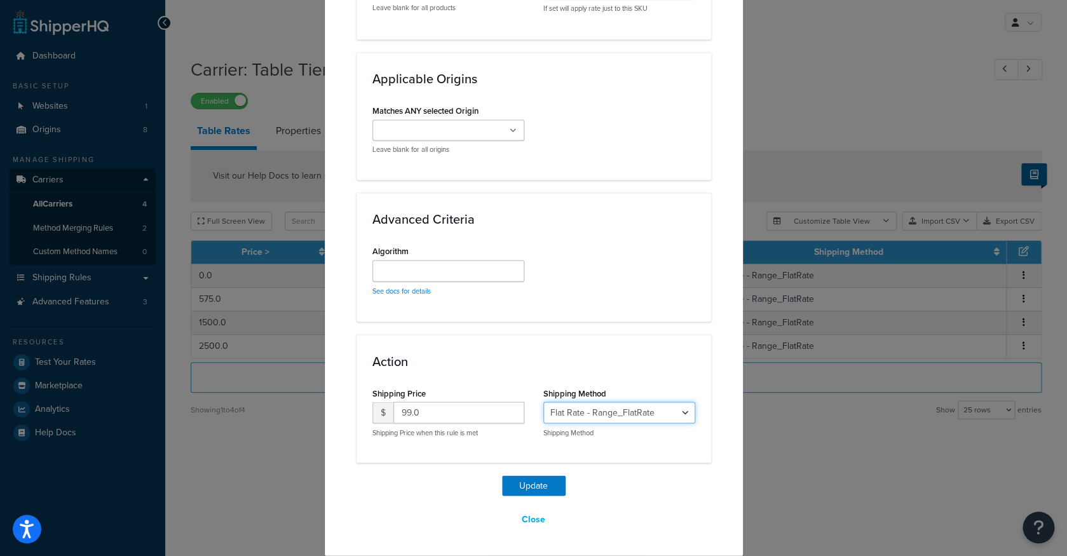
click option "Flat Rate - Range_FlatRate" at bounding box center [0, 0] width 0 height 0
click at [778, 432] on div "Update Table Rate Applicable Zones See examples and learn more about how includ…" at bounding box center [533, 278] width 1067 height 556
click at [536, 521] on button "Close" at bounding box center [533, 519] width 40 height 22
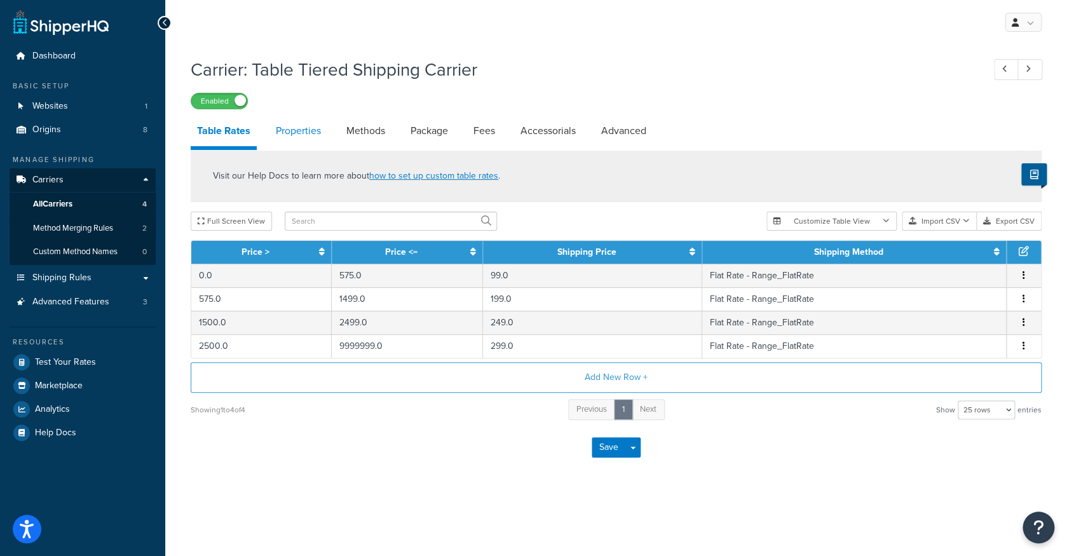
click at [297, 145] on link "Properties" at bounding box center [298, 131] width 58 height 30
select select "HIGHEST"
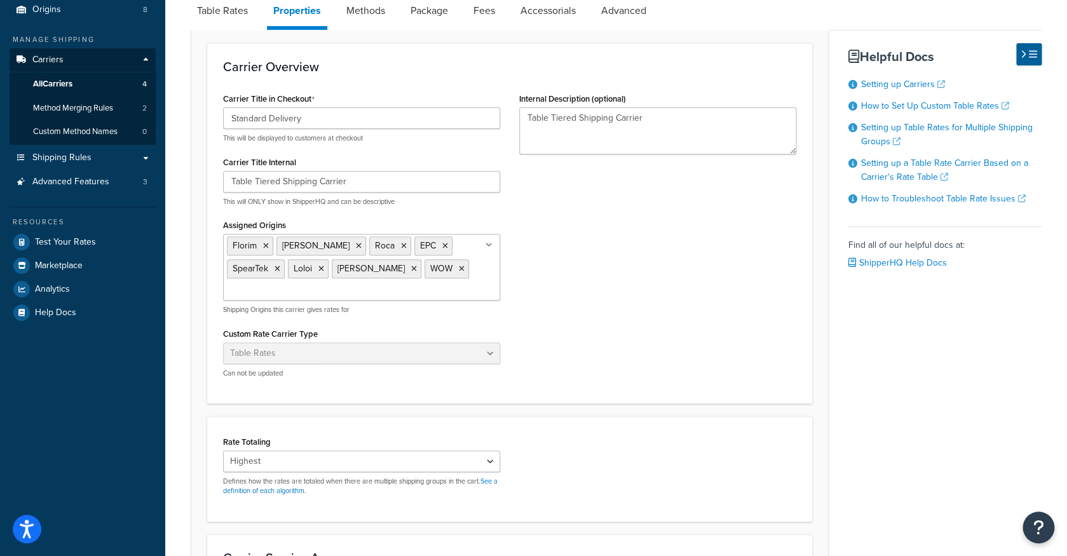
scroll to position [130, 0]
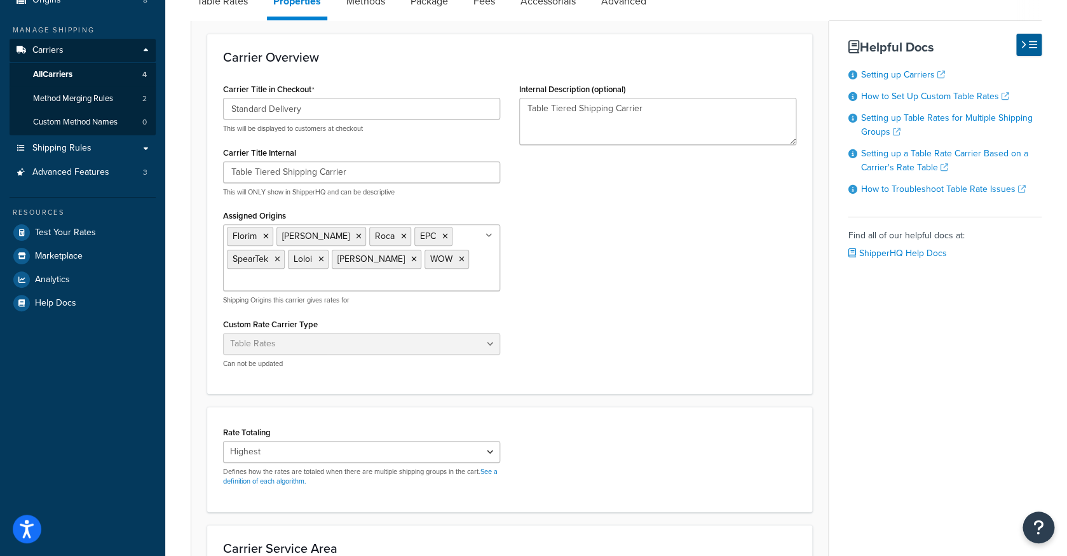
click at [407, 269] on ul "Florim Eliane Roca EPC SpearTek Loloi Merola WOW" at bounding box center [361, 257] width 277 height 67
click at [398, 299] on link "All Origins" at bounding box center [362, 304] width 276 height 28
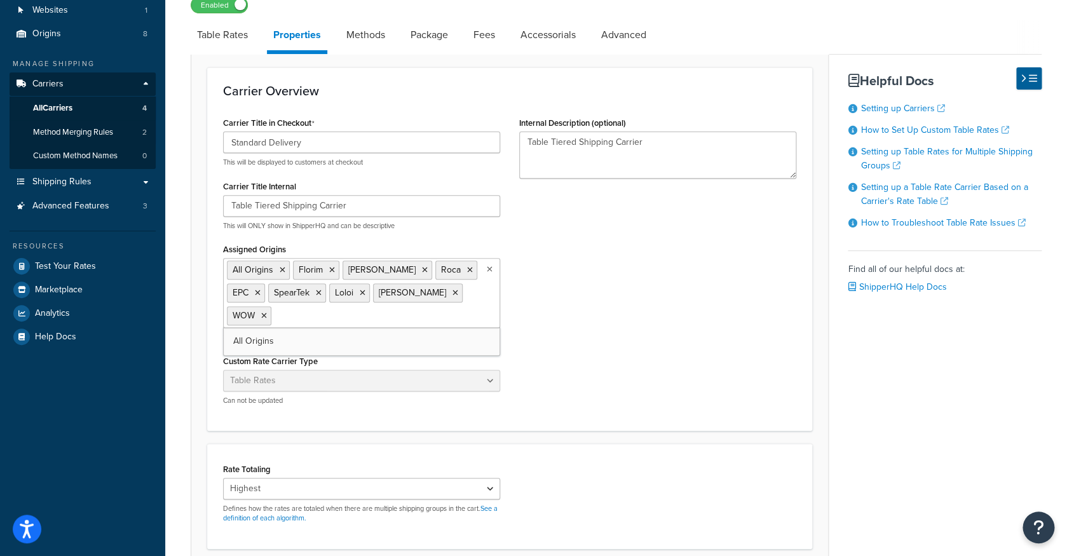
scroll to position [109, 0]
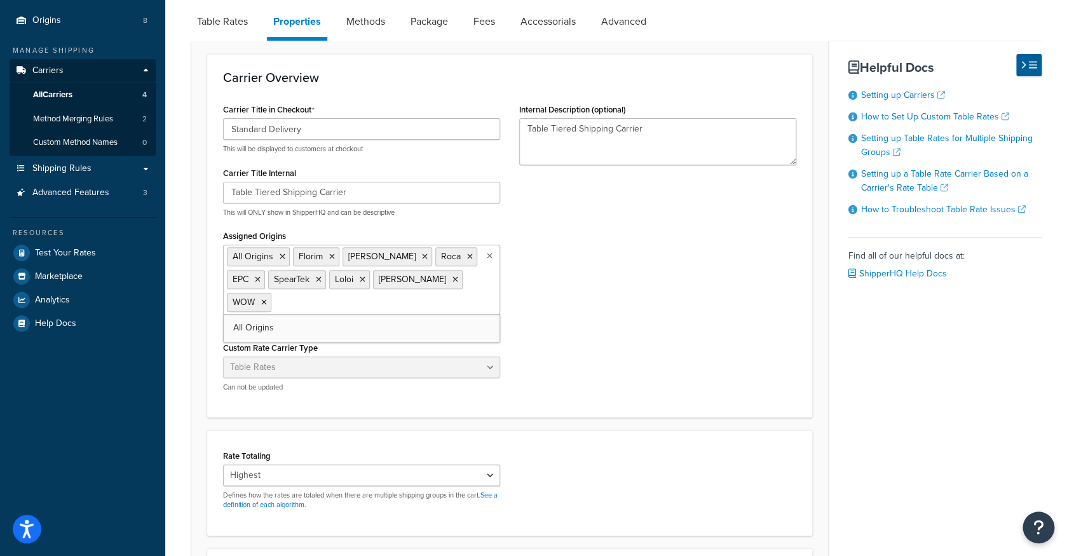
click at [519, 333] on div "Carrier Title in Checkout Standard Delivery This will be displayed to customers…" at bounding box center [509, 250] width 592 height 301
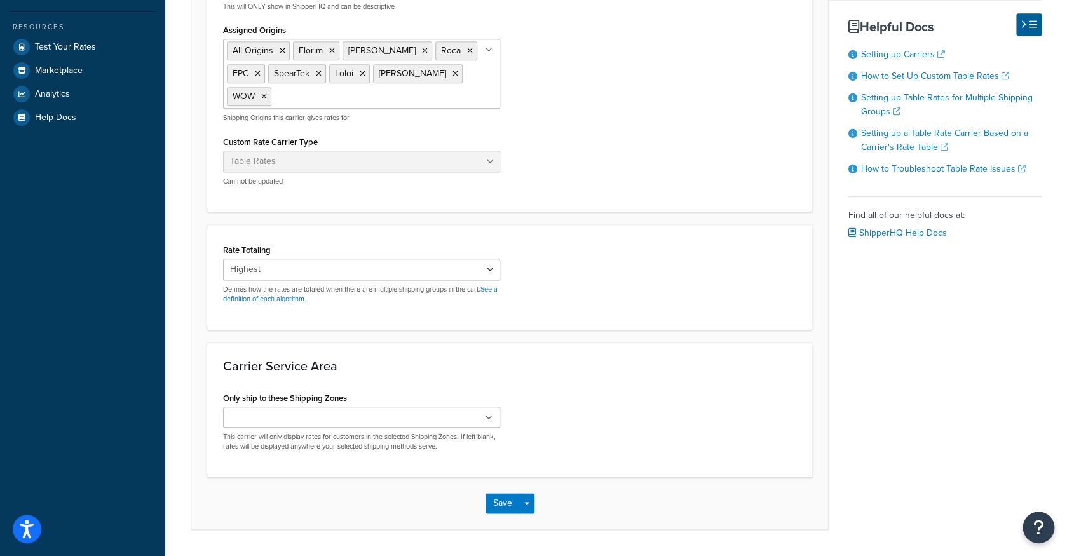
scroll to position [318, 0]
click option "Highest" at bounding box center [0, 0] width 0 height 0
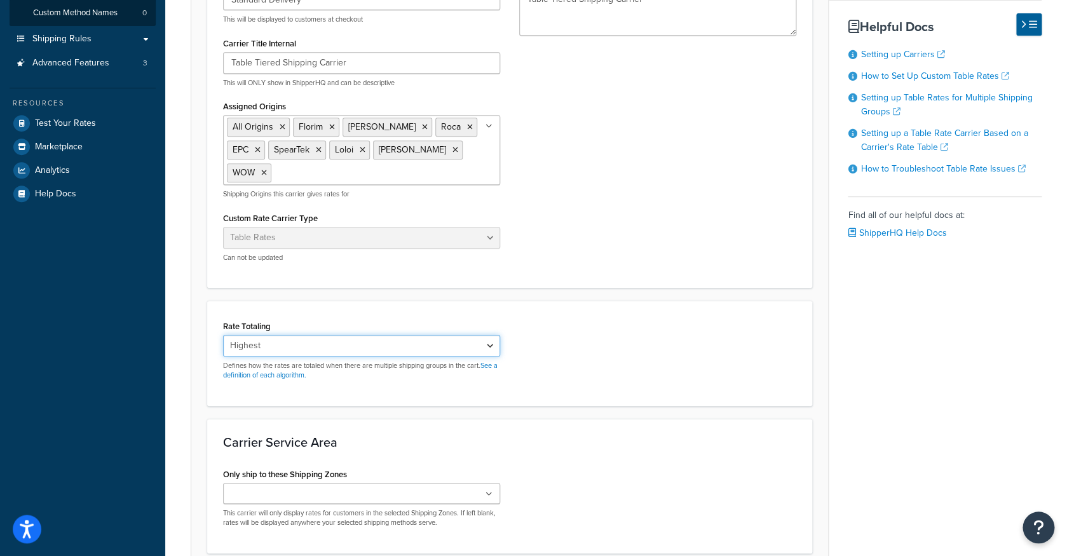
scroll to position [0, 0]
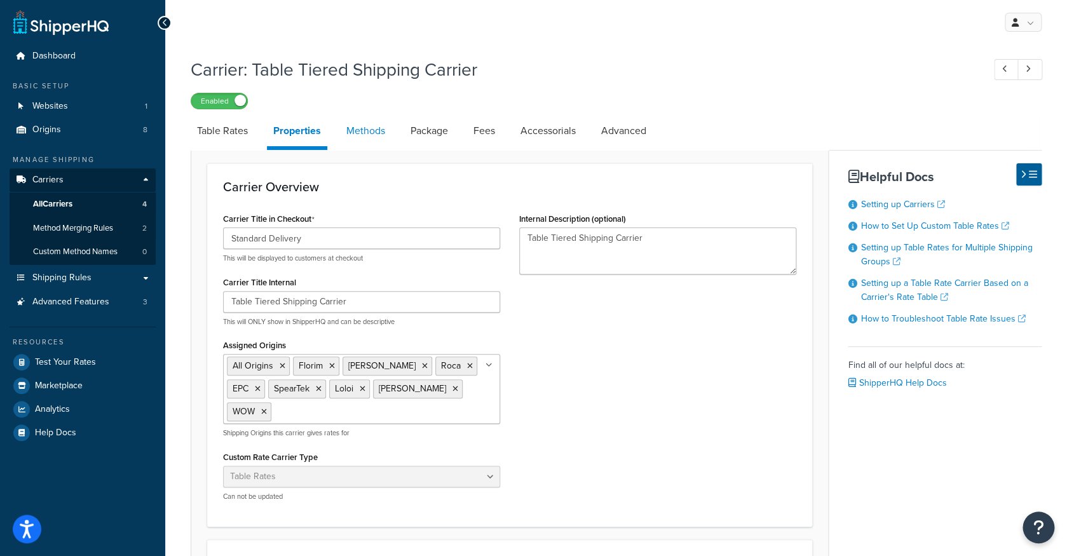
click at [362, 135] on link "Methods" at bounding box center [365, 131] width 51 height 30
select select "25"
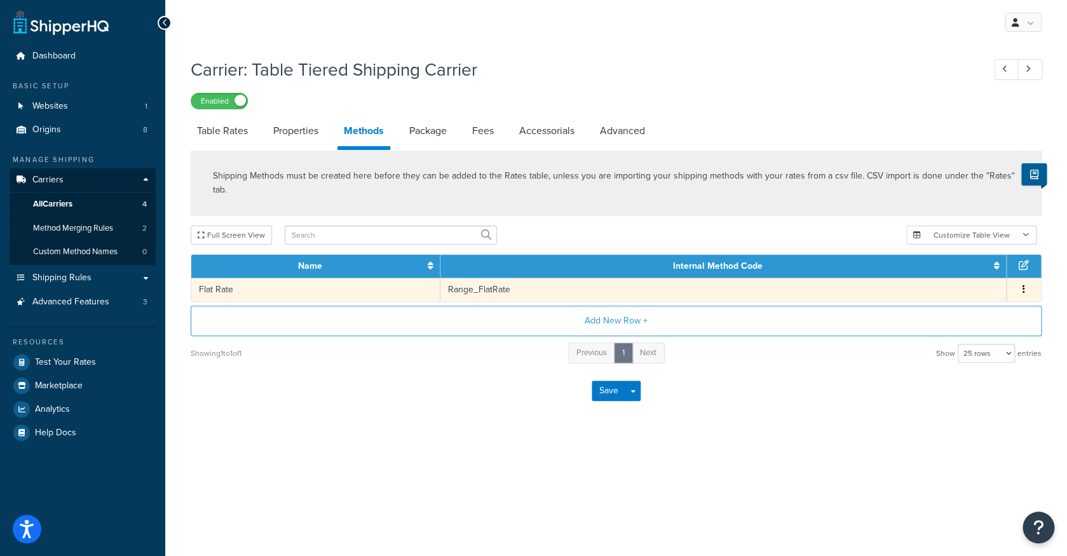
click at [483, 280] on td "Range_FlatRate" at bounding box center [723, 290] width 566 height 24
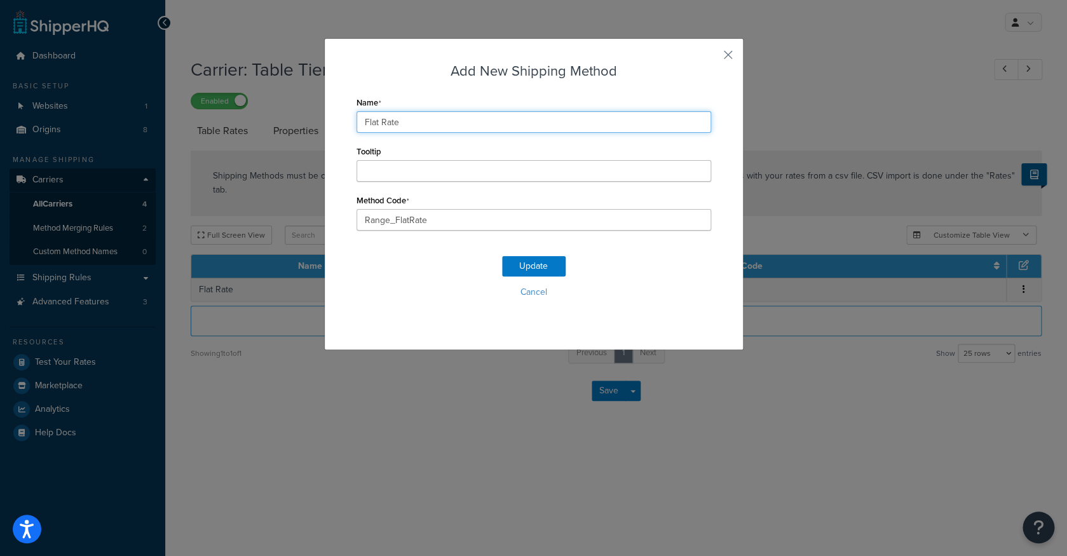
click at [460, 127] on input "Flat Rate" at bounding box center [533, 122] width 355 height 22
click at [711, 58] on button "button" at bounding box center [709, 59] width 3 height 3
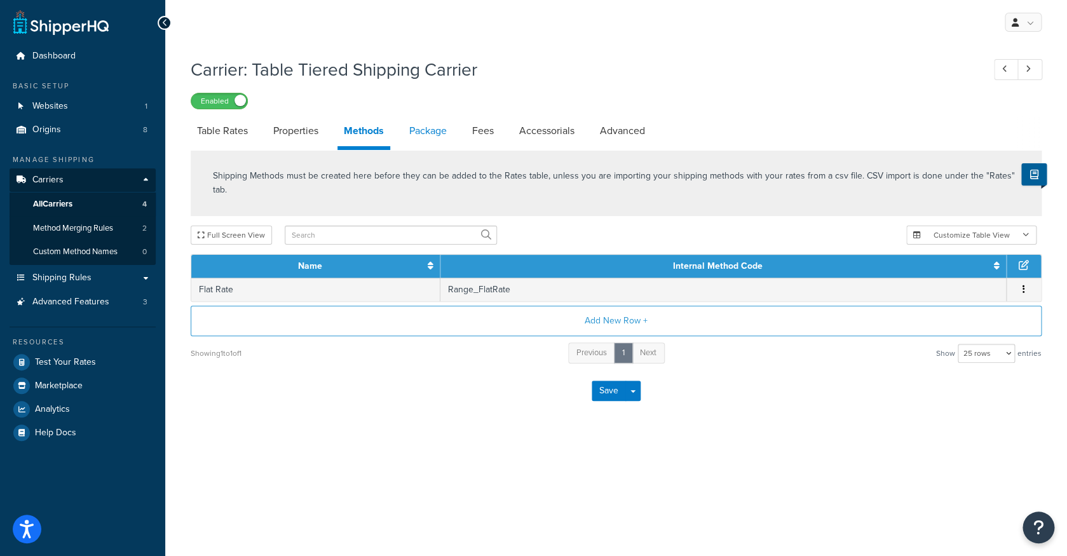
click at [442, 137] on link "Package" at bounding box center [428, 131] width 50 height 30
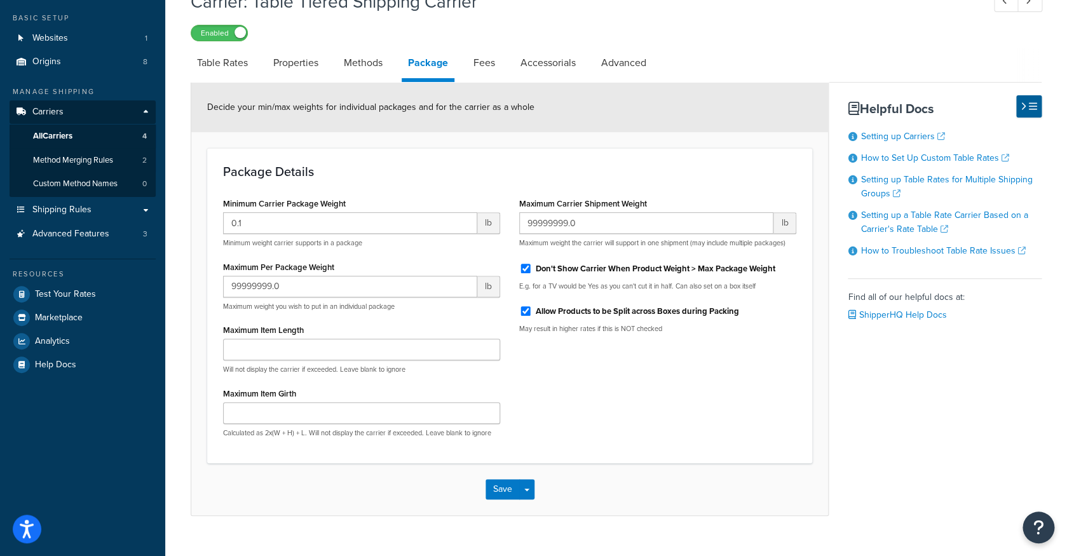
scroll to position [67, 0]
click at [583, 272] on label "Don't Show Carrier When Product Weight > Max Package Weight" at bounding box center [656, 269] width 240 height 11
click at [532, 272] on input "Don't Show Carrier When Product Weight > Max Package Weight" at bounding box center [525, 270] width 13 height 10
checkbox input "false"
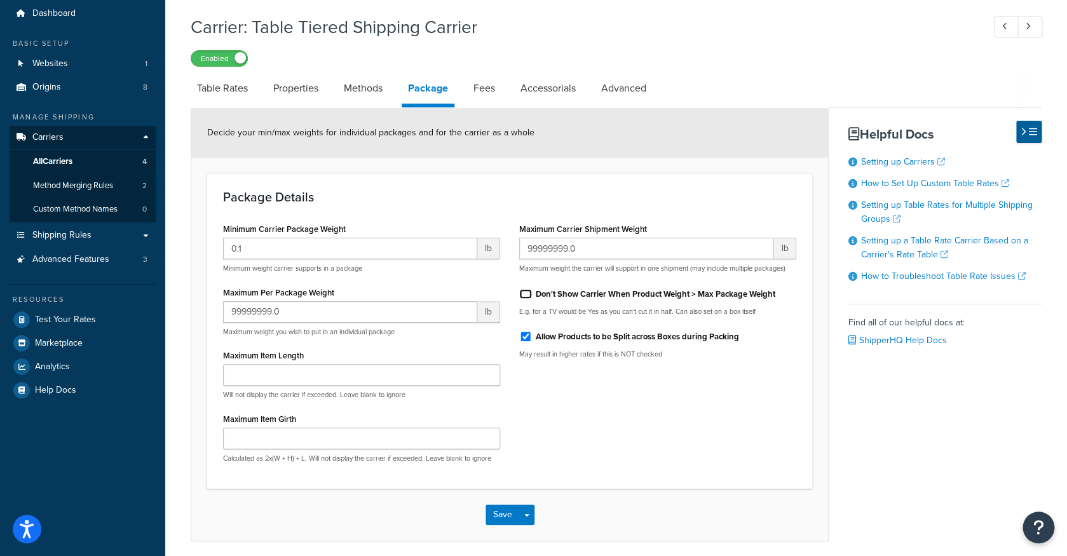
scroll to position [44, 0]
click at [489, 88] on link "Fees" at bounding box center [484, 87] width 34 height 30
select select "AFTER"
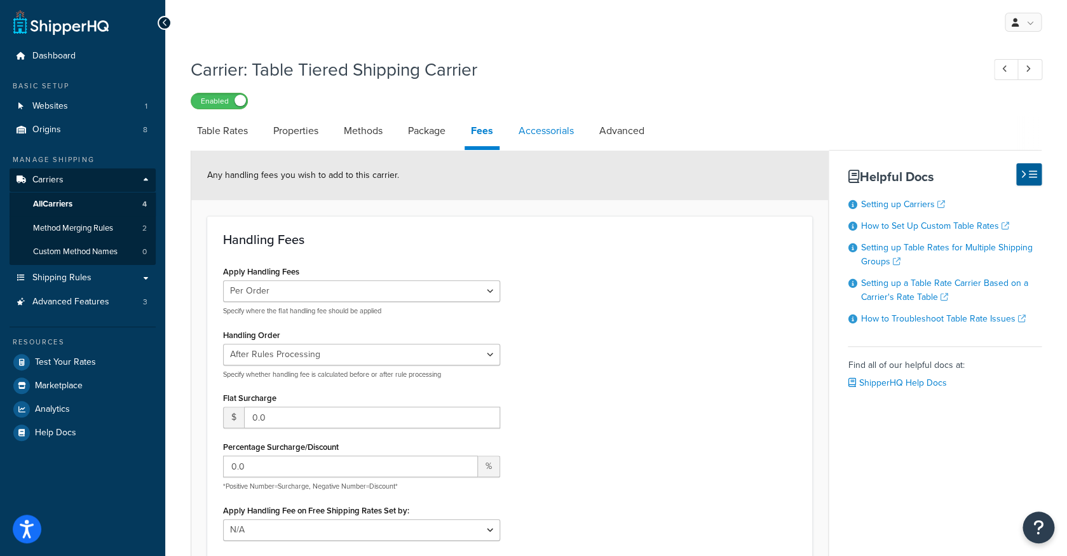
click at [557, 128] on link "Accessorials" at bounding box center [546, 131] width 68 height 30
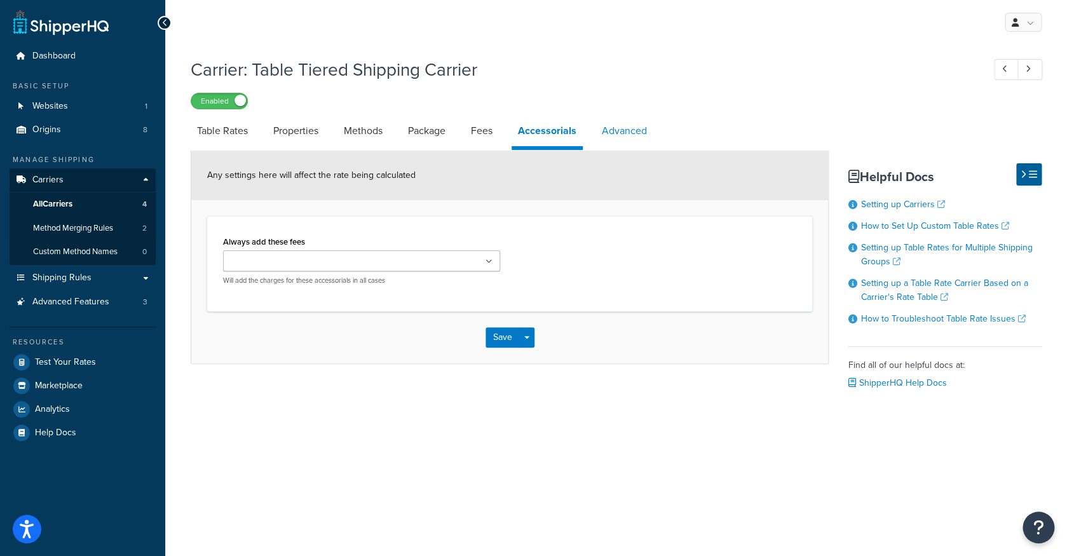
click at [619, 143] on link "Advanced" at bounding box center [624, 131] width 58 height 30
select select "false"
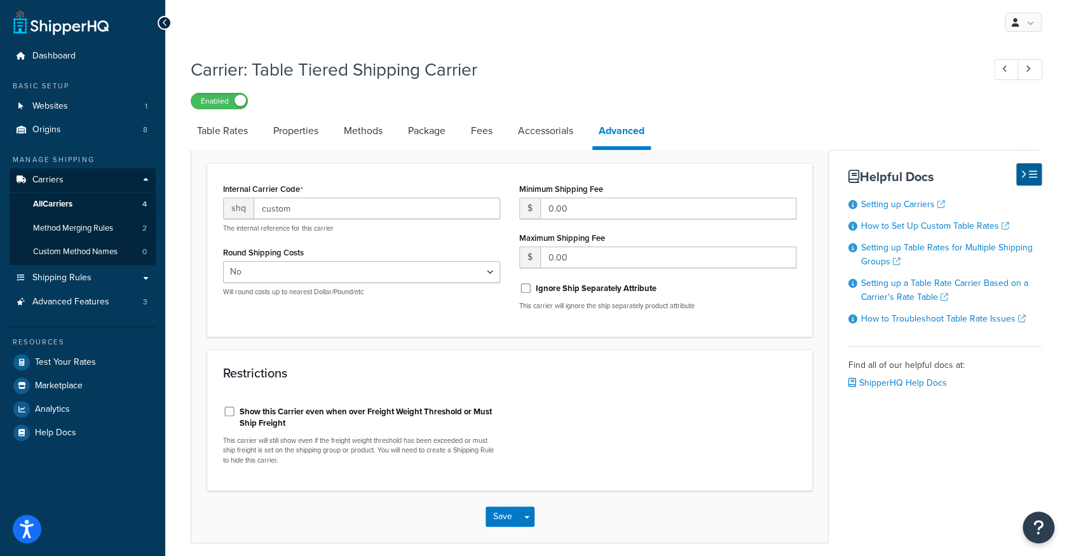
scroll to position [52, 0]
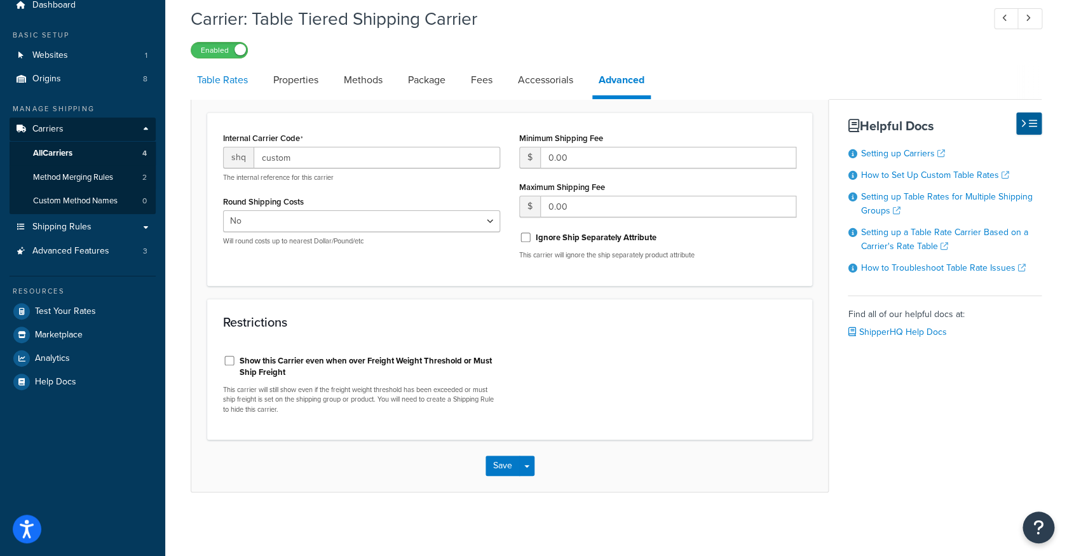
click at [229, 85] on link "Table Rates" at bounding box center [223, 80] width 64 height 30
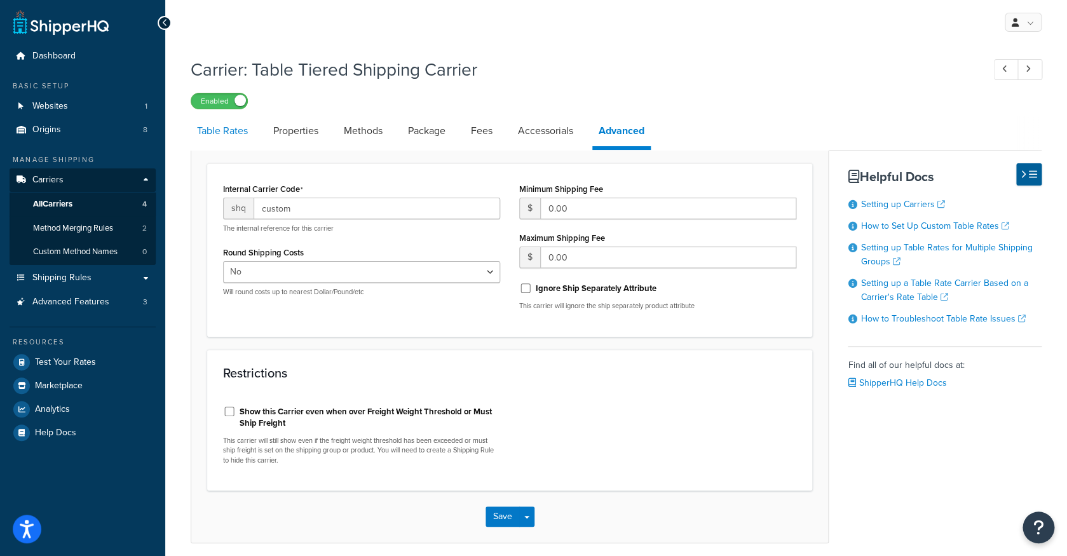
select select "25"
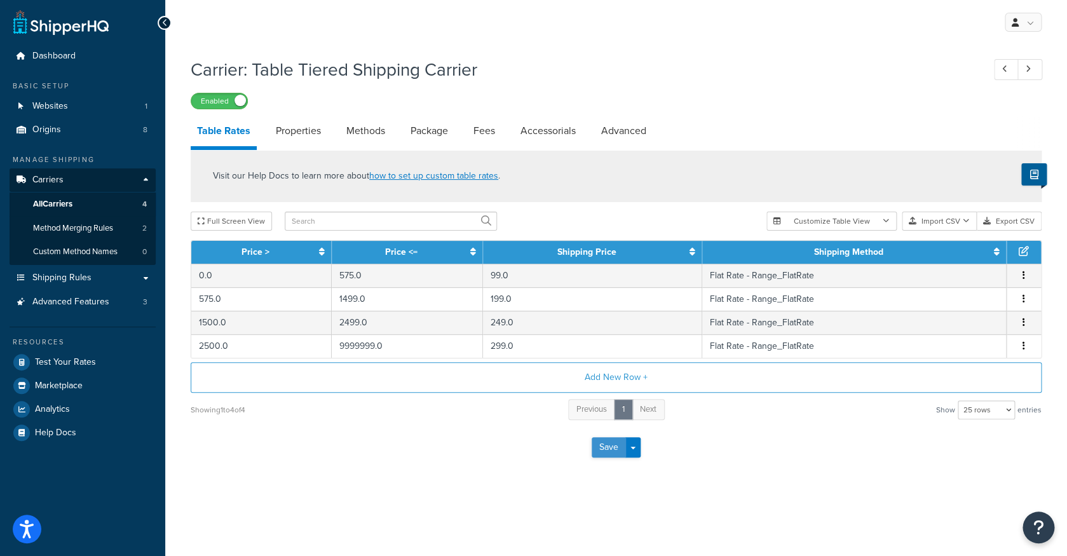
click at [616, 451] on button "Save" at bounding box center [609, 447] width 34 height 20
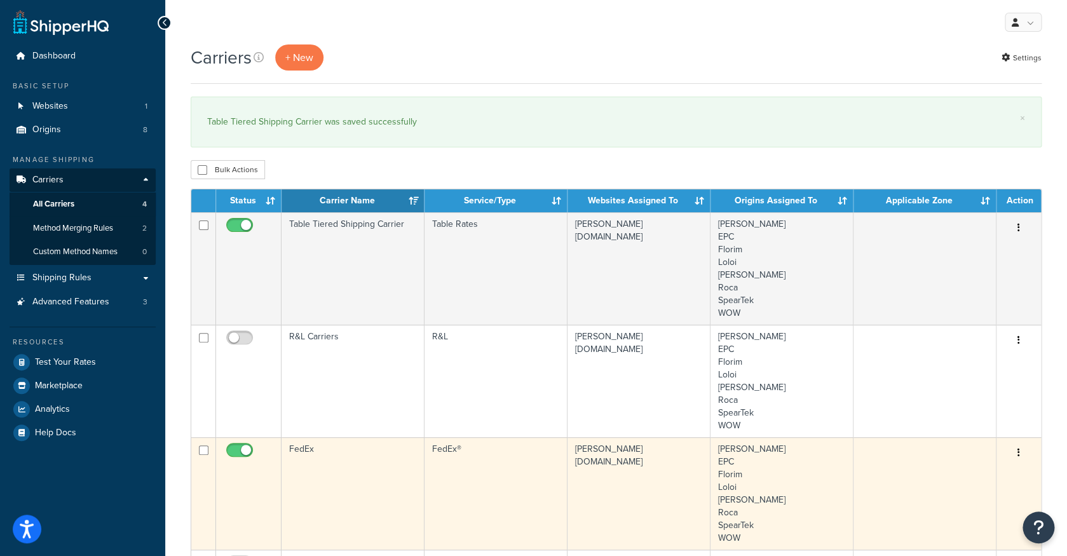
click at [426, 467] on td "FedEx®" at bounding box center [495, 493] width 143 height 112
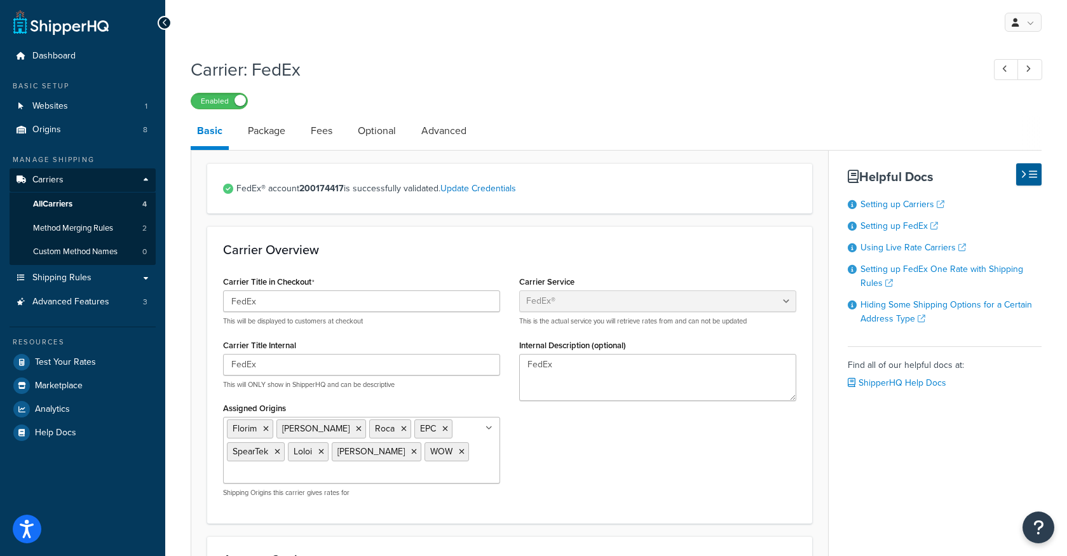
select select "fedEx"
select select "REGULAR_PICKUP"
select select "YOUR_PACKAGING"
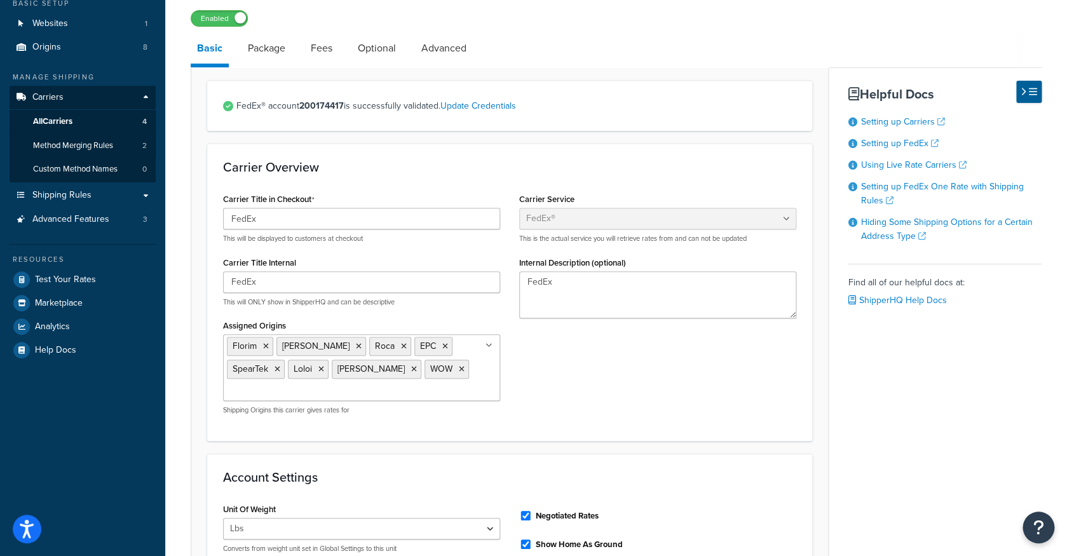
scroll to position [84, 0]
click at [475, 369] on ul "[PERSON_NAME] EPC SpearTek Loloi [PERSON_NAME] WOW" at bounding box center [361, 366] width 277 height 67
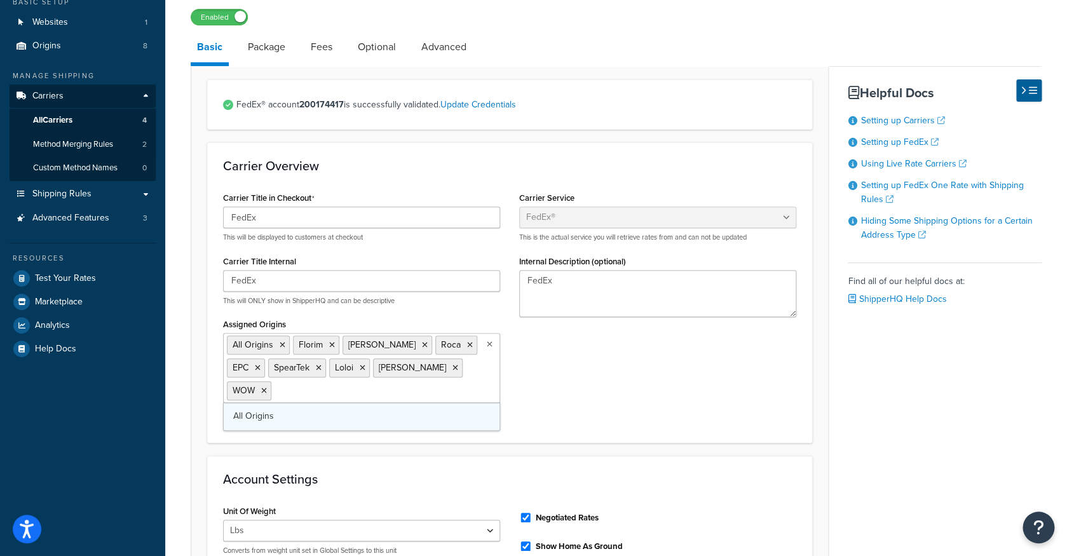
click at [423, 406] on link "All Origins" at bounding box center [362, 416] width 276 height 28
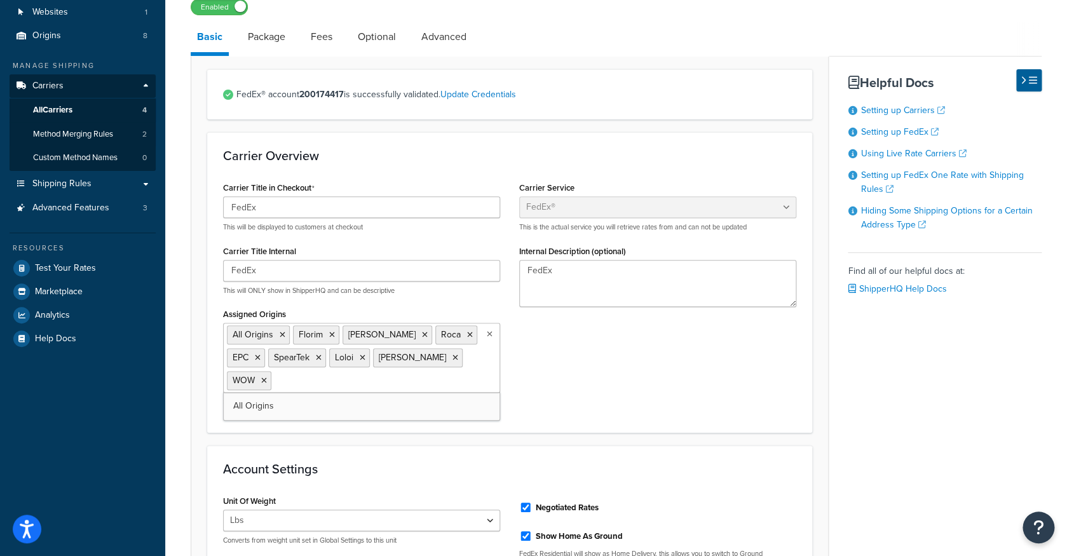
scroll to position [0, 0]
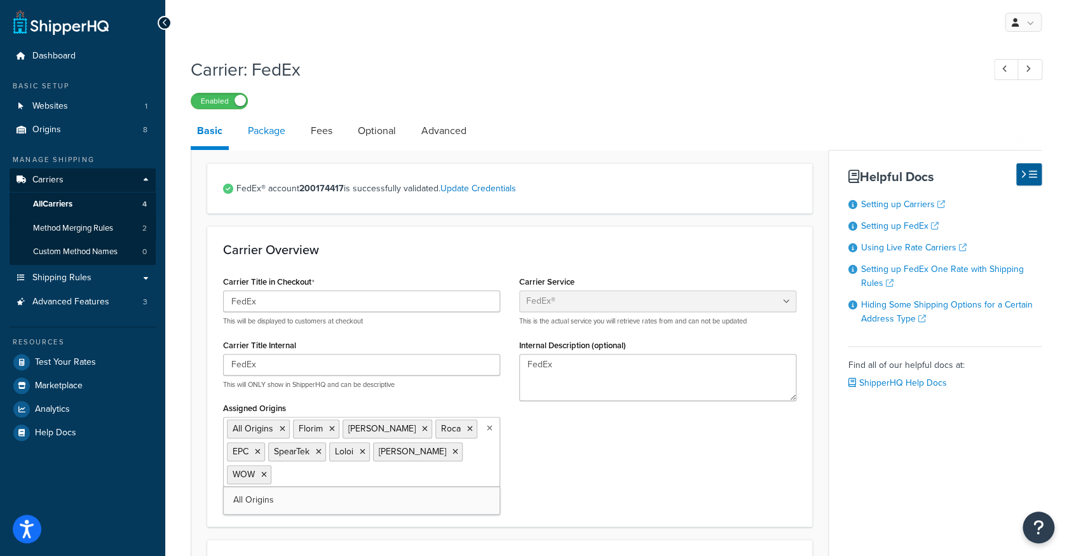
click at [288, 139] on link "Package" at bounding box center [266, 131] width 50 height 30
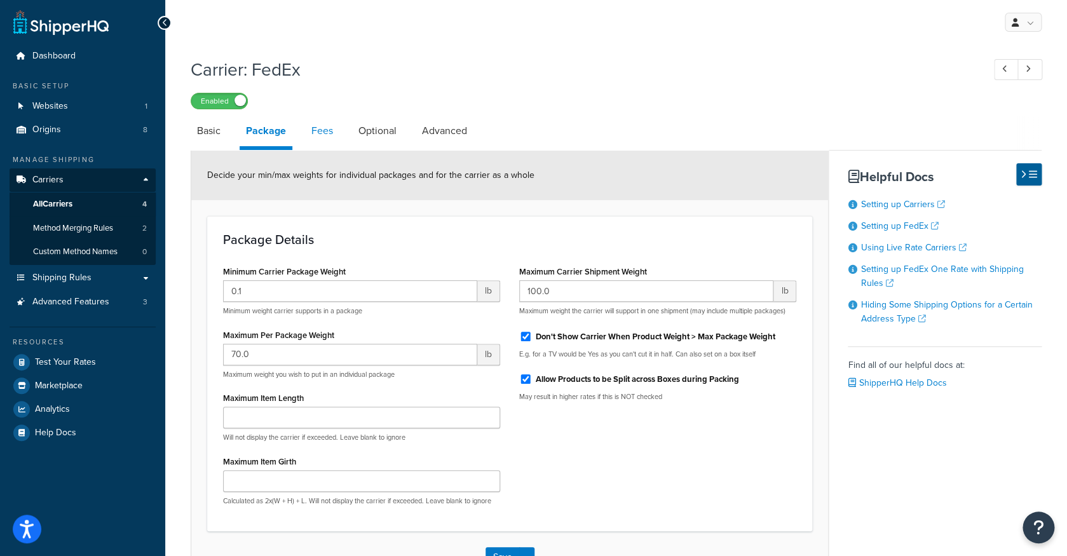
click at [309, 124] on link "Fees" at bounding box center [322, 131] width 34 height 30
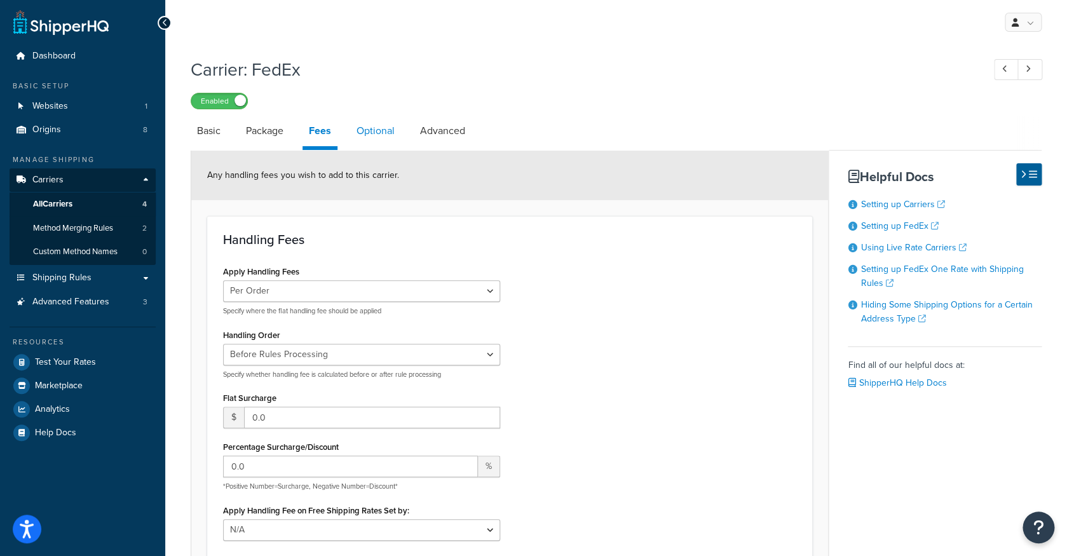
click at [377, 139] on link "Optional" at bounding box center [375, 131] width 51 height 30
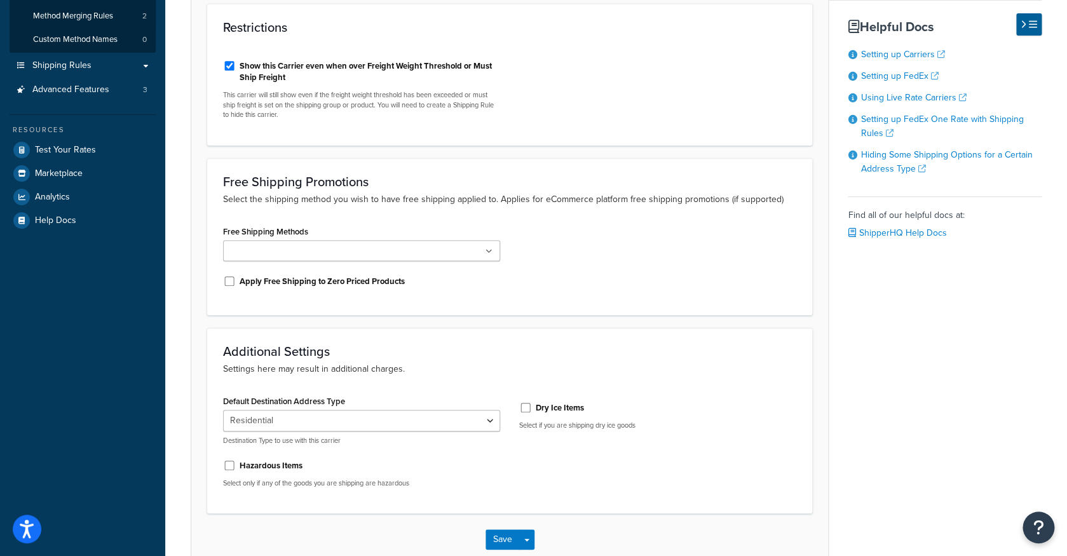
scroll to position [241, 0]
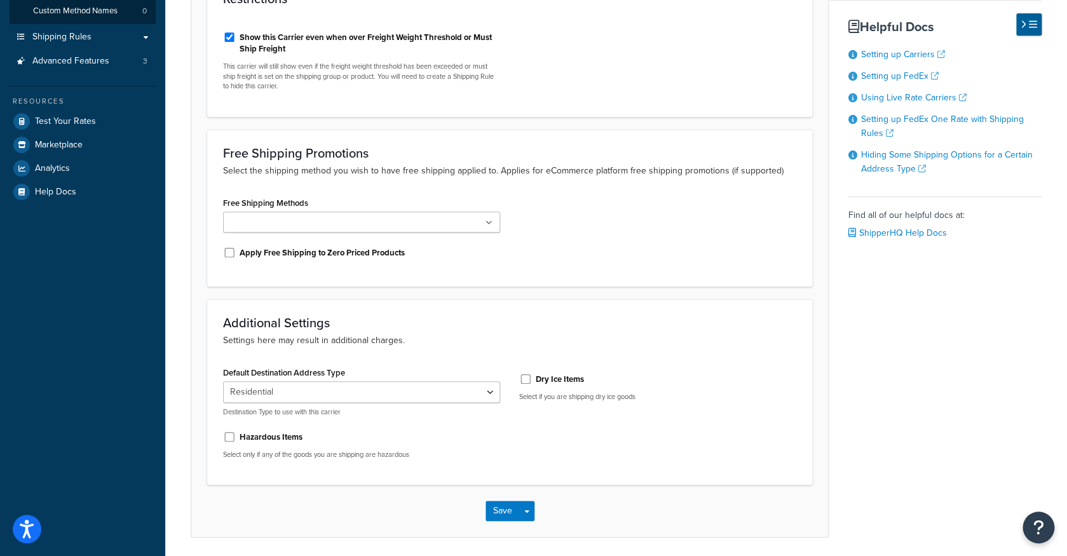
click at [463, 233] on ul at bounding box center [361, 222] width 277 height 21
click at [537, 229] on div "Free Shipping Methods Ground Home Delivery Apply Free Shipping to Zero Priced P…" at bounding box center [509, 232] width 592 height 77
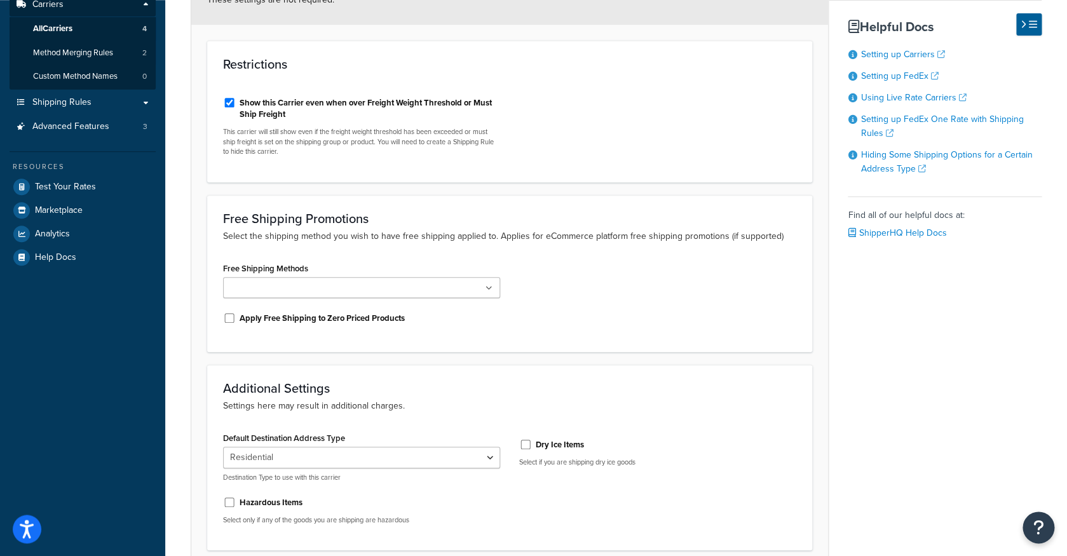
scroll to position [0, 0]
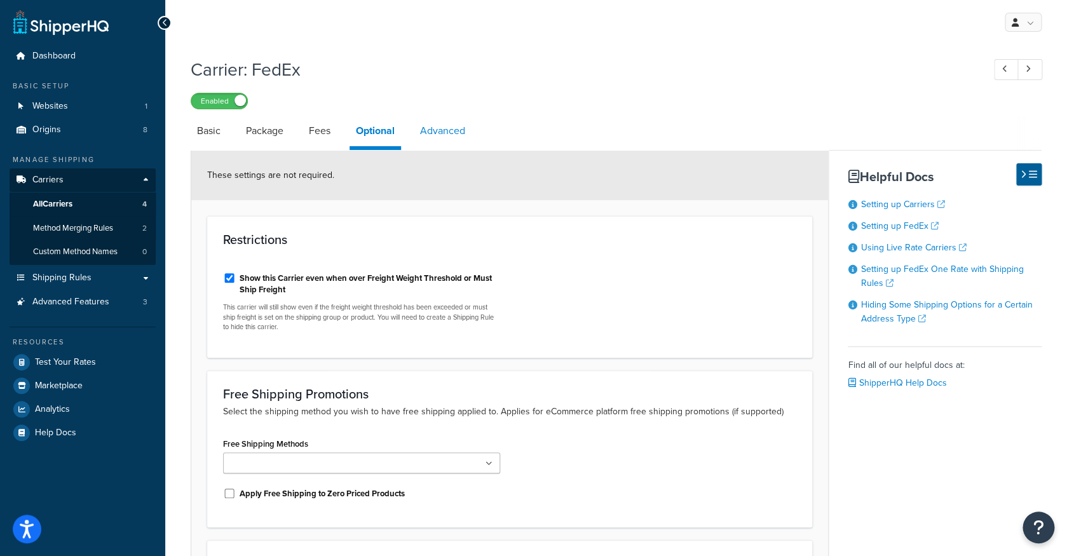
click at [445, 135] on link "Advanced" at bounding box center [443, 131] width 58 height 30
select select "false"
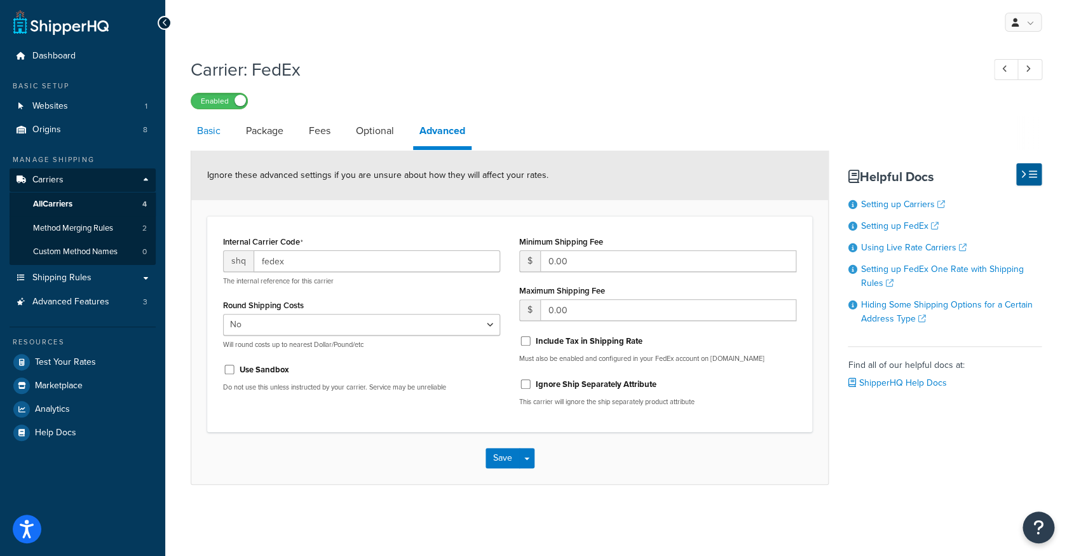
click at [212, 142] on link "Basic" at bounding box center [209, 131] width 36 height 30
select select "fedEx"
select select "REGULAR_PICKUP"
select select "YOUR_PACKAGING"
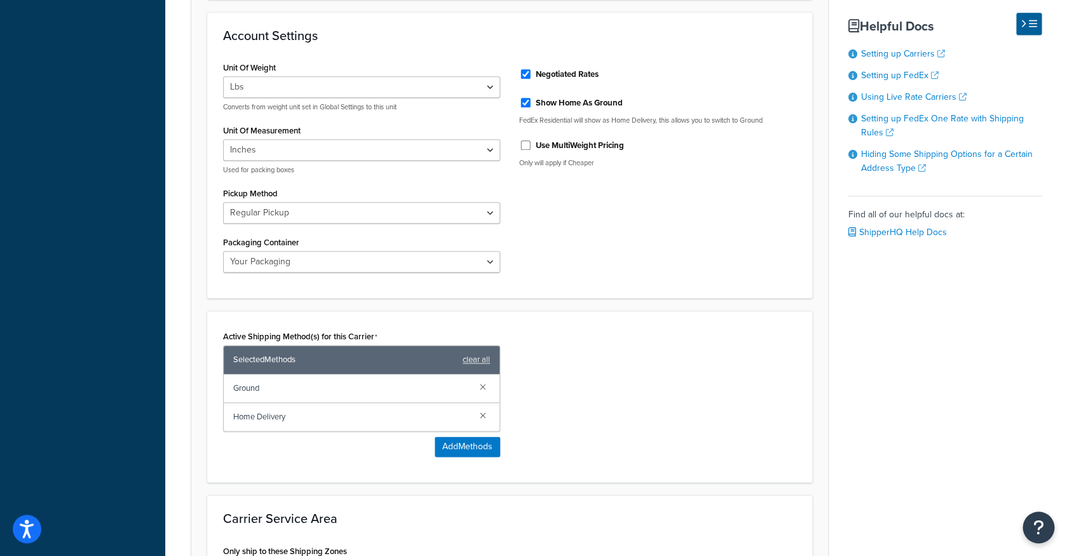
scroll to position [716, 0]
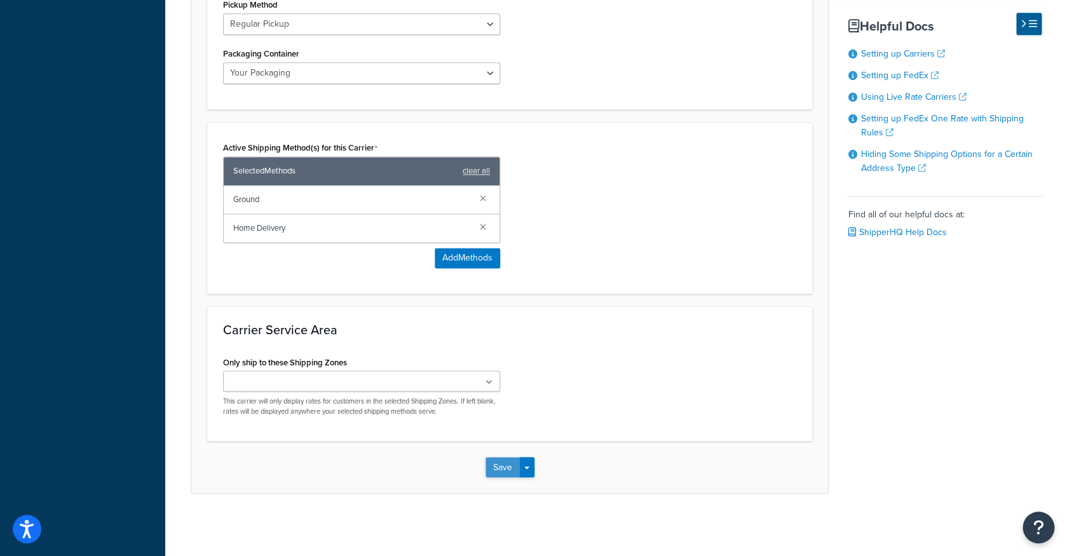
click at [500, 469] on button "Save" at bounding box center [502, 467] width 34 height 20
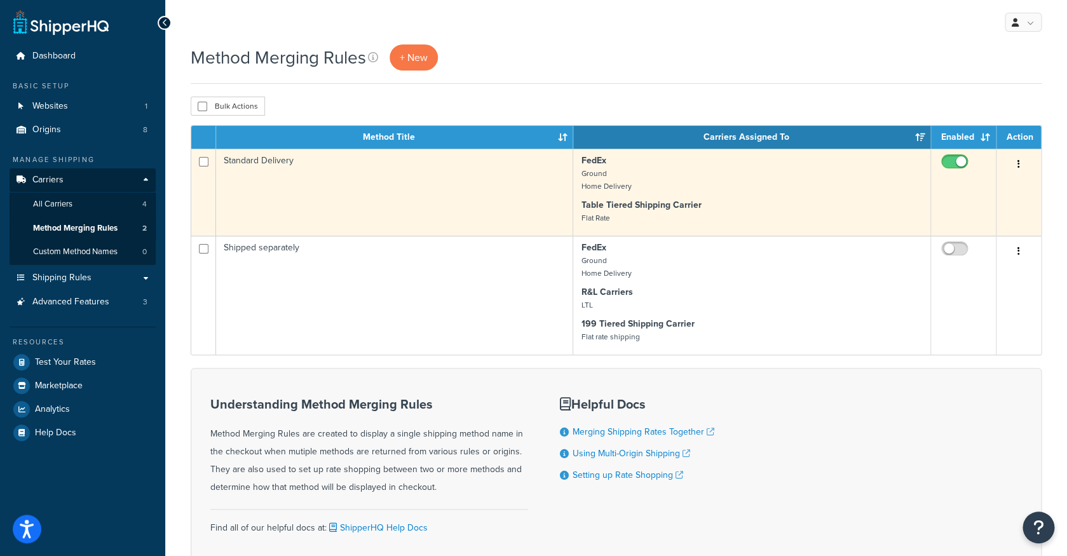
click at [479, 199] on td "Standard Delivery" at bounding box center [394, 192] width 357 height 87
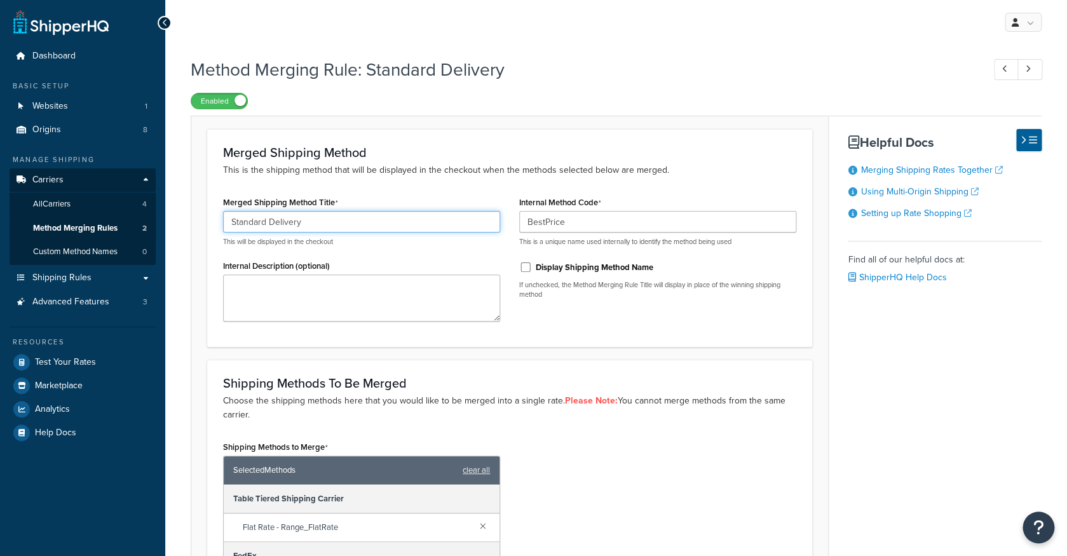
drag, startPoint x: 386, startPoint y: 229, endPoint x: 213, endPoint y: 220, distance: 172.4
click at [223, 220] on input "Standard Delivery" at bounding box center [361, 222] width 277 height 22
click at [615, 325] on div "Merged Shipping Method Title Standard Delivery This will be displayed in the ch…" at bounding box center [509, 261] width 592 height 137
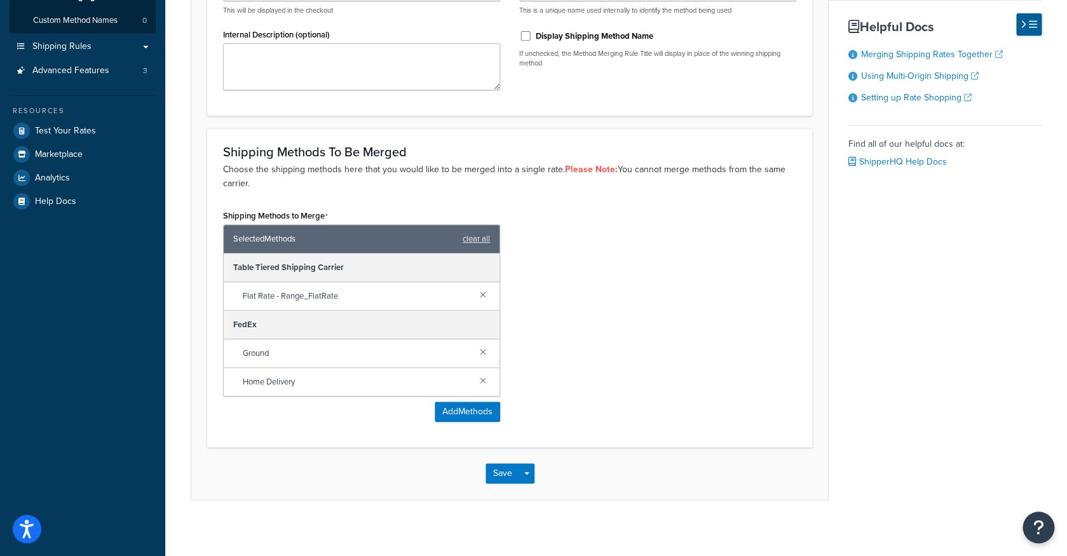
scroll to position [240, 0]
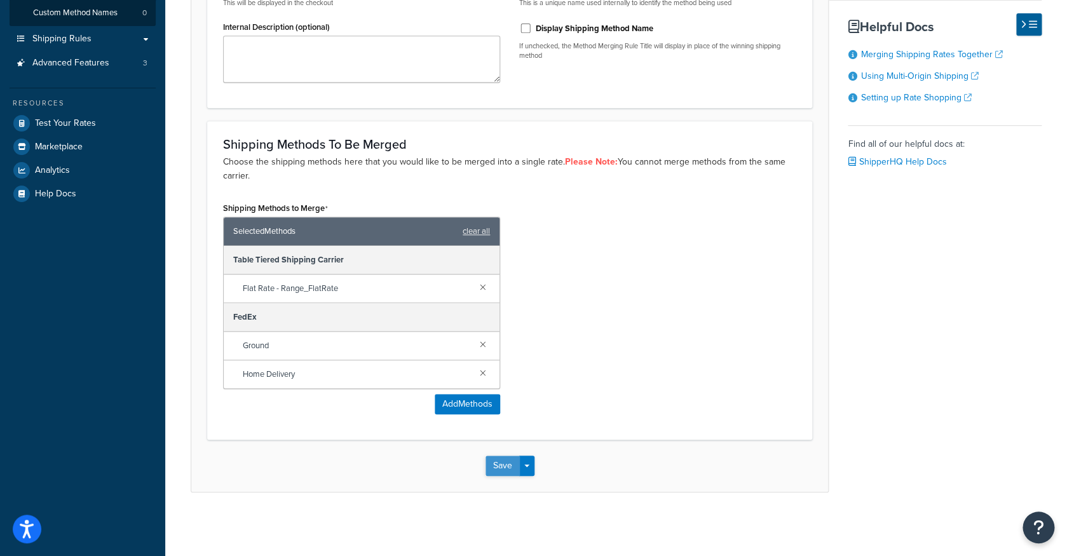
click at [503, 462] on button "Save" at bounding box center [502, 466] width 34 height 20
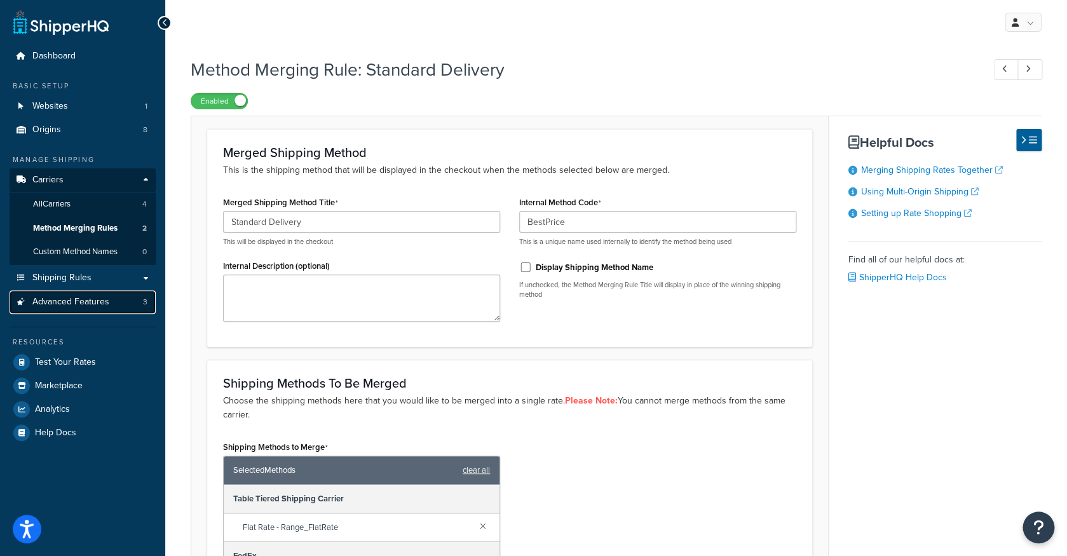
click at [114, 306] on link "Advanced Features 3" at bounding box center [83, 302] width 146 height 24
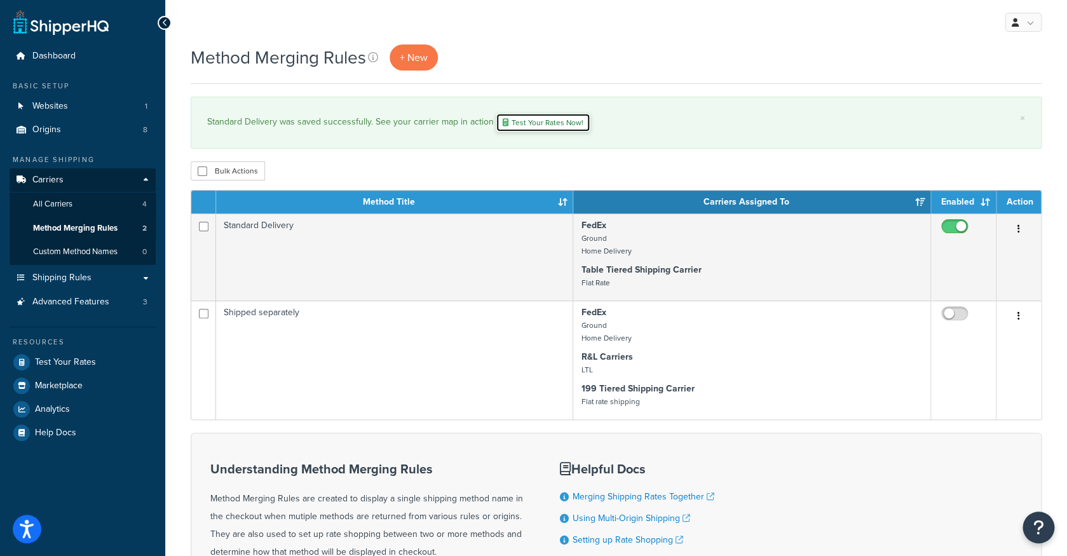
click at [545, 130] on link "Test Your Rates Now!" at bounding box center [543, 122] width 95 height 19
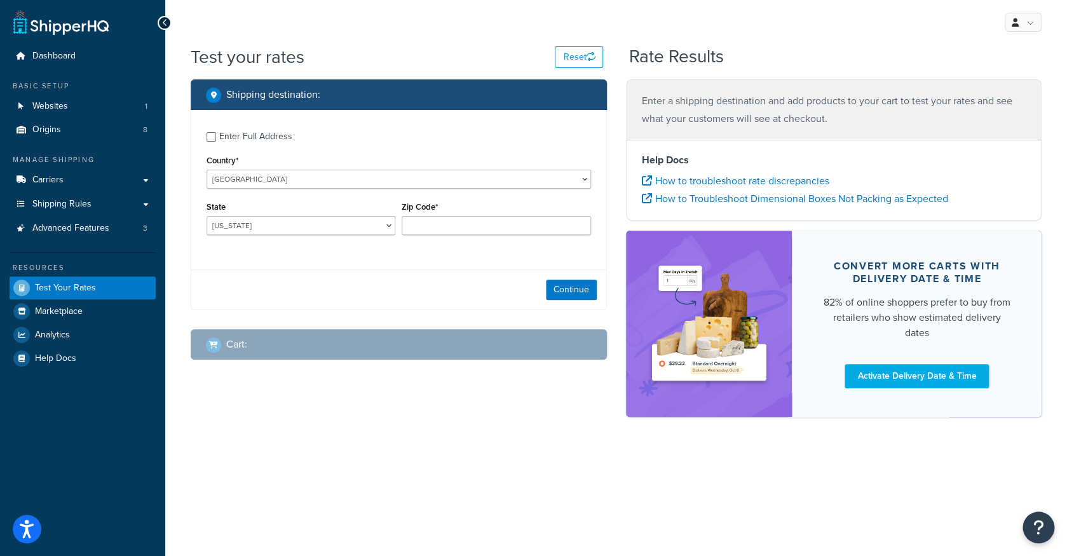
click at [254, 139] on div "Enter Full Address" at bounding box center [255, 137] width 73 height 18
click at [216, 139] on input "Enter Full Address" at bounding box center [211, 137] width 10 height 10
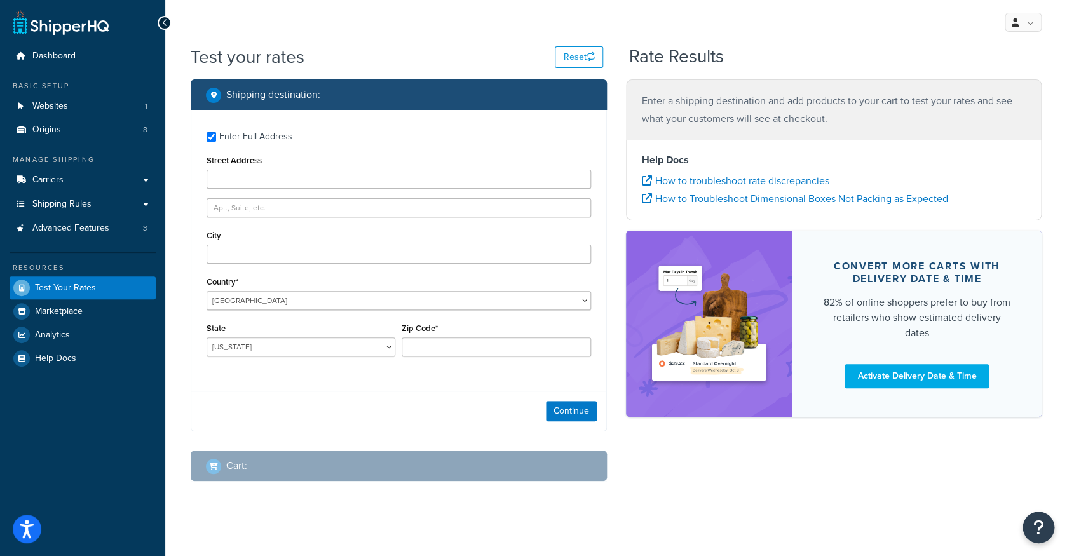
click at [249, 140] on div "Enter Full Address" at bounding box center [255, 137] width 73 height 18
click at [216, 140] on input "Enter Full Address" at bounding box center [211, 137] width 10 height 10
checkbox input "false"
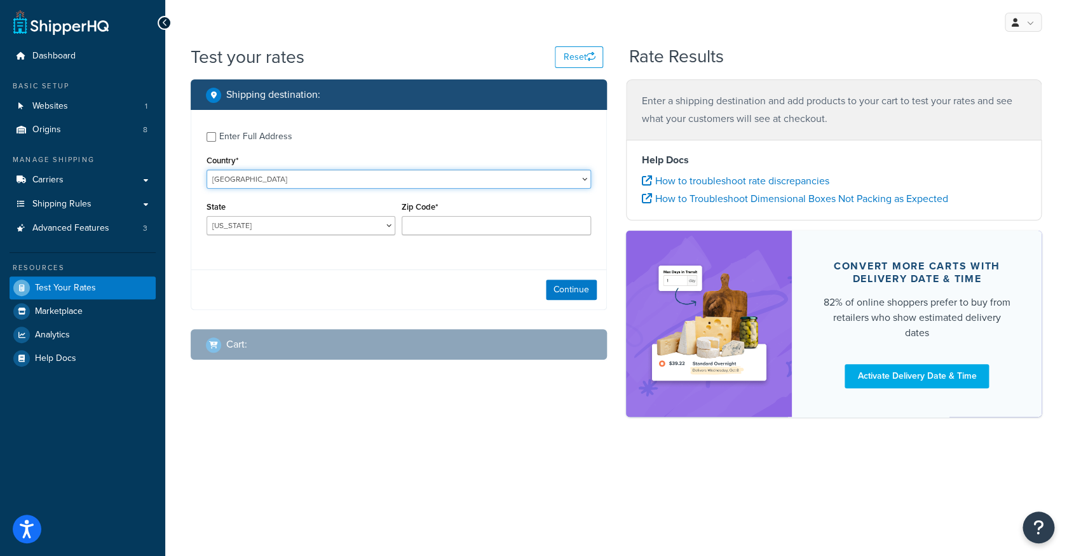
click at [206, 170] on select "United States United Kingdom Afghanistan Åland Islands Albania Algeria American…" at bounding box center [398, 179] width 384 height 19
click option "United States" at bounding box center [0, 0] width 0 height 0
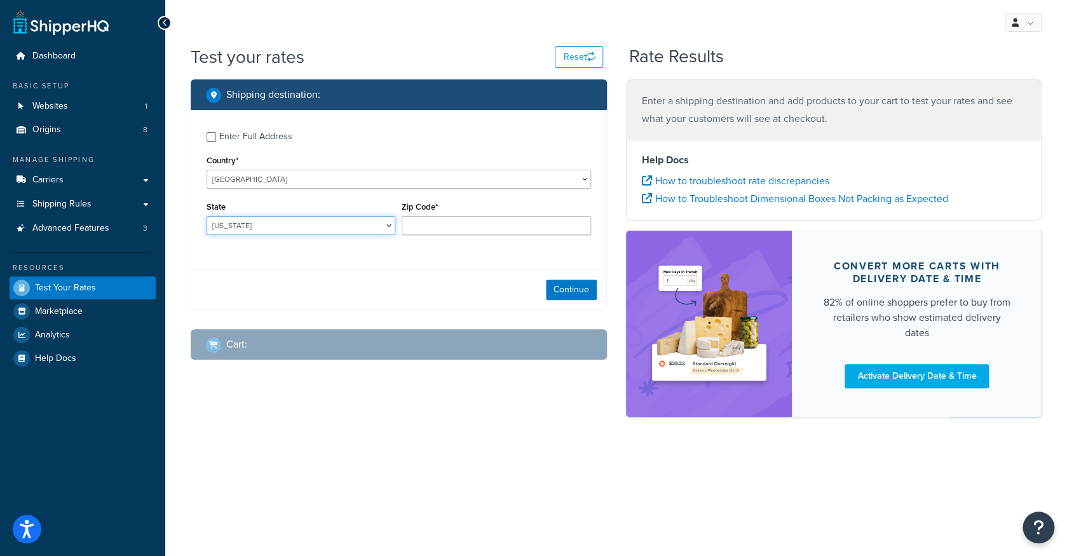
click at [206, 216] on select "Alabama Alaska American Samoa Arizona Arkansas Armed Forces Americas Armed Forc…" at bounding box center [300, 225] width 189 height 19
select select "FL"
click option "Florida" at bounding box center [0, 0] width 0 height 0
click at [458, 230] on input "Zip Code*" at bounding box center [496, 225] width 189 height 19
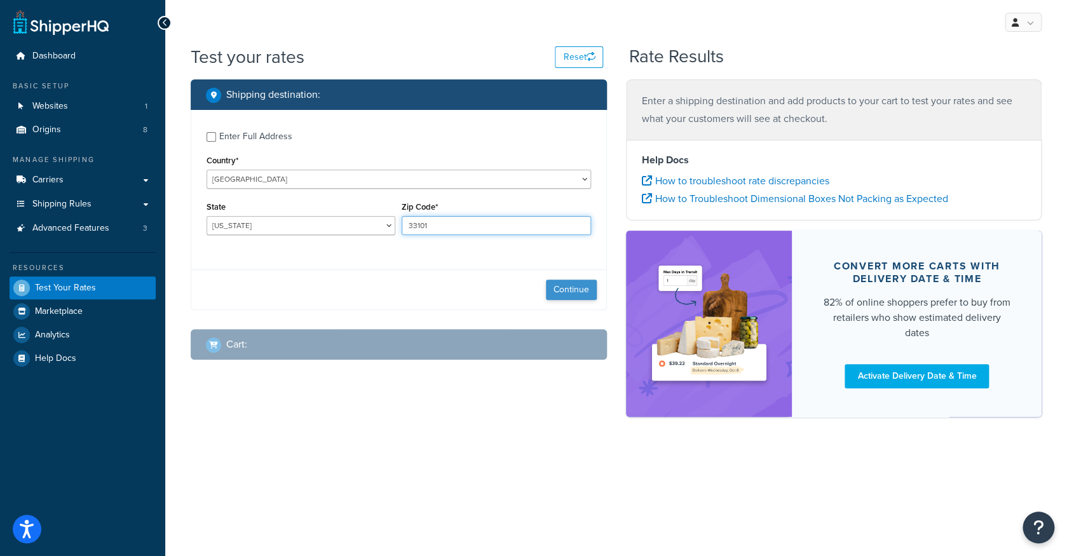
type input "33101"
click at [579, 292] on button "Continue" at bounding box center [571, 290] width 51 height 20
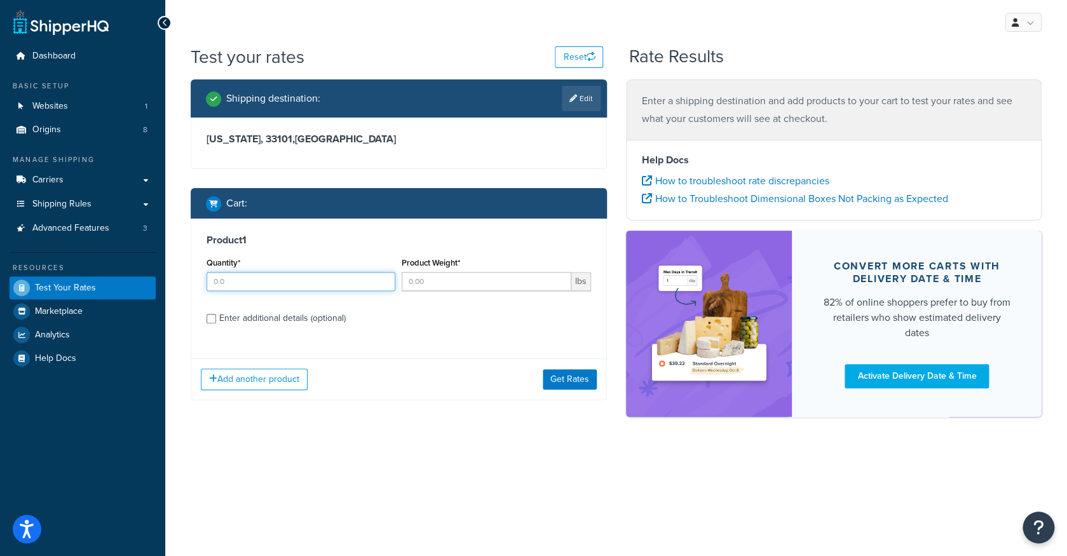
click at [334, 285] on input "Quantity*" at bounding box center [300, 281] width 189 height 19
type input "1"
click at [305, 321] on div "Enter additional details (optional)" at bounding box center [282, 318] width 126 height 18
click at [216, 321] on input "Enter additional details (optional)" at bounding box center [211, 319] width 10 height 10
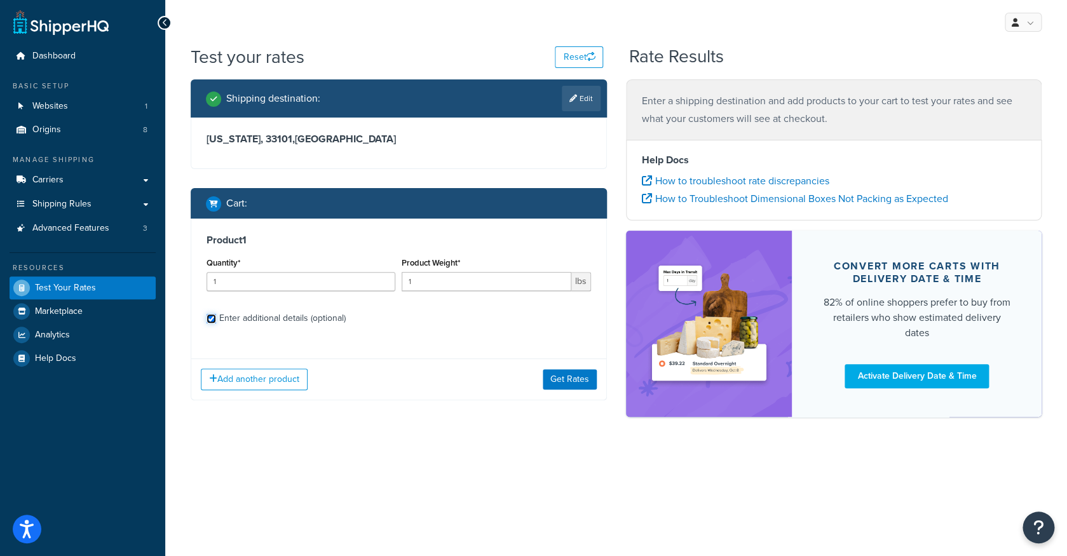
checkbox input "true"
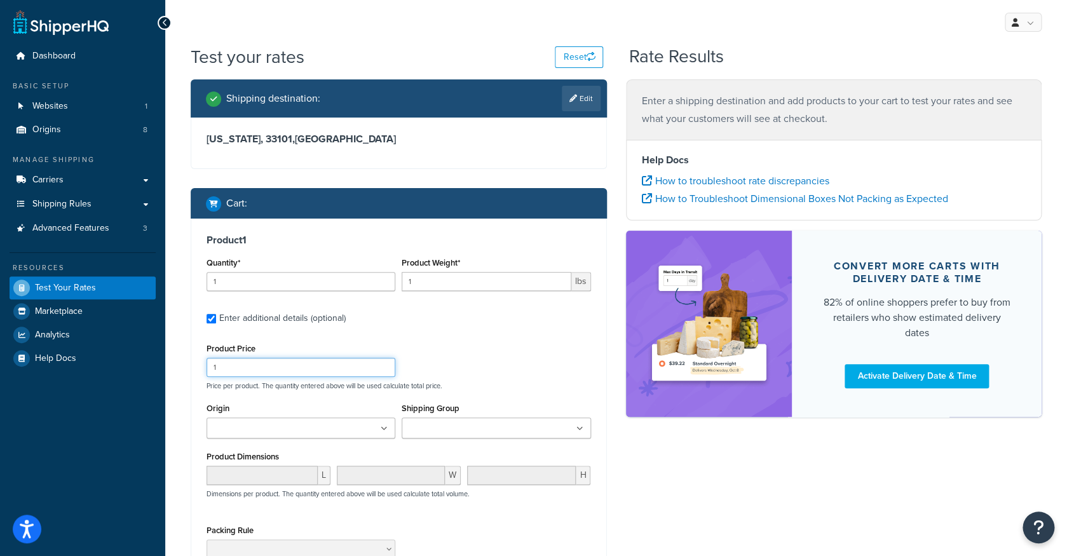
drag, startPoint x: 326, startPoint y: 369, endPoint x: 182, endPoint y: 355, distance: 144.9
click at [206, 358] on input "1" at bounding box center [300, 367] width 189 height 19
type input "664"
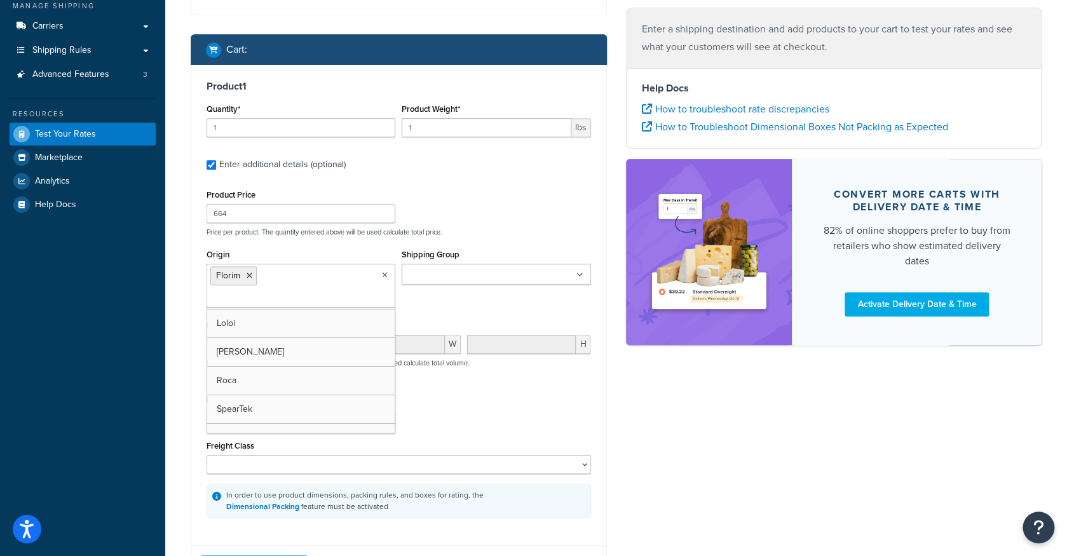
scroll to position [55, 0]
click at [473, 313] on div "Origin Florim Eliane EPC Loloi Merola Roca SpearTek WOW Shipping Group All Prod…" at bounding box center [398, 281] width 391 height 71
click at [476, 278] on input "Shipping Group" at bounding box center [461, 275] width 112 height 14
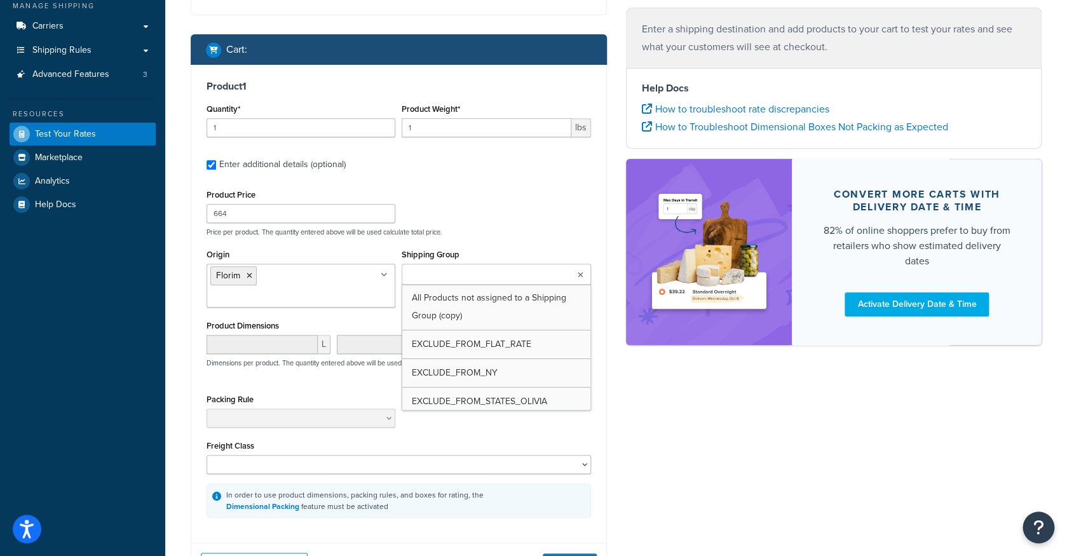
click at [491, 253] on div "Shipping Group All Products not assigned to a Shipping Group (copy) EXCLUDE_FRO…" at bounding box center [496, 265] width 189 height 39
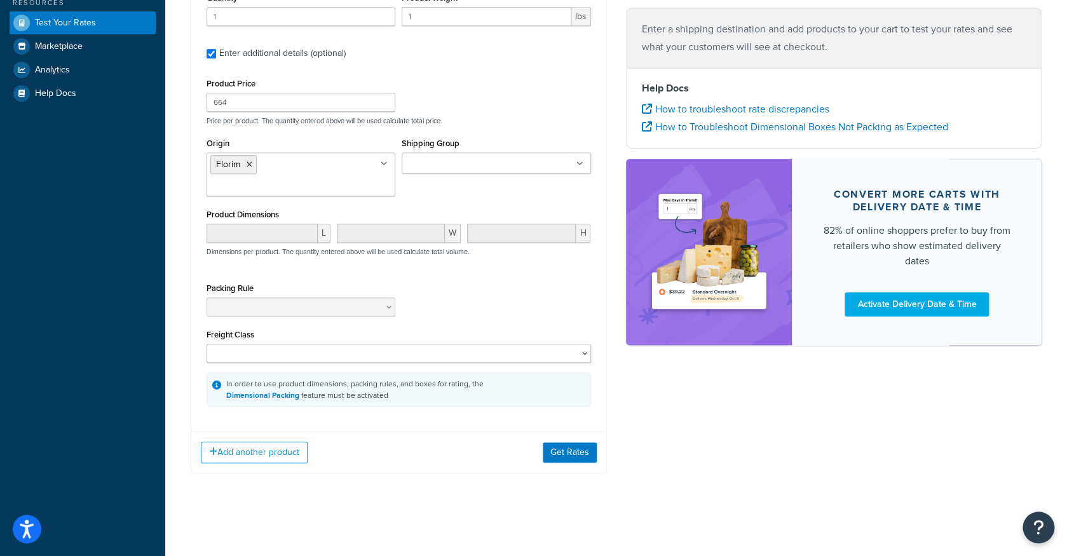
scroll to position [268, 0]
click at [560, 448] on button "Get Rates" at bounding box center [570, 452] width 54 height 20
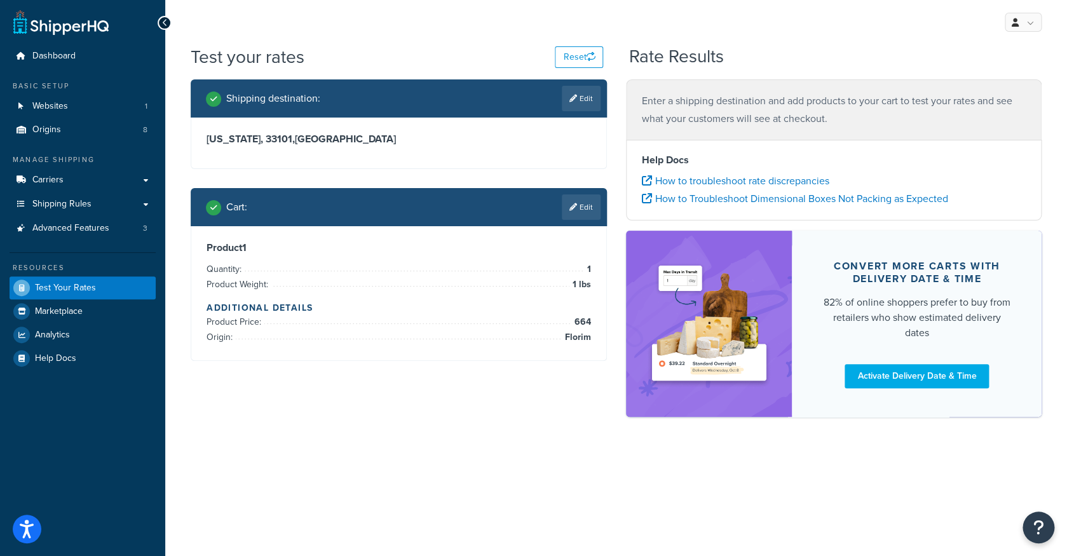
scroll to position [0, 0]
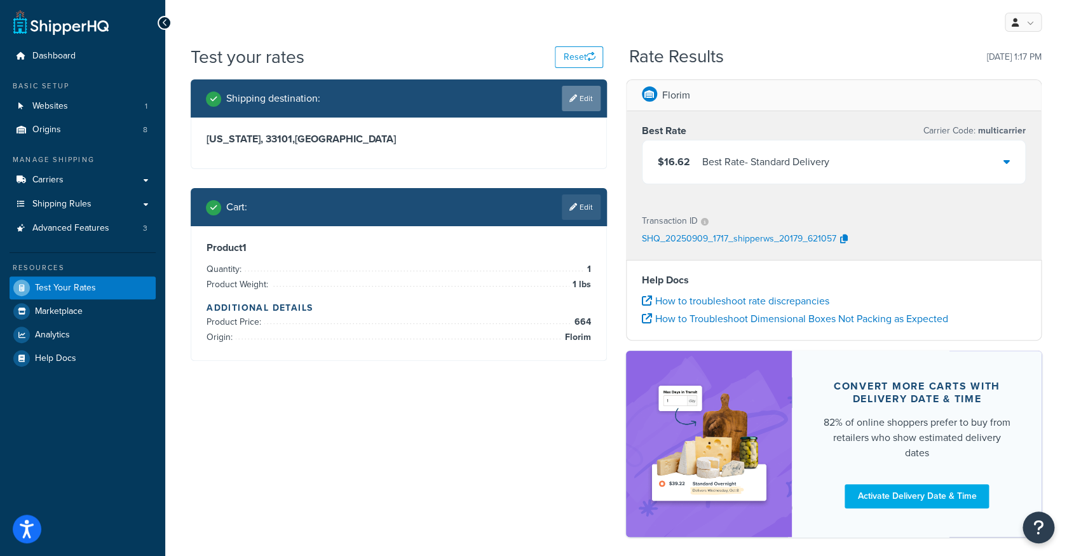
click at [588, 103] on link "Edit" at bounding box center [581, 98] width 39 height 25
select select "FL"
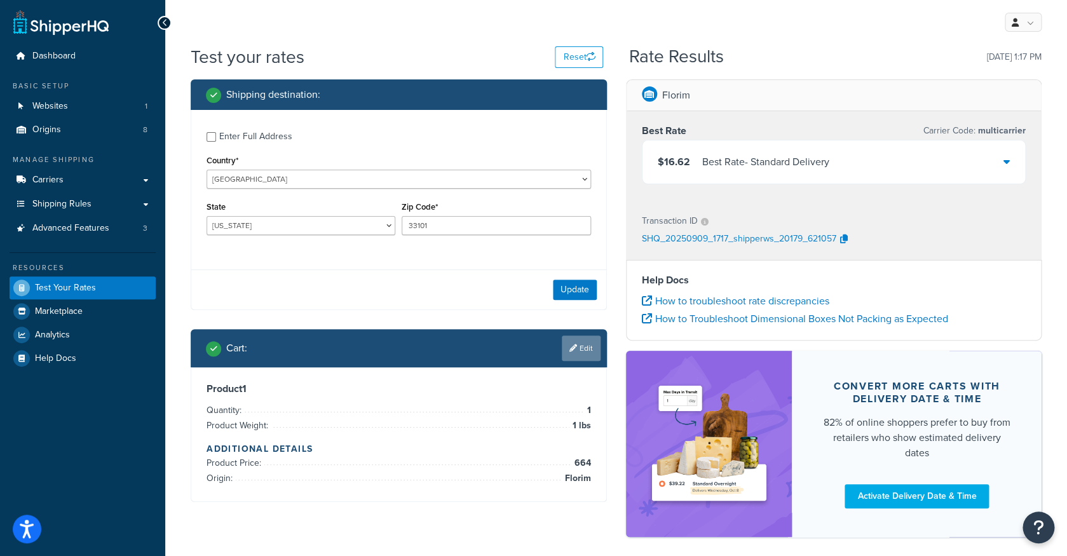
click at [586, 349] on link "Edit" at bounding box center [581, 347] width 39 height 25
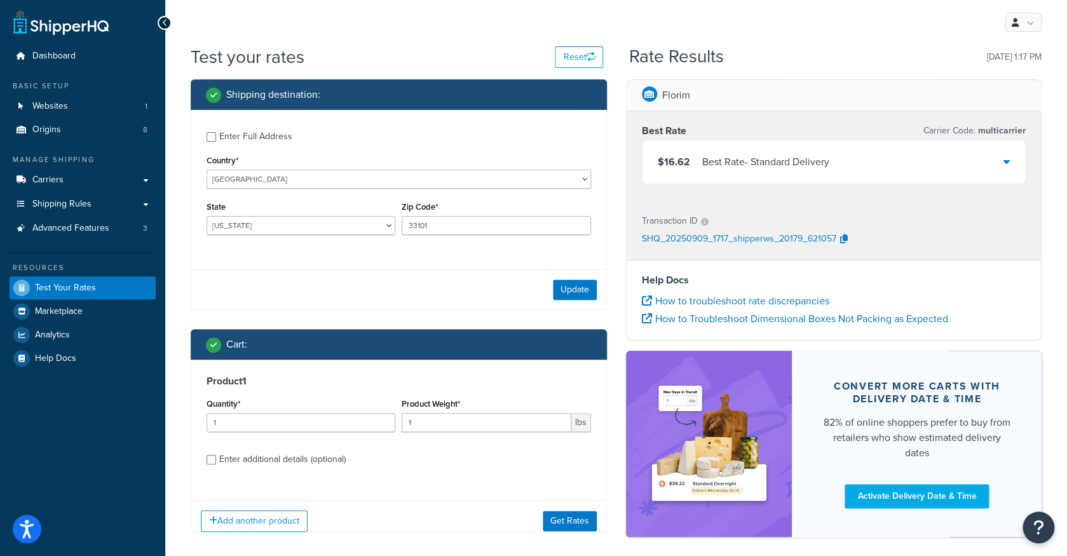
scroll to position [70, 0]
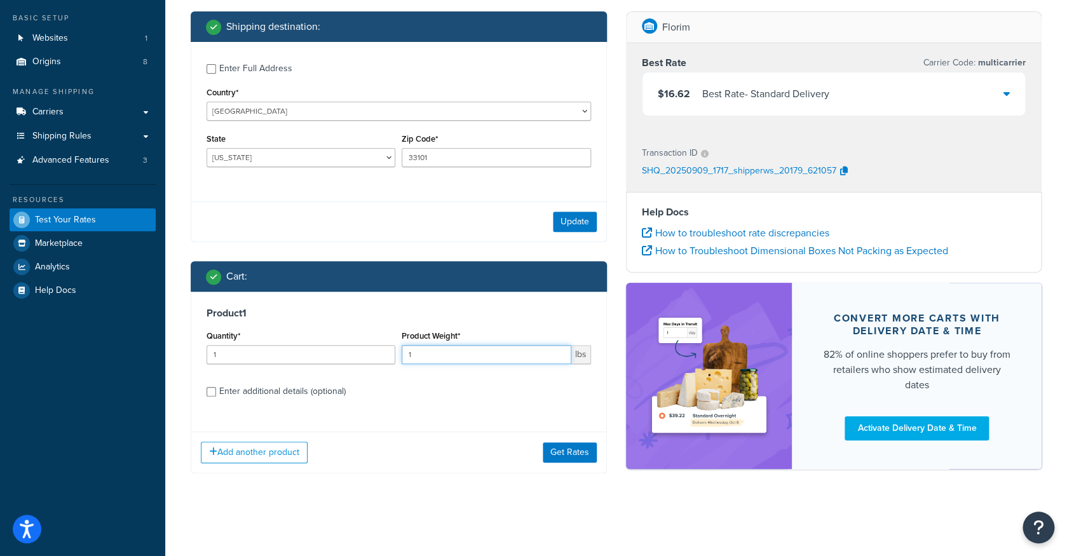
drag, startPoint x: 468, startPoint y: 356, endPoint x: 364, endPoint y: 348, distance: 103.9
click at [402, 348] on input "1" at bounding box center [486, 354] width 169 height 19
click at [478, 360] on input "800" at bounding box center [486, 354] width 169 height 19
type input "8000"
click at [411, 407] on div "Product 1 Quantity* 1 Product Weight* 8000 lbs Enter additional details (option…" at bounding box center [398, 357] width 415 height 130
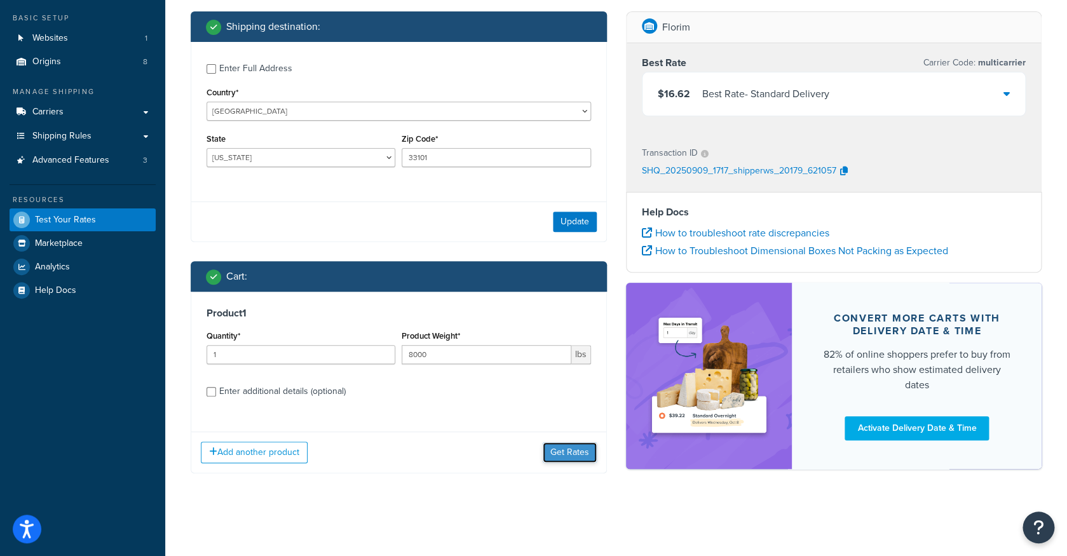
click at [556, 448] on button "Get Rates" at bounding box center [570, 452] width 54 height 20
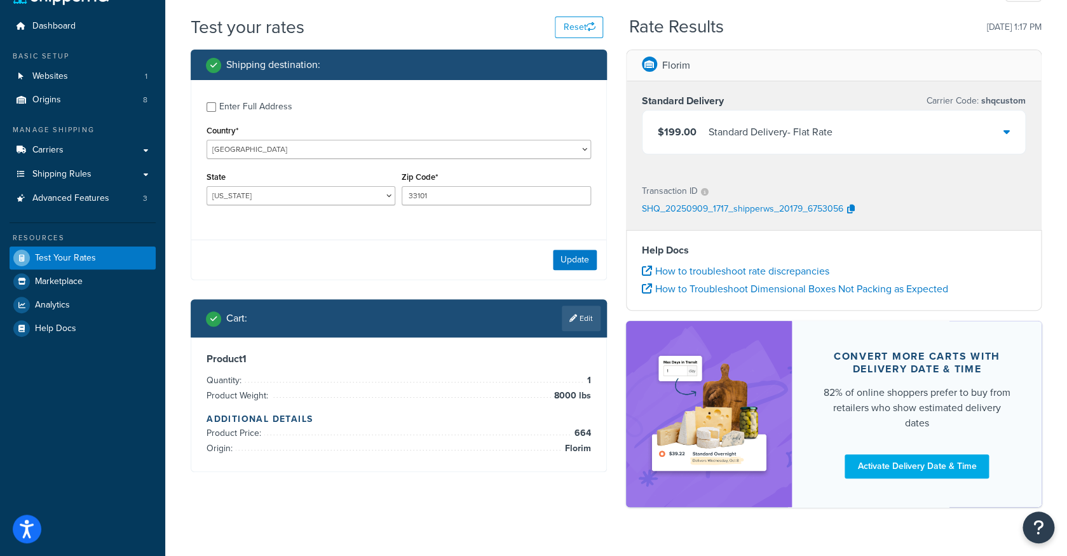
scroll to position [0, 0]
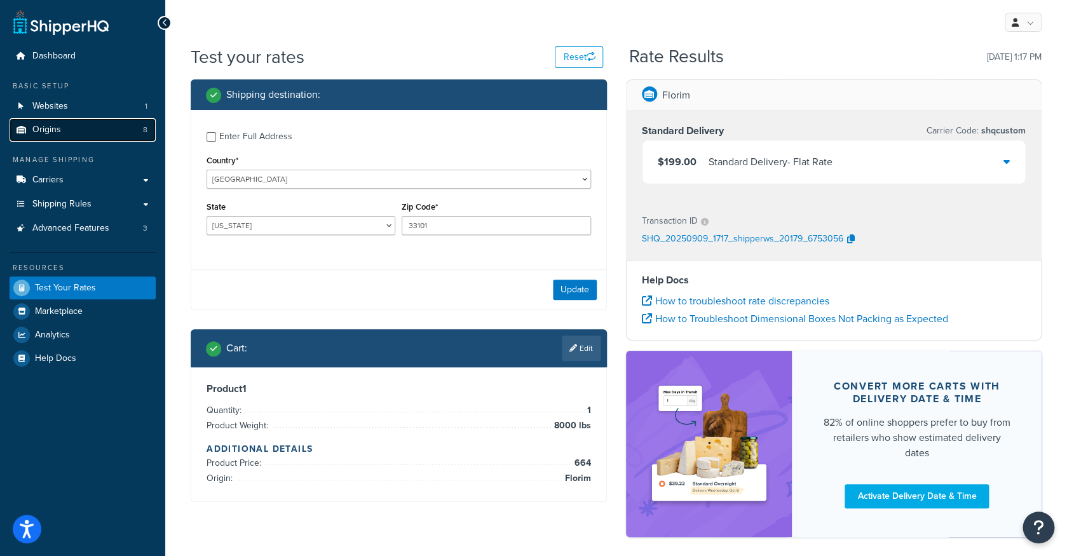
click at [106, 128] on link "Origins 8" at bounding box center [83, 130] width 146 height 24
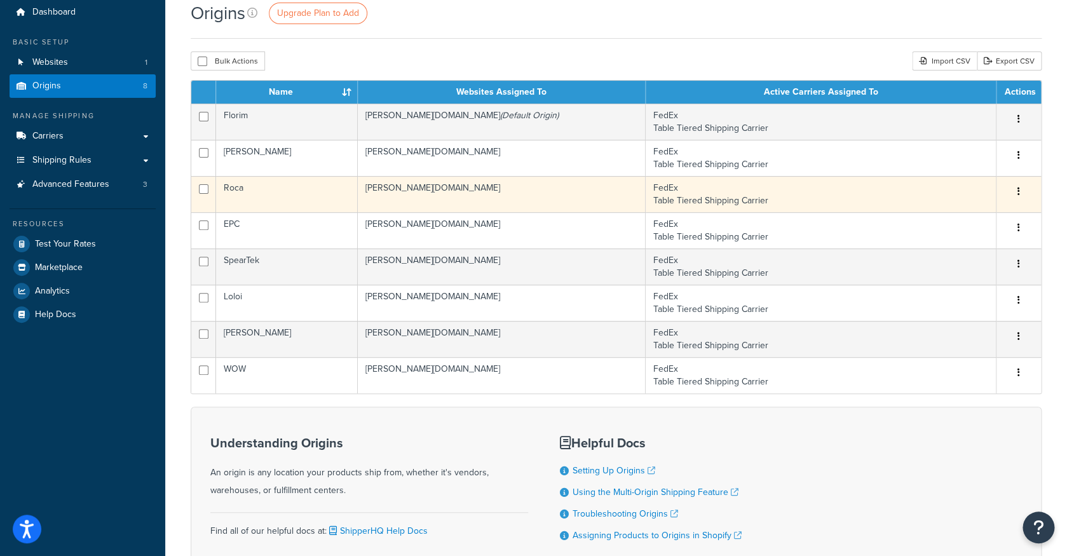
scroll to position [43, 0]
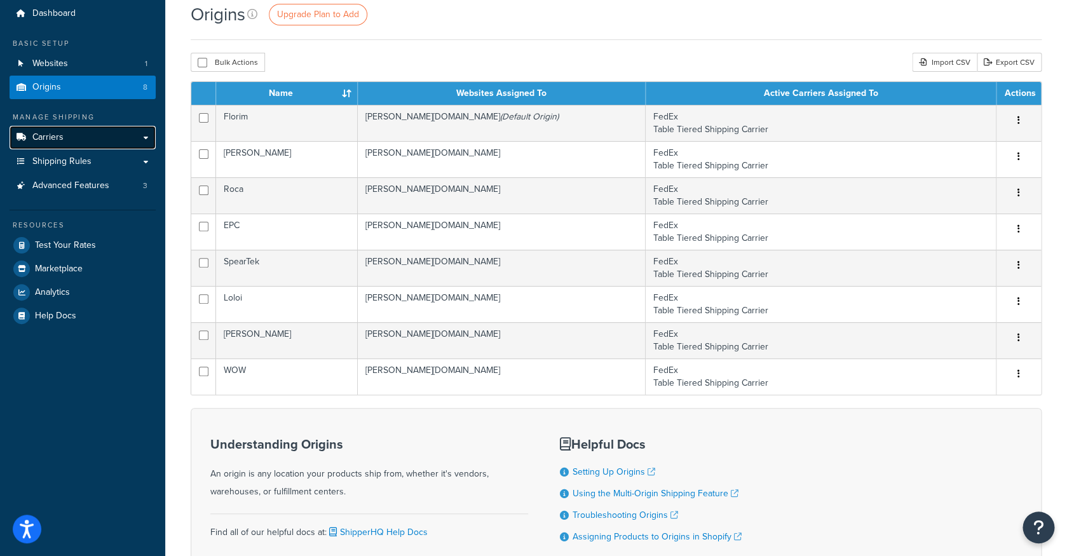
click at [124, 137] on link "Carriers" at bounding box center [83, 138] width 146 height 24
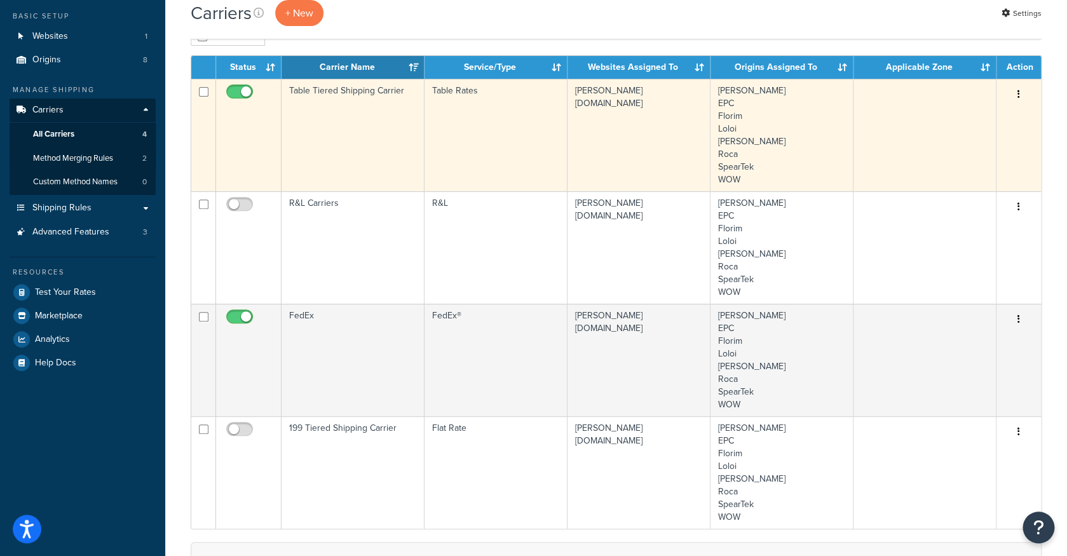
scroll to position [66, 0]
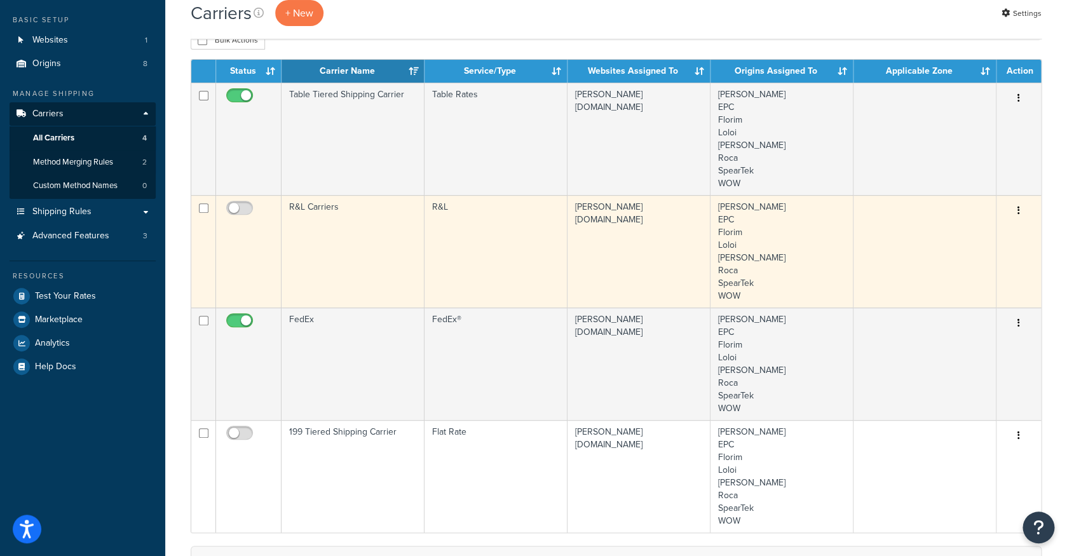
click at [1017, 215] on icon "button" at bounding box center [1018, 210] width 3 height 9
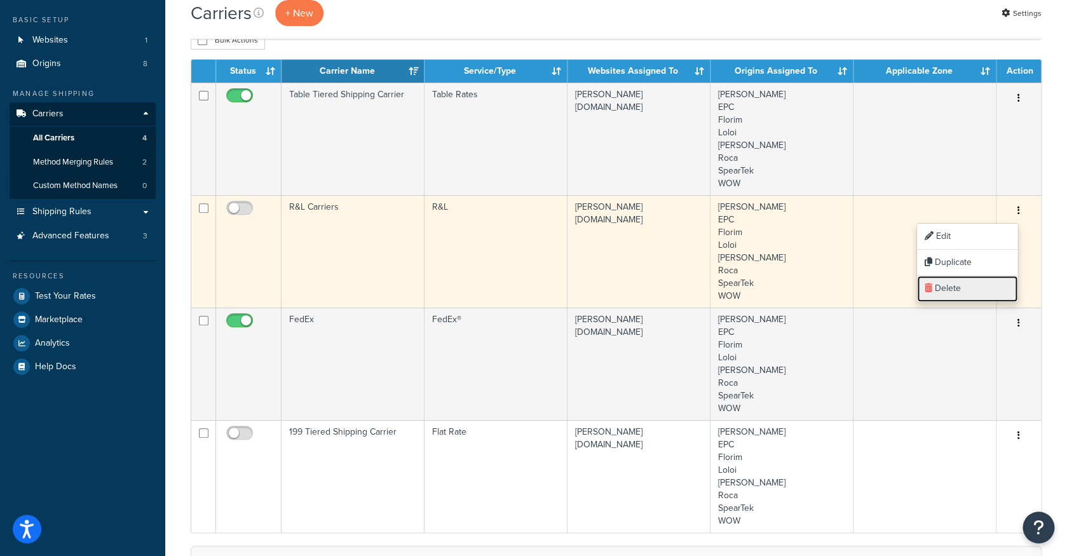
click at [953, 290] on link "Delete" at bounding box center [967, 289] width 100 height 26
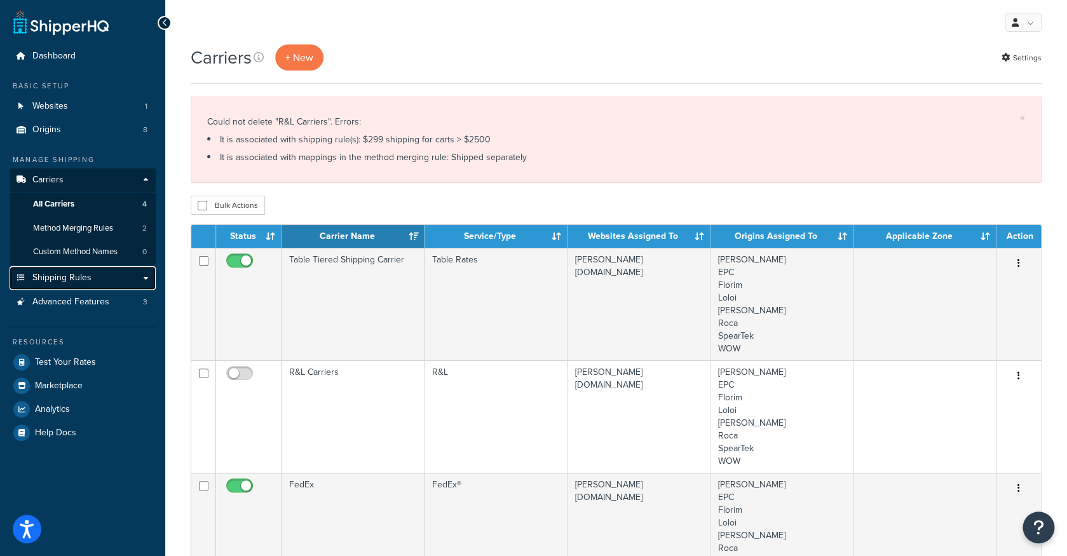
click at [112, 278] on link "Shipping Rules" at bounding box center [83, 278] width 146 height 24
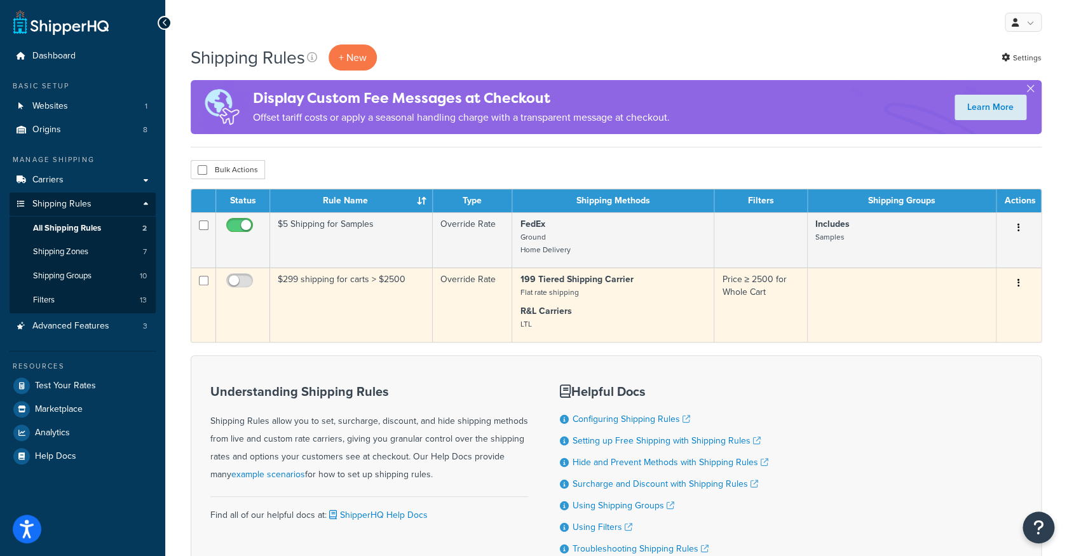
click at [382, 290] on td "$299 shipping for carts > $2500" at bounding box center [351, 304] width 163 height 74
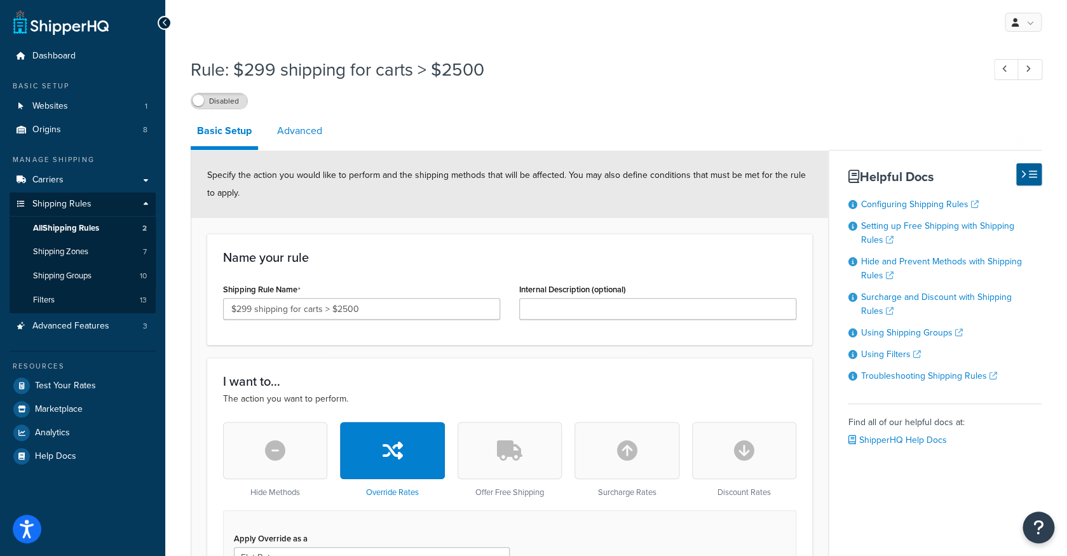
click at [309, 137] on link "Advanced" at bounding box center [300, 131] width 58 height 30
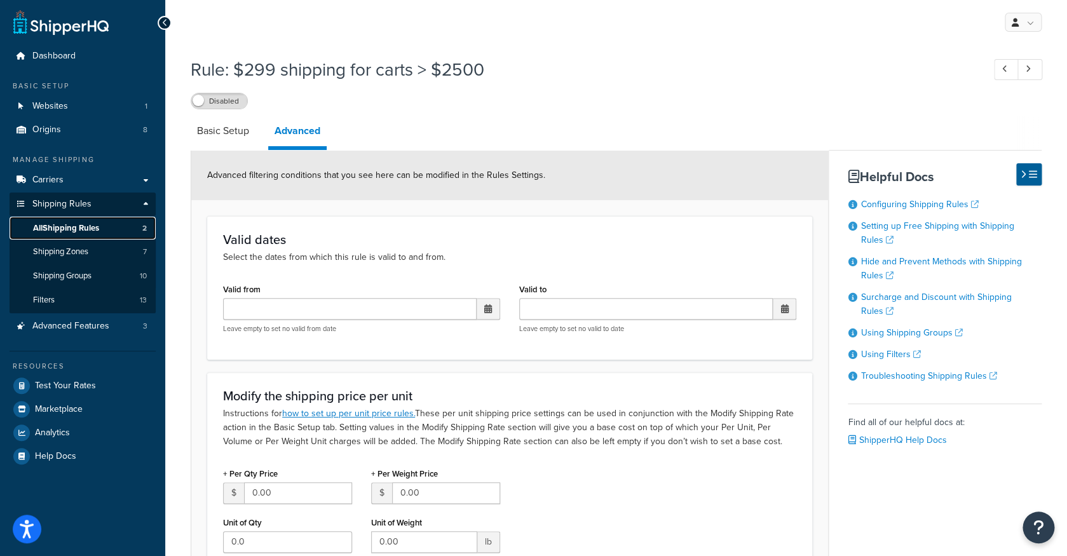
click at [116, 224] on link "All Shipping Rules 2" at bounding box center [83, 229] width 146 height 24
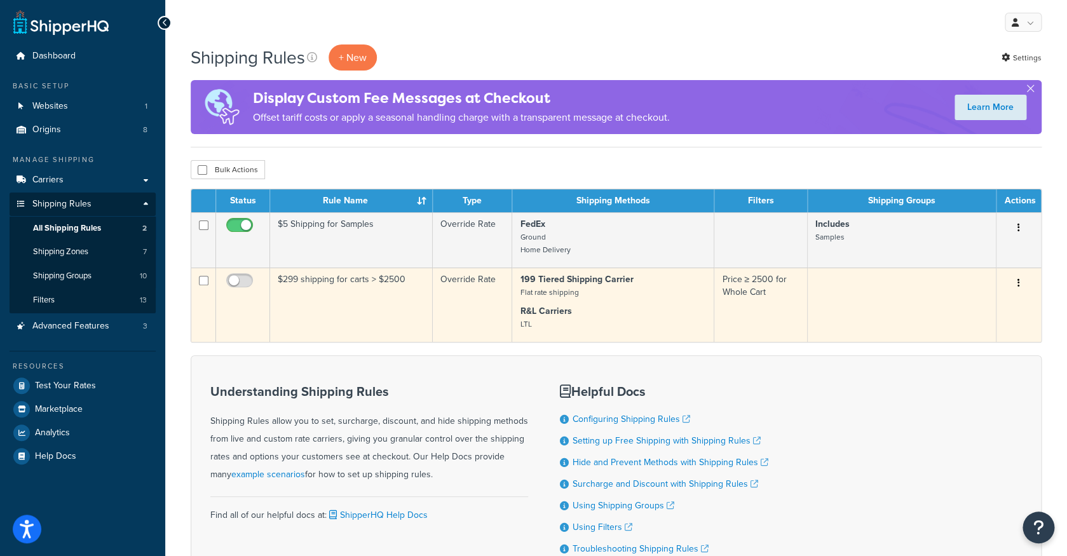
click at [1016, 285] on button "button" at bounding box center [1019, 283] width 18 height 20
click at [960, 362] on link "Delete" at bounding box center [976, 359] width 100 height 26
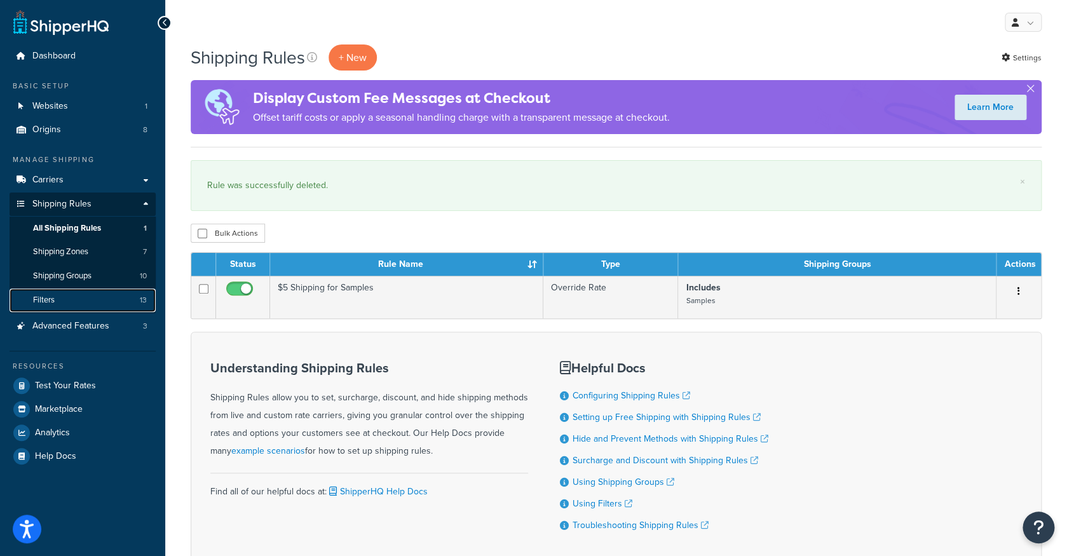
click at [119, 295] on link "Filters 13" at bounding box center [83, 300] width 146 height 24
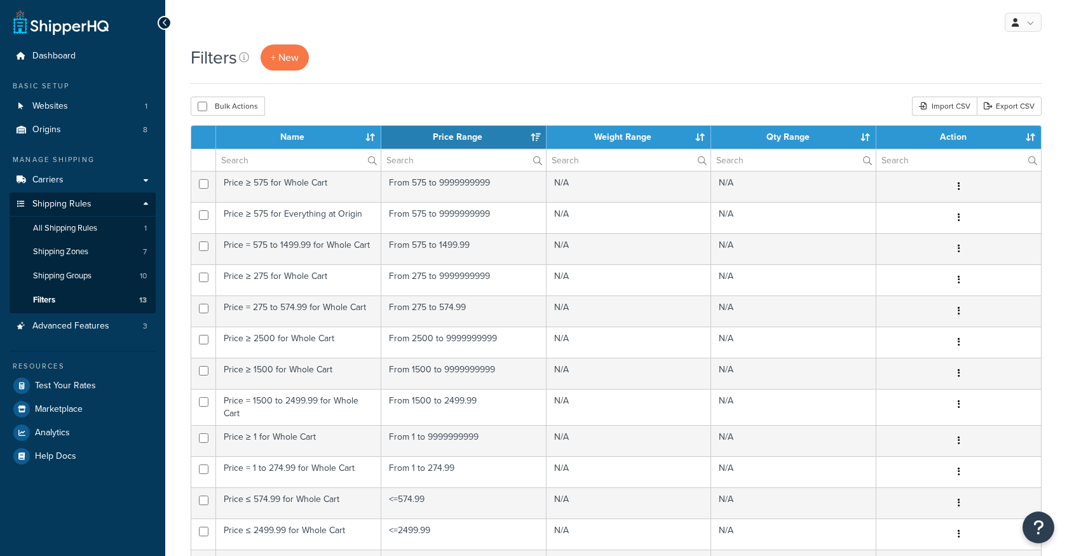
select select "15"
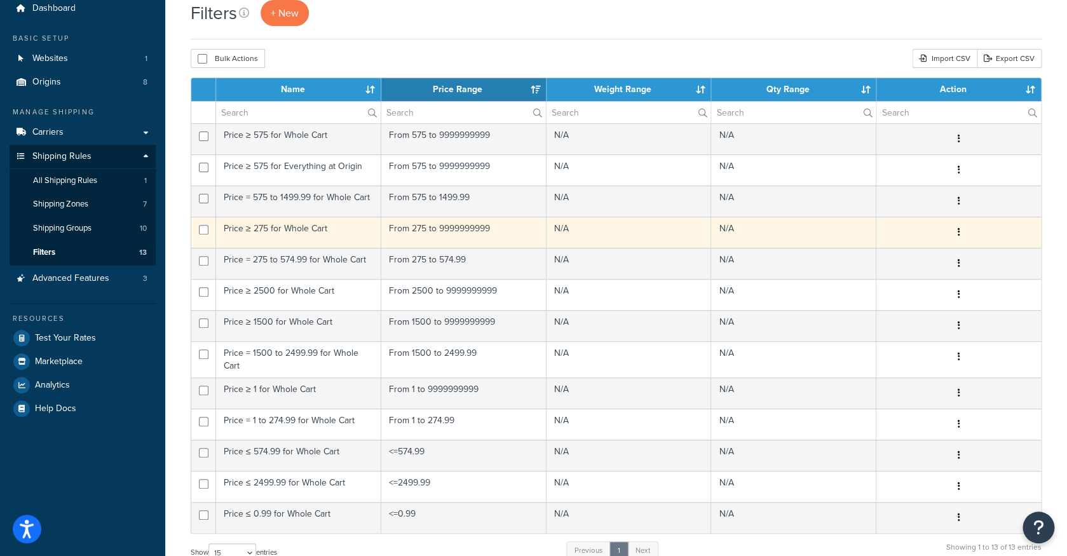
scroll to position [46, 0]
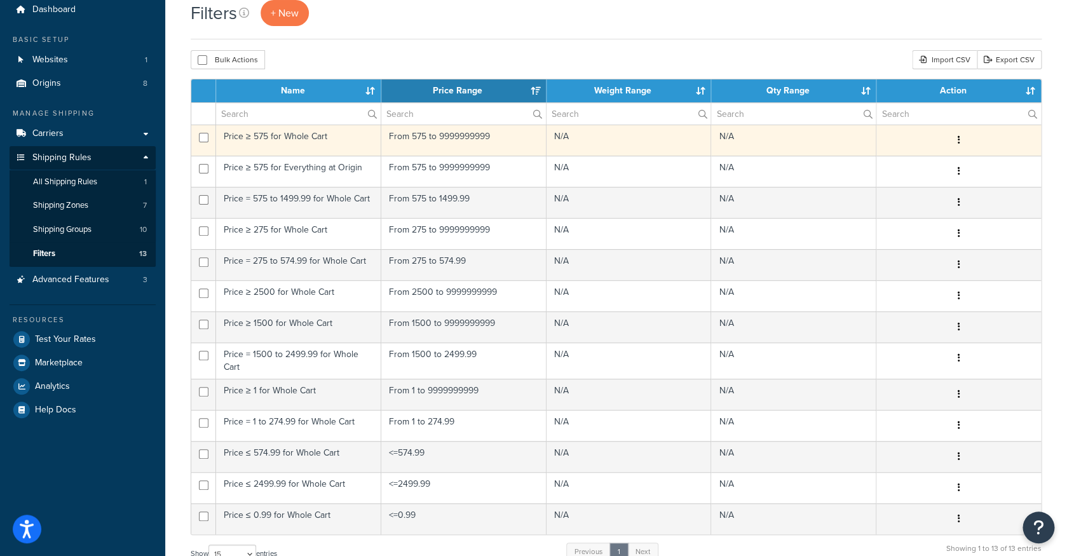
click at [956, 144] on button "button" at bounding box center [959, 140] width 18 height 20
click at [783, 165] on link "Edit" at bounding box center [799, 166] width 100 height 26
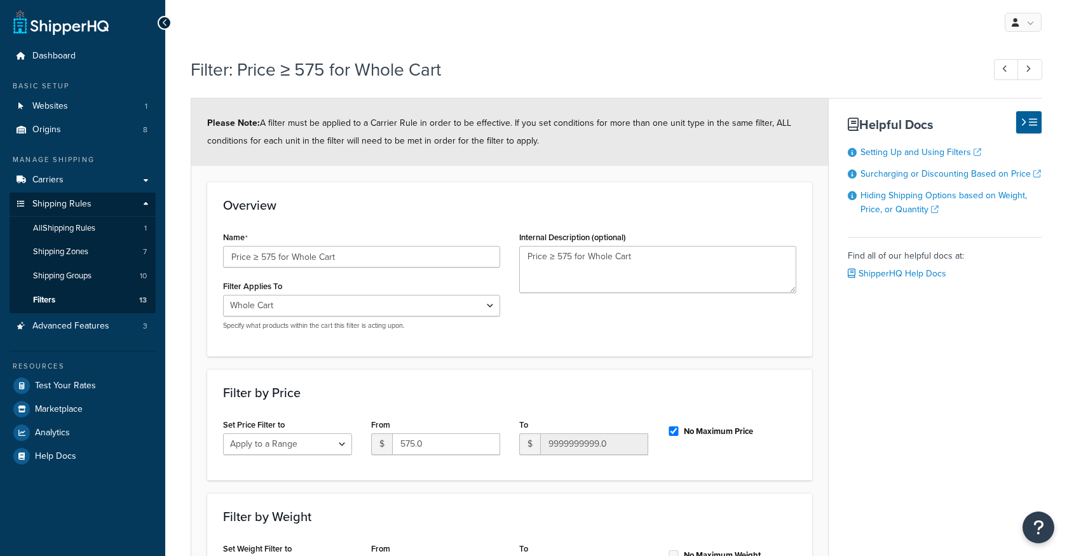
select select "range"
click at [123, 273] on link "Shipping Groups 10" at bounding box center [83, 276] width 146 height 24
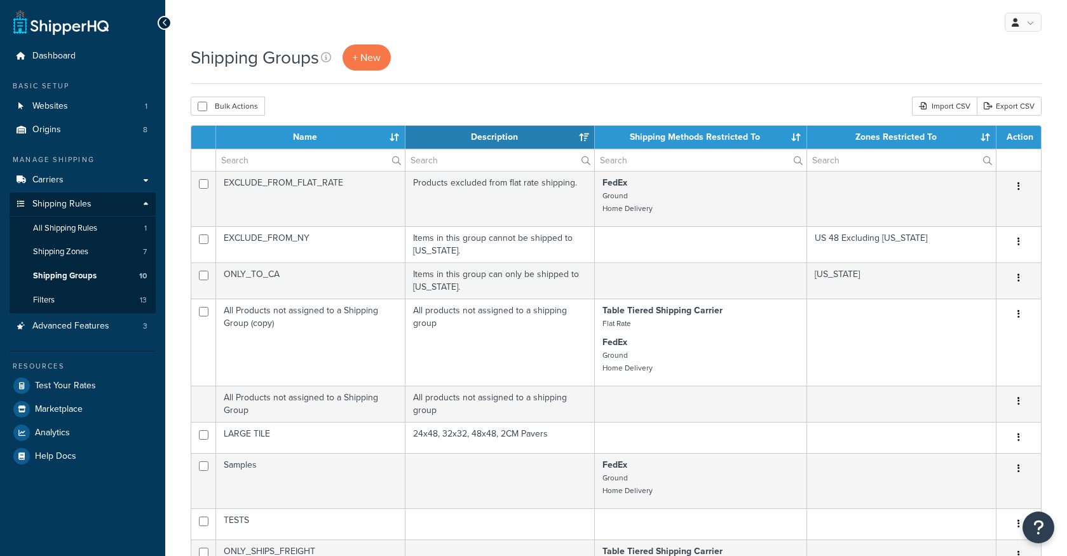
select select "15"
click at [105, 184] on link "Carriers" at bounding box center [83, 180] width 146 height 24
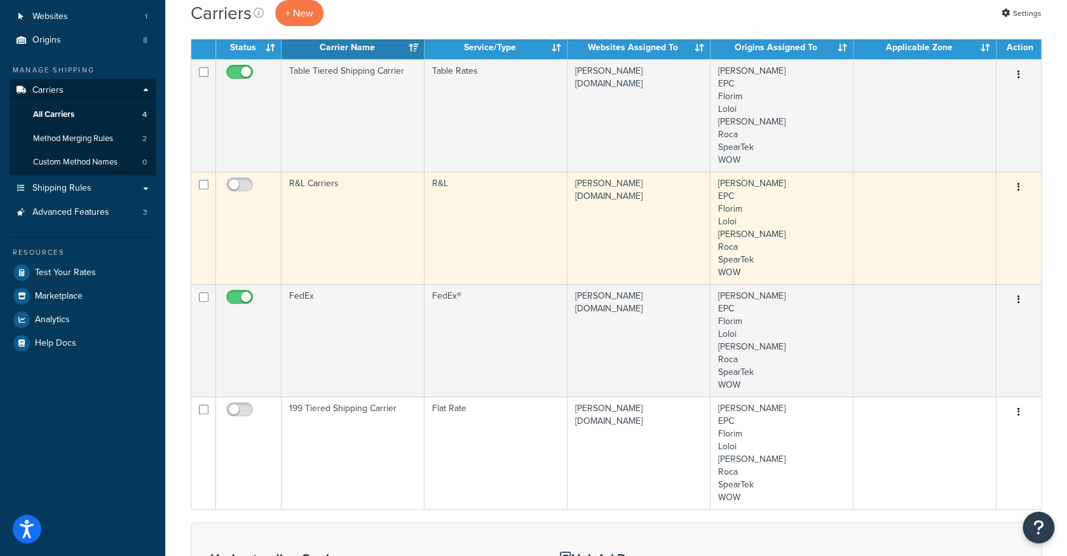
scroll to position [90, 0]
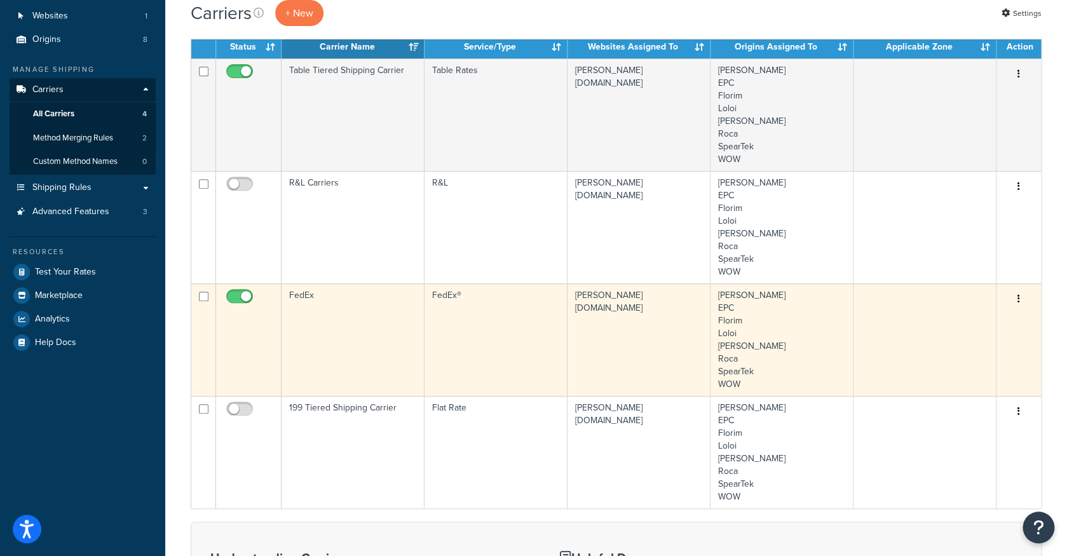
click at [1020, 301] on button "button" at bounding box center [1019, 299] width 18 height 20
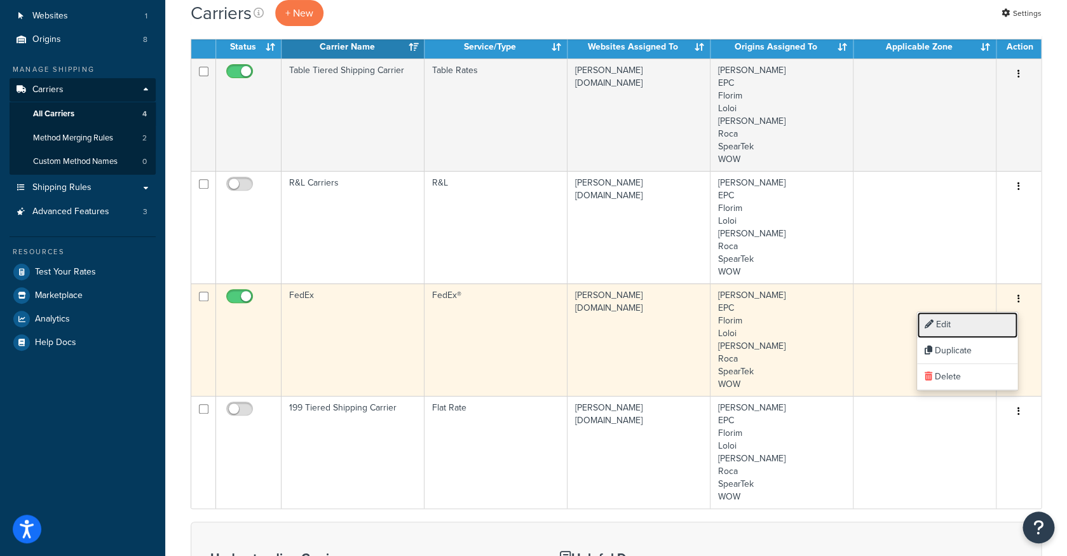
click at [970, 327] on link "Edit" at bounding box center [967, 325] width 100 height 26
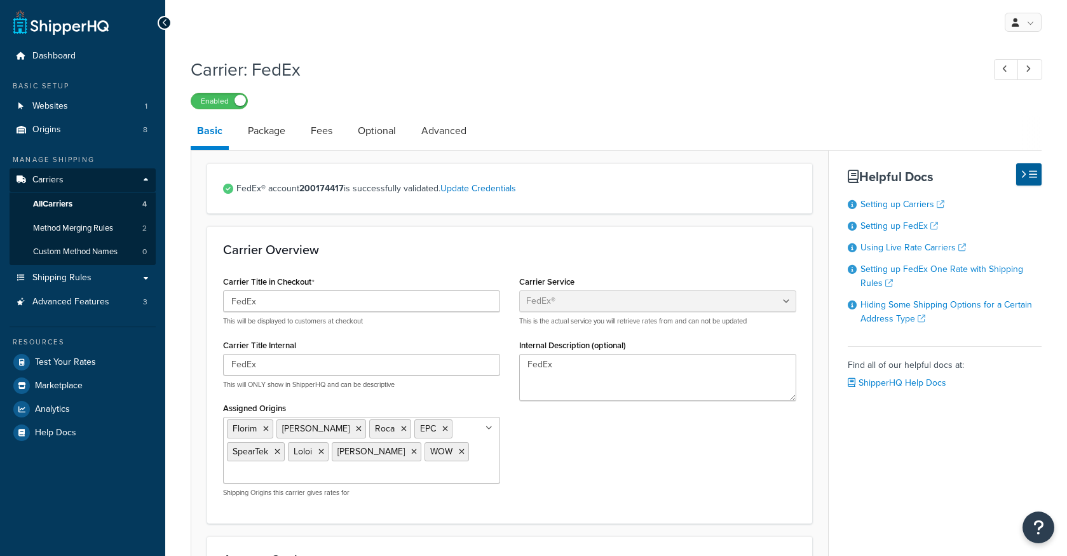
select select "fedEx"
select select "REGULAR_PICKUP"
select select "YOUR_PACKAGING"
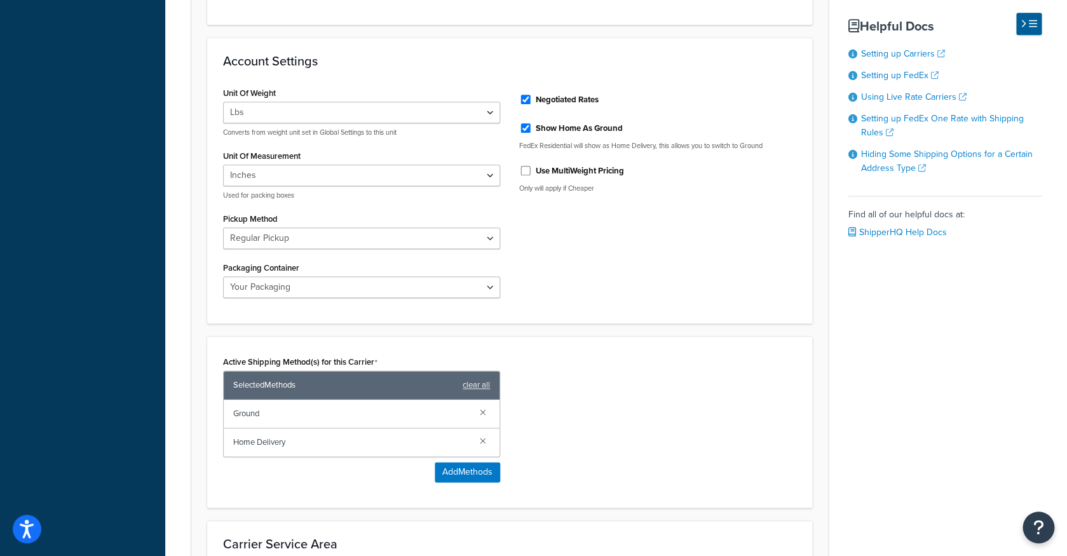
scroll to position [501, 0]
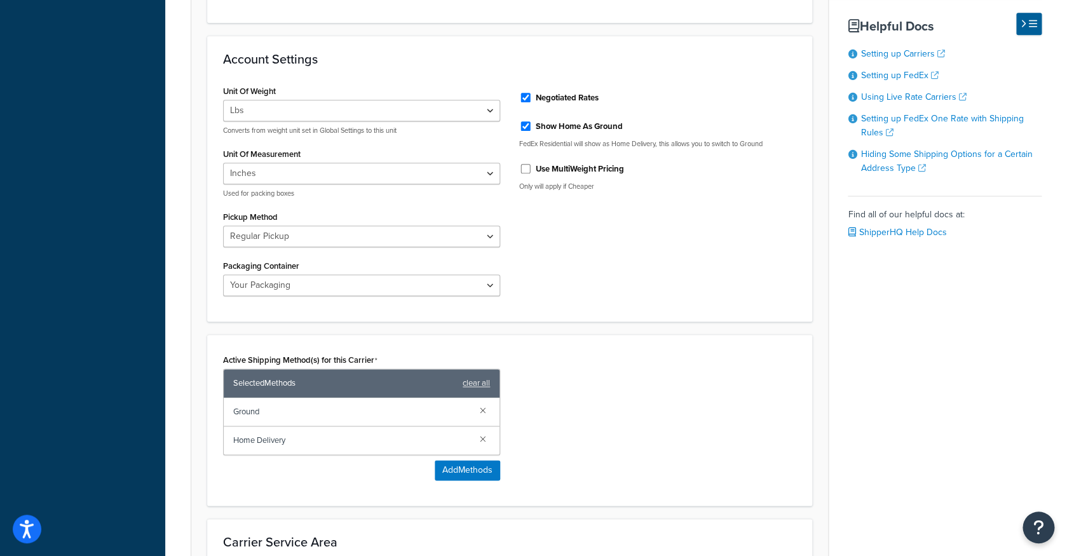
click at [254, 405] on span "Ground" at bounding box center [351, 412] width 236 height 18
click at [251, 413] on span "Ground" at bounding box center [351, 412] width 236 height 18
click at [355, 379] on span "Selected Methods" at bounding box center [344, 383] width 223 height 18
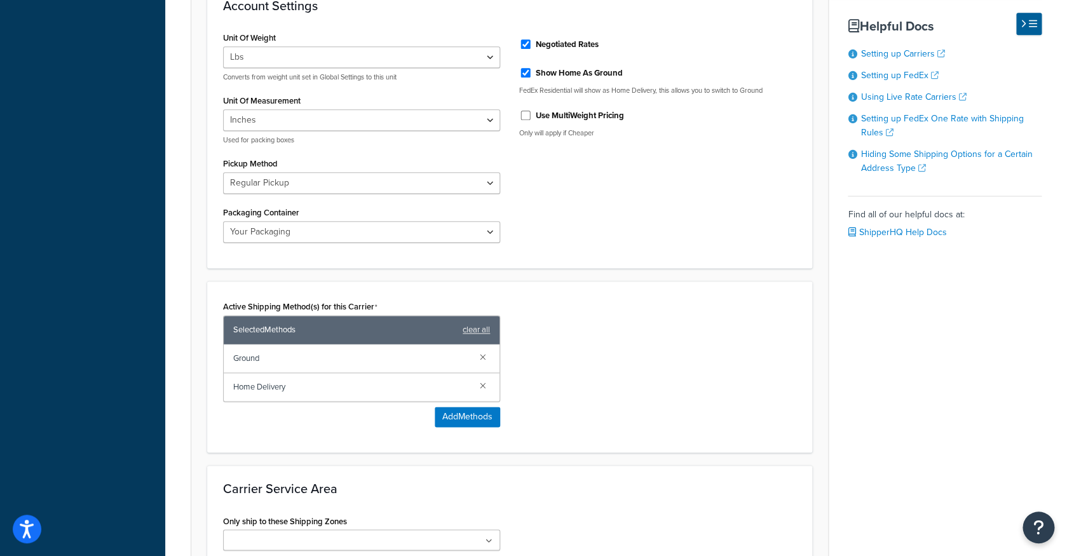
scroll to position [567, 0]
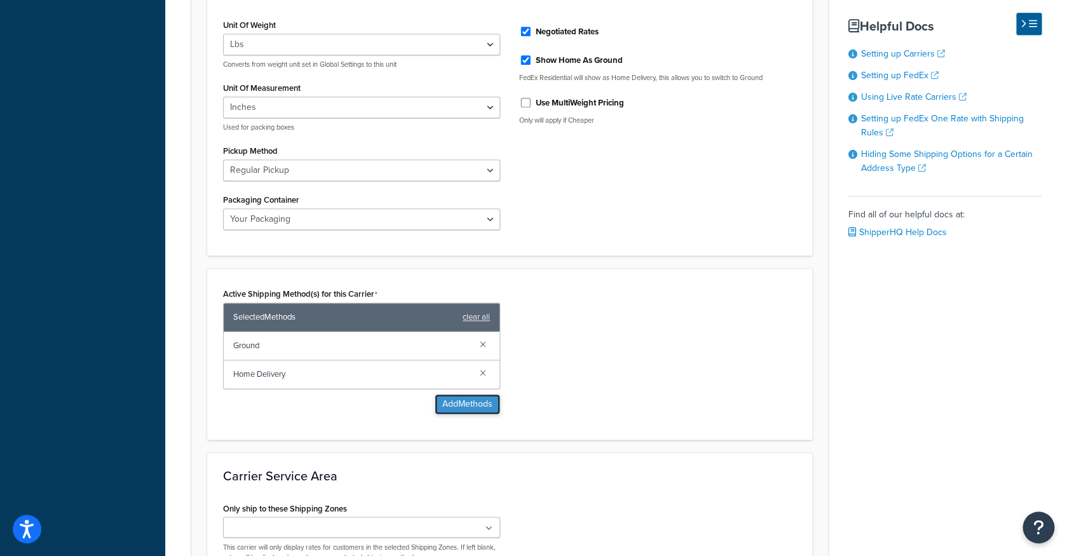
click at [463, 401] on button "Add Methods" at bounding box center [467, 404] width 65 height 20
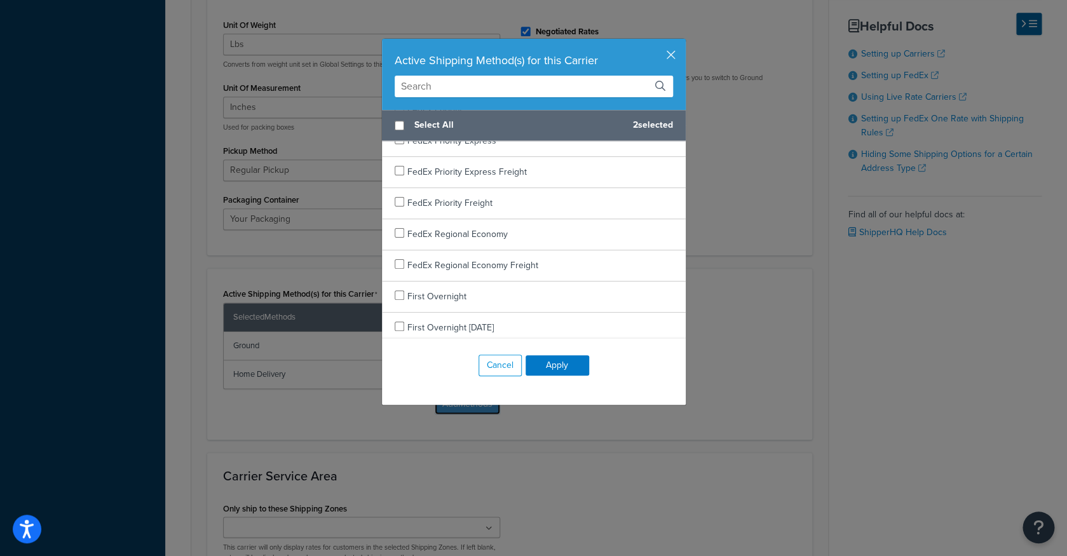
scroll to position [1109, 0]
click at [682, 42] on button "button" at bounding box center [683, 40] width 3 height 3
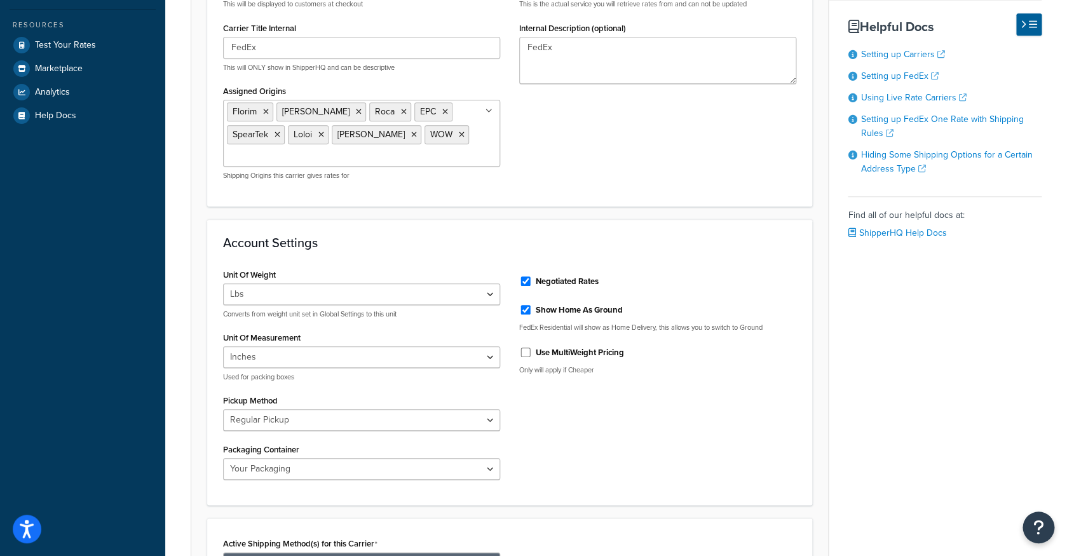
scroll to position [0, 0]
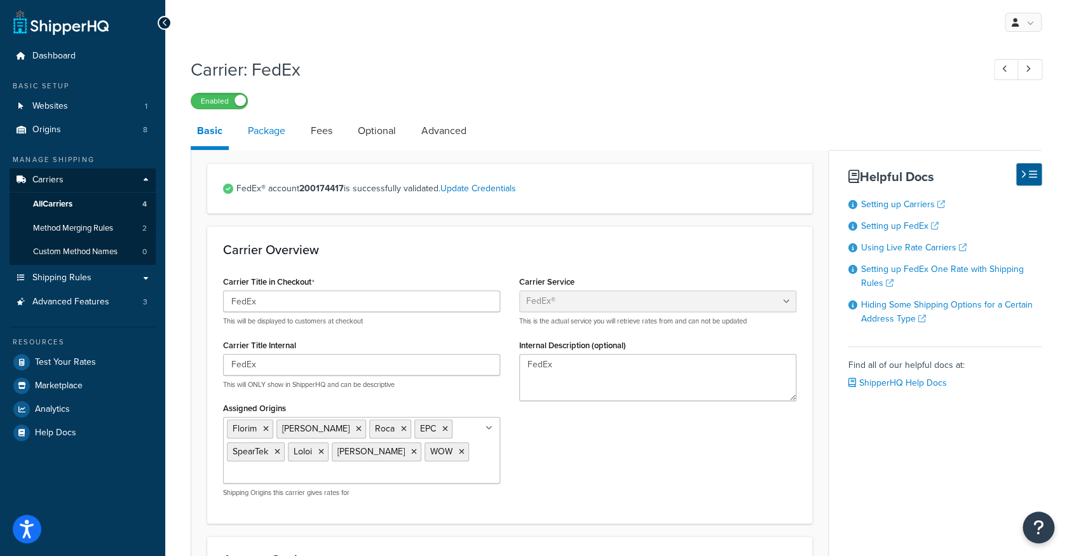
click at [274, 142] on link "Package" at bounding box center [266, 131] width 50 height 30
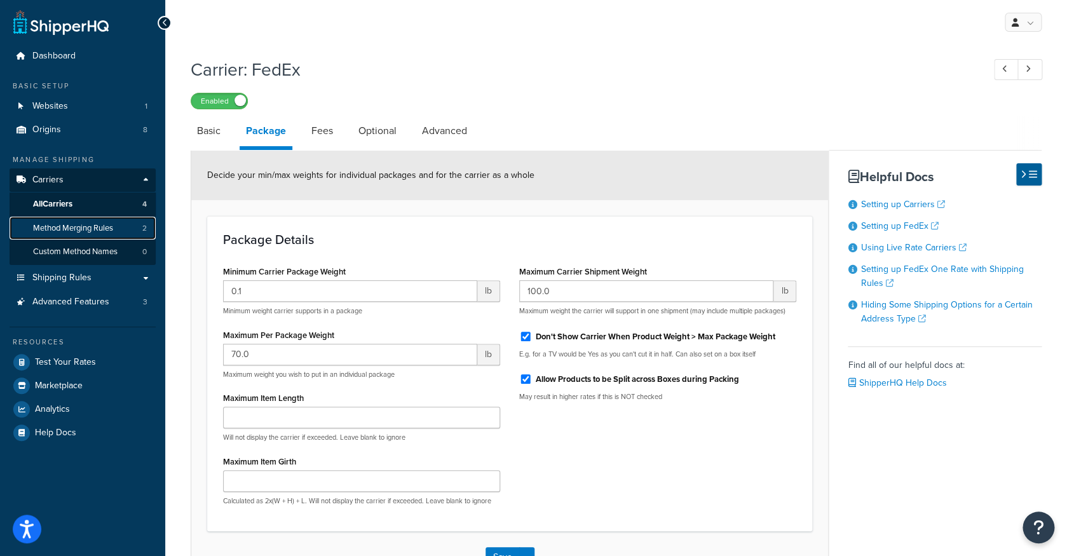
click at [117, 223] on link "Method Merging Rules 2" at bounding box center [83, 229] width 146 height 24
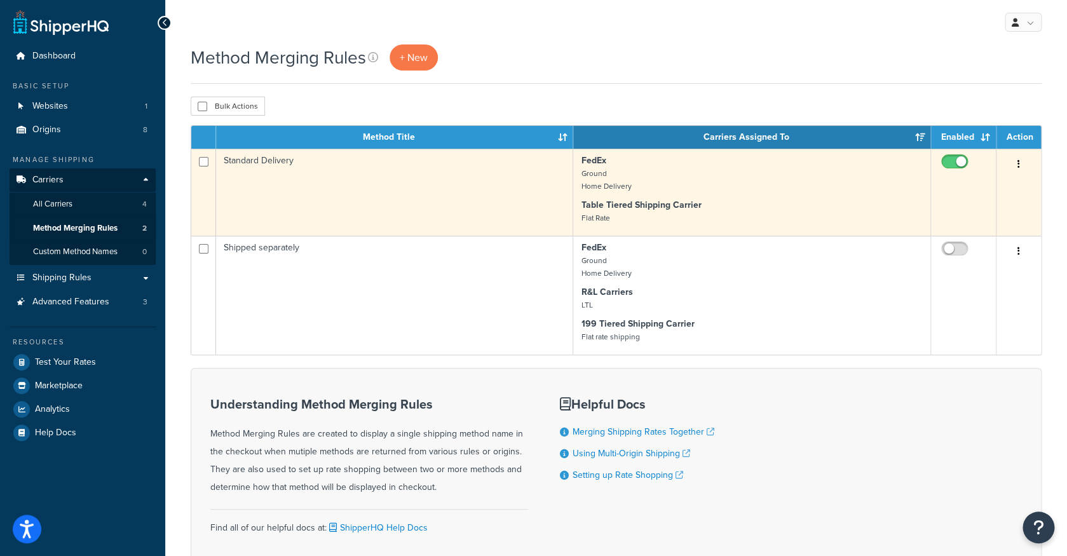
click at [524, 198] on td "Standard Delivery" at bounding box center [394, 192] width 357 height 87
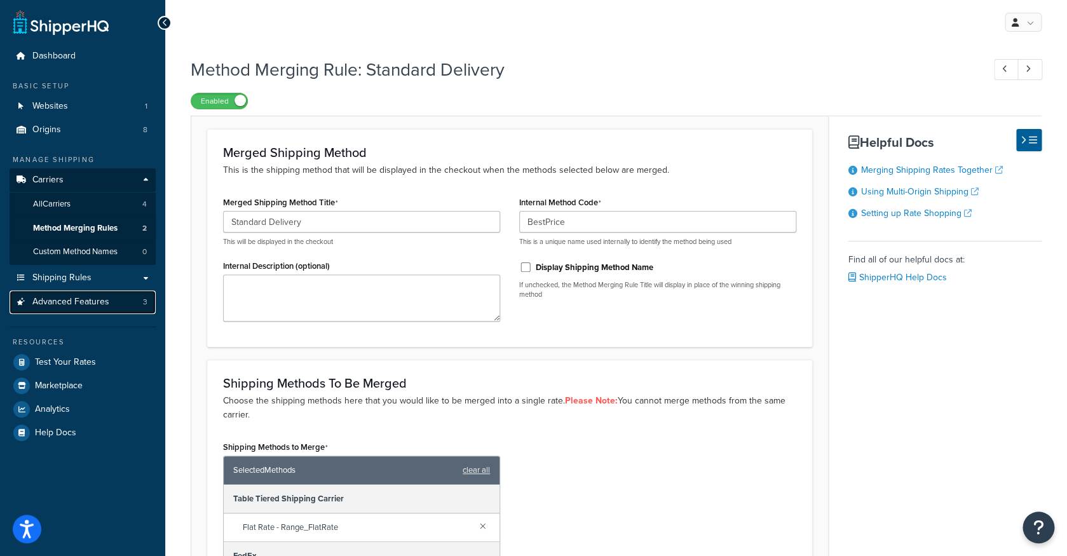
click at [130, 303] on link "Advanced Features 3" at bounding box center [83, 302] width 146 height 24
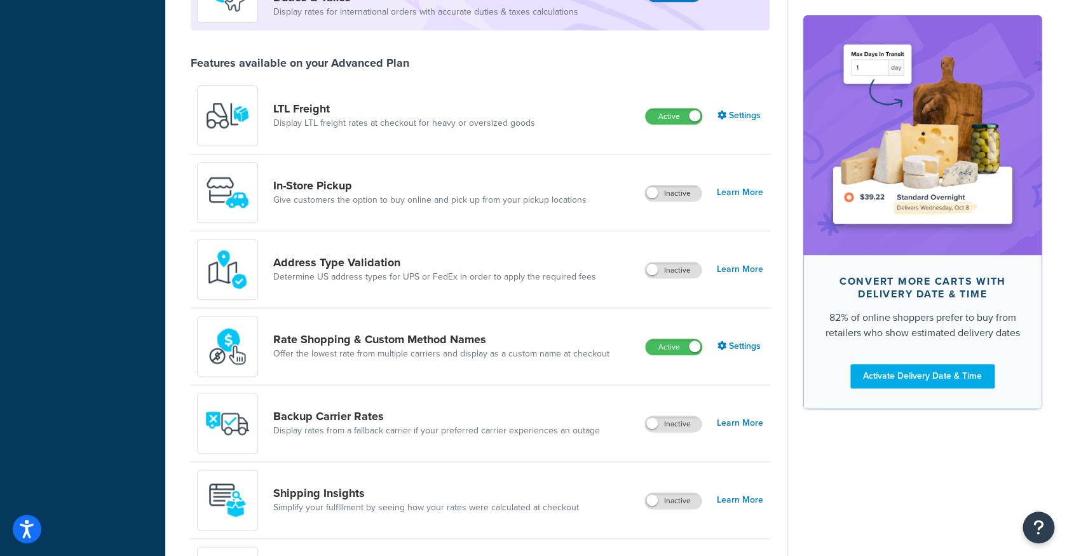
scroll to position [468, 0]
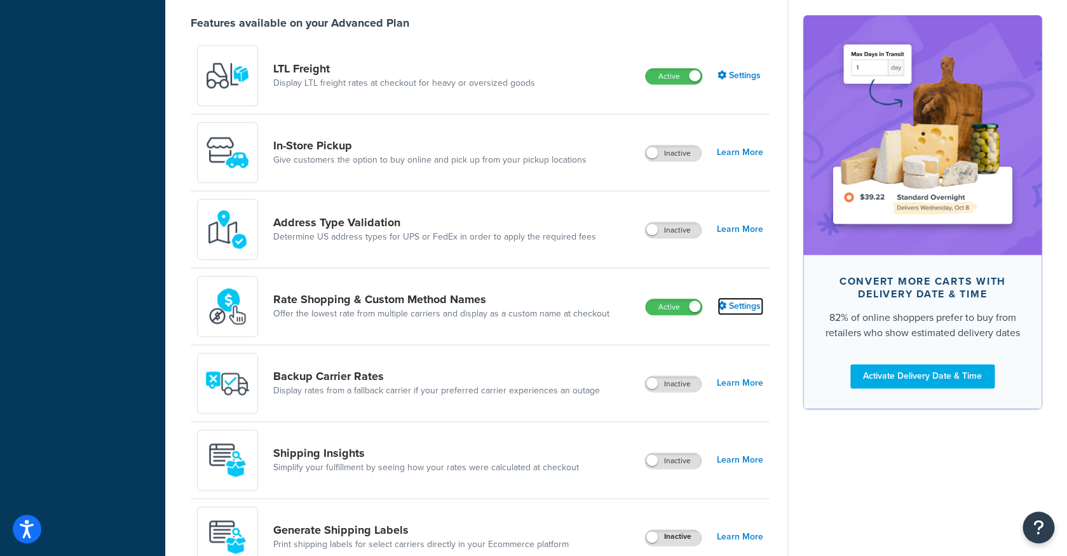
click at [734, 312] on link "Settings" at bounding box center [740, 306] width 46 height 18
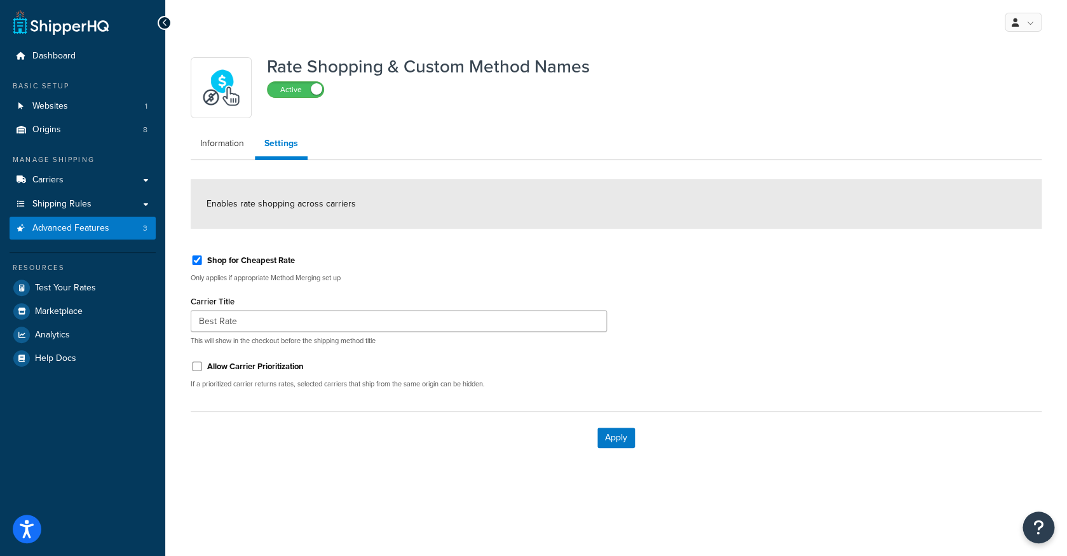
click at [291, 363] on label "Allow Carrier Prioritization" at bounding box center [255, 366] width 97 height 11
click at [203, 363] on input "Allow Carrier Prioritization" at bounding box center [197, 367] width 13 height 10
click at [286, 367] on label "Allow Carrier Prioritization" at bounding box center [255, 366] width 97 height 11
click at [203, 367] on input "Allow Carrier Prioritization" at bounding box center [197, 367] width 13 height 10
checkbox input "false"
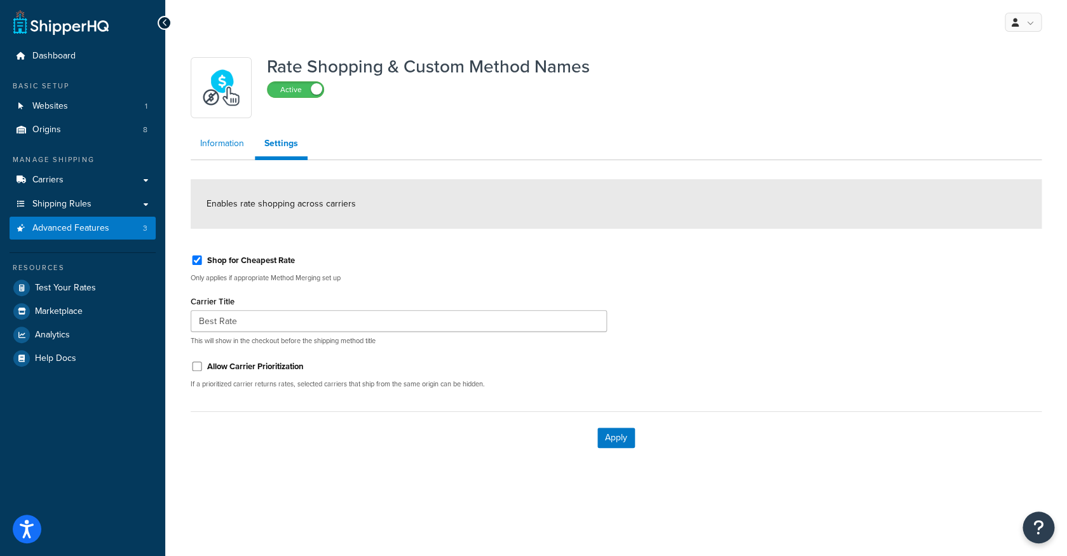
click at [227, 141] on link "Information" at bounding box center [222, 143] width 63 height 25
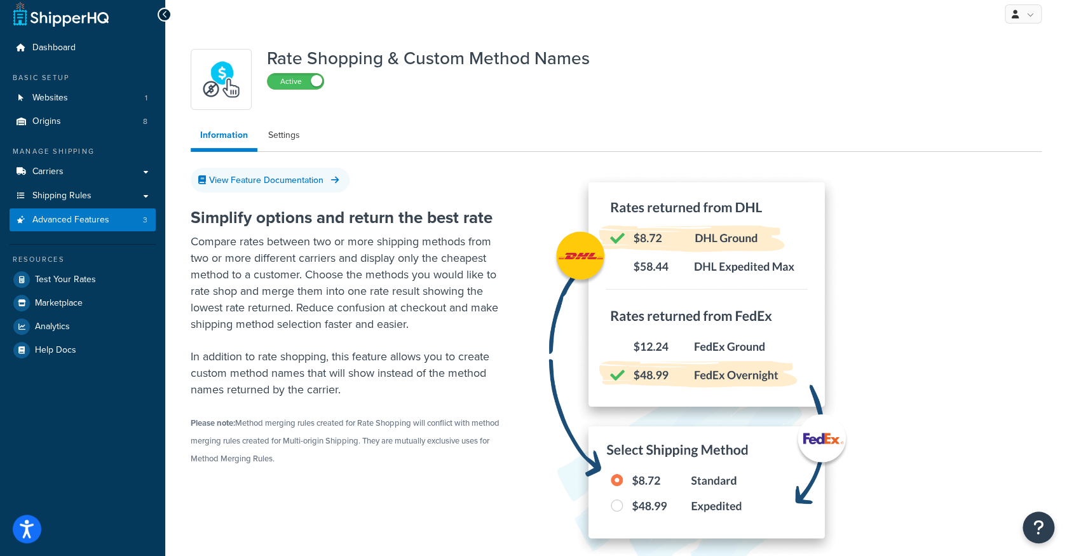
scroll to position [6, 0]
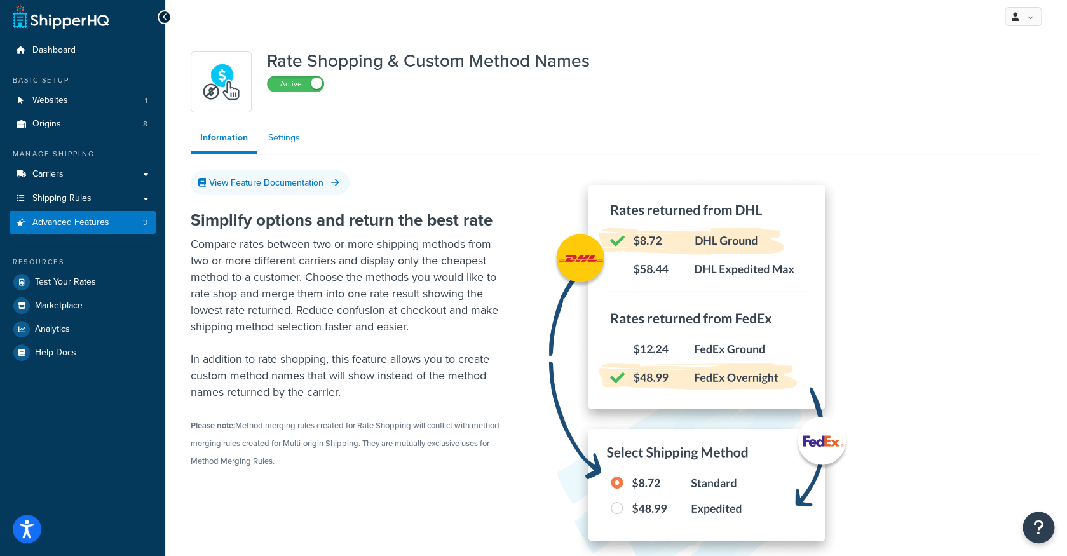
click at [285, 142] on link "Settings" at bounding box center [284, 137] width 51 height 25
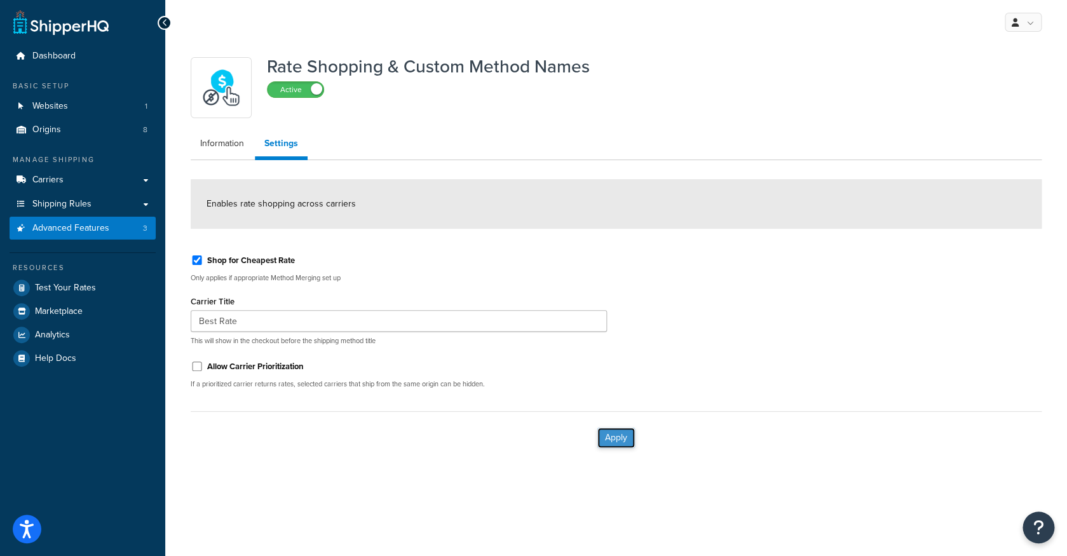
click at [622, 438] on button "Apply" at bounding box center [615, 438] width 37 height 20
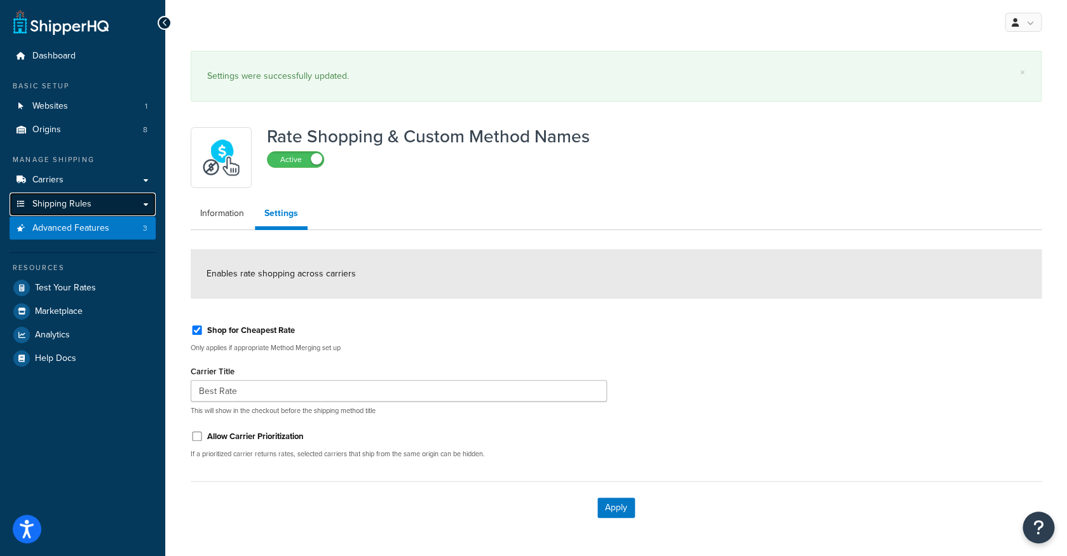
click at [120, 210] on link "Shipping Rules" at bounding box center [83, 205] width 146 height 24
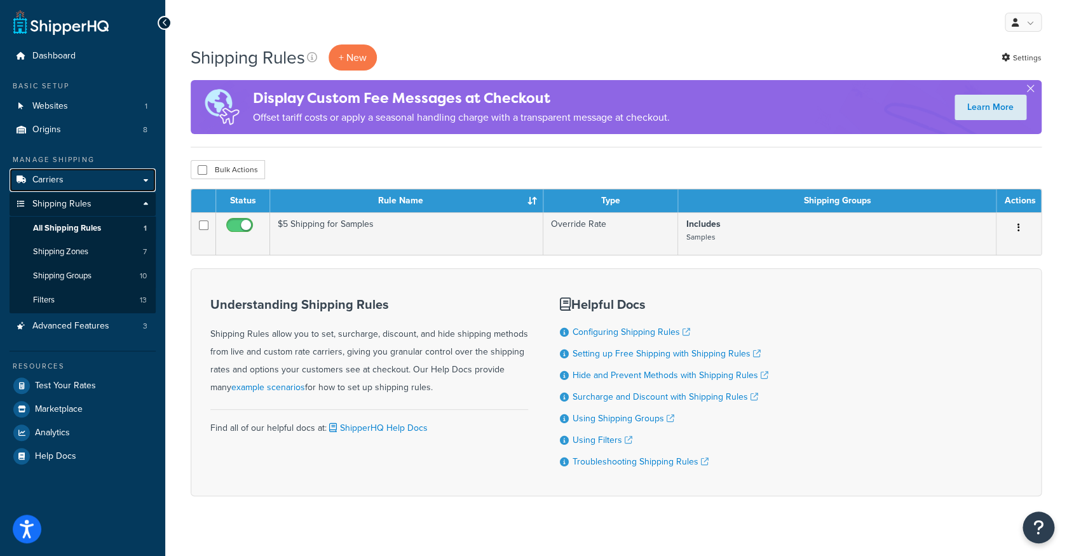
click at [120, 185] on link "Carriers" at bounding box center [83, 180] width 146 height 24
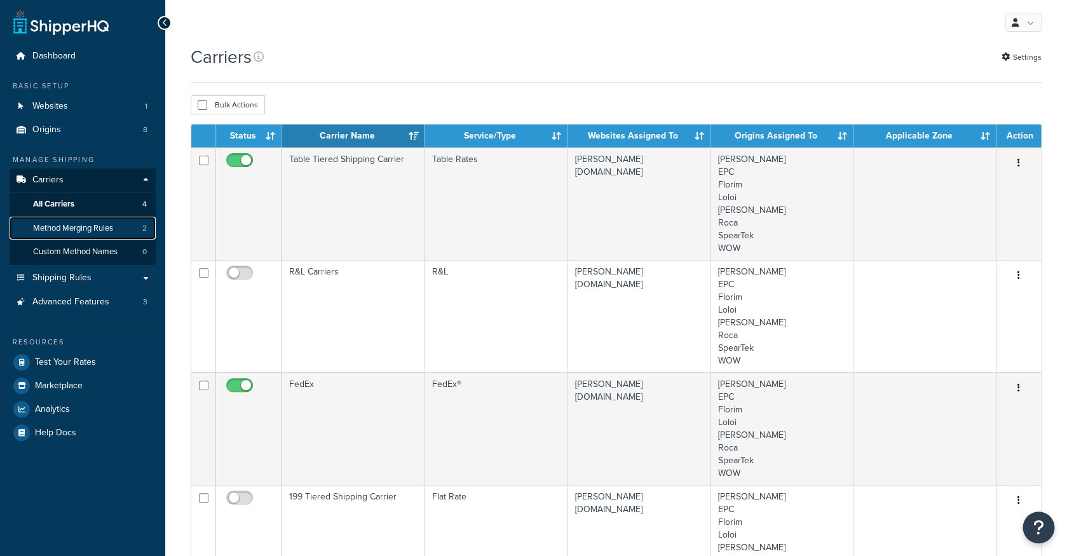
click at [116, 233] on link "Method Merging Rules 2" at bounding box center [83, 229] width 146 height 24
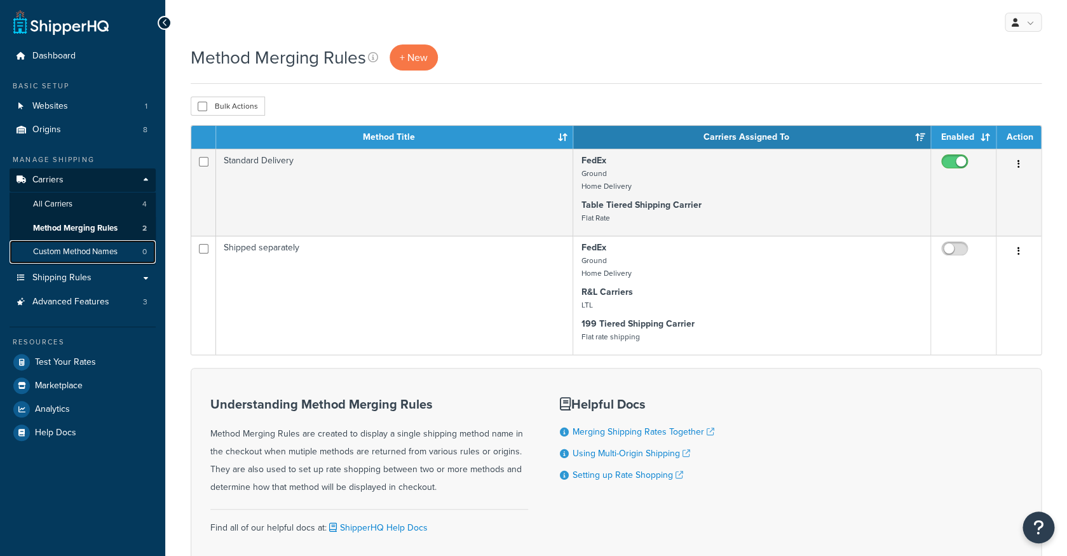
click at [111, 252] on span "Custom Method Names" at bounding box center [75, 252] width 85 height 11
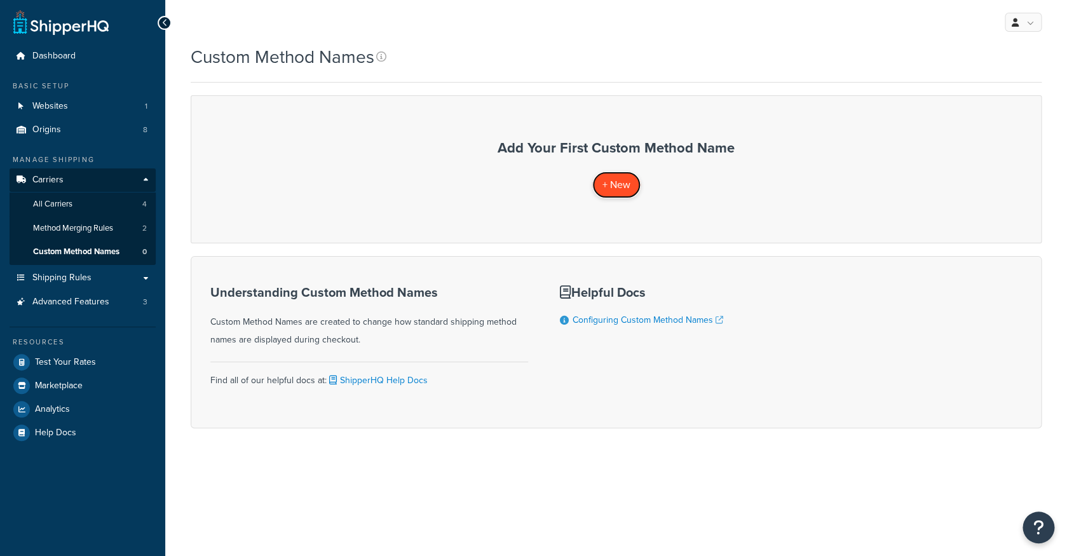
click at [623, 184] on span "+ New" at bounding box center [616, 184] width 28 height 15
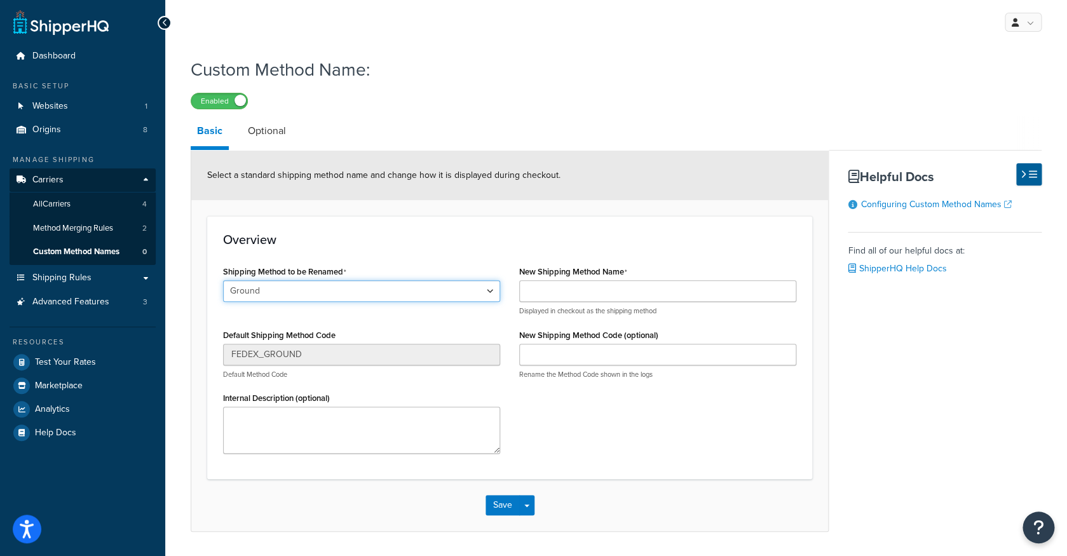
click option "Ground" at bounding box center [0, 0] width 0 height 0
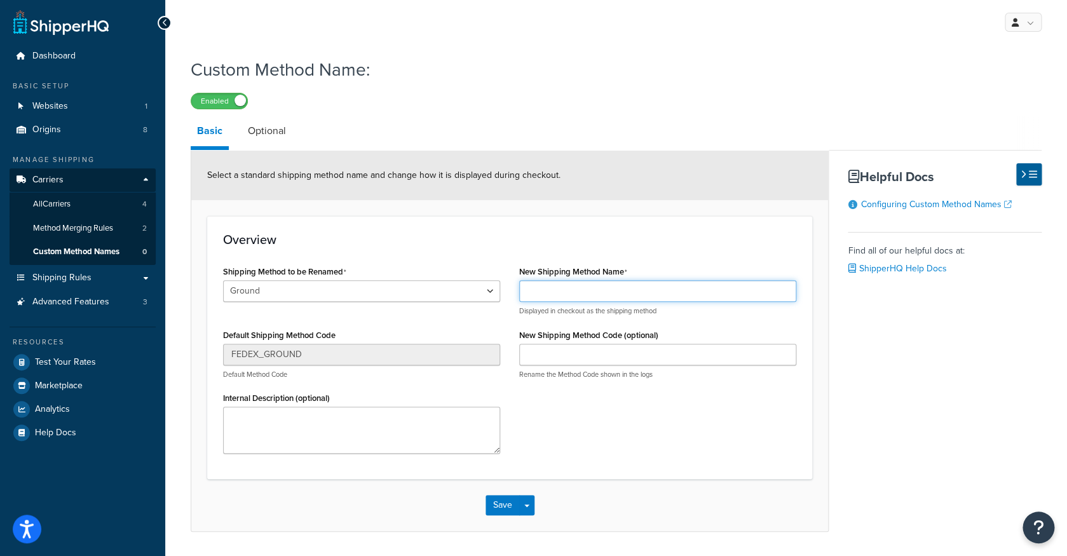
click at [579, 299] on input "New Shipping Method Name" at bounding box center [657, 291] width 277 height 22
type input "Ground"
click at [270, 137] on link "Optional" at bounding box center [266, 131] width 51 height 30
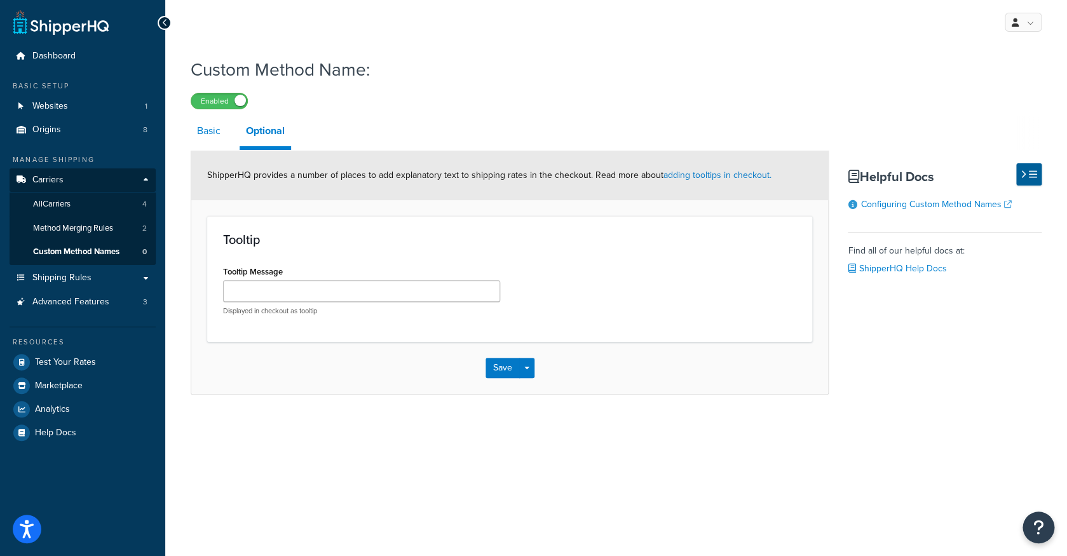
click at [224, 140] on link "Basic" at bounding box center [209, 131] width 36 height 30
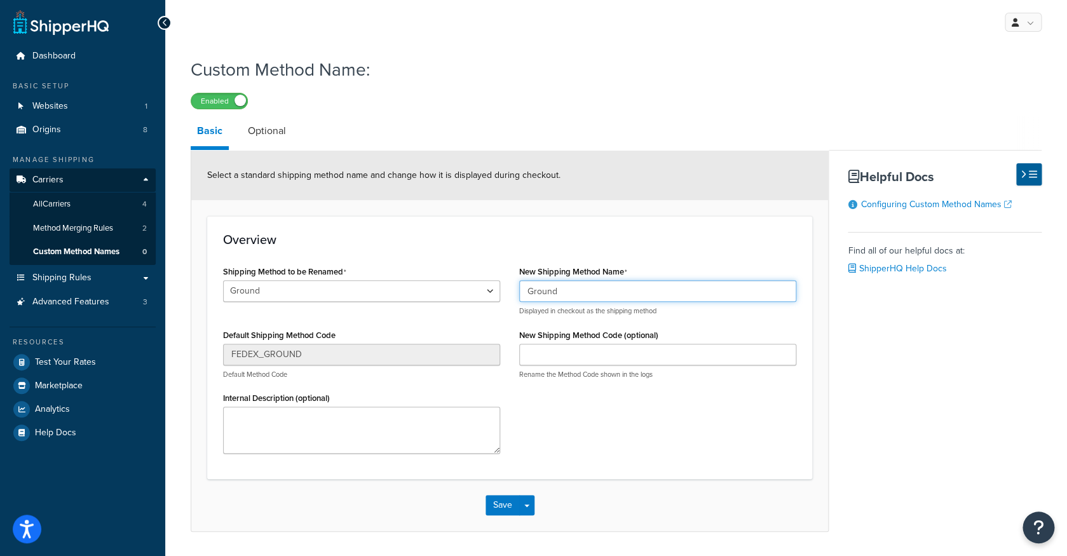
drag, startPoint x: 577, startPoint y: 302, endPoint x: 489, endPoint y: 288, distance: 89.5
click at [492, 292] on div "Shipping Method to be Renamed Ground Home Delivery LTL Default Shipping Method …" at bounding box center [509, 362] width 592 height 201
type input "G"
click at [264, 136] on link "Optional" at bounding box center [266, 131] width 51 height 30
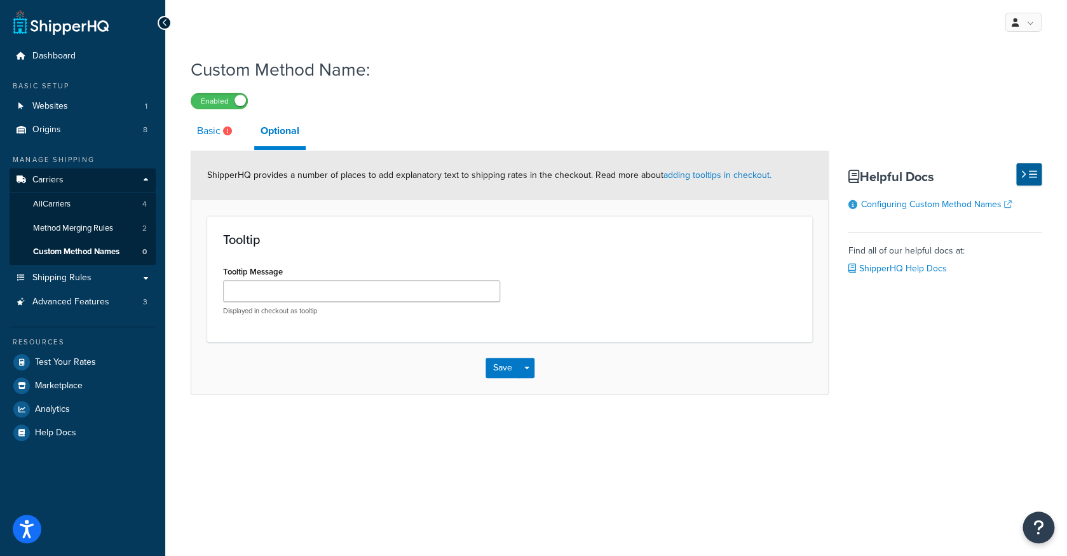
click at [224, 140] on link "Basic" at bounding box center [216, 131] width 51 height 30
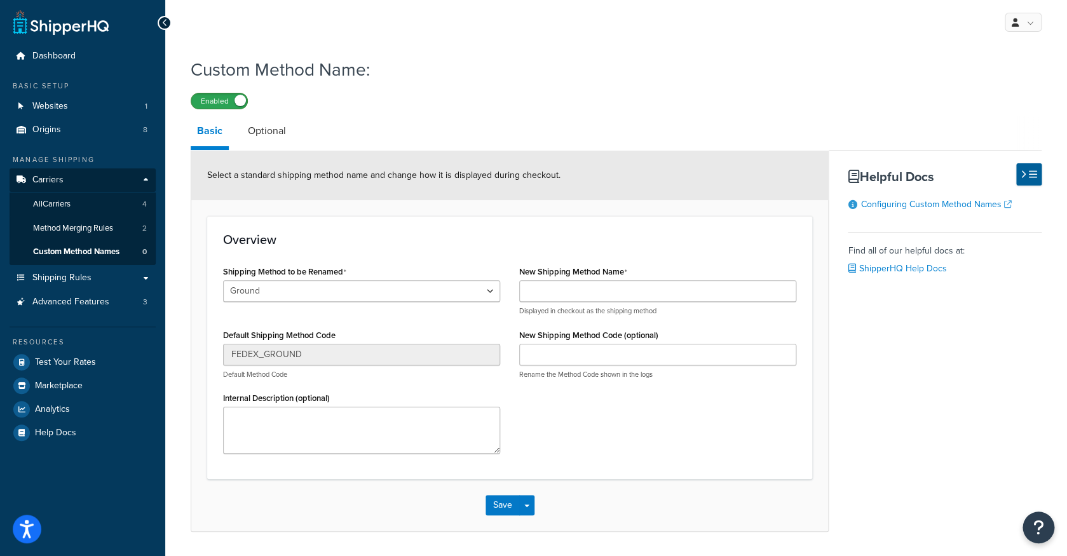
click at [203, 99] on label "Enabled" at bounding box center [219, 100] width 56 height 15
click at [123, 233] on link "Method Merging Rules 2" at bounding box center [83, 229] width 146 height 24
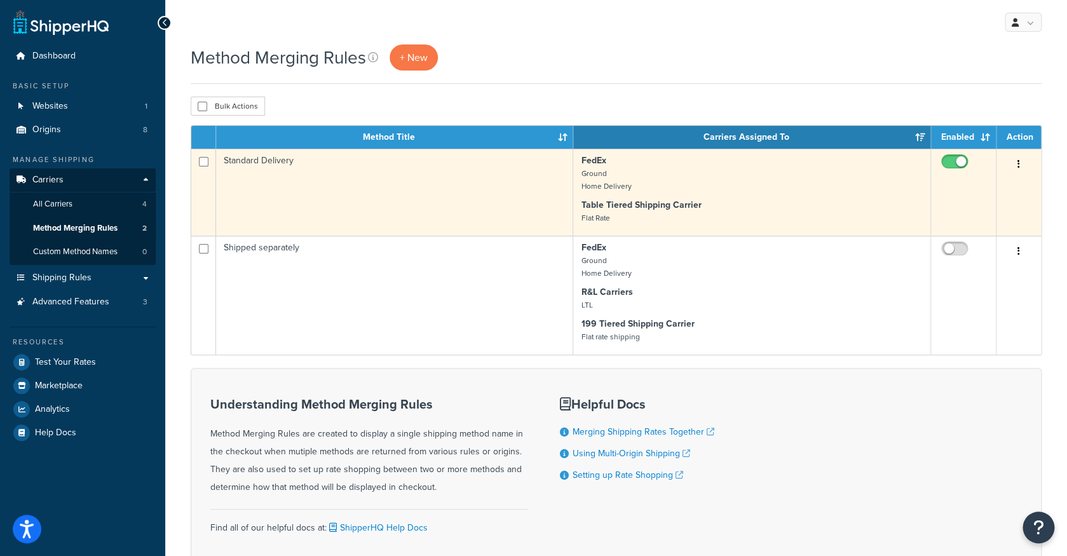
click at [487, 198] on td "Standard Delivery" at bounding box center [394, 192] width 357 height 87
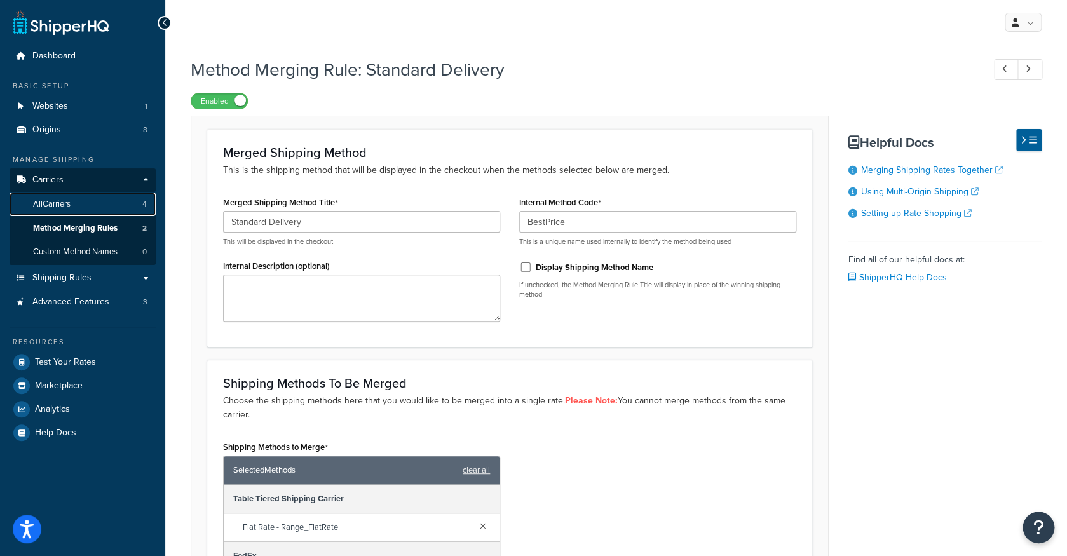
click at [133, 204] on link "All Carriers 4" at bounding box center [83, 205] width 146 height 24
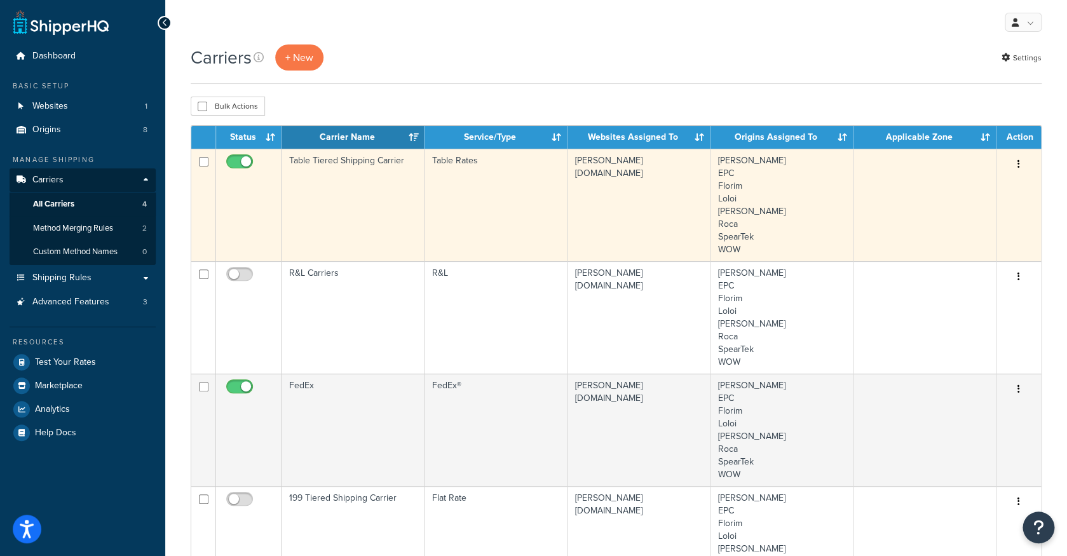
click at [394, 190] on td "Table Tiered Shipping Carrier" at bounding box center [352, 205] width 143 height 112
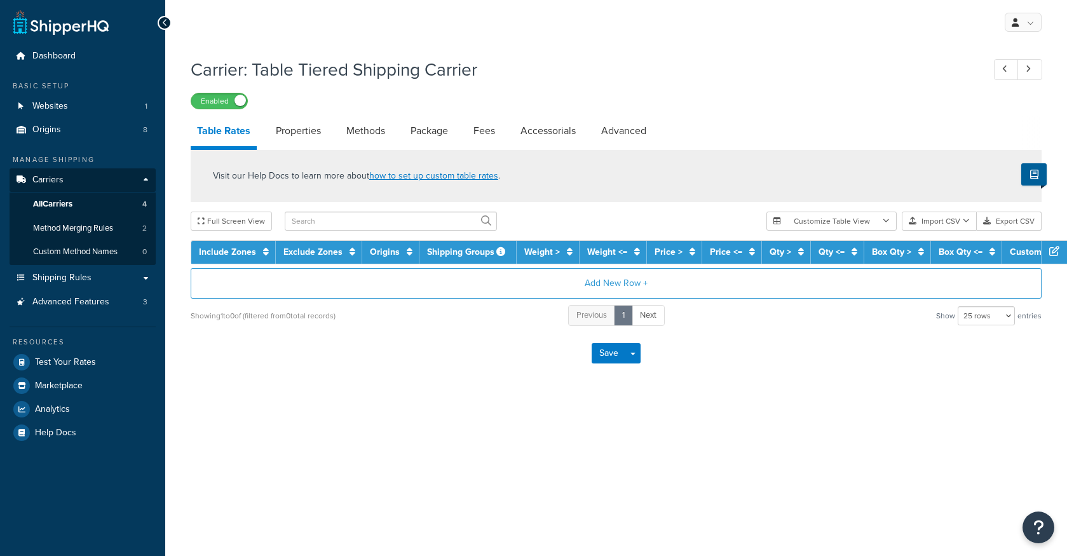
select select "25"
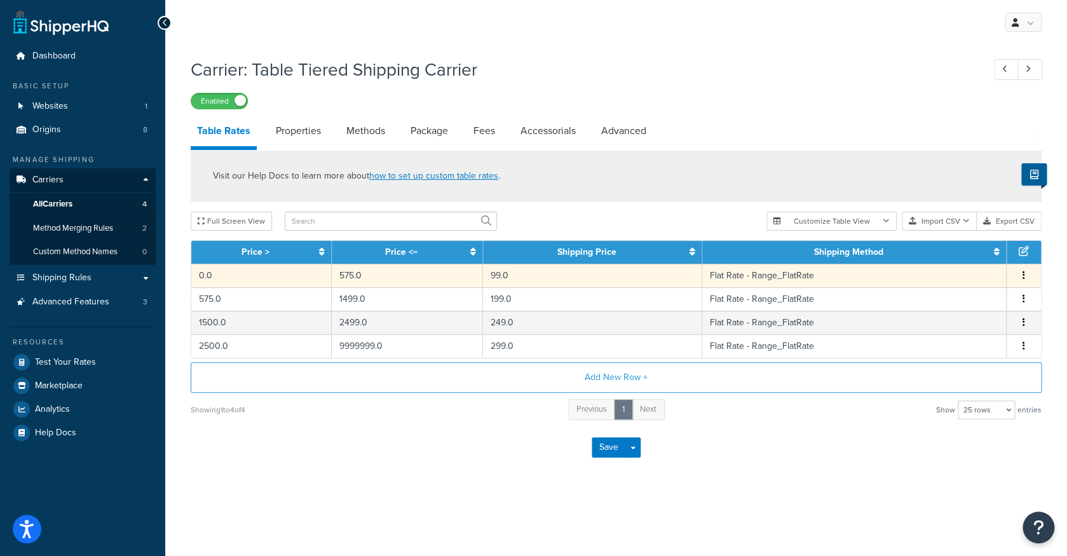
click at [546, 284] on td "99.0" at bounding box center [592, 276] width 219 height 24
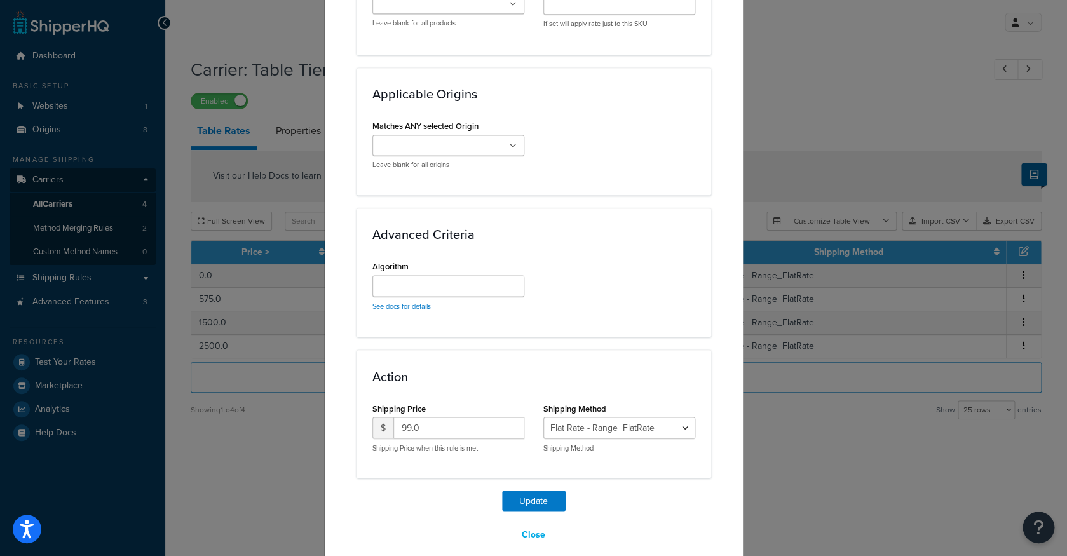
scroll to position [783, 0]
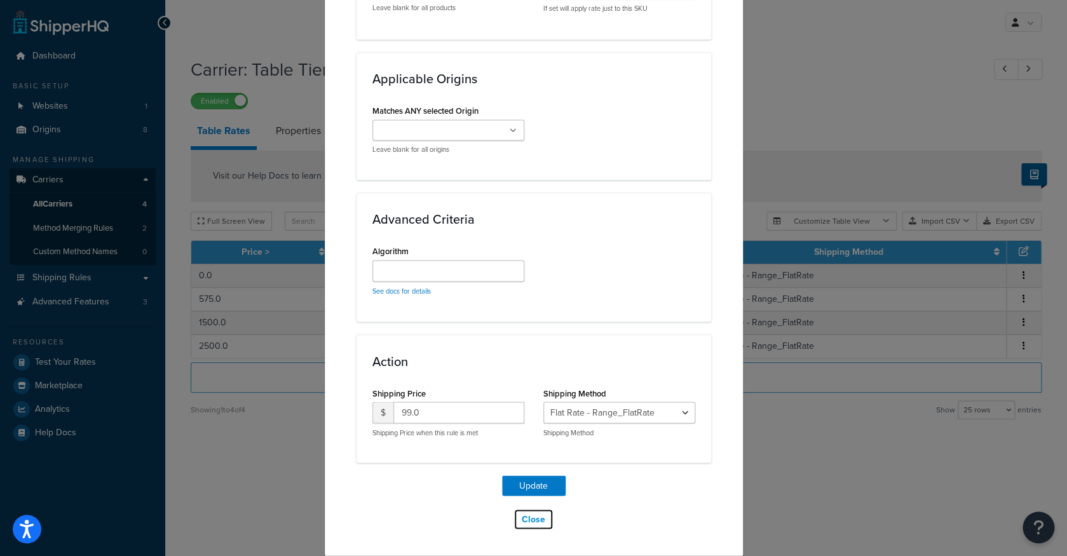
click at [532, 518] on button "Close" at bounding box center [533, 519] width 40 height 22
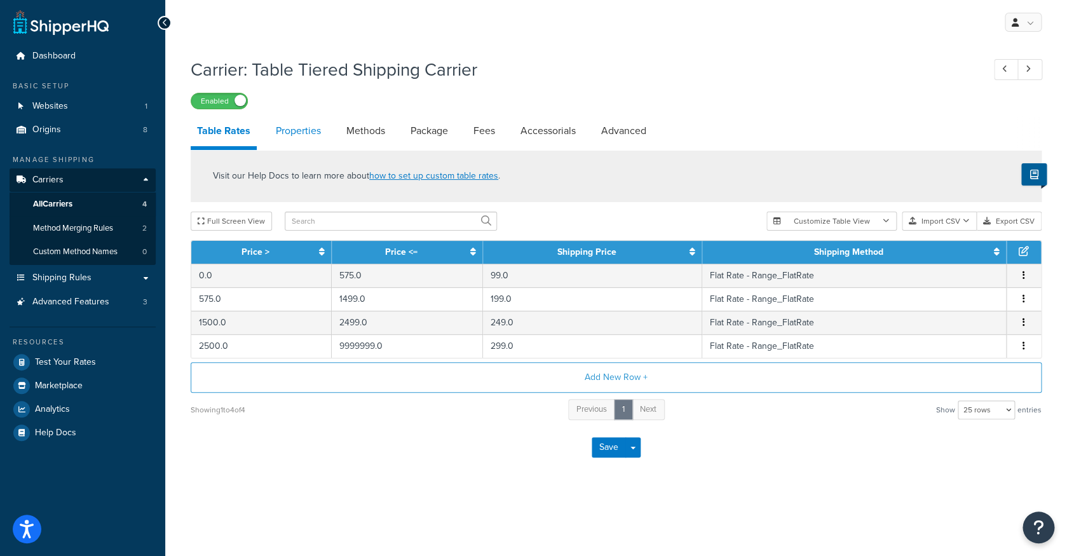
click at [302, 140] on link "Properties" at bounding box center [298, 131] width 58 height 30
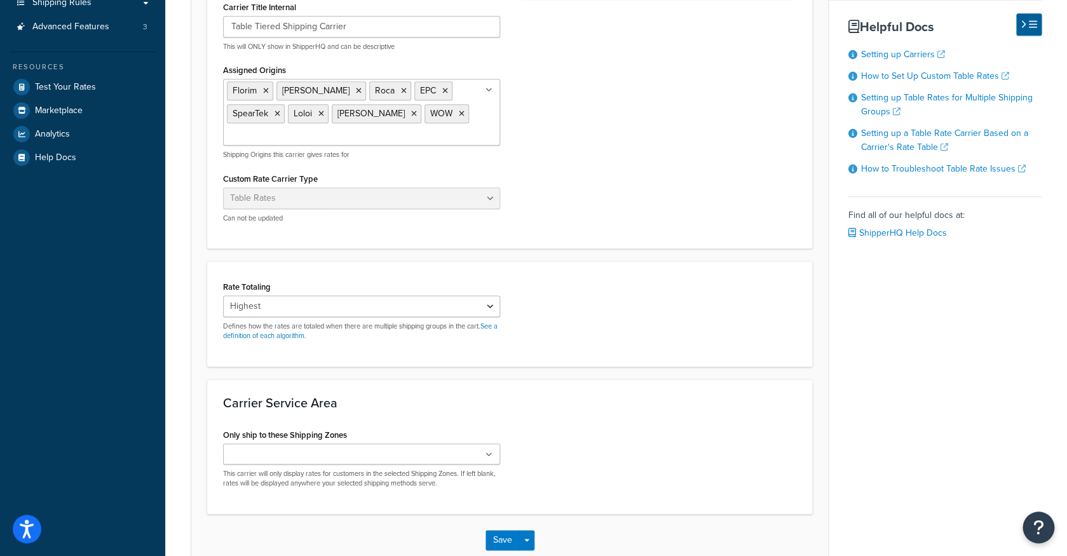
scroll to position [276, 0]
click option "Highest" at bounding box center [0, 0] width 0 height 0
select select "CUMULATIVE"
click option "Cumulative" at bounding box center [0, 0] width 0 height 0
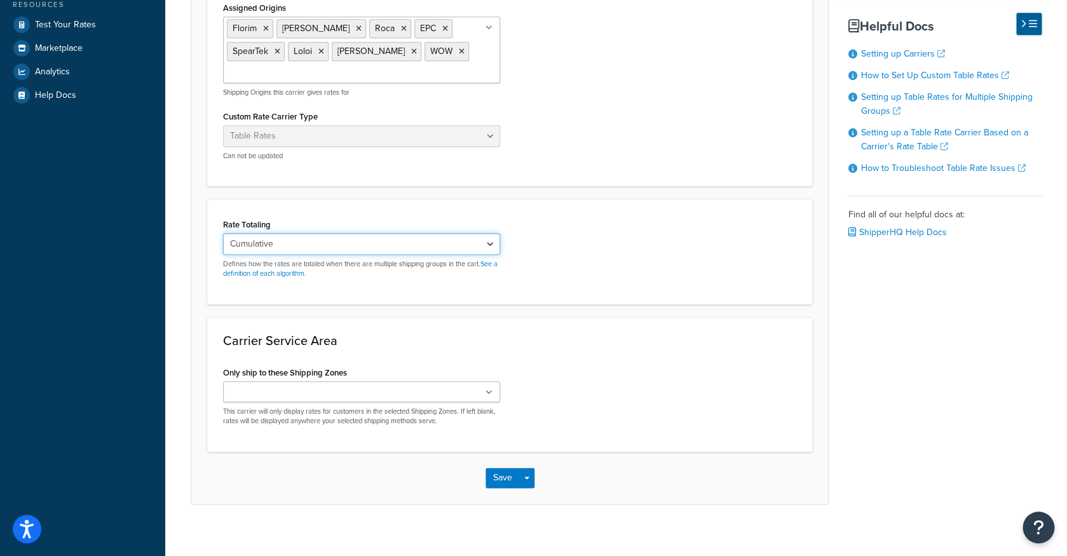
scroll to position [351, 0]
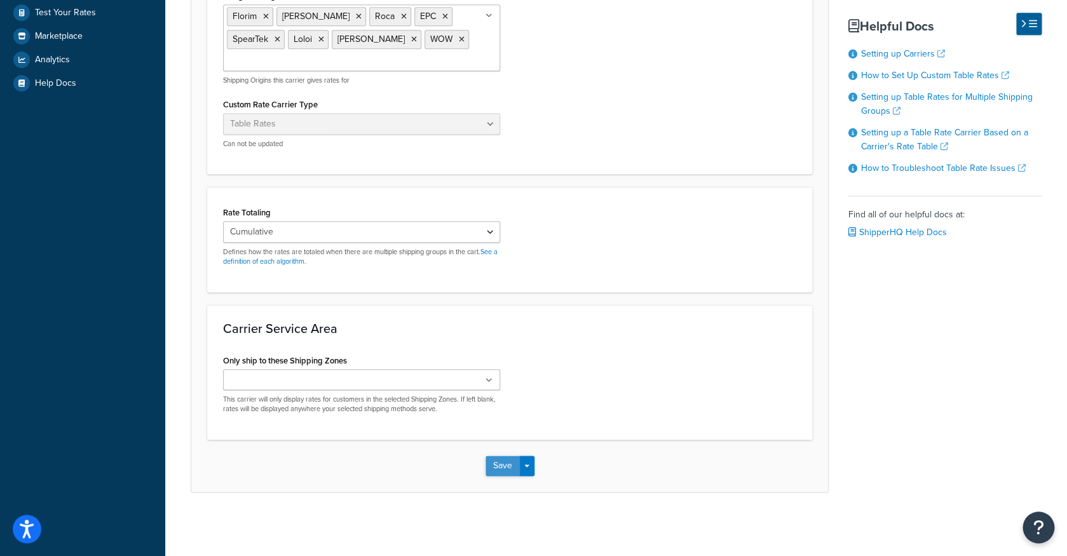
click at [500, 464] on button "Save" at bounding box center [502, 466] width 34 height 20
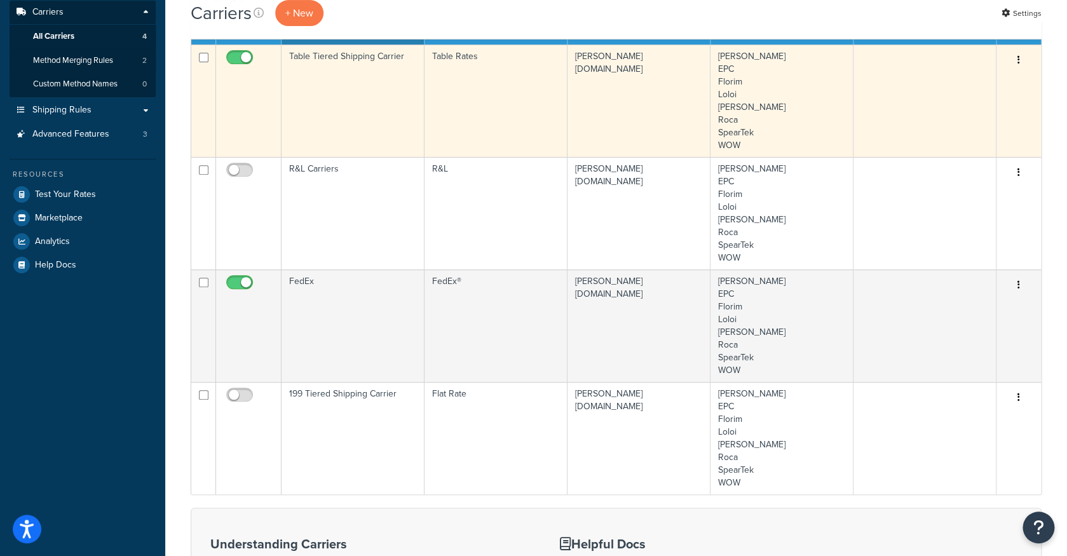
scroll to position [165, 0]
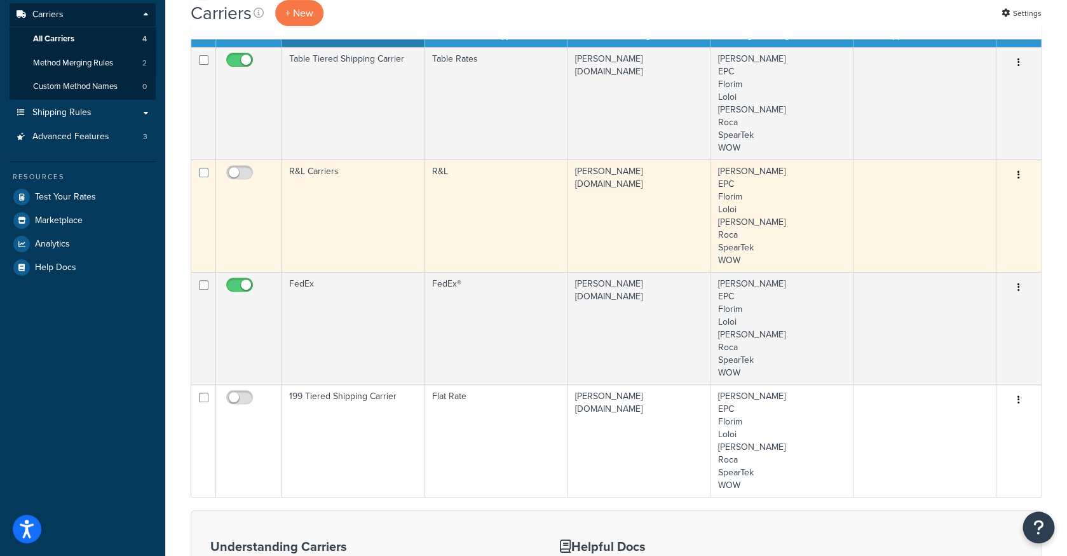
click at [1016, 177] on button "button" at bounding box center [1019, 175] width 18 height 20
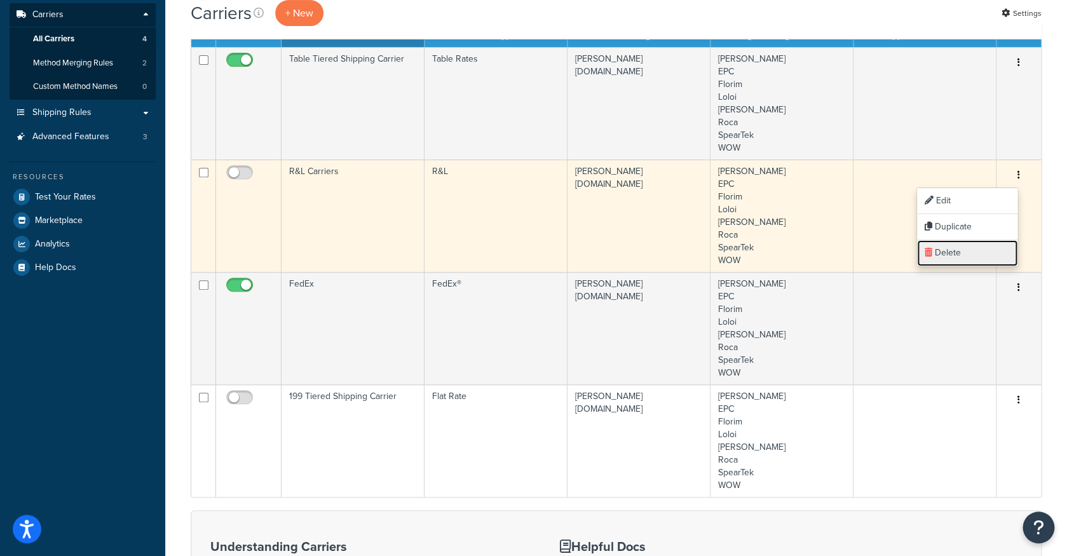
click at [948, 252] on link "Delete" at bounding box center [967, 253] width 100 height 26
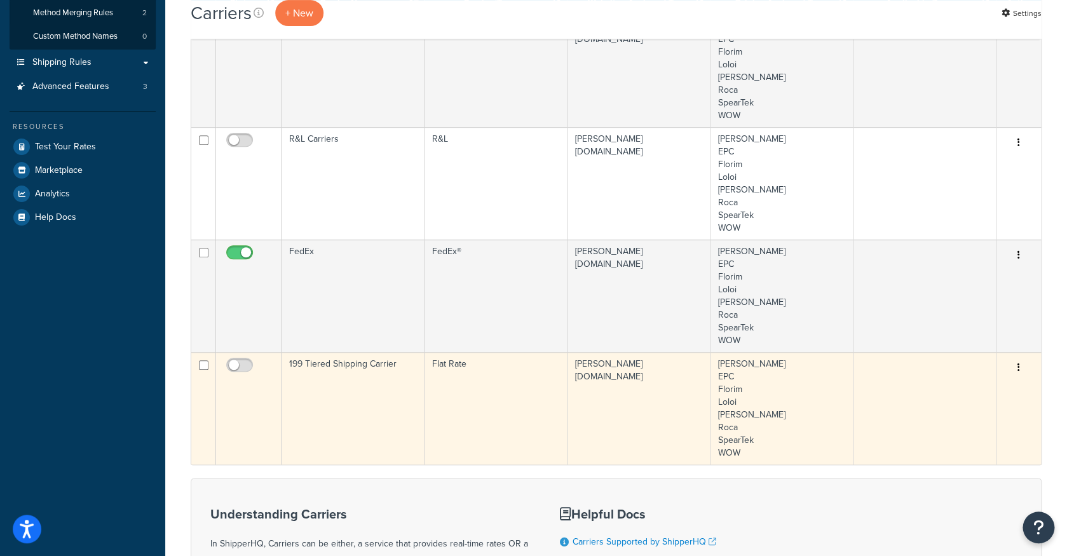
scroll to position [223, 0]
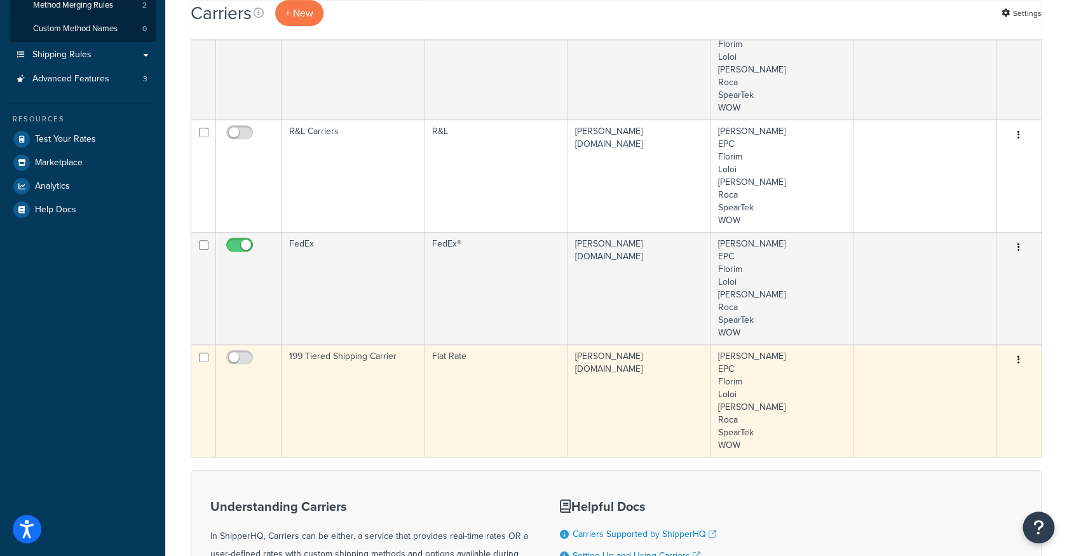
click at [572, 394] on td "[PERSON_NAME][DOMAIN_NAME]" at bounding box center [638, 400] width 143 height 112
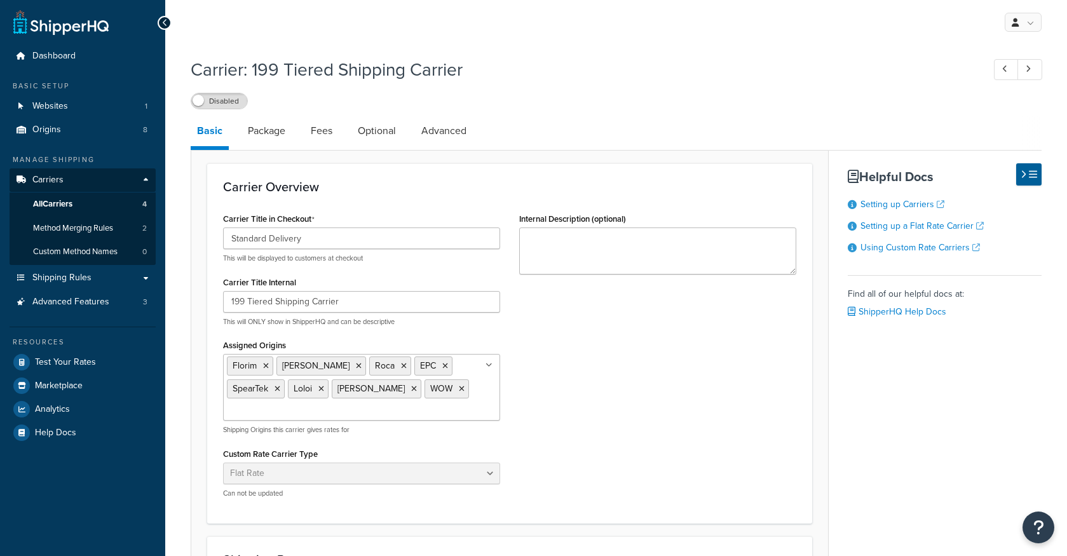
select select "flat"
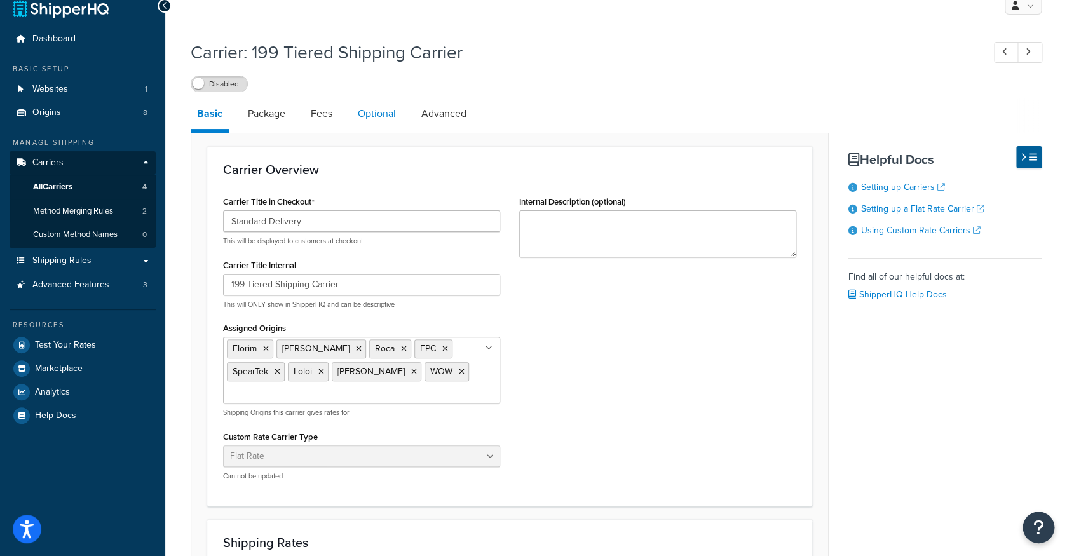
scroll to position [11, 0]
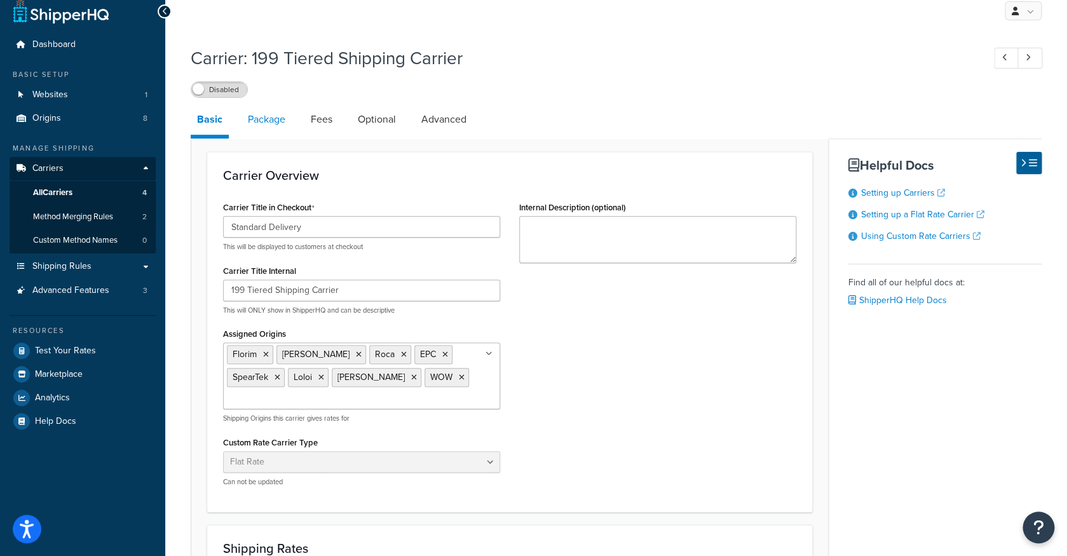
click at [278, 128] on link "Package" at bounding box center [266, 119] width 50 height 30
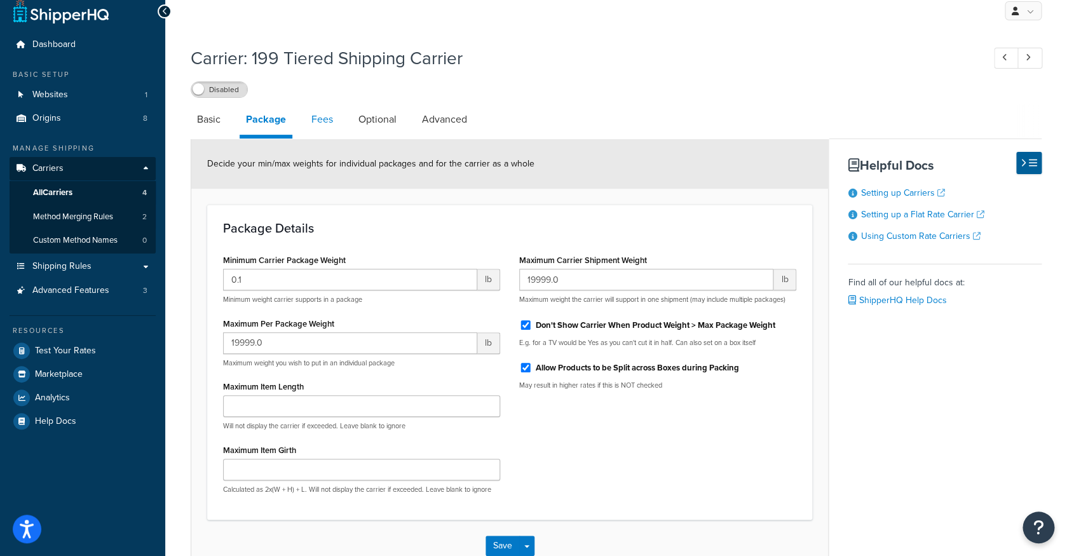
click at [313, 131] on link "Fees" at bounding box center [322, 119] width 34 height 30
select select "AFTER"
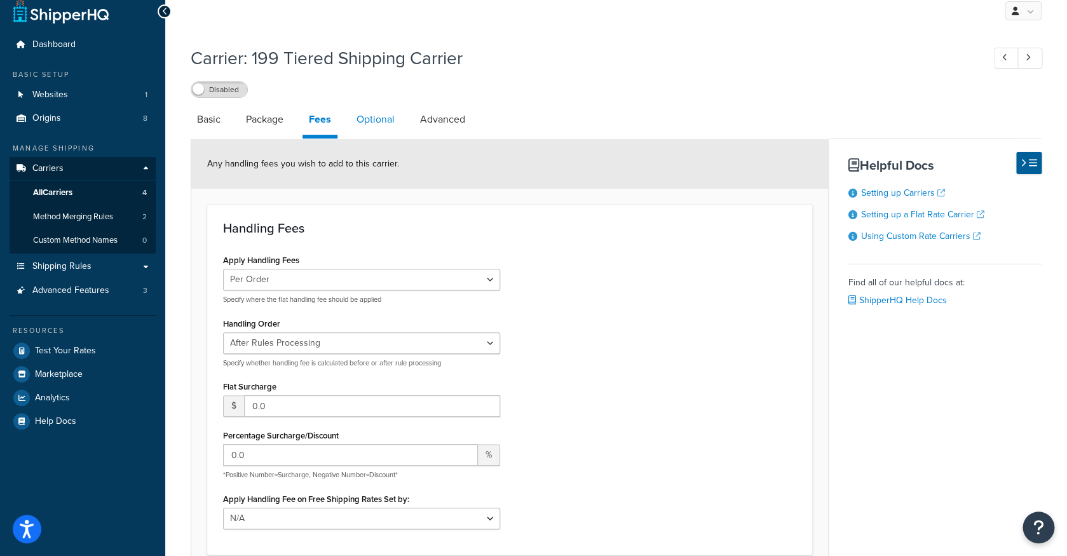
click at [376, 128] on link "Optional" at bounding box center [375, 119] width 51 height 30
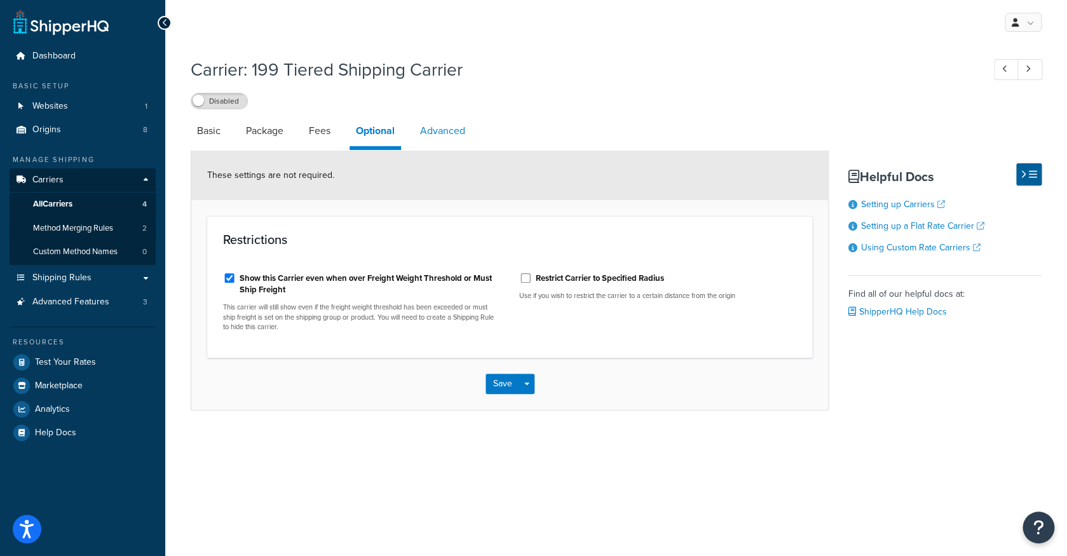
click at [431, 137] on link "Advanced" at bounding box center [443, 131] width 58 height 30
select select "false"
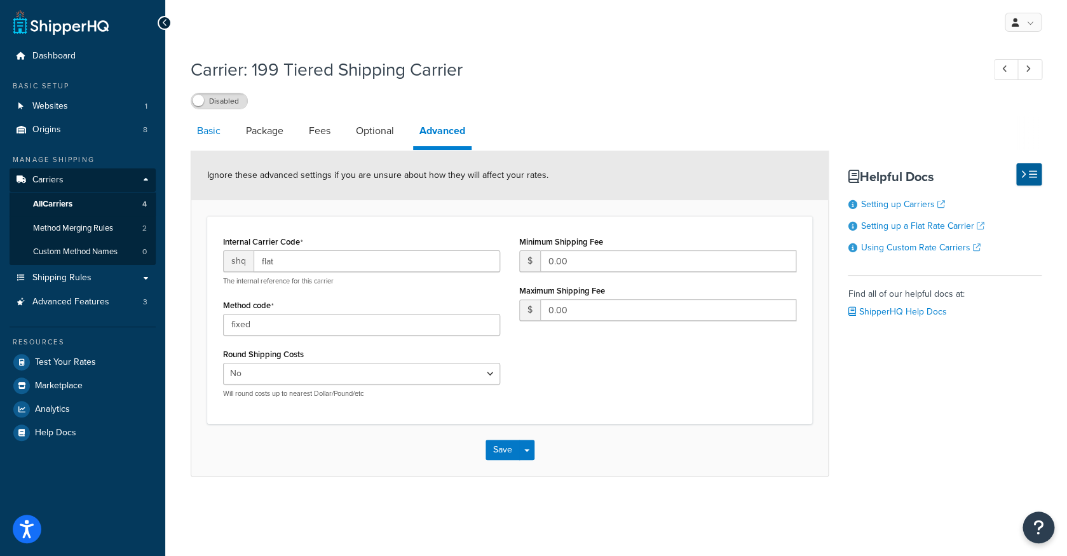
click at [217, 138] on link "Basic" at bounding box center [209, 131] width 36 height 30
select select "flat"
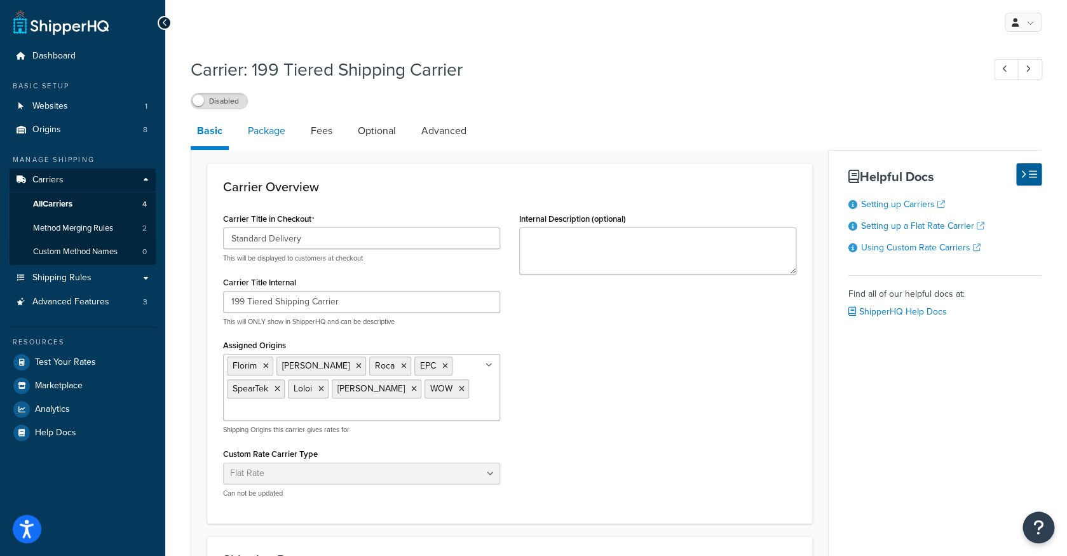
click at [273, 137] on link "Package" at bounding box center [266, 131] width 50 height 30
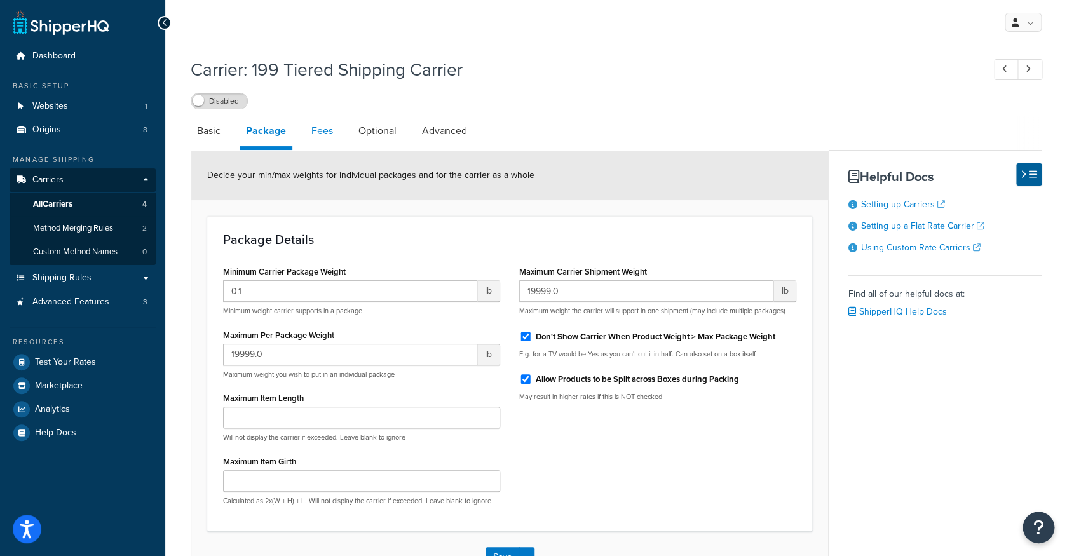
click at [335, 137] on link "Fees" at bounding box center [322, 131] width 34 height 30
select select "AFTER"
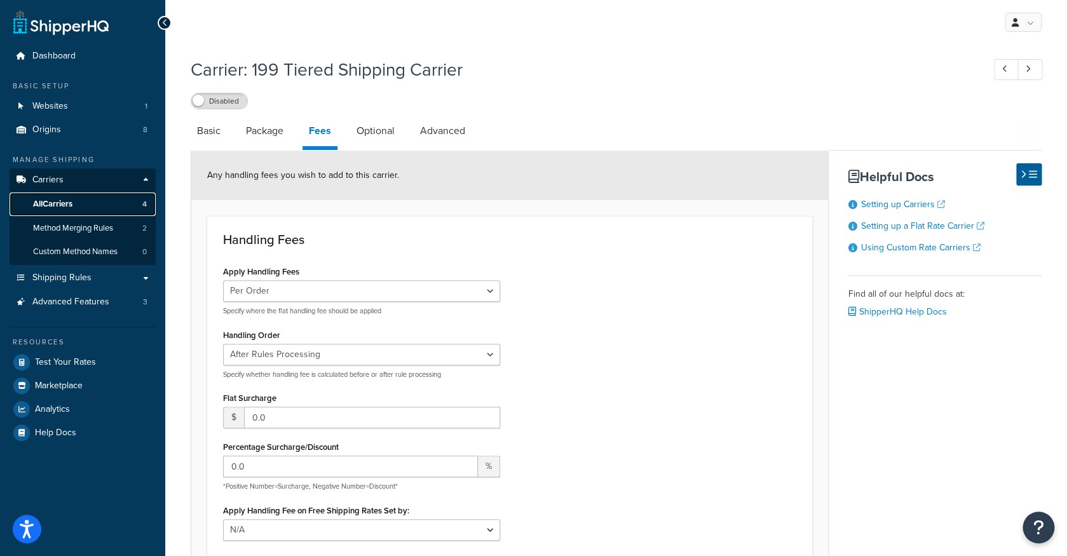
click at [111, 203] on link "All Carriers 4" at bounding box center [83, 205] width 146 height 24
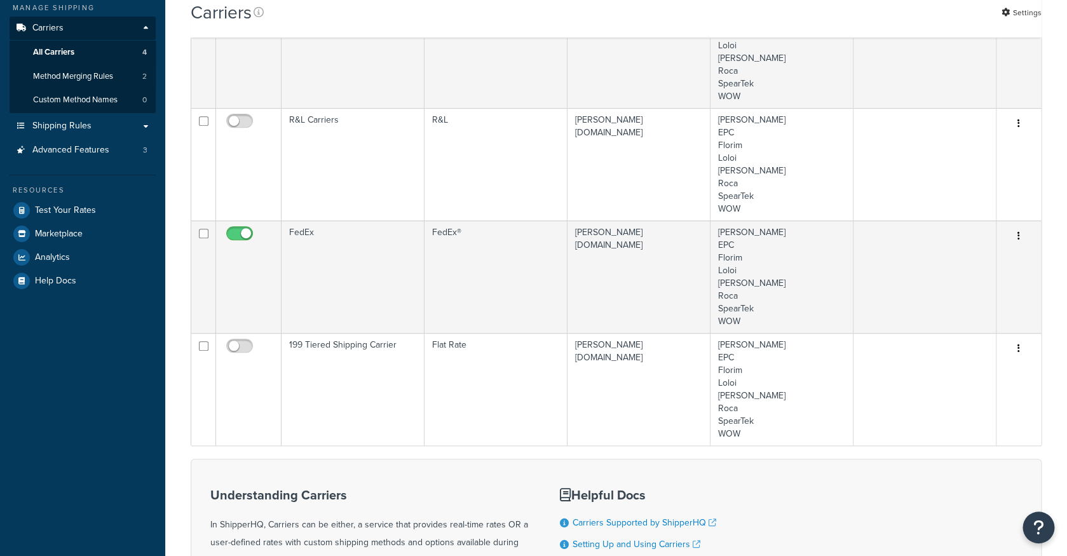
scroll to position [196, 0]
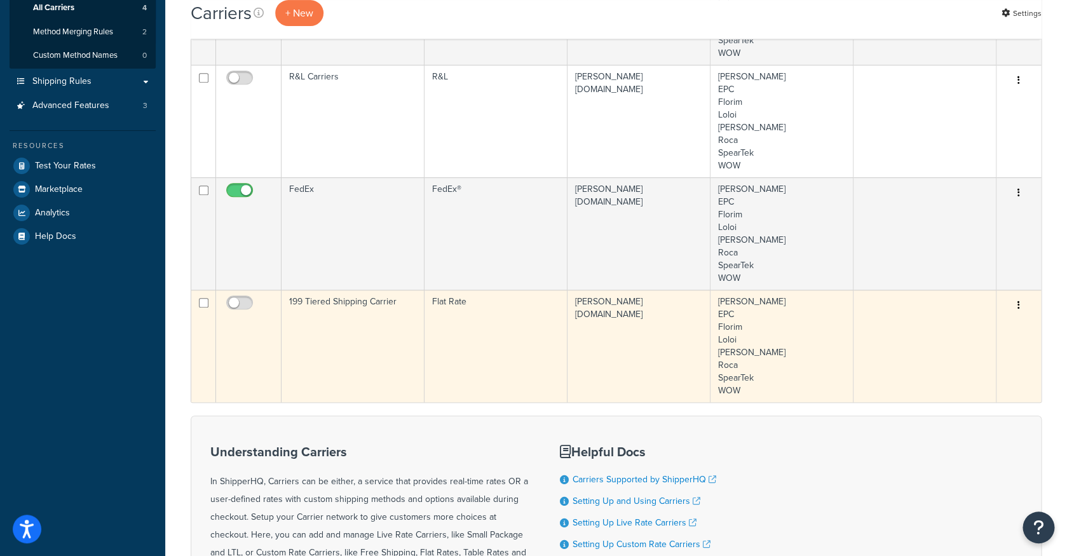
click at [1015, 301] on button "button" at bounding box center [1019, 305] width 18 height 20
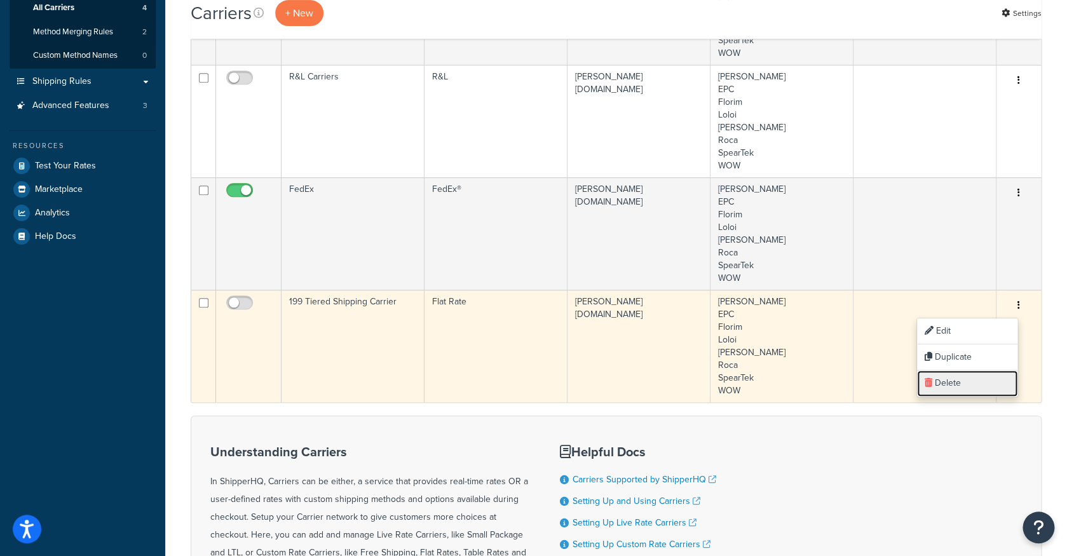
click at [938, 377] on link "Delete" at bounding box center [967, 383] width 100 height 26
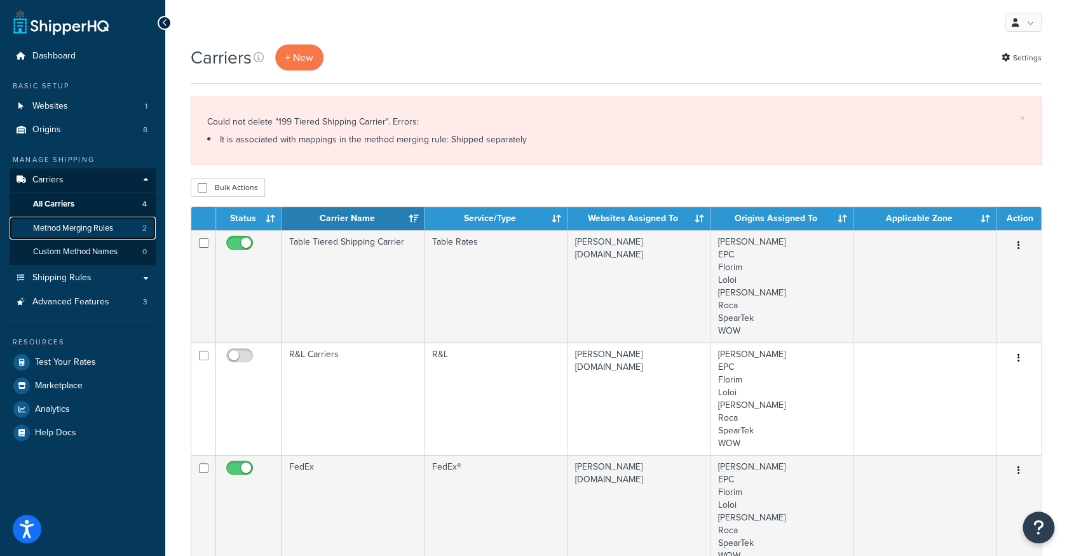
click at [112, 226] on span "Method Merging Rules" at bounding box center [73, 228] width 80 height 11
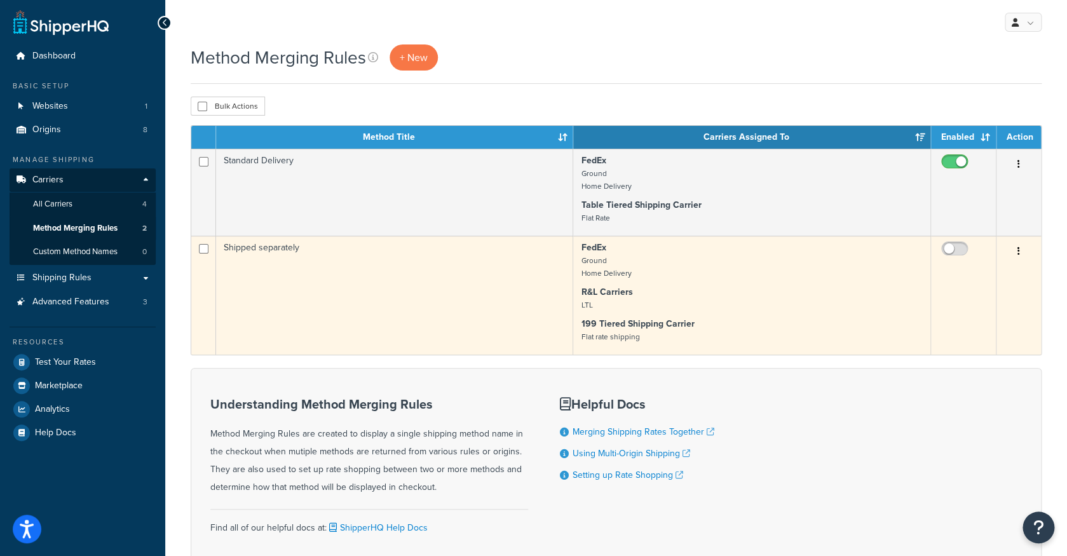
click at [1021, 257] on button "button" at bounding box center [1019, 251] width 18 height 20
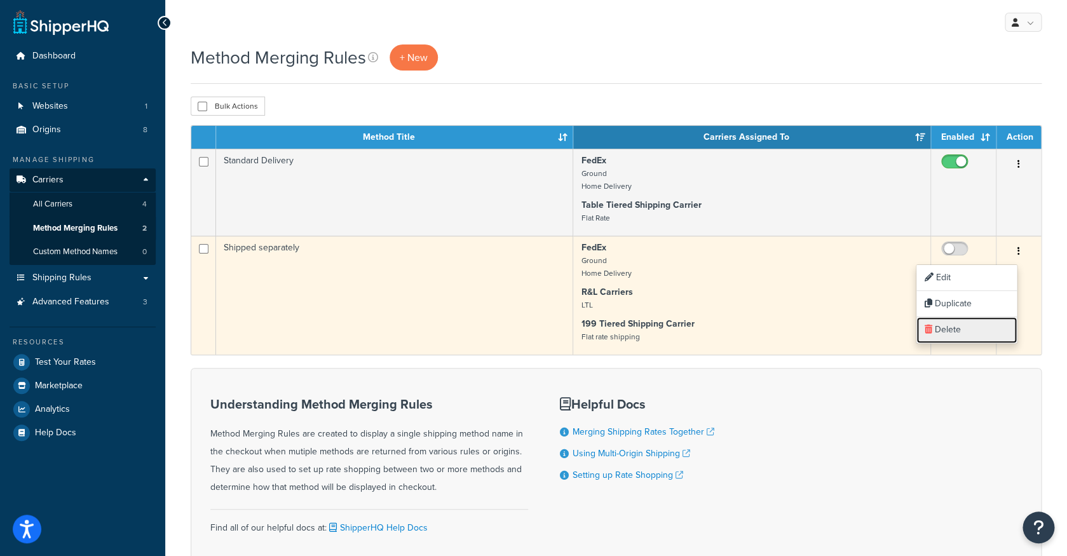
click at [961, 327] on link "Delete" at bounding box center [966, 330] width 100 height 26
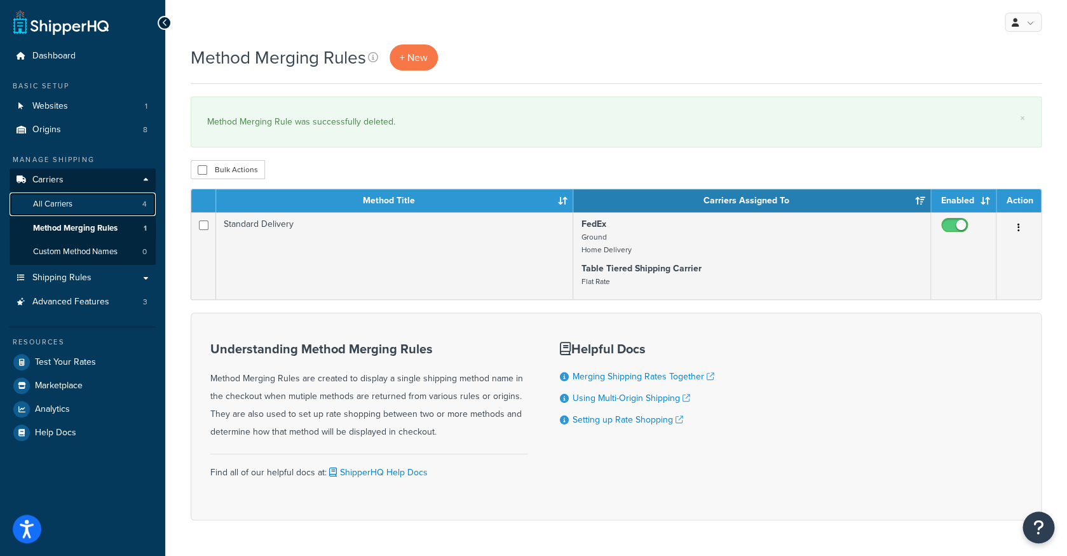
click at [97, 212] on link "All Carriers 4" at bounding box center [83, 205] width 146 height 24
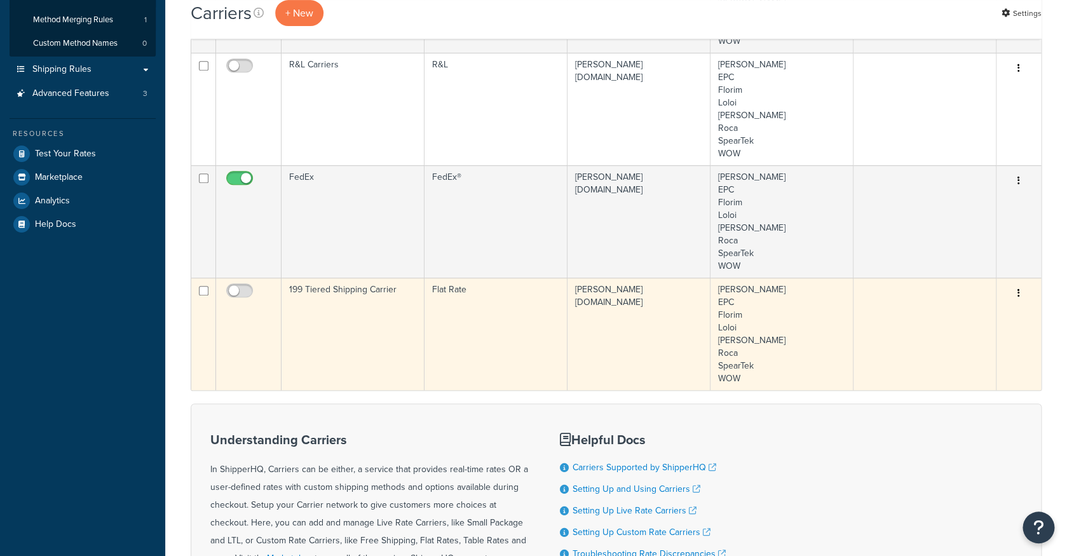
scroll to position [216, 0]
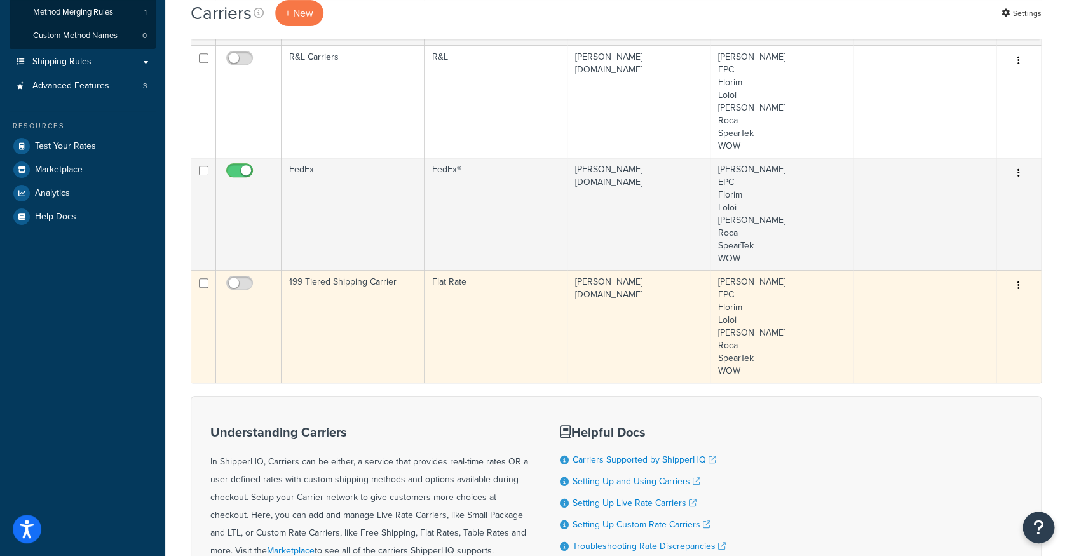
click at [1016, 287] on button "button" at bounding box center [1019, 286] width 18 height 20
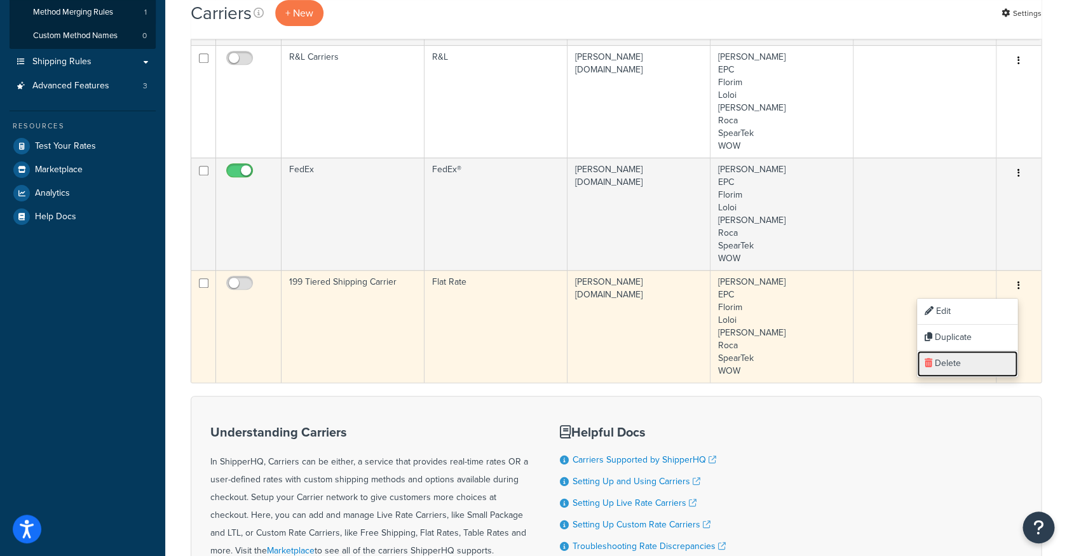
click at [937, 362] on link "Delete" at bounding box center [967, 364] width 100 height 26
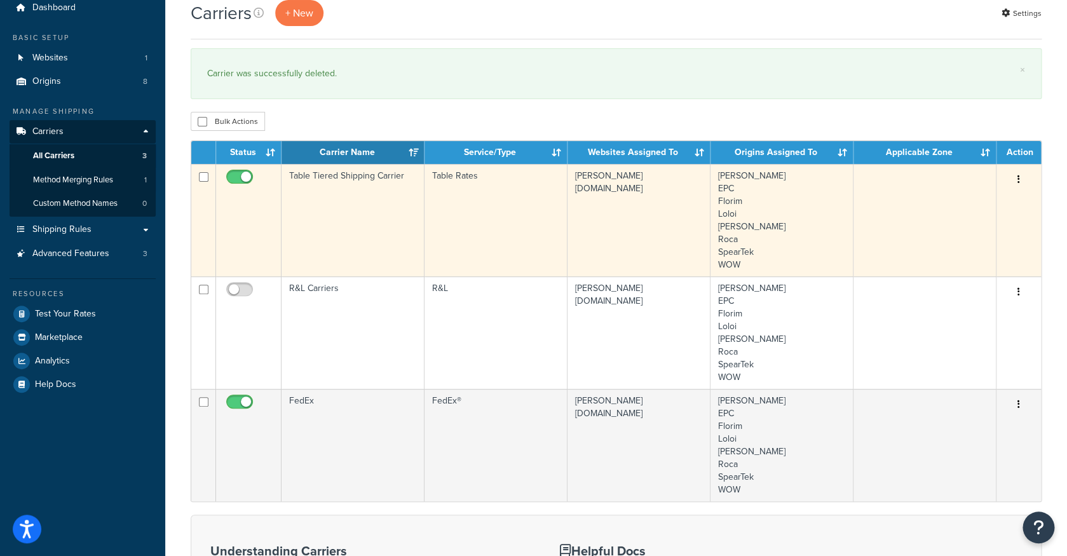
scroll to position [50, 0]
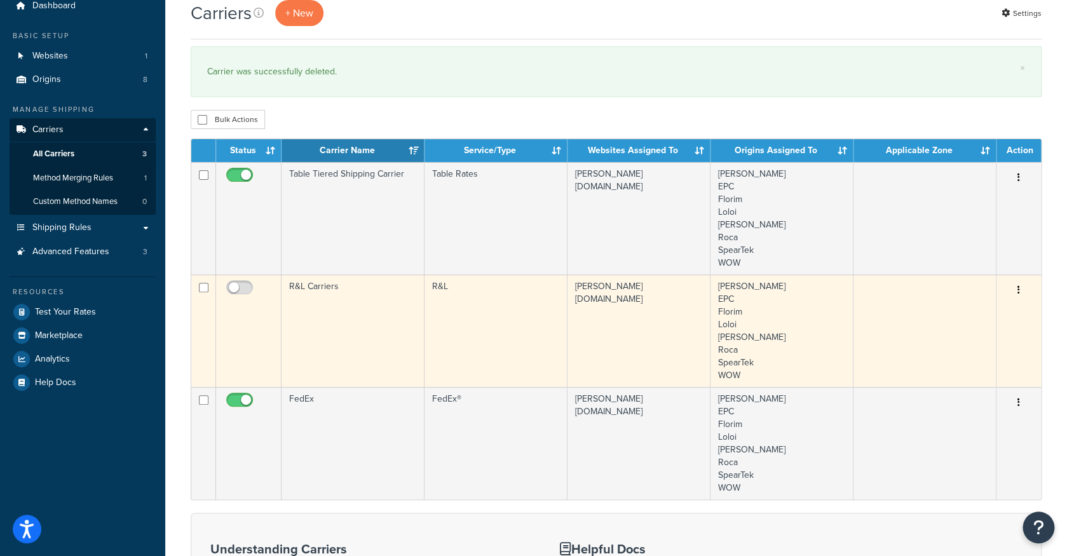
click at [1020, 292] on button "button" at bounding box center [1019, 290] width 18 height 20
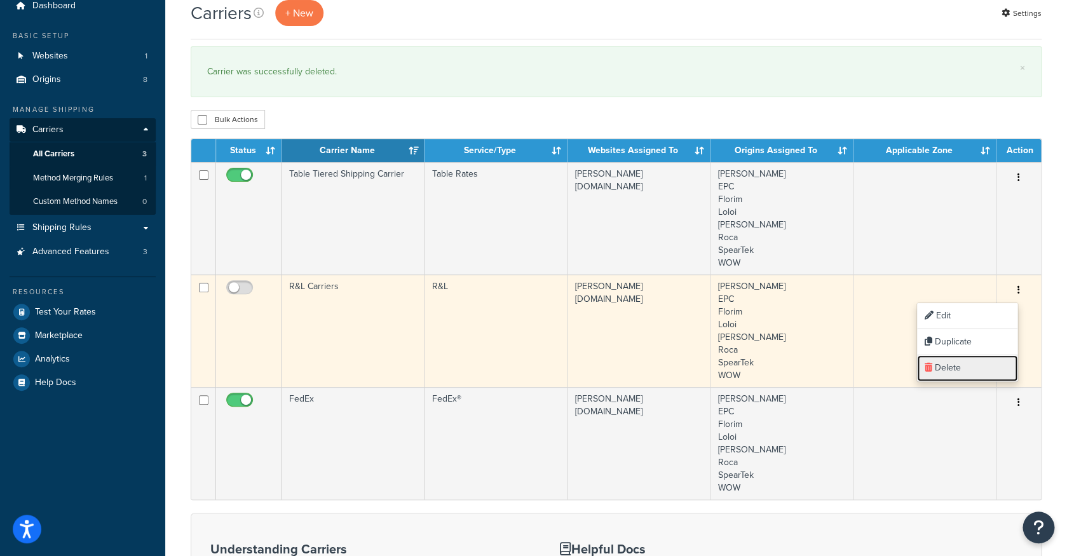
click at [956, 370] on link "Delete" at bounding box center [967, 368] width 100 height 26
